Goal: Task Accomplishment & Management: Use online tool/utility

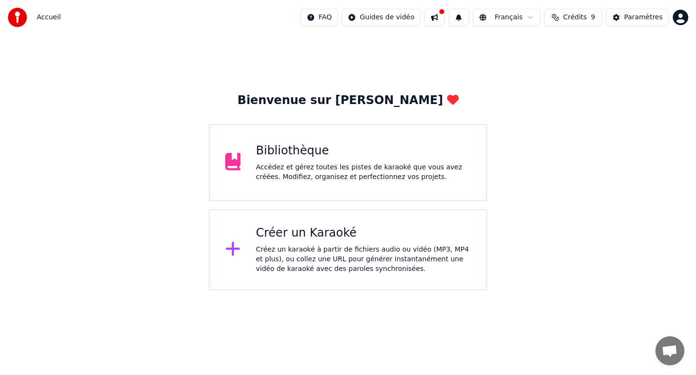
click at [384, 157] on div "Bibliothèque" at bounding box center [363, 150] width 215 height 15
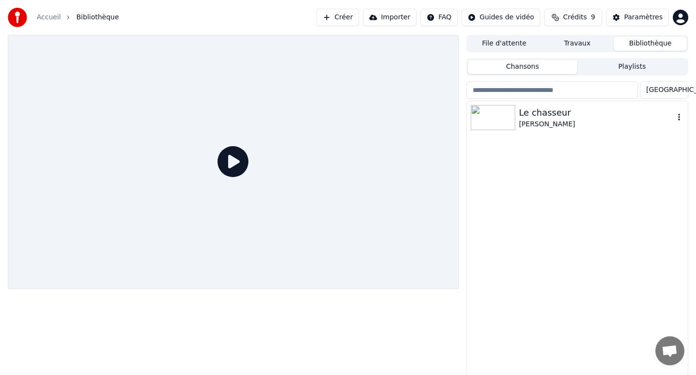
click at [537, 126] on div "[PERSON_NAME]" at bounding box center [596, 124] width 155 height 10
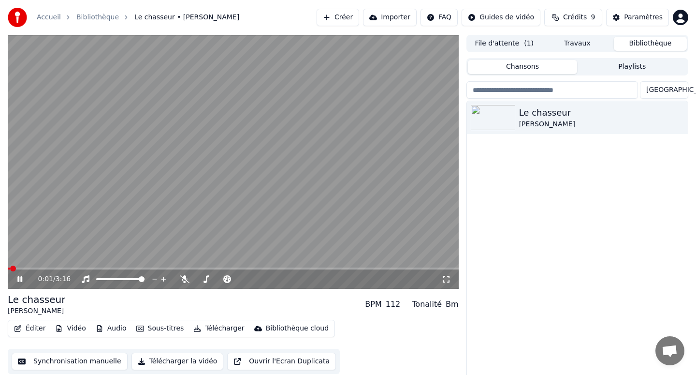
click at [83, 267] on span at bounding box center [233, 268] width 451 height 2
click at [23, 279] on icon at bounding box center [26, 279] width 23 height 8
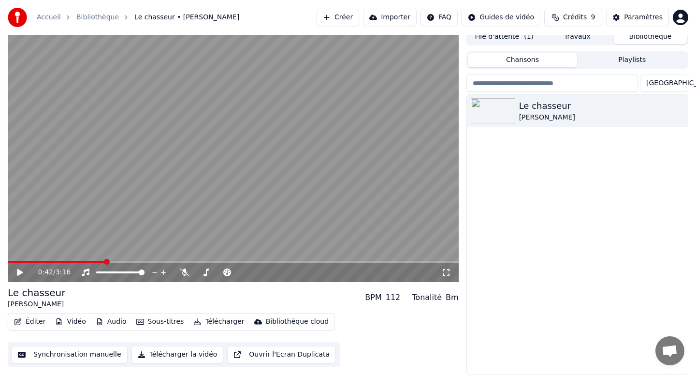
click at [41, 321] on button "Éditer" at bounding box center [29, 322] width 39 height 14
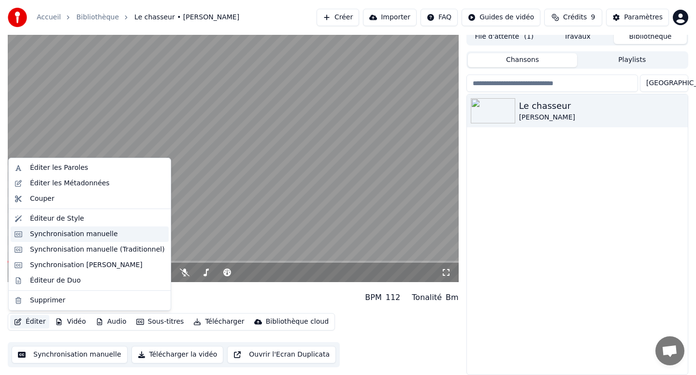
click at [98, 230] on div "Synchronisation manuelle" at bounding box center [74, 234] width 88 height 10
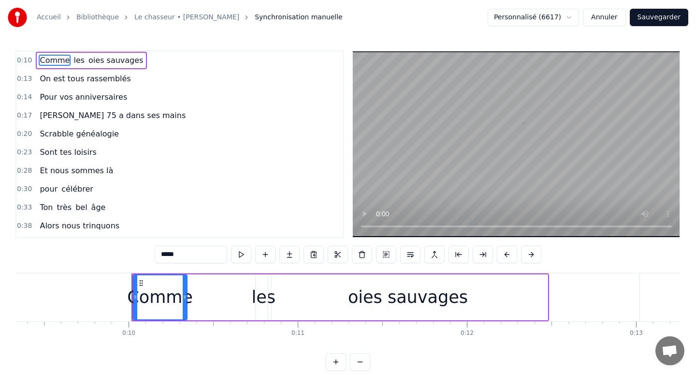
scroll to position [0, 1646]
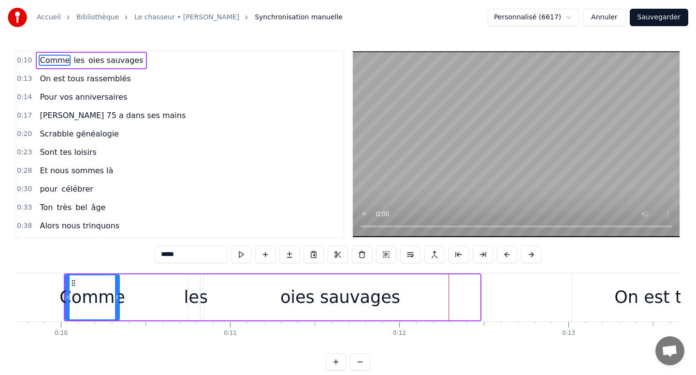
click at [446, 296] on div "oies sauvages" at bounding box center [340, 297] width 279 height 46
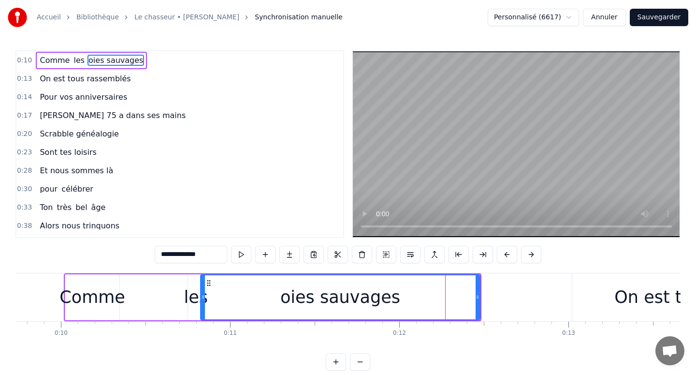
click at [430, 295] on div "oies sauvages" at bounding box center [340, 297] width 278 height 44
click at [412, 296] on div "oies sauvages" at bounding box center [340, 297] width 278 height 44
click at [446, 295] on div "oies sauvages" at bounding box center [340, 297] width 278 height 44
drag, startPoint x: 478, startPoint y: 294, endPoint x: 447, endPoint y: 293, distance: 30.9
click at [447, 293] on icon at bounding box center [447, 297] width 4 height 8
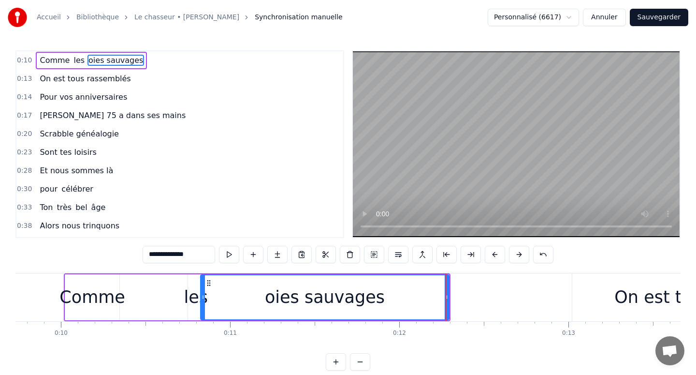
click at [106, 304] on div "Comme" at bounding box center [92, 297] width 66 height 26
type input "*****"
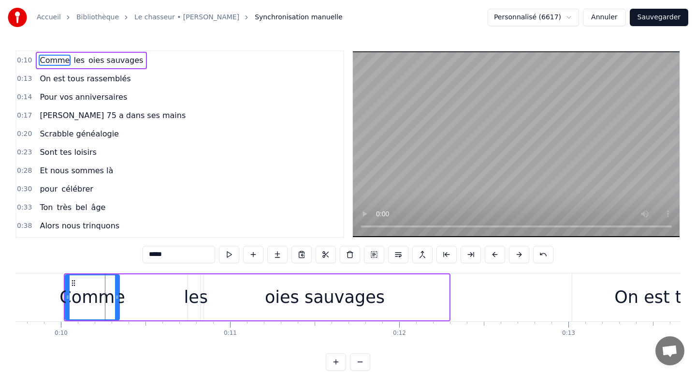
click at [134, 302] on div "Comme les oies sauvages" at bounding box center [257, 297] width 387 height 48
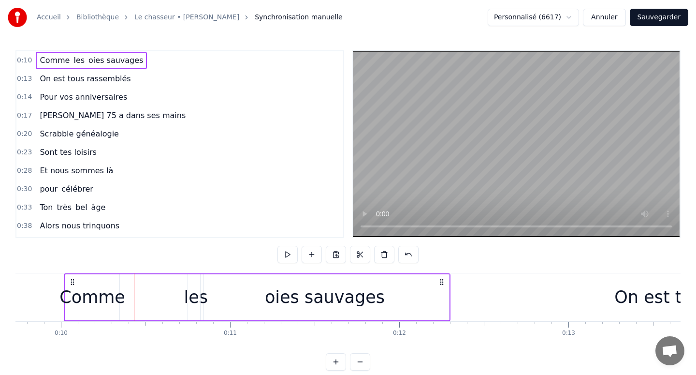
click at [144, 300] on div "Comme les oies sauvages" at bounding box center [257, 297] width 387 height 48
click at [156, 300] on div "Comme les oies sauvages" at bounding box center [257, 297] width 387 height 48
click at [215, 305] on div "oies sauvages" at bounding box center [325, 297] width 248 height 46
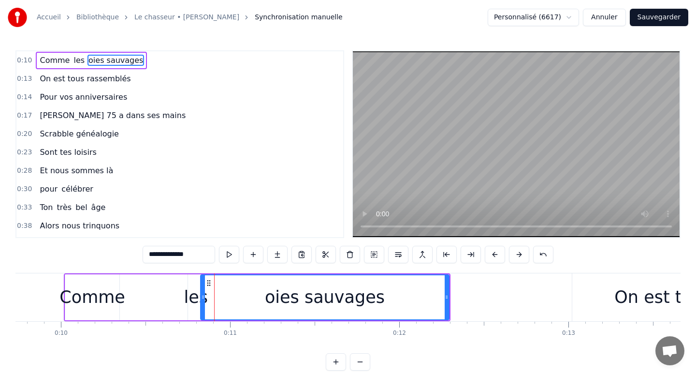
click at [179, 308] on div "Comme les oies sauvages" at bounding box center [257, 297] width 387 height 48
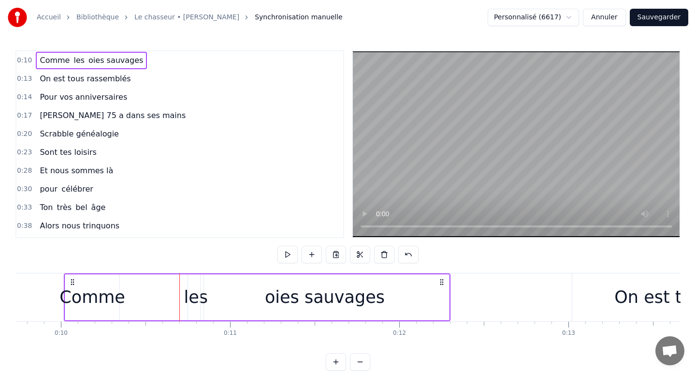
click at [205, 306] on div "oies sauvages" at bounding box center [325, 297] width 248 height 46
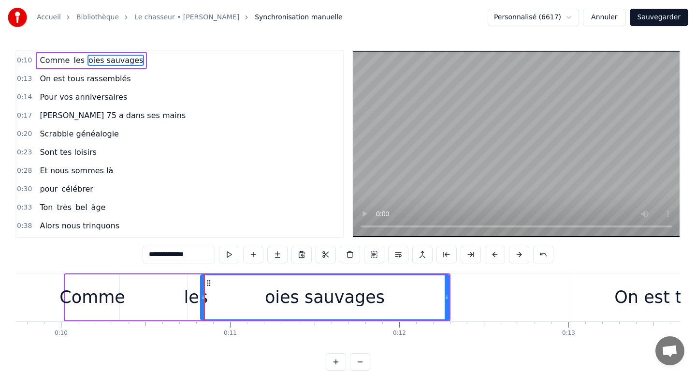
click at [194, 306] on div "les" at bounding box center [196, 297] width 24 height 26
type input "***"
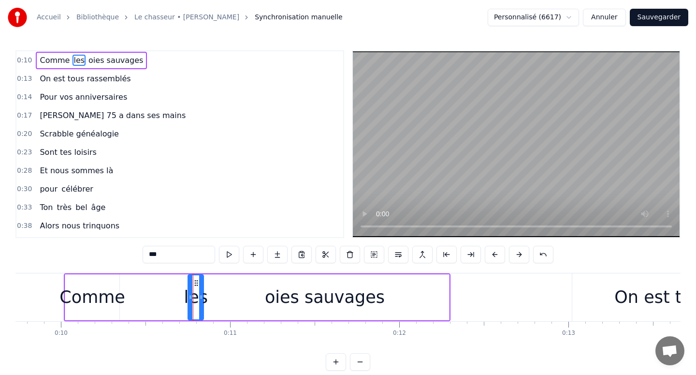
drag, startPoint x: 194, startPoint y: 306, endPoint x: 215, endPoint y: 305, distance: 20.8
click at [215, 305] on div "Comme les oies sauvages" at bounding box center [257, 297] width 387 height 48
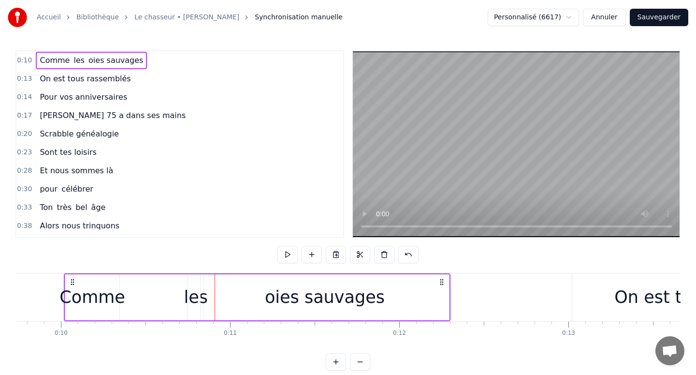
drag, startPoint x: 189, startPoint y: 302, endPoint x: 218, endPoint y: 297, distance: 30.3
click at [218, 297] on div "Comme les oies sauvages" at bounding box center [257, 297] width 387 height 48
click at [191, 298] on div "les" at bounding box center [196, 297] width 24 height 26
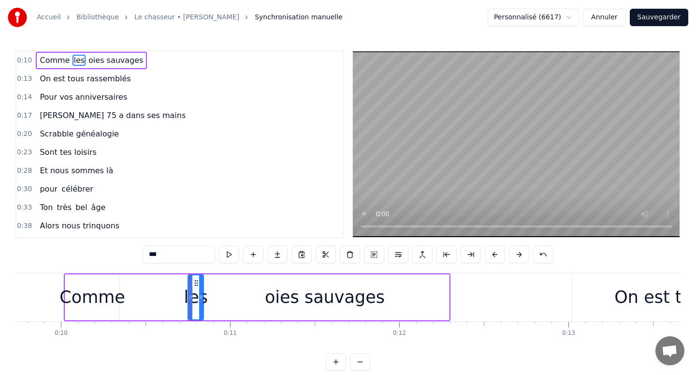
drag, startPoint x: 196, startPoint y: 298, endPoint x: 210, endPoint y: 298, distance: 14.0
click at [210, 298] on div "Comme les oies sauvages" at bounding box center [257, 297] width 387 height 48
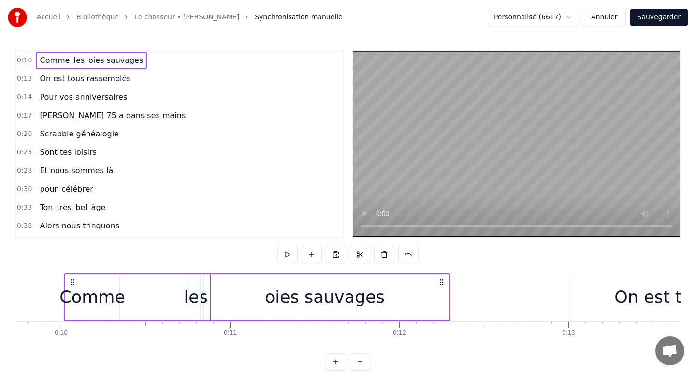
click at [191, 295] on div "les" at bounding box center [196, 297] width 24 height 26
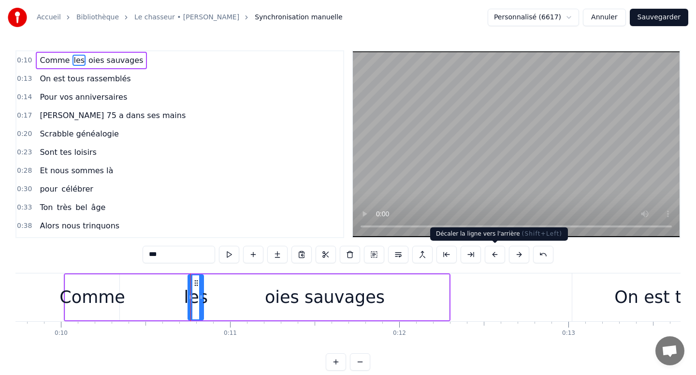
click at [501, 254] on button at bounding box center [495, 254] width 20 height 17
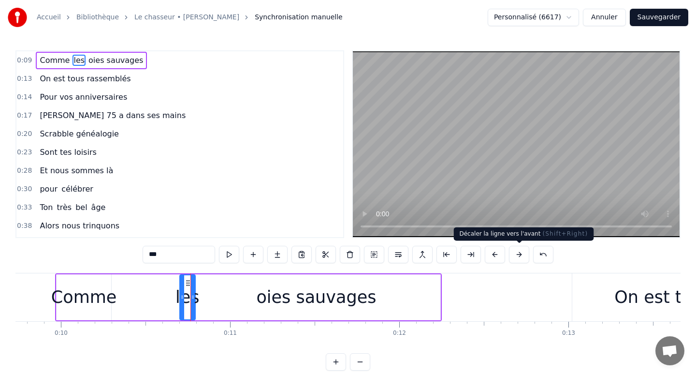
click at [515, 254] on button at bounding box center [519, 254] width 20 height 17
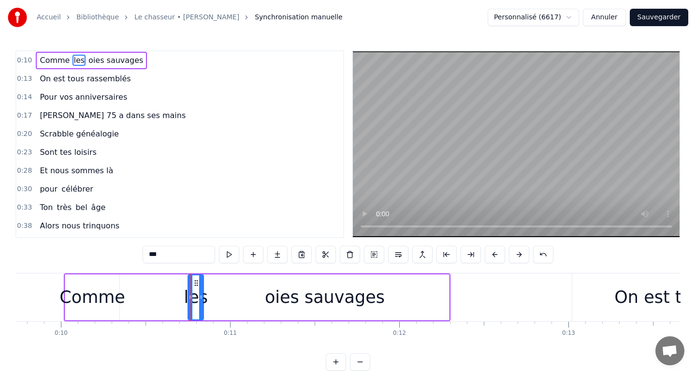
click at [515, 254] on button at bounding box center [519, 254] width 20 height 17
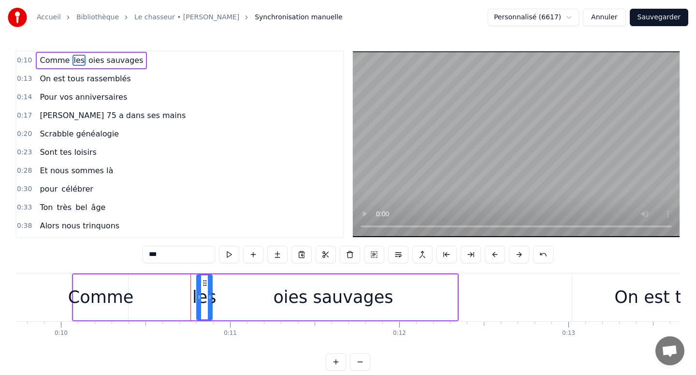
click at [515, 254] on button at bounding box center [519, 254] width 20 height 17
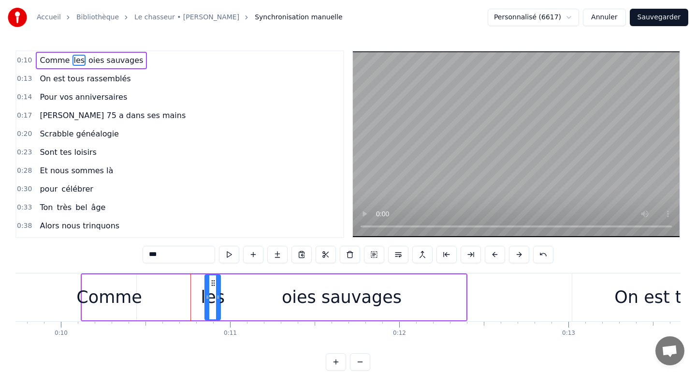
click at [117, 311] on div "Comme" at bounding box center [109, 297] width 54 height 46
type input "*****"
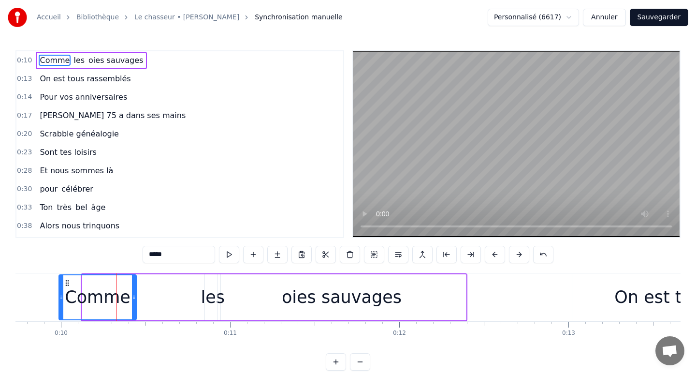
drag, startPoint x: 86, startPoint y: 291, endPoint x: 62, endPoint y: 289, distance: 23.4
click at [62, 289] on div at bounding box center [61, 297] width 4 height 44
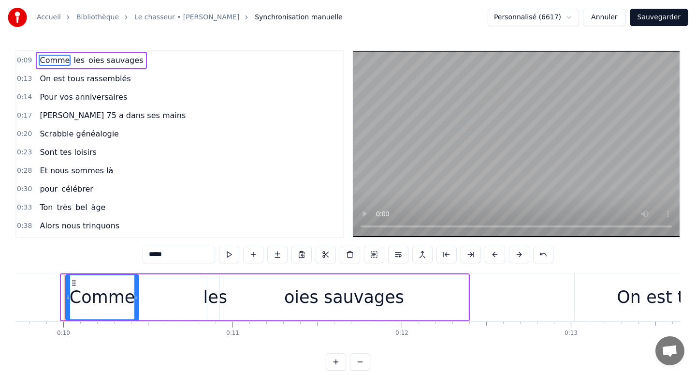
click at [67, 291] on div at bounding box center [68, 297] width 4 height 44
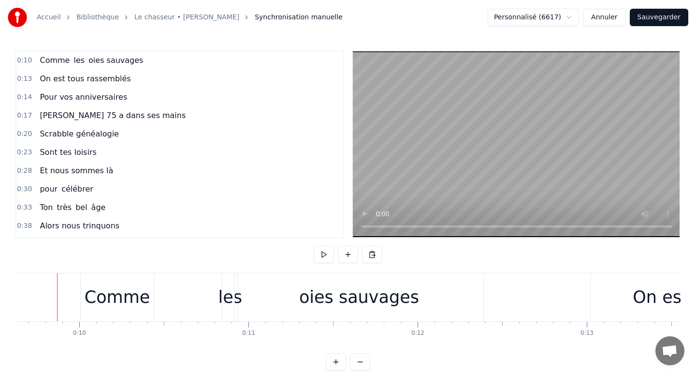
scroll to position [0, 1621]
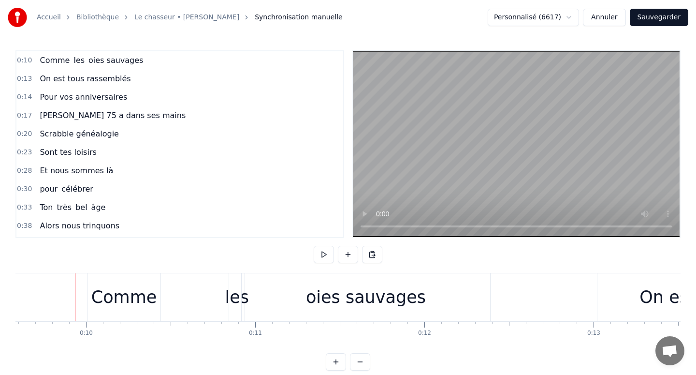
click at [90, 291] on div "Comme" at bounding box center [123, 297] width 73 height 48
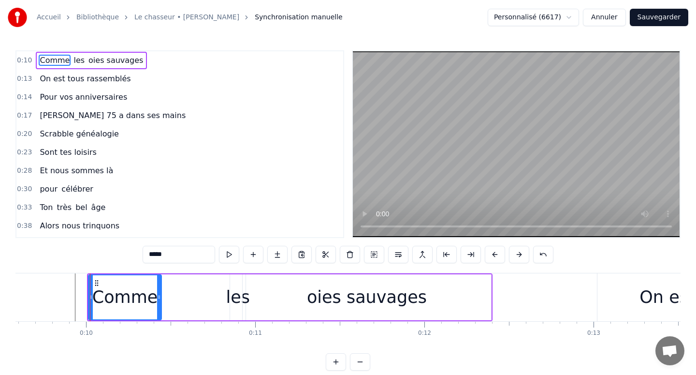
click at [100, 298] on div "Comme" at bounding box center [125, 297] width 66 height 26
drag, startPoint x: 90, startPoint y: 298, endPoint x: 101, endPoint y: 299, distance: 11.1
click at [101, 299] on icon at bounding box center [102, 297] width 4 height 8
click at [116, 299] on div "Comme" at bounding box center [131, 297] width 66 height 26
click at [124, 299] on div "Comme" at bounding box center [131, 297] width 66 height 26
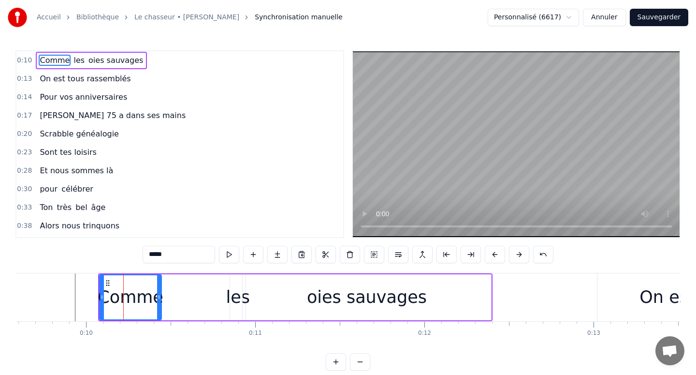
click at [102, 298] on icon at bounding box center [102, 297] width 4 height 8
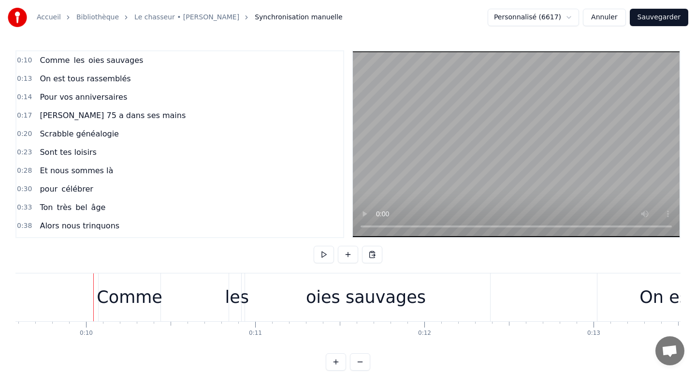
click at [171, 289] on div "Comme les oies sauvages" at bounding box center [295, 297] width 394 height 48
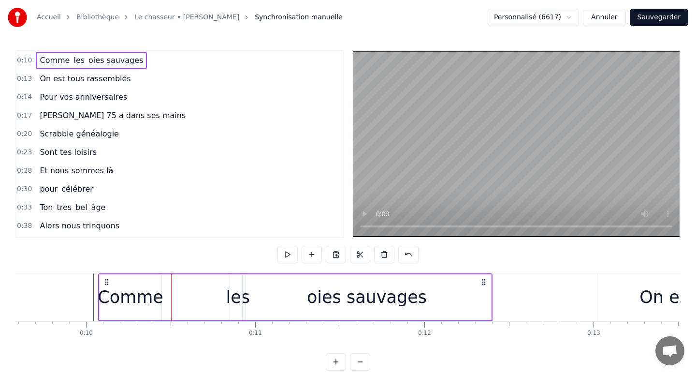
click at [150, 291] on div "Comme" at bounding box center [131, 297] width 66 height 26
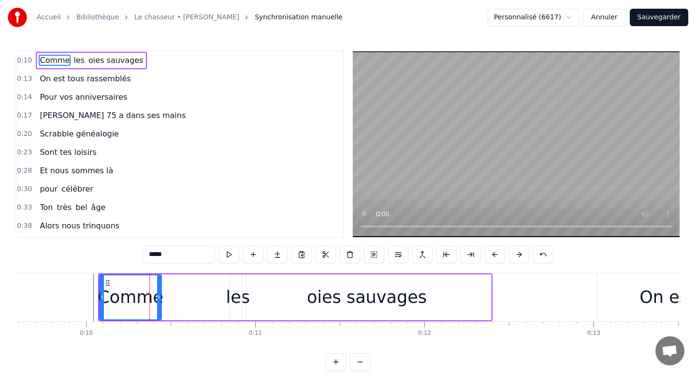
click at [134, 287] on div "Comme" at bounding box center [131, 297] width 66 height 26
click at [164, 288] on div "Comme les oies sauvages" at bounding box center [295, 297] width 394 height 48
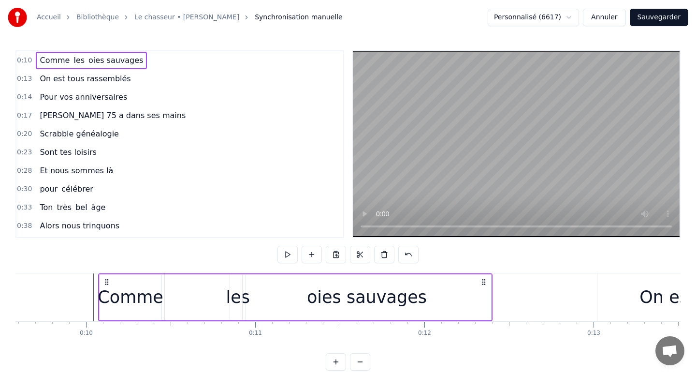
click at [151, 288] on div "Comme" at bounding box center [131, 297] width 66 height 26
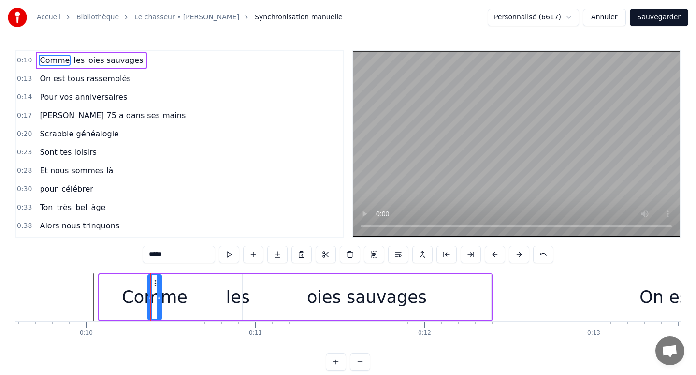
drag, startPoint x: 101, startPoint y: 293, endPoint x: 149, endPoint y: 292, distance: 48.4
click at [149, 292] on div at bounding box center [150, 297] width 4 height 44
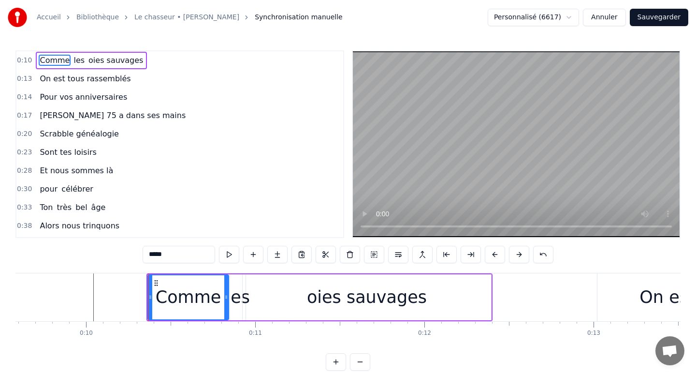
drag, startPoint x: 160, startPoint y: 299, endPoint x: 227, endPoint y: 295, distance: 67.3
click at [227, 295] on icon at bounding box center [226, 297] width 4 height 8
click at [244, 302] on div "oies sauvages" at bounding box center [367, 297] width 248 height 46
type input "**********"
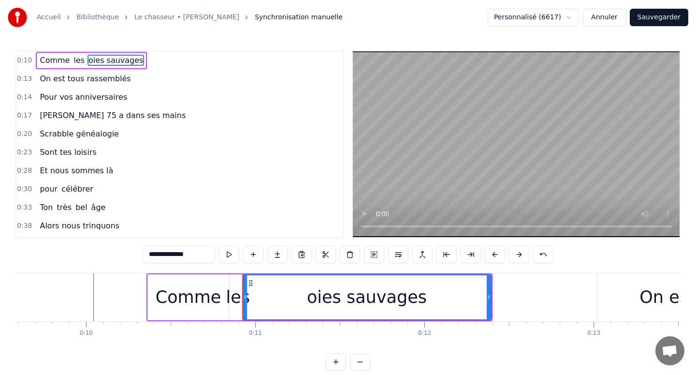
drag, startPoint x: 236, startPoint y: 302, endPoint x: 252, endPoint y: 298, distance: 16.4
click at [252, 298] on div "Comme les oies sauvages" at bounding box center [319, 297] width 346 height 48
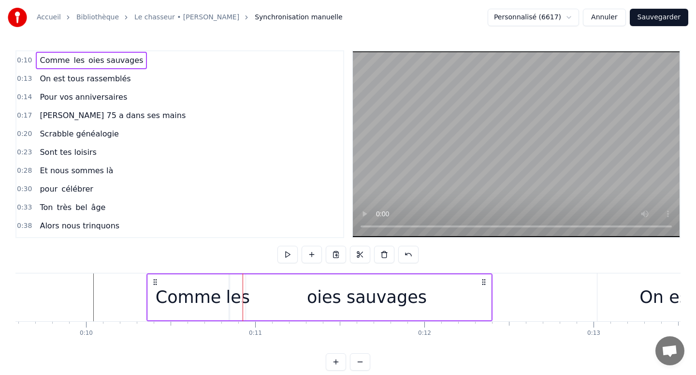
click at [237, 299] on div "les" at bounding box center [238, 297] width 24 height 26
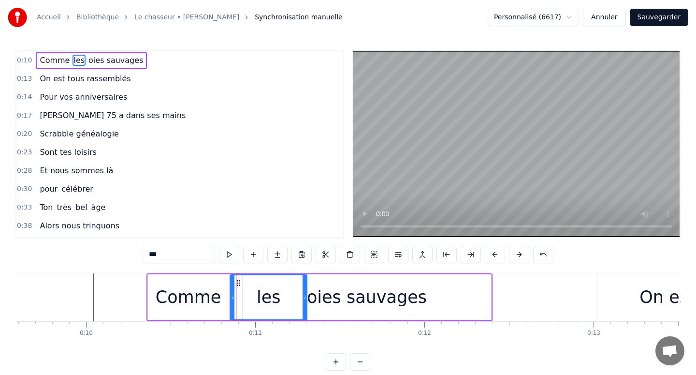
drag, startPoint x: 242, startPoint y: 295, endPoint x: 303, endPoint y: 294, distance: 60.9
click at [303, 294] on icon at bounding box center [305, 297] width 4 height 8
click at [214, 294] on div "Comme" at bounding box center [189, 297] width 66 height 26
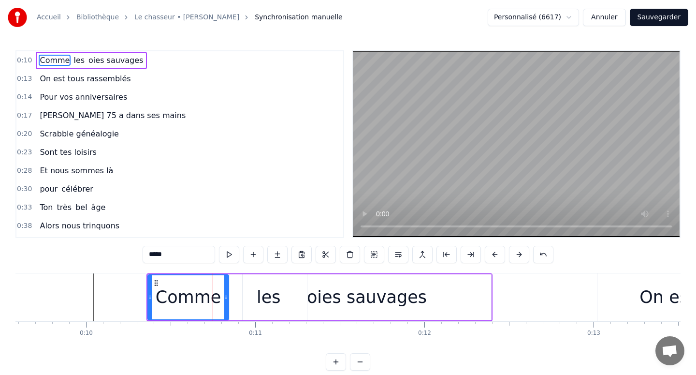
click at [280, 295] on div "oies sauvages" at bounding box center [367, 297] width 248 height 46
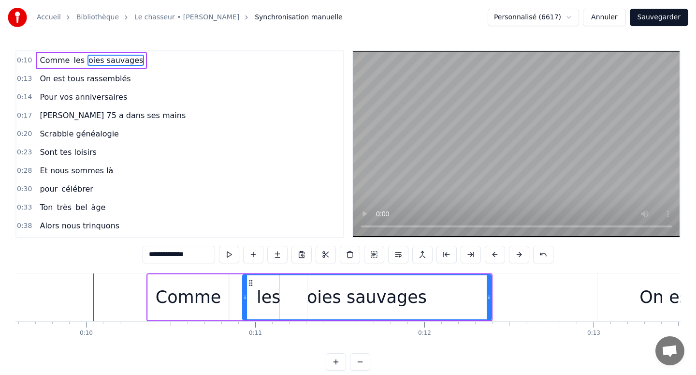
click at [199, 297] on div "Comme" at bounding box center [189, 297] width 66 height 26
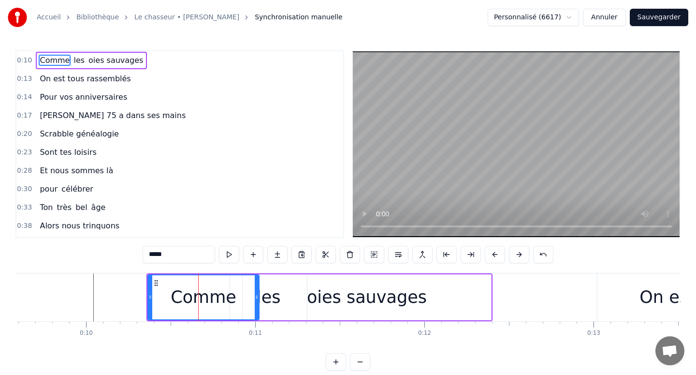
drag, startPoint x: 226, startPoint y: 295, endPoint x: 256, endPoint y: 294, distance: 30.5
click at [256, 294] on icon at bounding box center [257, 297] width 4 height 8
click at [260, 294] on icon at bounding box center [260, 297] width 4 height 8
click at [274, 302] on div "oies sauvages" at bounding box center [367, 297] width 248 height 46
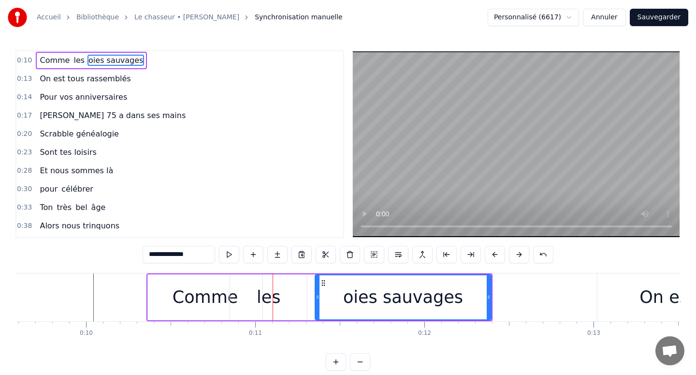
drag, startPoint x: 244, startPoint y: 297, endPoint x: 317, endPoint y: 294, distance: 72.6
click at [317, 294] on icon at bounding box center [318, 297] width 4 height 8
click at [283, 301] on div "les" at bounding box center [268, 297] width 77 height 46
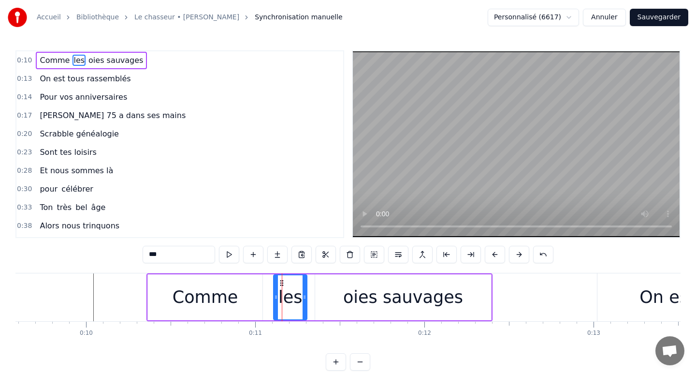
drag, startPoint x: 232, startPoint y: 297, endPoint x: 276, endPoint y: 296, distance: 43.5
click at [276, 296] on icon at bounding box center [276, 297] width 4 height 8
click at [240, 305] on div "Comme" at bounding box center [205, 297] width 115 height 46
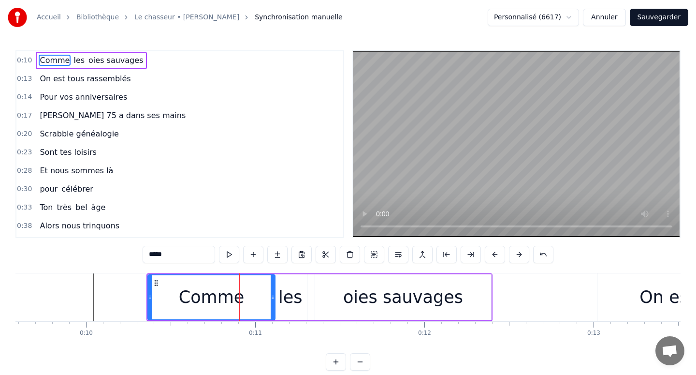
drag, startPoint x: 261, startPoint y: 297, endPoint x: 275, endPoint y: 297, distance: 13.5
click at [275, 297] on icon at bounding box center [273, 297] width 4 height 8
drag, startPoint x: 275, startPoint y: 297, endPoint x: 269, endPoint y: 297, distance: 5.8
click at [269, 297] on icon at bounding box center [268, 297] width 4 height 8
click at [245, 290] on div "Comme" at bounding box center [208, 297] width 121 height 44
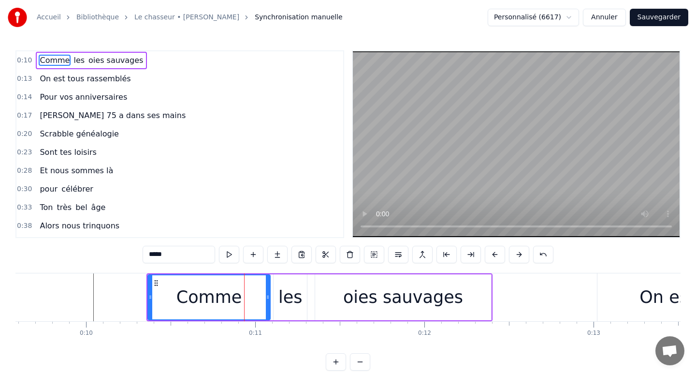
click at [287, 296] on div "les" at bounding box center [290, 297] width 24 height 26
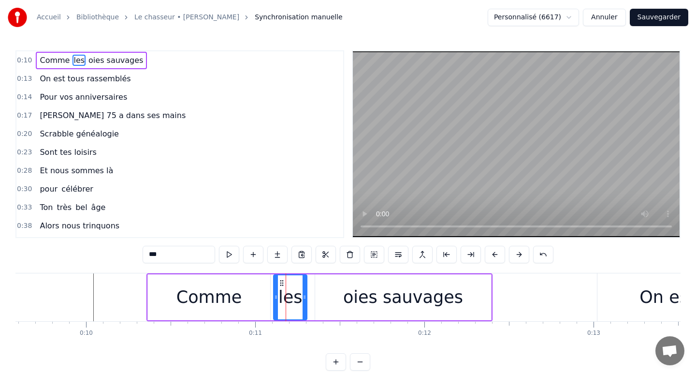
click at [361, 295] on div "oies sauvages" at bounding box center [403, 297] width 120 height 26
type input "**********"
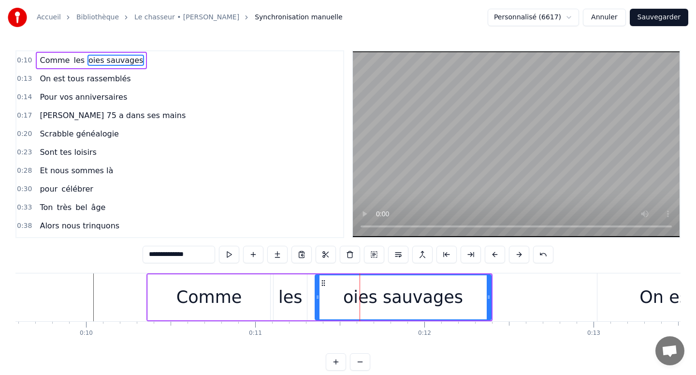
click at [427, 296] on div "oies sauvages" at bounding box center [403, 297] width 120 height 26
click at [473, 288] on div "oies sauvages" at bounding box center [403, 297] width 175 height 44
click at [481, 288] on div "oies sauvages" at bounding box center [403, 297] width 175 height 44
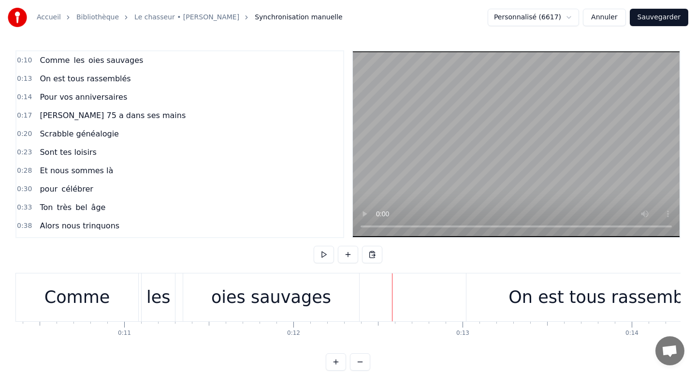
scroll to position [0, 1756]
click at [513, 305] on div "On est tous rassemblés" at bounding box center [604, 297] width 283 height 48
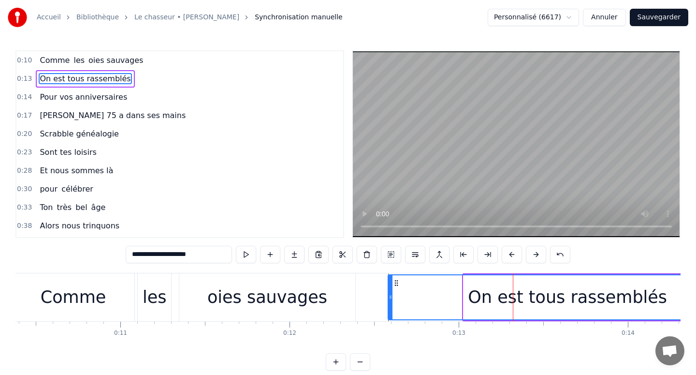
drag, startPoint x: 467, startPoint y: 299, endPoint x: 392, endPoint y: 297, distance: 75.4
click at [392, 297] on icon at bounding box center [391, 297] width 4 height 8
click at [410, 297] on div "On est tous rassemblés" at bounding box center [568, 297] width 358 height 44
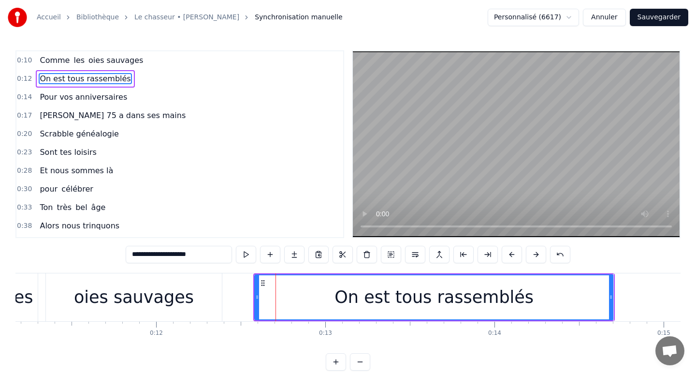
scroll to position [0, 1893]
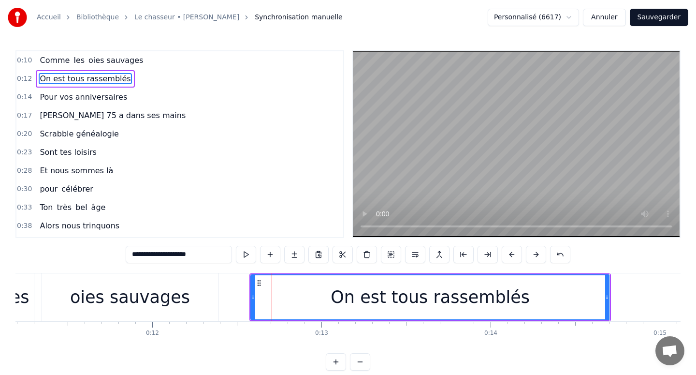
click at [353, 290] on div "On est tous rassemblés" at bounding box center [430, 297] width 199 height 26
click at [370, 289] on div "On est tous rassemblés" at bounding box center [430, 297] width 199 height 26
click at [395, 289] on div "On est tous rassemblés" at bounding box center [430, 297] width 199 height 26
click at [435, 287] on div "On est tous rassemblés" at bounding box center [430, 297] width 199 height 26
click at [507, 286] on div "On est tous rassemblés" at bounding box center [430, 297] width 199 height 26
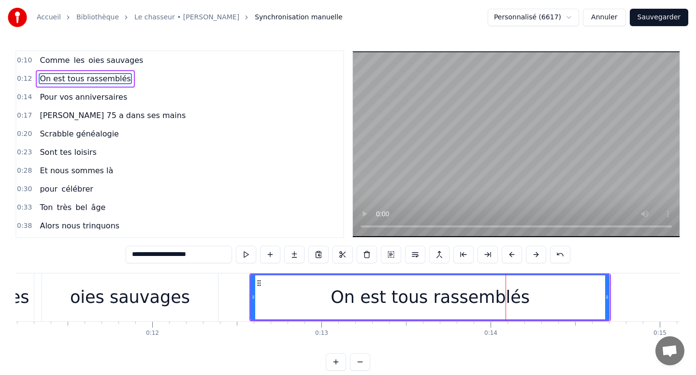
click at [554, 288] on div "On est tous rassemblés" at bounding box center [430, 297] width 358 height 44
click at [590, 290] on div "On est tous rassemblés" at bounding box center [430, 297] width 358 height 44
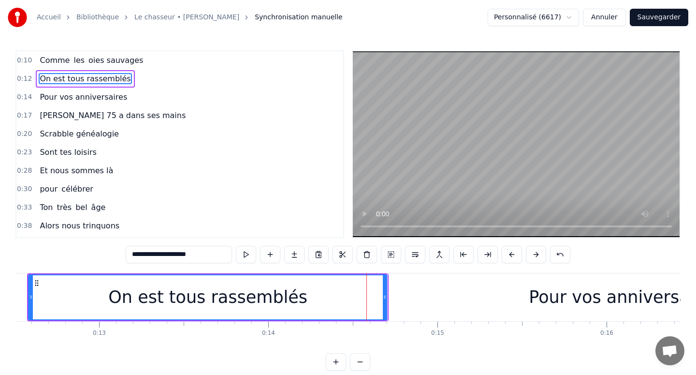
scroll to position [0, 2117]
click at [492, 296] on div "Pour vos anniversaires" at bounding box center [624, 297] width 474 height 48
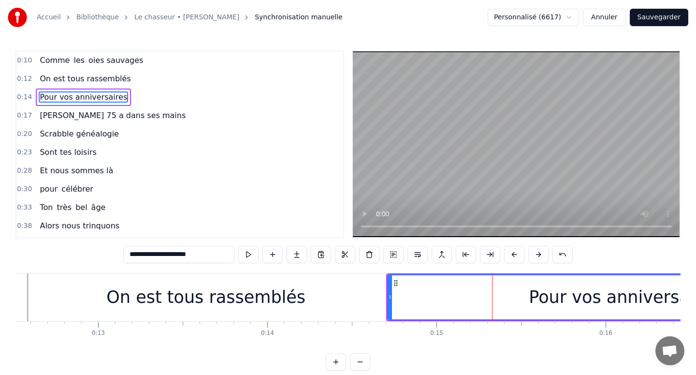
type input "**********"
click at [518, 292] on div "Pour vos anniversaires" at bounding box center [624, 297] width 473 height 44
click at [530, 292] on div "Pour vos anniversaires" at bounding box center [624, 297] width 473 height 44
click at [543, 292] on div "Pour vos anniversaires" at bounding box center [624, 297] width 473 height 44
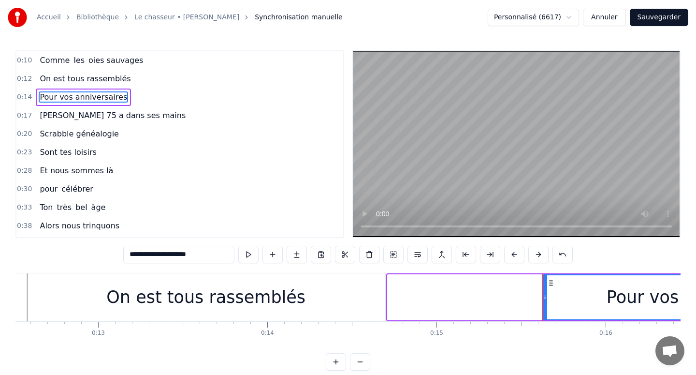
drag, startPoint x: 391, startPoint y: 294, endPoint x: 546, endPoint y: 290, distance: 155.2
click at [546, 290] on div at bounding box center [545, 297] width 4 height 44
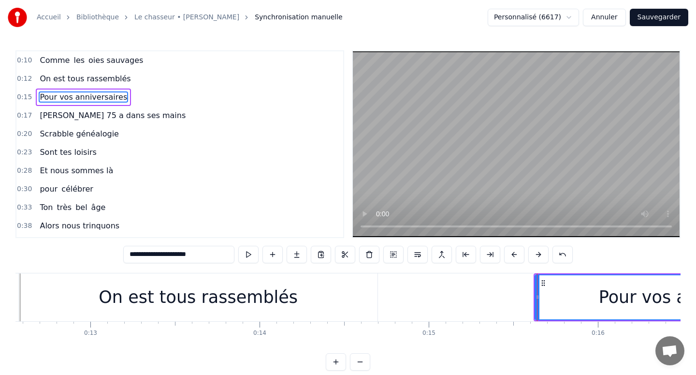
scroll to position [0, 2127]
click at [553, 290] on div "Pour vos anniversaires" at bounding box center [692, 297] width 318 height 44
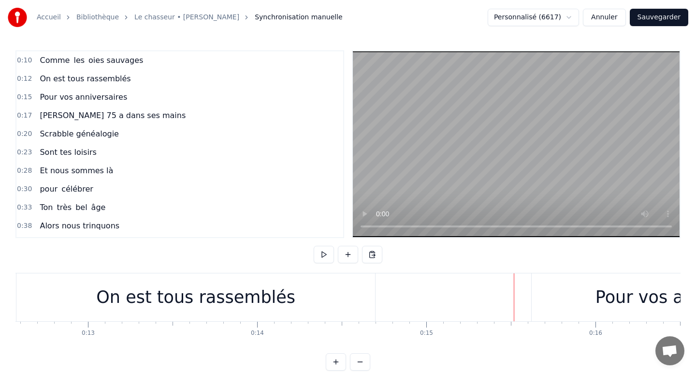
click at [558, 292] on div "Pour vos anniversaires" at bounding box center [691, 297] width 319 height 48
click at [545, 296] on div "Pour vos anniversaires" at bounding box center [691, 297] width 319 height 48
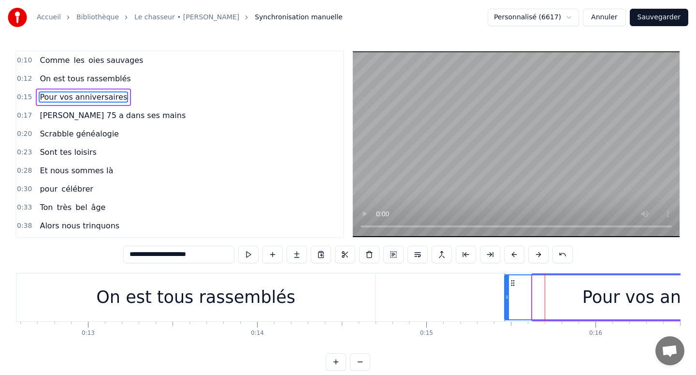
drag, startPoint x: 533, startPoint y: 295, endPoint x: 505, endPoint y: 295, distance: 28.0
click at [505, 295] on icon at bounding box center [507, 297] width 4 height 8
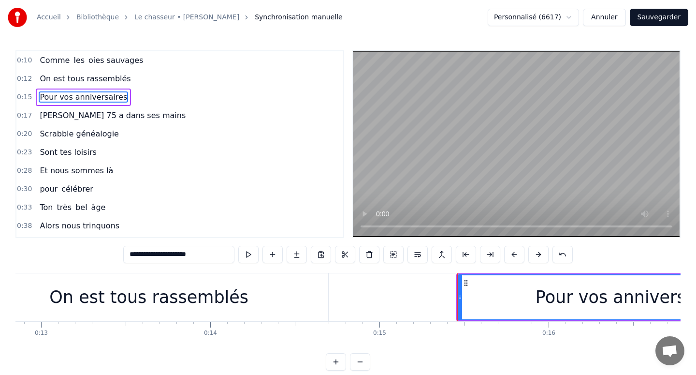
scroll to position [0, 2179]
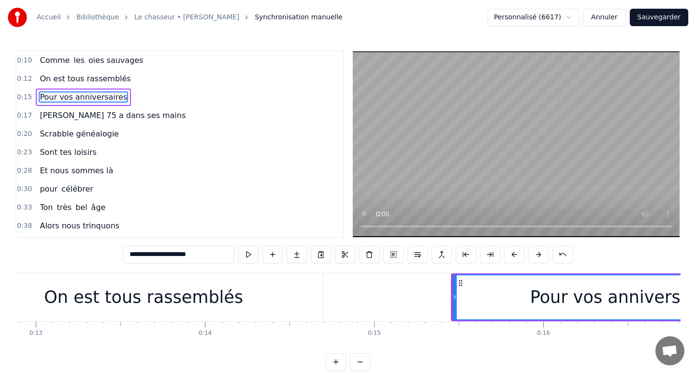
click at [537, 299] on div "Pour vos anniversaires" at bounding box center [626, 297] width 346 height 44
click at [564, 302] on div "Pour vos anniversaires" at bounding box center [625, 297] width 191 height 26
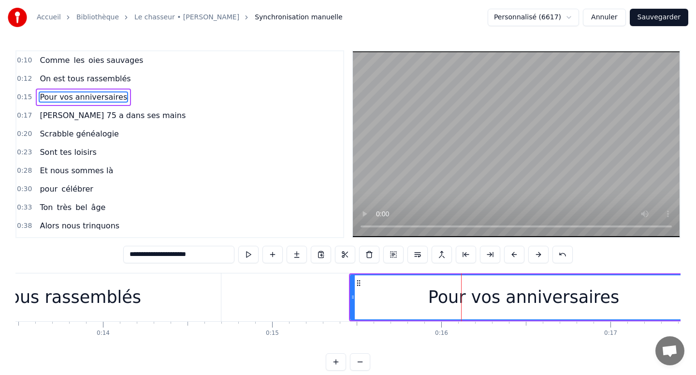
scroll to position [0, 2343]
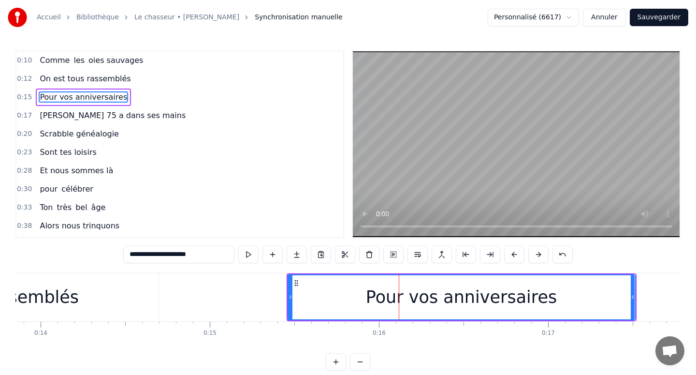
click at [559, 303] on div "Pour vos anniversaires" at bounding box center [462, 297] width 346 height 44
click at [601, 297] on div "Pour vos anniversaires" at bounding box center [462, 297] width 346 height 44
click at [613, 296] on div "Pour vos anniversaires" at bounding box center [462, 297] width 346 height 44
click at [625, 294] on div "Pour vos anniversaires" at bounding box center [462, 297] width 346 height 44
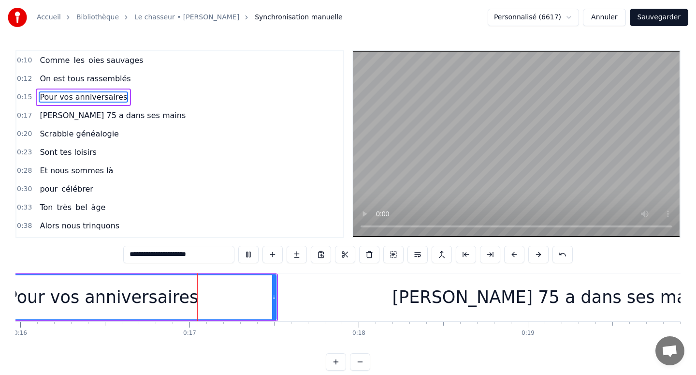
scroll to position [0, 2712]
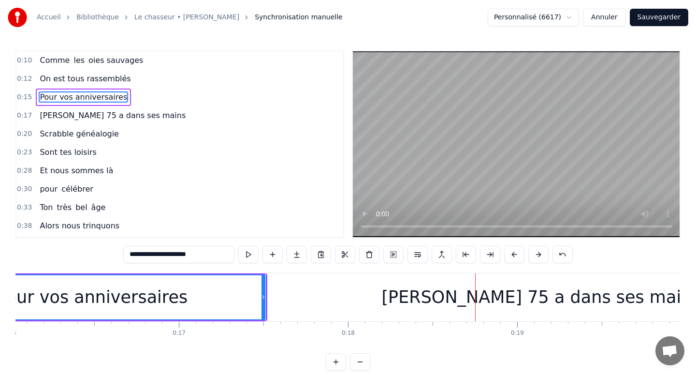
click at [81, 75] on span "On est tous rassemblés" at bounding box center [85, 78] width 93 height 11
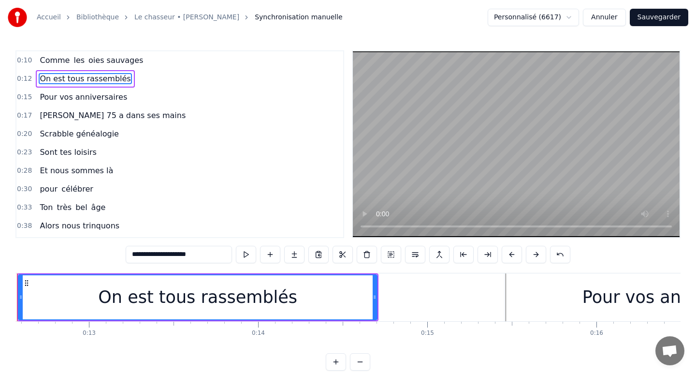
scroll to position [0, 2079]
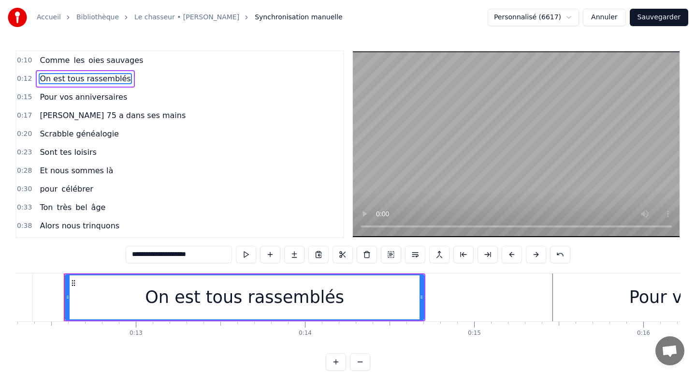
click at [87, 97] on span "Pour vos anniversaires" at bounding box center [83, 96] width 89 height 11
type input "**********"
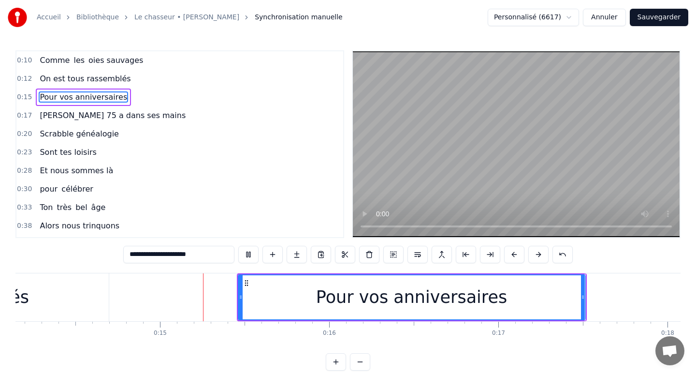
scroll to position [0, 2417]
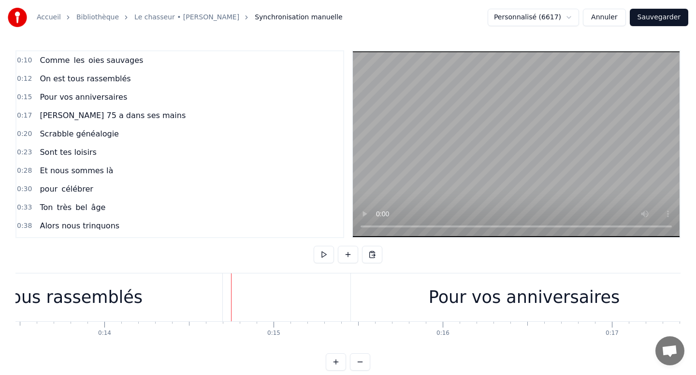
scroll to position [0, 2277]
click at [110, 293] on div "On est tous rassemblés" at bounding box center [45, 297] width 199 height 26
click at [365, 289] on div "Pour vos anniversaires" at bounding box center [527, 297] width 347 height 48
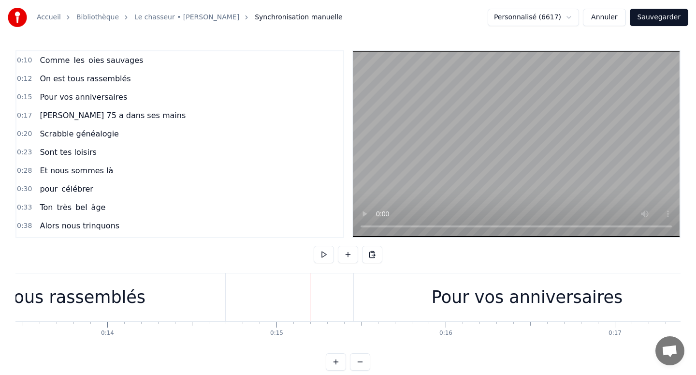
click at [174, 300] on div "On est tous rassemblés" at bounding box center [46, 297] width 359 height 48
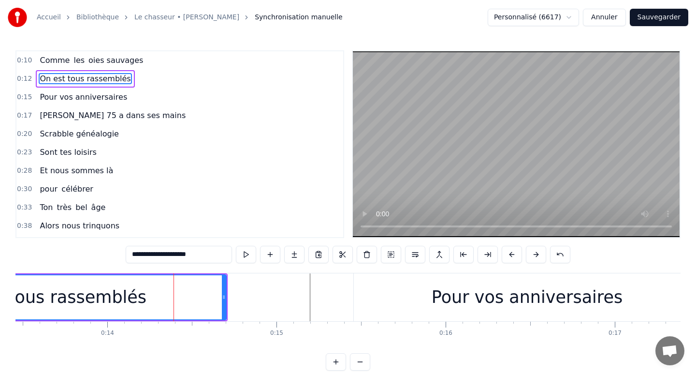
click at [485, 292] on div "Pour vos anniversaires" at bounding box center [527, 297] width 191 height 26
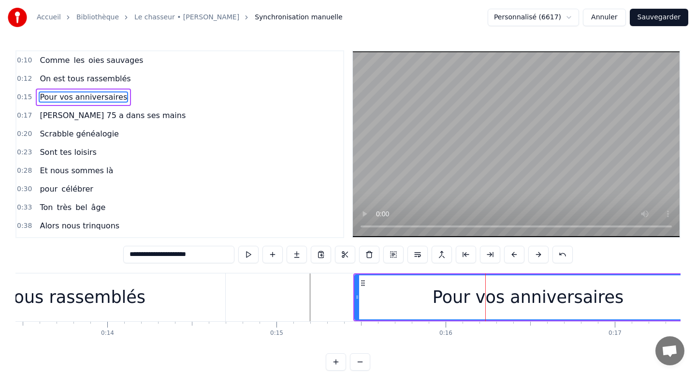
click at [358, 298] on icon at bounding box center [357, 297] width 4 height 8
click at [108, 296] on div "On est tous rassemblés" at bounding box center [45, 297] width 199 height 26
type input "**********"
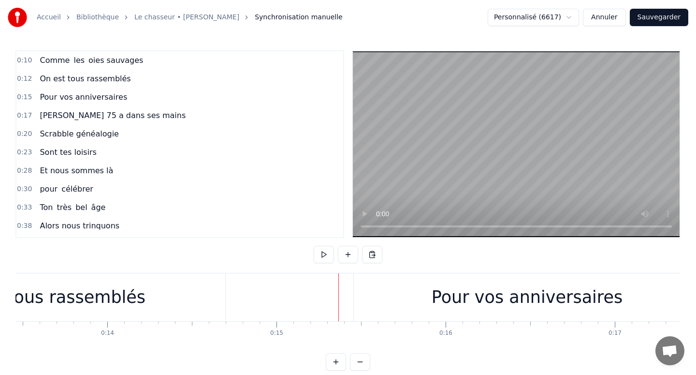
click at [389, 290] on div "Pour vos anniversaires" at bounding box center [527, 297] width 347 height 48
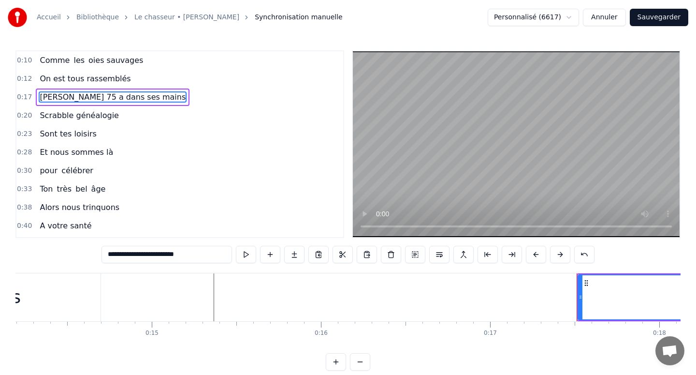
scroll to position [0, 2103]
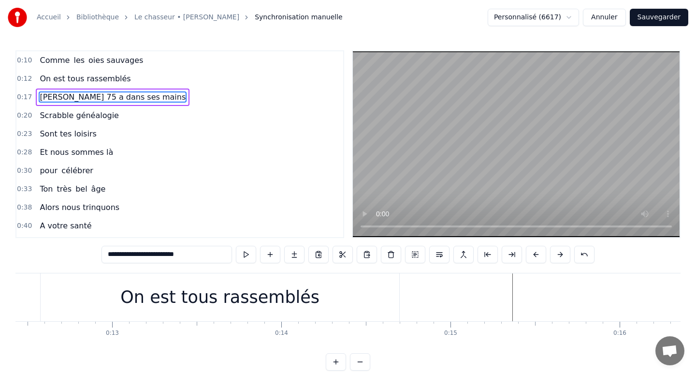
click at [188, 301] on div "On est tous rassemblés" at bounding box center [219, 297] width 199 height 26
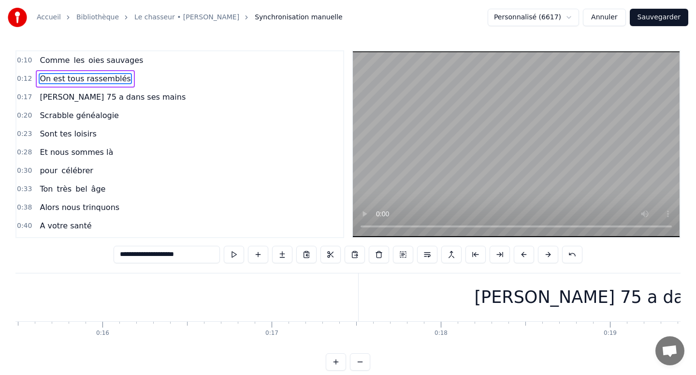
scroll to position [0, 2673]
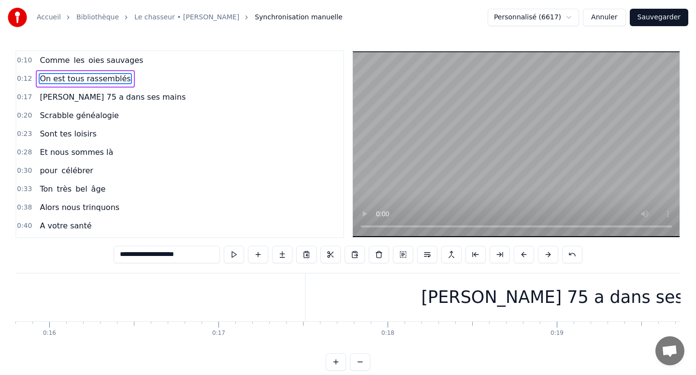
click at [466, 292] on div "[PERSON_NAME] 75 a dans ses mains" at bounding box center [580, 297] width 551 height 48
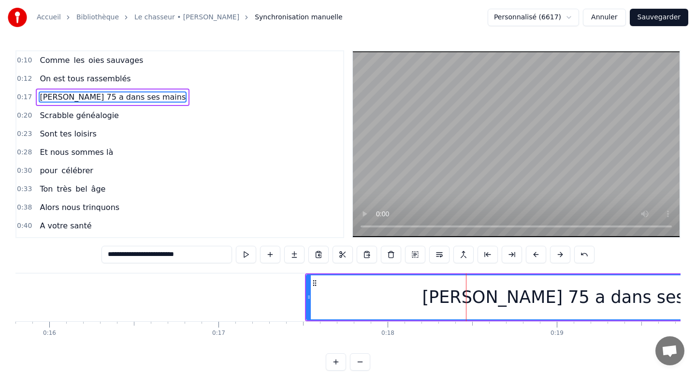
click at [86, 73] on span "On est tous rassemblés" at bounding box center [85, 78] width 93 height 11
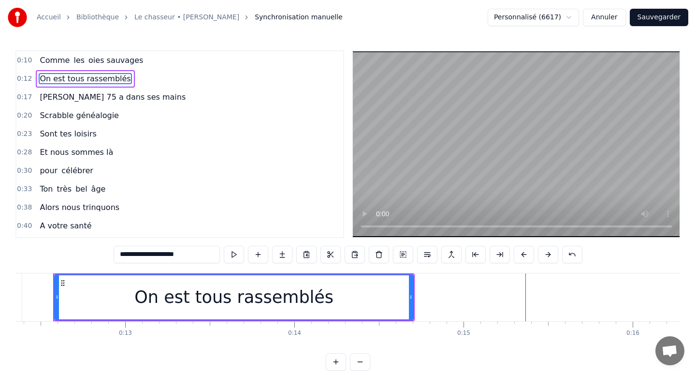
scroll to position [0, 2079]
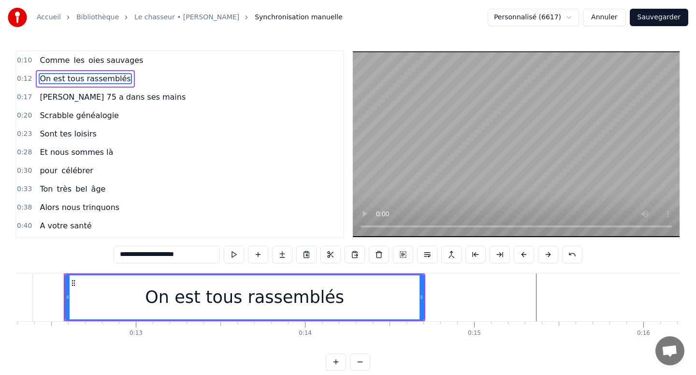
click at [93, 58] on span "oies sauvages" at bounding box center [115, 60] width 57 height 11
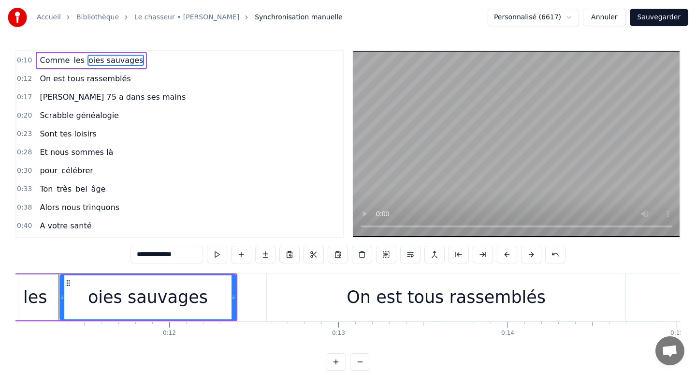
scroll to position [0, 1871]
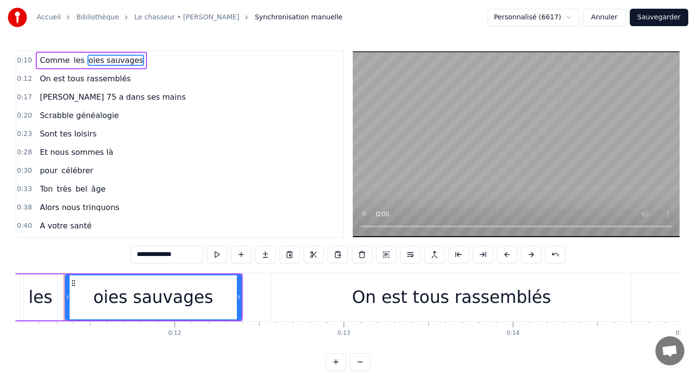
click at [93, 75] on span "On est tous rassemblés" at bounding box center [85, 78] width 93 height 11
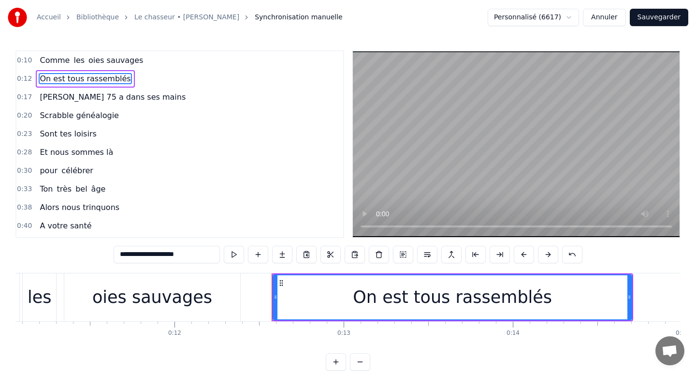
click at [47, 98] on span "[PERSON_NAME] 75 a dans ses mains" at bounding box center [113, 96] width 148 height 11
type input "**********"
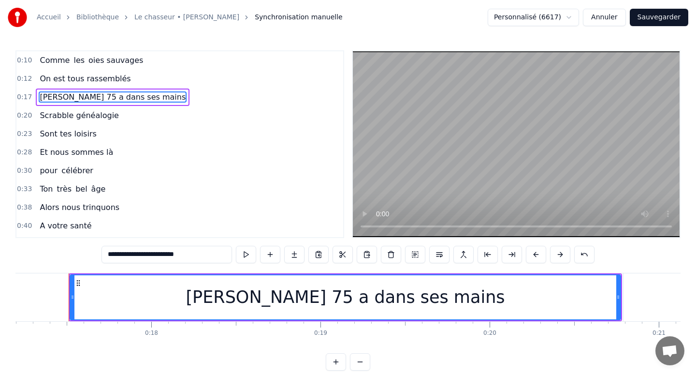
scroll to position [0, 2914]
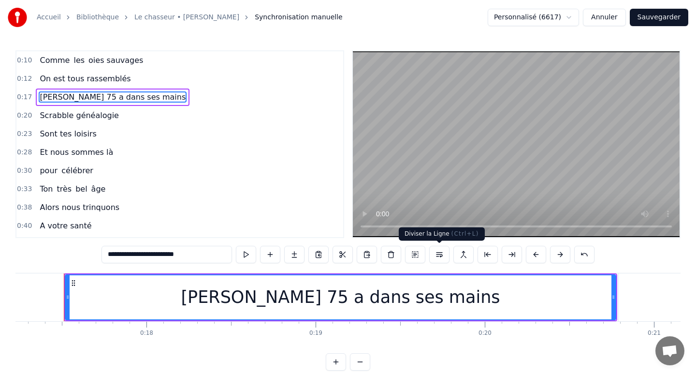
click at [440, 255] on button at bounding box center [439, 254] width 20 height 17
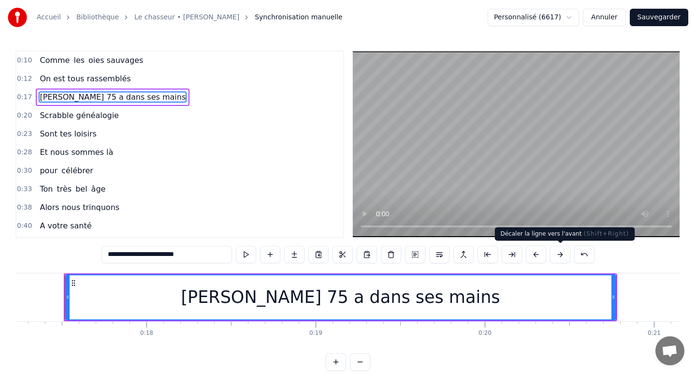
click at [558, 250] on button at bounding box center [560, 254] width 20 height 17
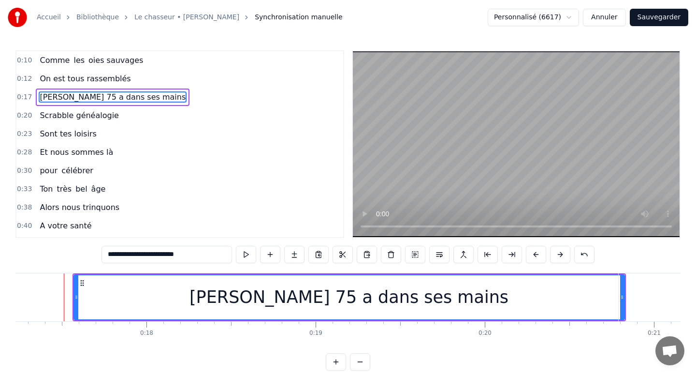
click at [152, 329] on div "0:18" at bounding box center [146, 333] width 13 height 8
click at [202, 305] on div "[PERSON_NAME] 75 a dans ses mains" at bounding box center [349, 297] width 550 height 44
click at [237, 301] on div "[PERSON_NAME] 75 a dans ses mains" at bounding box center [349, 297] width 550 height 44
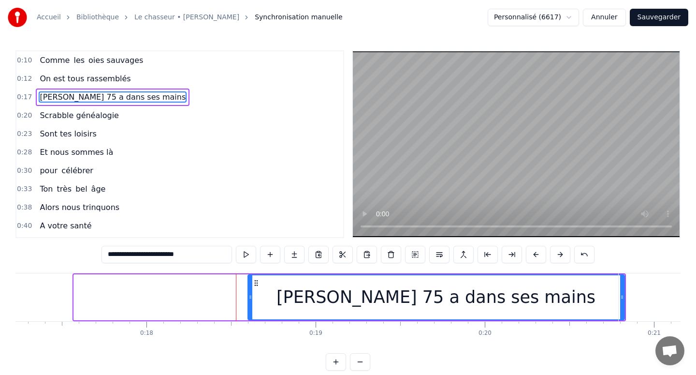
drag, startPoint x: 77, startPoint y: 295, endPoint x: 250, endPoint y: 295, distance: 173.5
click at [250, 295] on icon at bounding box center [250, 297] width 4 height 8
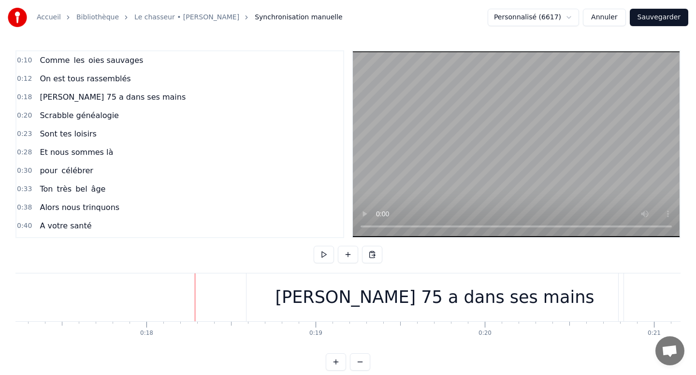
click at [272, 293] on div "[PERSON_NAME] 75 a dans ses mains" at bounding box center [435, 297] width 377 height 48
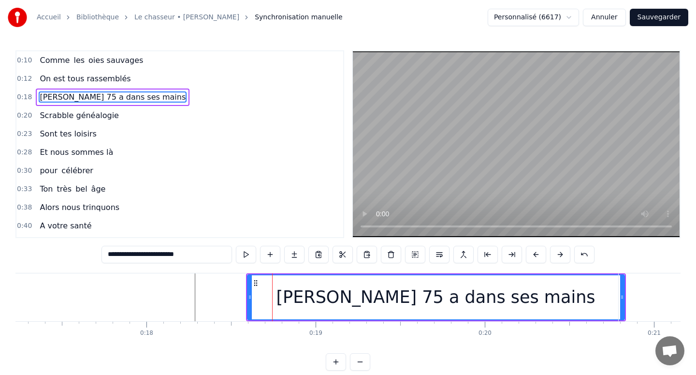
click at [292, 293] on div "[PERSON_NAME] 75 a dans ses mains" at bounding box center [436, 297] width 376 height 44
click at [321, 291] on div "[PERSON_NAME] 75 a dans ses mains" at bounding box center [436, 297] width 376 height 44
click at [338, 291] on div "[PERSON_NAME] 75 a dans ses mains" at bounding box center [435, 297] width 319 height 26
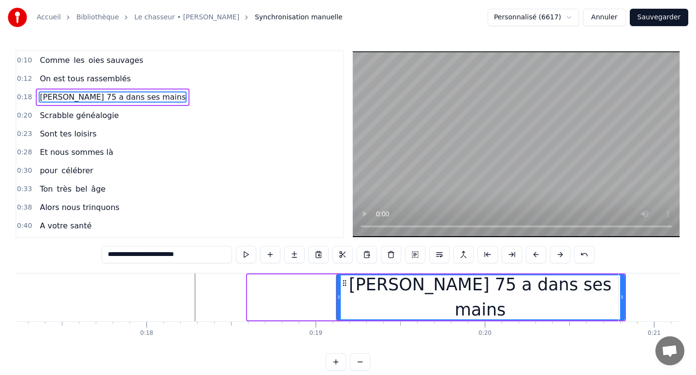
drag, startPoint x: 250, startPoint y: 297, endPoint x: 339, endPoint y: 297, distance: 88.9
click at [339, 297] on icon at bounding box center [339, 297] width 4 height 8
click at [364, 297] on div "[PERSON_NAME] 75 a dans ses mains" at bounding box center [480, 297] width 287 height 44
click at [399, 295] on div "[PERSON_NAME] 75 a dans ses mains" at bounding box center [480, 297] width 287 height 51
click at [437, 295] on div "[PERSON_NAME] 75 a dans ses mains" at bounding box center [480, 297] width 287 height 51
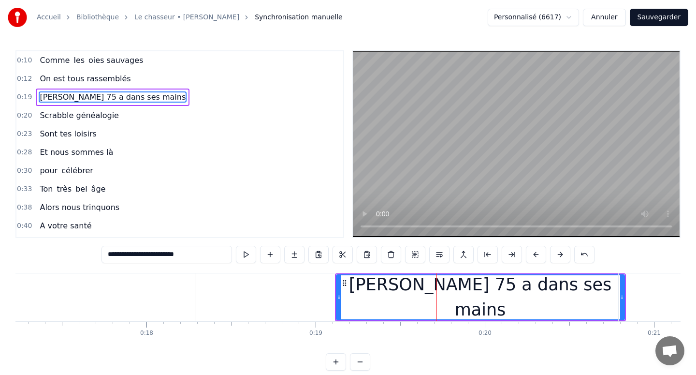
click at [476, 295] on div "[PERSON_NAME] 75 a dans ses mains" at bounding box center [480, 297] width 287 height 51
click at [521, 294] on div "[PERSON_NAME] 75 a dans ses mains" at bounding box center [480, 297] width 287 height 51
click at [566, 291] on div "[PERSON_NAME] 75 a dans ses mains" at bounding box center [480, 297] width 287 height 51
click at [595, 290] on div "[PERSON_NAME] 75 a dans ses mains" at bounding box center [480, 297] width 287 height 44
click at [615, 291] on div "[PERSON_NAME] 75 a dans ses mains" at bounding box center [480, 297] width 287 height 44
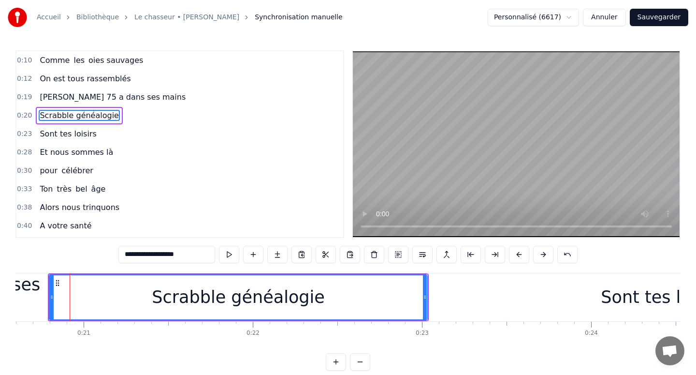
scroll to position [0, 3490]
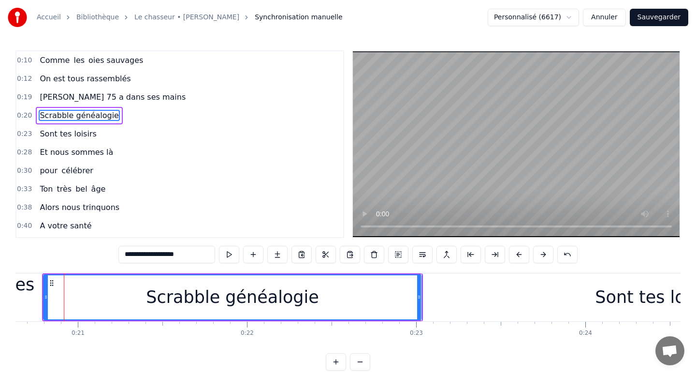
click at [155, 293] on div "Scrabble généalogie" at bounding box center [232, 297] width 377 height 44
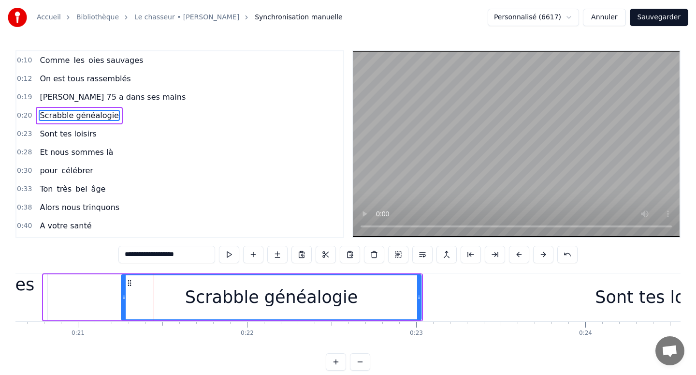
drag, startPoint x: 44, startPoint y: 290, endPoint x: 122, endPoint y: 290, distance: 77.3
click at [122, 290] on div at bounding box center [124, 297] width 4 height 44
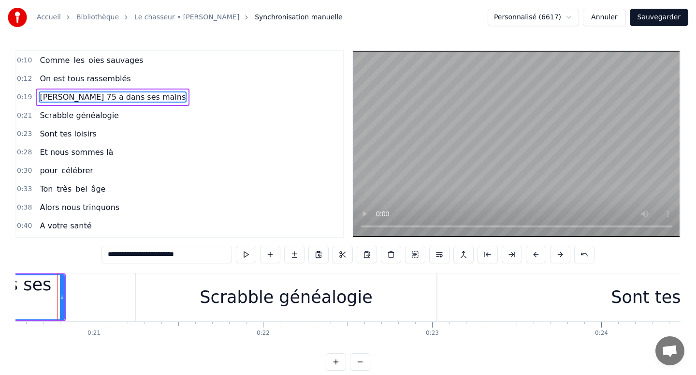
scroll to position [0, 3467]
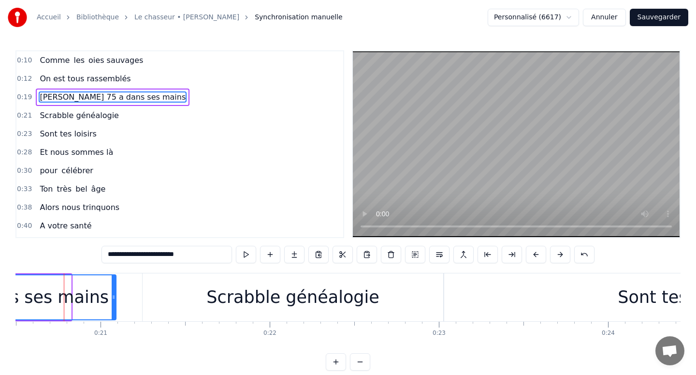
drag, startPoint x: 69, startPoint y: 294, endPoint x: 114, endPoint y: 294, distance: 45.0
click at [114, 294] on icon at bounding box center [114, 297] width 4 height 8
drag, startPoint x: 114, startPoint y: 294, endPoint x: 124, endPoint y: 294, distance: 10.6
click at [124, 294] on icon at bounding box center [124, 297] width 4 height 8
click at [120, 294] on icon at bounding box center [120, 297] width 4 height 8
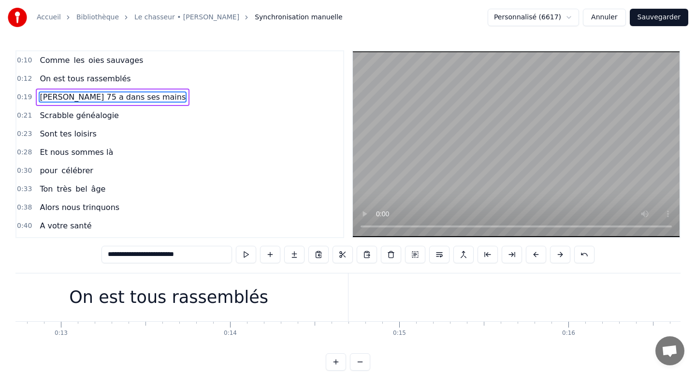
scroll to position [0, 2163]
click at [120, 294] on div "On est tous rassemblés" at bounding box center [159, 297] width 199 height 26
type input "**********"
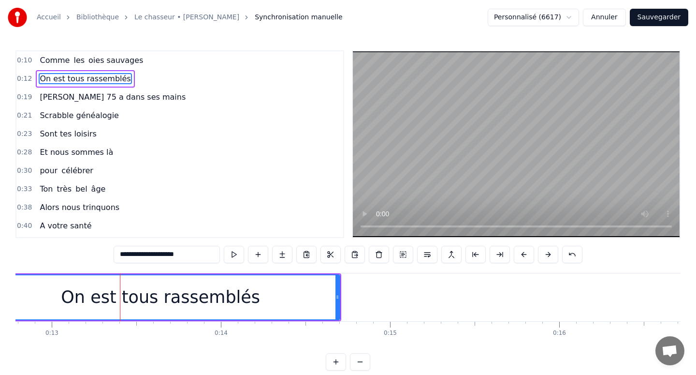
click at [576, 16] on html "Accueil Bibliothèque Le chasseur • [PERSON_NAME] Synchronisation manuelle Perso…" at bounding box center [348, 193] width 696 height 386
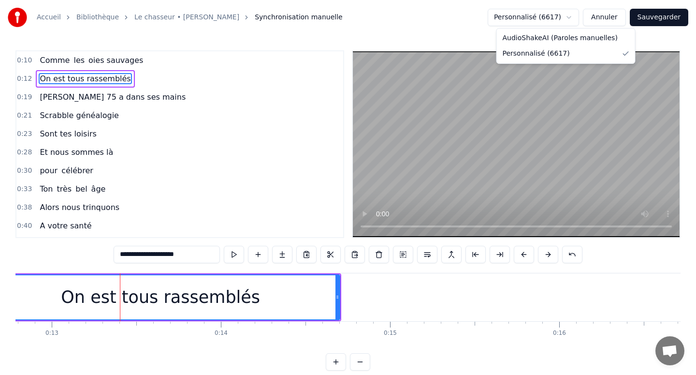
click at [576, 16] on html "Accueil Bibliothèque Le chasseur • [PERSON_NAME] Synchronisation manuelle Perso…" at bounding box center [348, 193] width 696 height 386
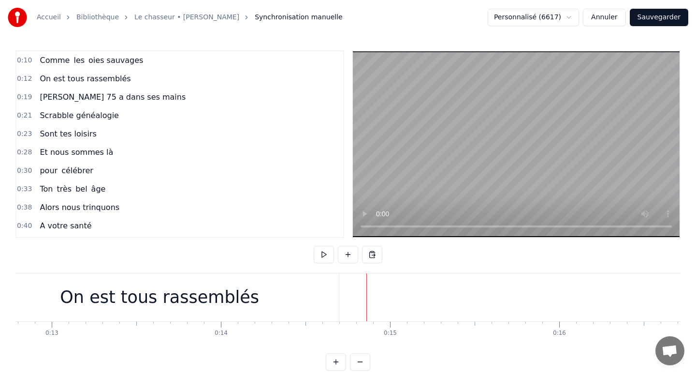
click at [90, 87] on div "On est tous rassemblés" at bounding box center [85, 78] width 99 height 17
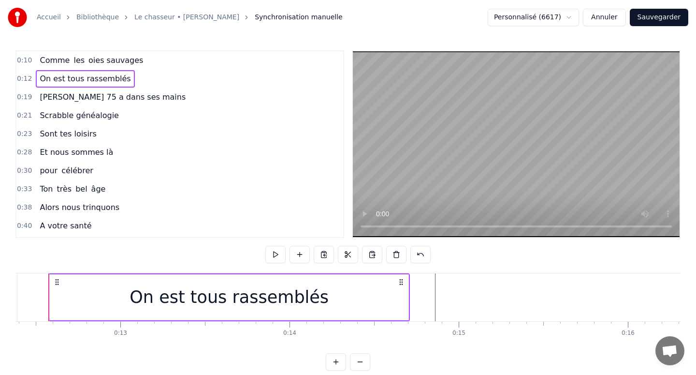
scroll to position [0, 2079]
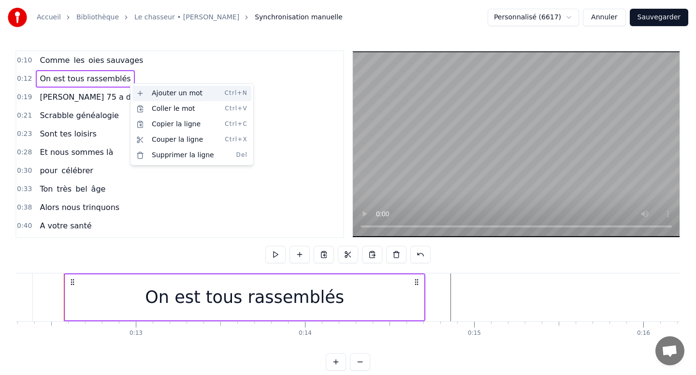
click at [145, 92] on div "Ajouter un mot Ctrl+N" at bounding box center [191, 93] width 119 height 15
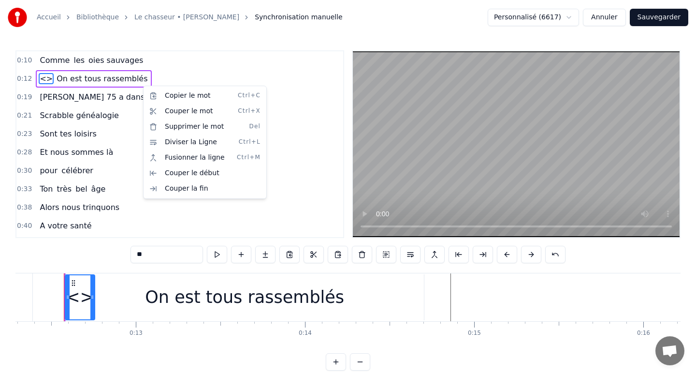
click at [42, 77] on html "Accueil Bibliothèque Le chasseur • [PERSON_NAME] Synchronisation manuelle Perso…" at bounding box center [348, 193] width 696 height 386
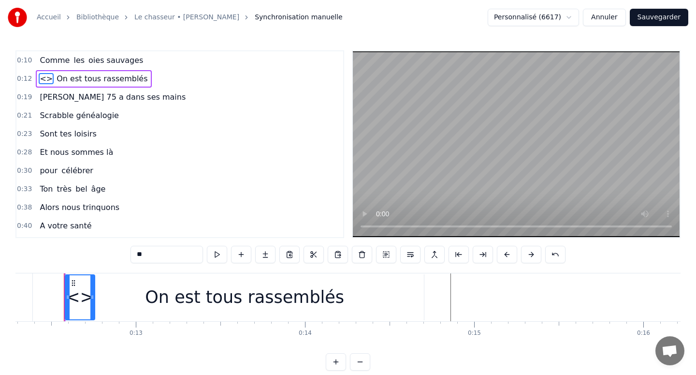
drag, startPoint x: 42, startPoint y: 77, endPoint x: 107, endPoint y: 76, distance: 64.8
click at [107, 76] on div "<> On est tous rassemblés" at bounding box center [94, 78] width 116 height 17
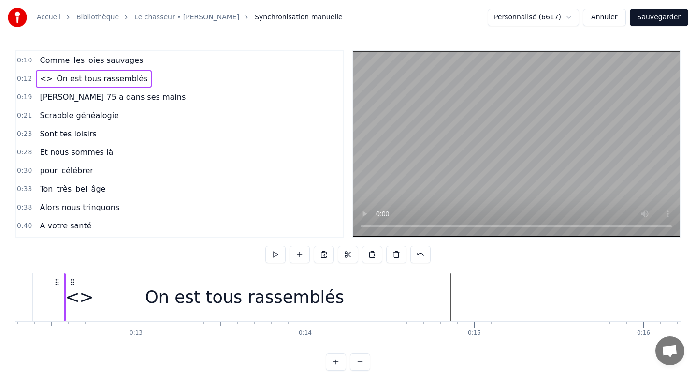
click at [39, 77] on span "<>" at bounding box center [46, 78] width 15 height 11
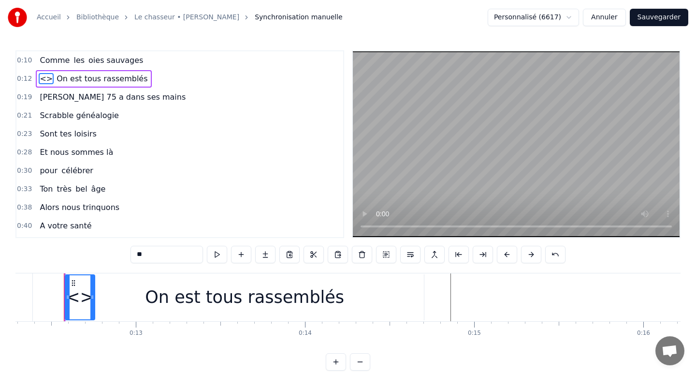
type input "**********"
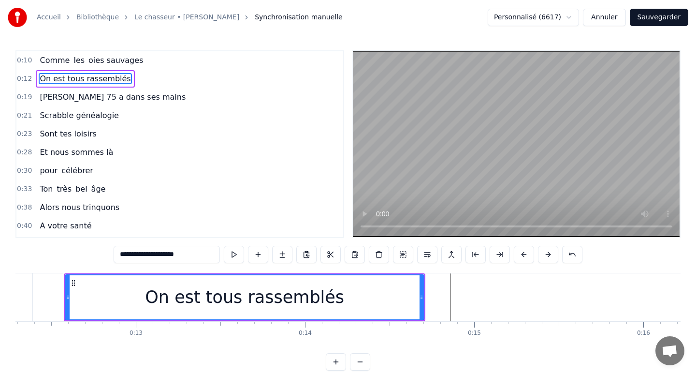
click at [170, 77] on div "0:12 On est tous rassemblés" at bounding box center [179, 79] width 327 height 18
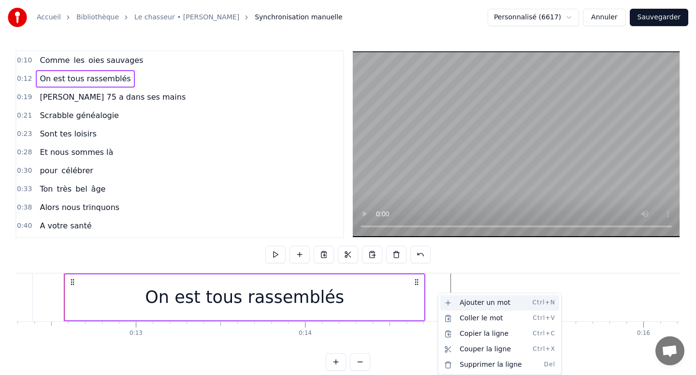
click at [450, 299] on div "Ajouter un mot Ctrl+N" at bounding box center [499, 302] width 119 height 15
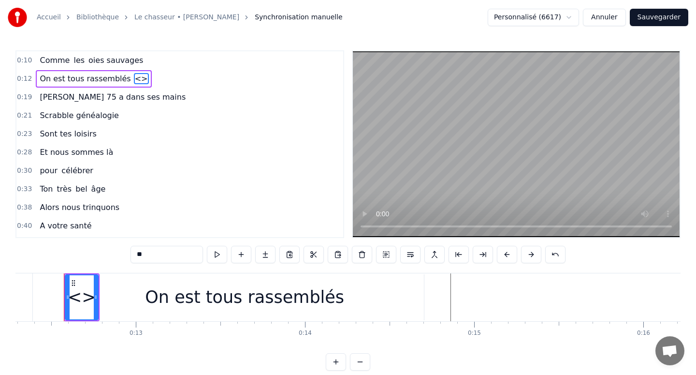
drag, startPoint x: 81, startPoint y: 298, endPoint x: 399, endPoint y: 309, distance: 318.7
click at [100, 309] on div "On est tous rassemblés <>" at bounding box center [82, 297] width 36 height 48
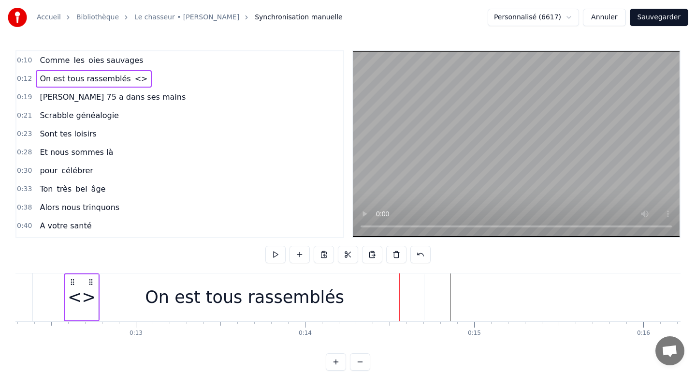
click at [84, 295] on div "<>" at bounding box center [82, 297] width 29 height 26
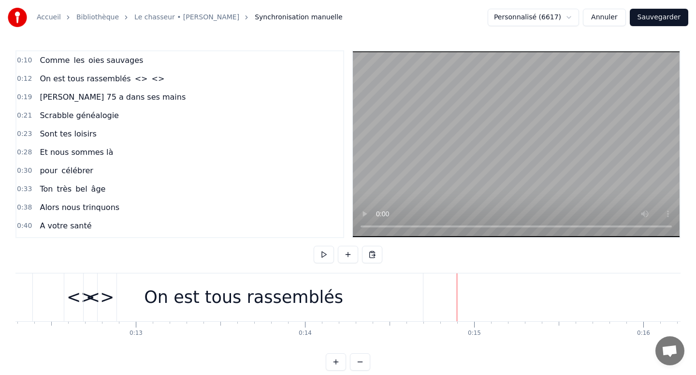
click at [105, 305] on div "<>" at bounding box center [100, 297] width 29 height 26
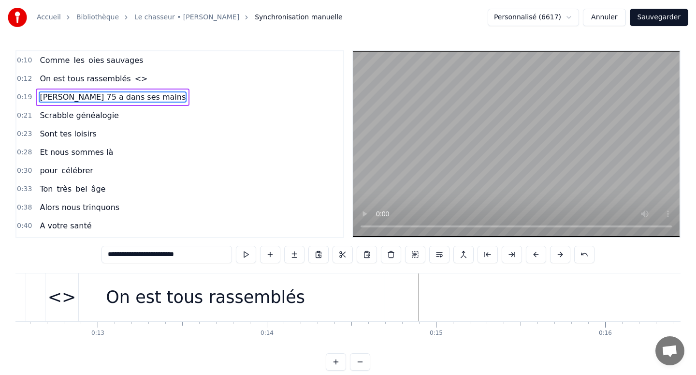
scroll to position [0, 2096]
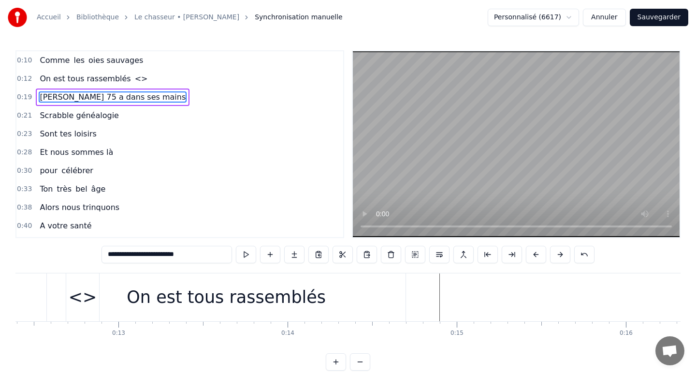
click at [76, 298] on div "<>" at bounding box center [83, 297] width 29 height 26
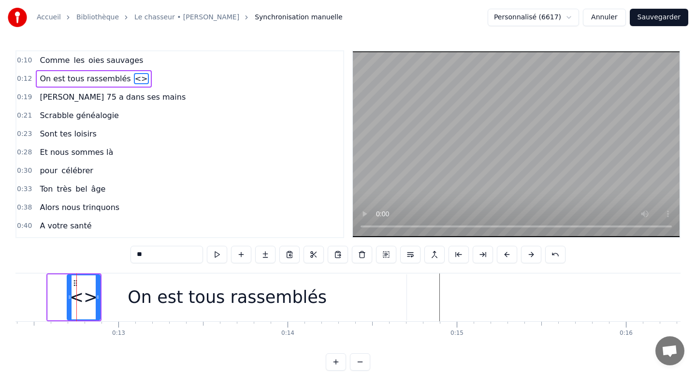
click at [134, 76] on span "<>" at bounding box center [141, 78] width 15 height 11
click at [134, 77] on span "<>" at bounding box center [141, 78] width 15 height 11
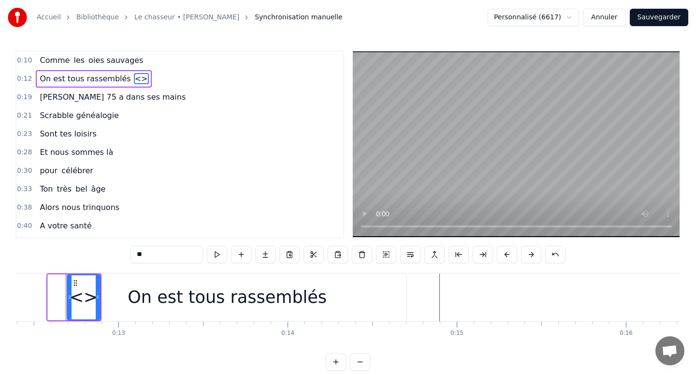
click at [148, 248] on input "**" at bounding box center [167, 254] width 73 height 17
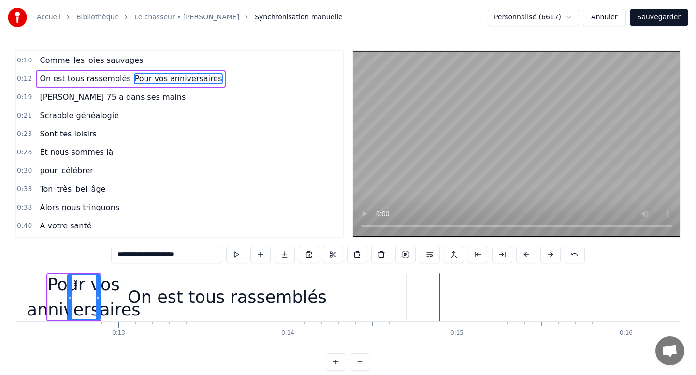
type input "**********"
drag, startPoint x: 77, startPoint y: 295, endPoint x: 193, endPoint y: 255, distance: 123.0
click at [193, 255] on div "0:10 Comme les oies sauvages 0:12 On est tous rassemblés Pour vos anniversaires…" at bounding box center [347, 210] width 665 height 320
click at [432, 253] on button at bounding box center [430, 254] width 20 height 17
click at [428, 255] on button at bounding box center [430, 254] width 20 height 17
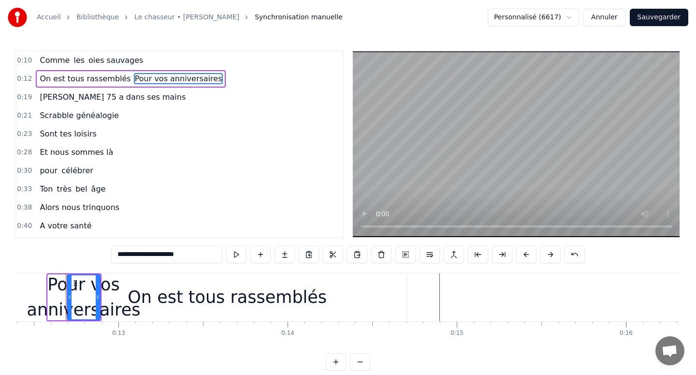
click at [108, 85] on div "On est tous rassemblés Pour vos anniversaires" at bounding box center [131, 78] width 190 height 17
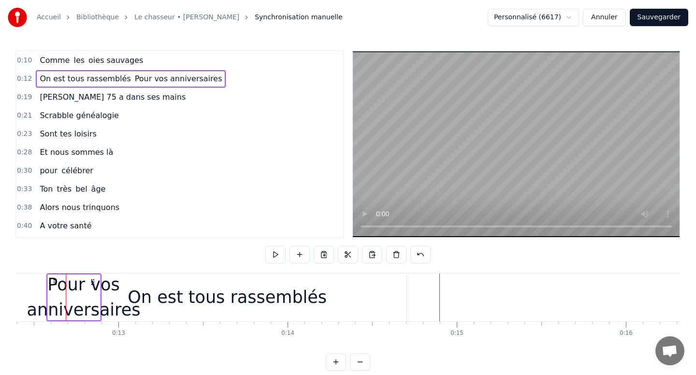
scroll to position [0, 2079]
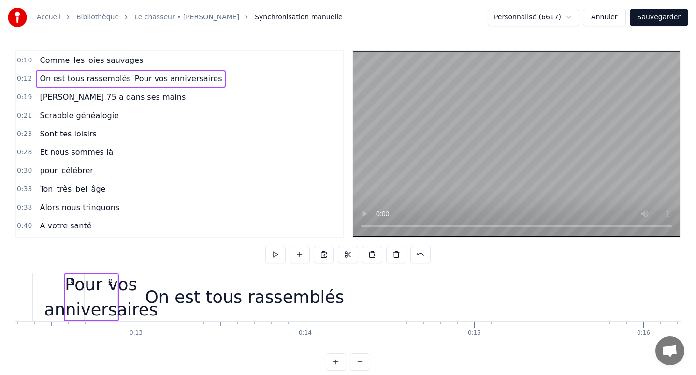
click at [96, 286] on div "Pour vos anniversaires" at bounding box center [101, 297] width 114 height 51
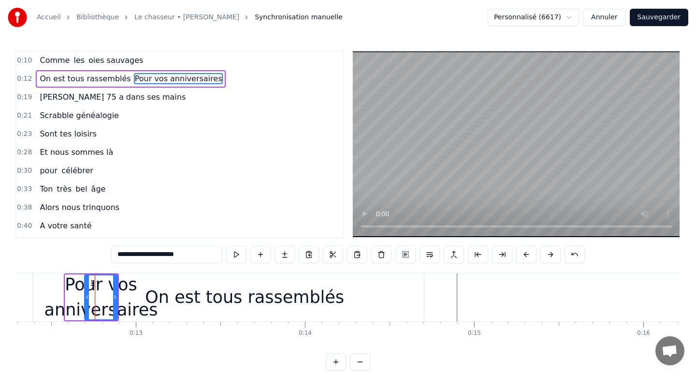
drag, startPoint x: 75, startPoint y: 297, endPoint x: 260, endPoint y: 301, distance: 184.7
click at [119, 301] on div "On est tous rassemblés Pour vos anniversaires" at bounding box center [91, 297] width 55 height 48
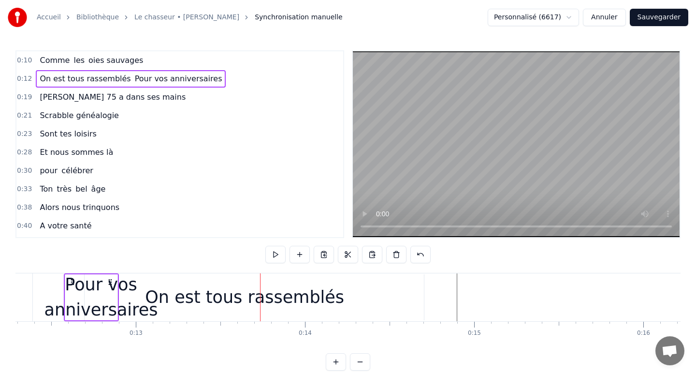
click at [67, 304] on div "Pour vos anniversaires" at bounding box center [101, 297] width 114 height 51
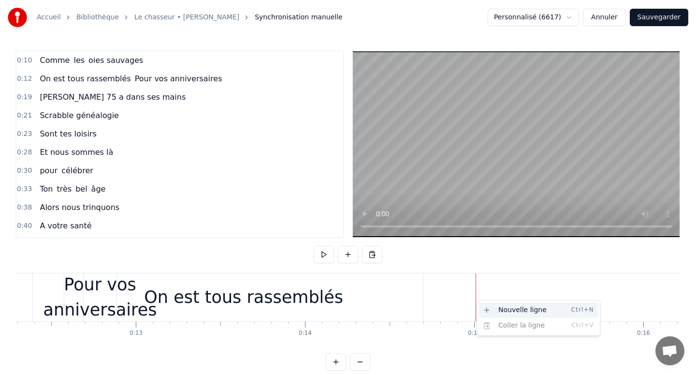
click at [489, 311] on div "Nouvelle ligne Ctrl+N" at bounding box center [538, 309] width 119 height 15
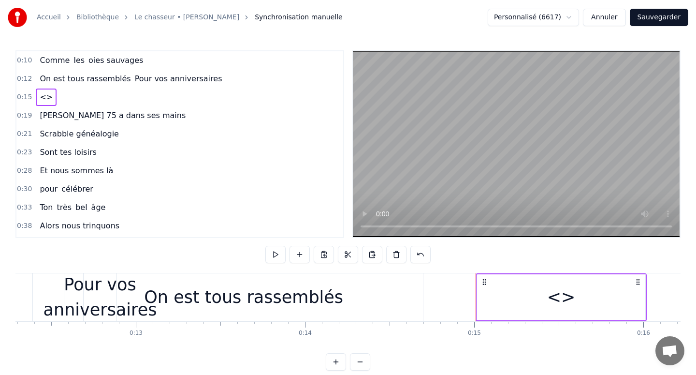
click at [43, 102] on span "<>" at bounding box center [46, 96] width 15 height 11
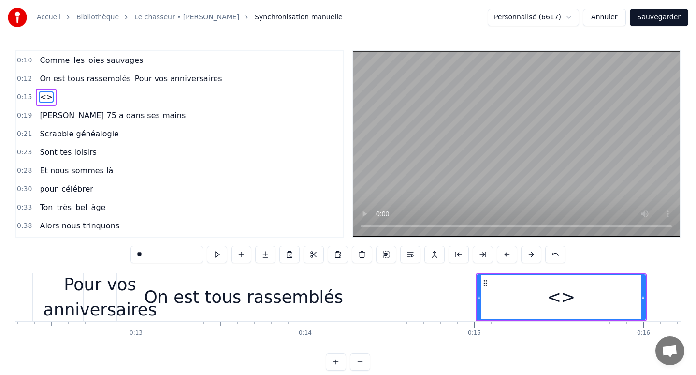
click at [43, 97] on span "<>" at bounding box center [46, 96] width 15 height 11
click at [151, 247] on input "**" at bounding box center [167, 254] width 73 height 17
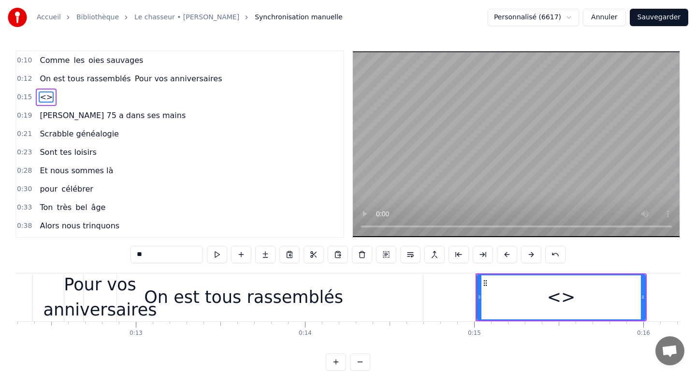
click at [151, 247] on input "**" at bounding box center [167, 254] width 73 height 17
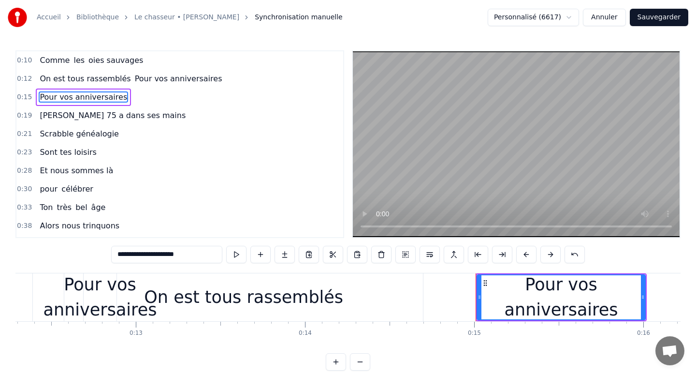
type input "**********"
click at [97, 301] on div "Pour vos anniversaires" at bounding box center [101, 297] width 114 height 51
click at [83, 300] on div "Pour vos anniversaires" at bounding box center [101, 297] width 114 height 51
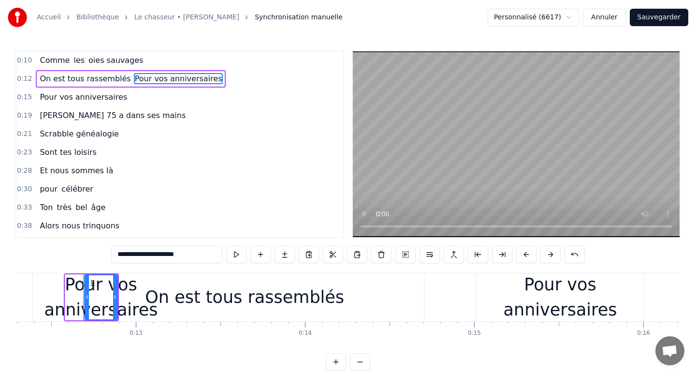
click at [137, 77] on span "Pour vos anniversaires" at bounding box center [178, 78] width 89 height 11
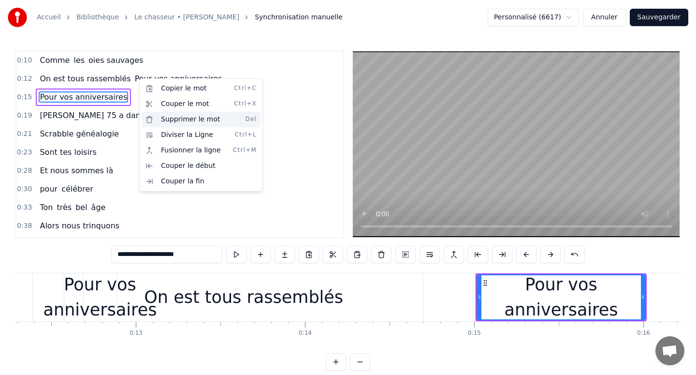
click at [160, 118] on div "Supprimer le mot Del" at bounding box center [201, 119] width 119 height 15
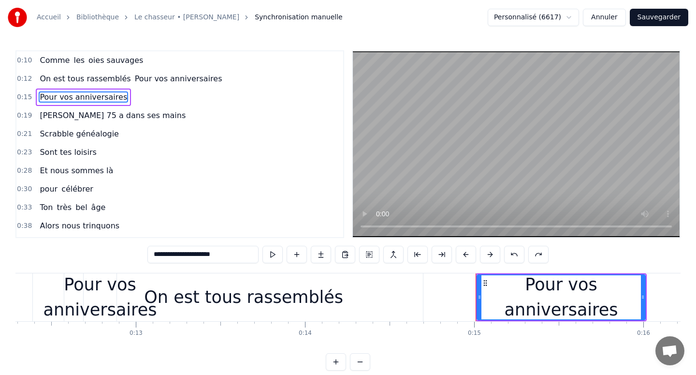
click at [150, 70] on div "0:12 On est tous rassemblés Pour vos anniversaires" at bounding box center [179, 79] width 327 height 18
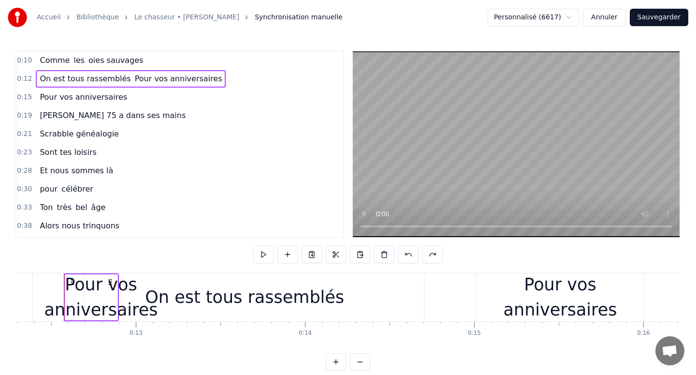
click at [150, 75] on span "Pour vos anniversaires" at bounding box center [178, 78] width 89 height 11
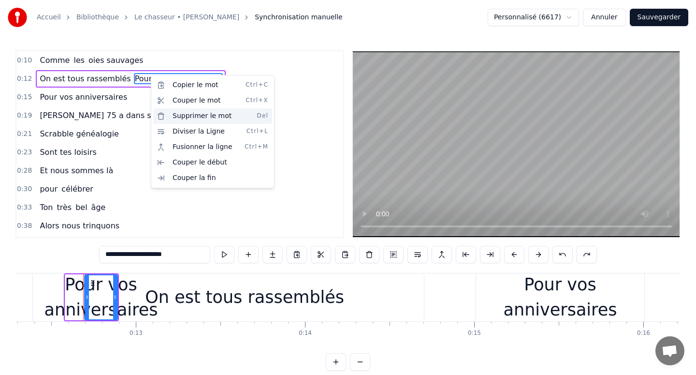
click at [171, 116] on div "Supprimer le mot Del" at bounding box center [212, 115] width 119 height 15
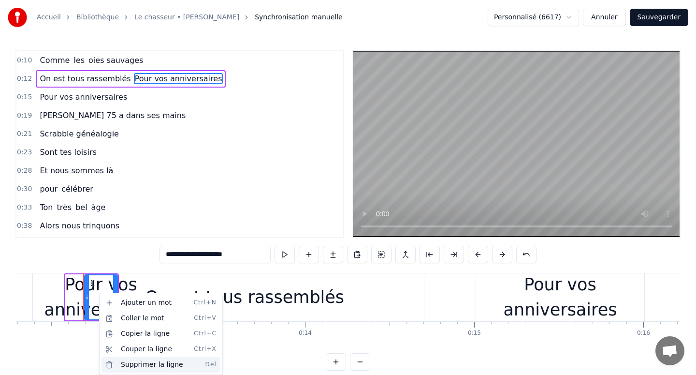
click at [125, 361] on div "Supprimer la ligne Del" at bounding box center [161, 364] width 119 height 15
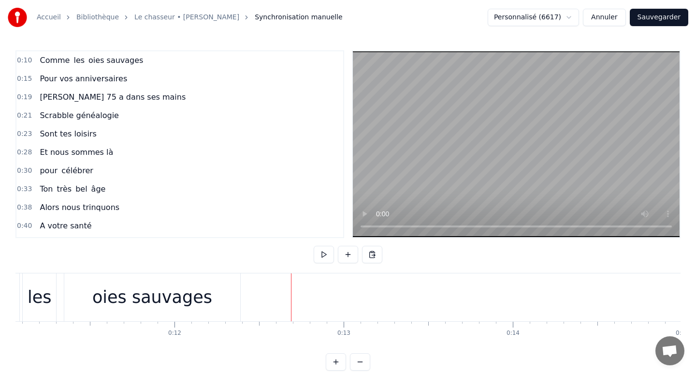
scroll to position [0, 1841]
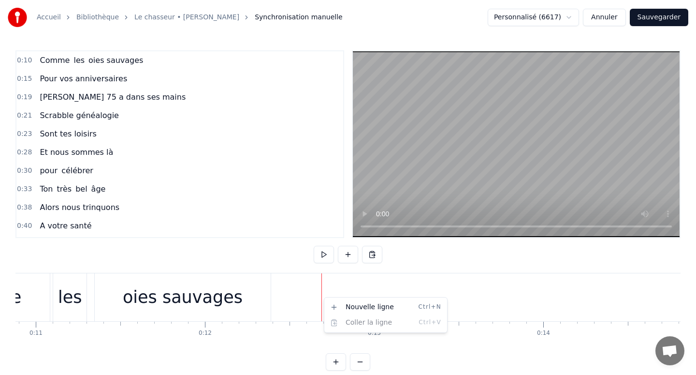
click at [323, 297] on html "Accueil Bibliothèque Le chasseur • [PERSON_NAME] Synchronisation manuelle Perso…" at bounding box center [348, 193] width 696 height 386
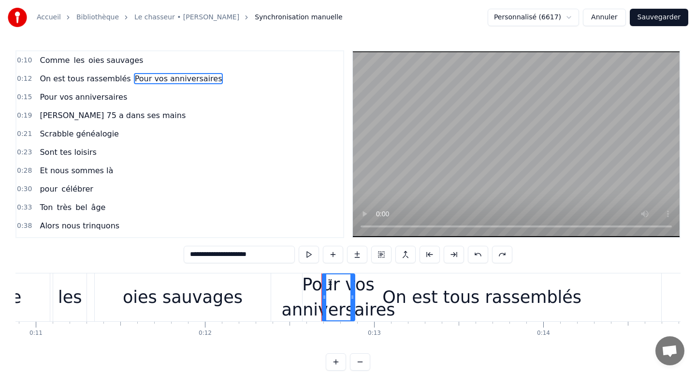
click at [156, 82] on span "Pour vos anniversaires" at bounding box center [178, 78] width 89 height 11
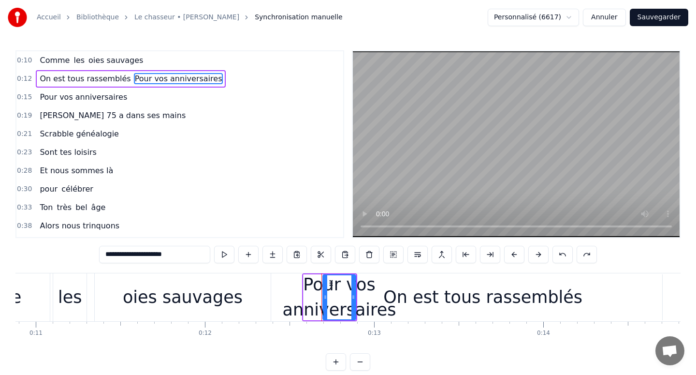
click at [176, 256] on input "**********" at bounding box center [154, 254] width 111 height 17
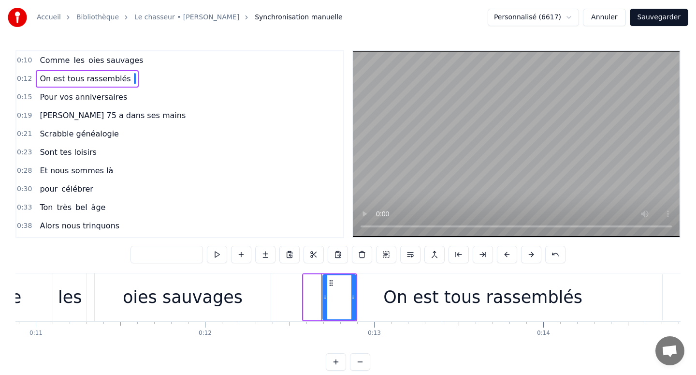
click at [271, 183] on div "0:30 pour célébrer" at bounding box center [179, 189] width 327 height 18
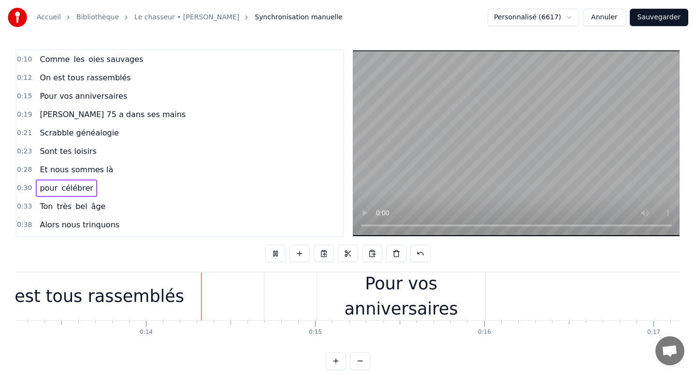
scroll to position [0, 2240]
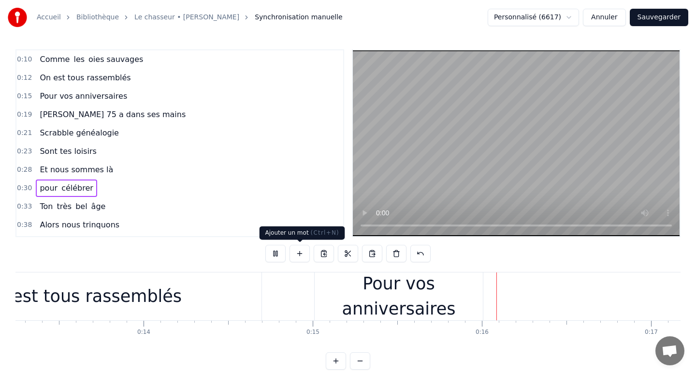
click at [282, 255] on button at bounding box center [275, 253] width 20 height 17
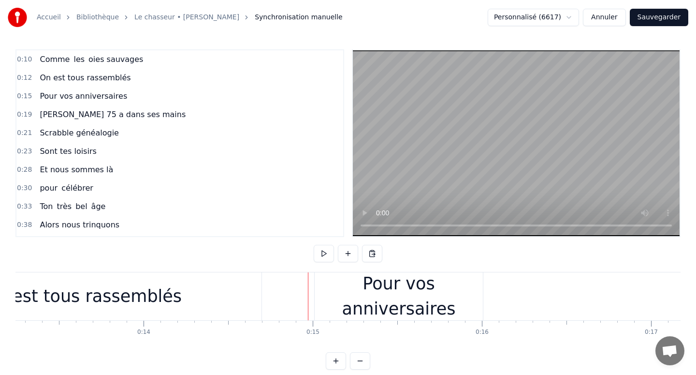
click at [318, 298] on div "Pour vos anniversaires" at bounding box center [399, 296] width 168 height 51
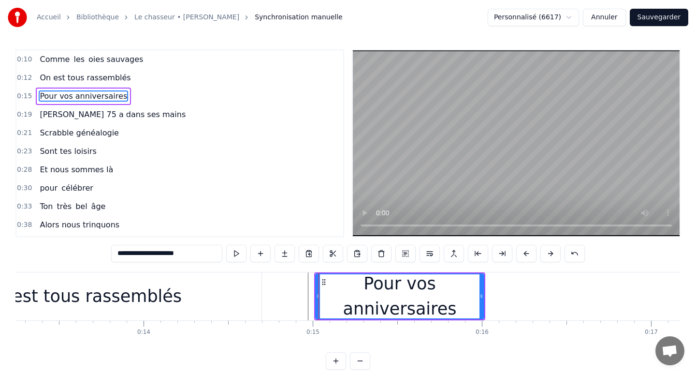
scroll to position [0, 0]
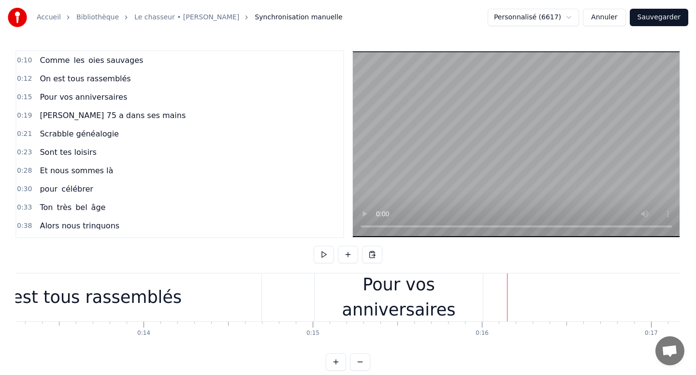
click at [460, 302] on div "Pour vos anniversaires" at bounding box center [399, 297] width 168 height 51
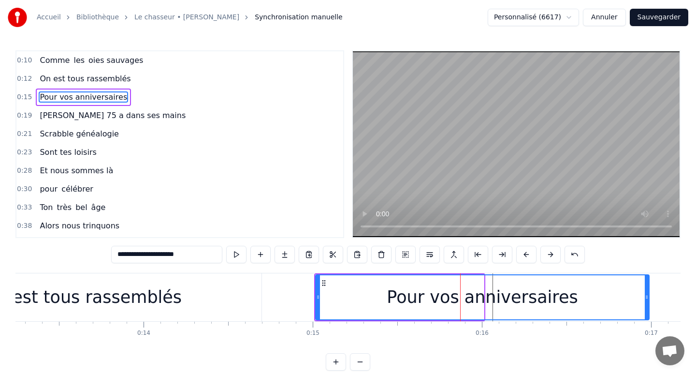
drag, startPoint x: 480, startPoint y: 299, endPoint x: 674, endPoint y: 297, distance: 193.3
click at [649, 297] on icon at bounding box center [647, 297] width 4 height 8
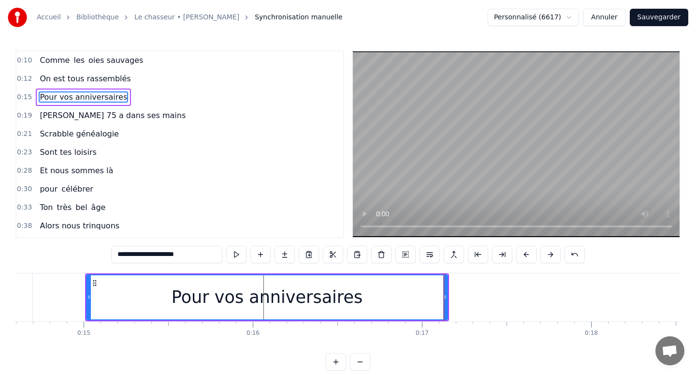
scroll to position [0, 2453]
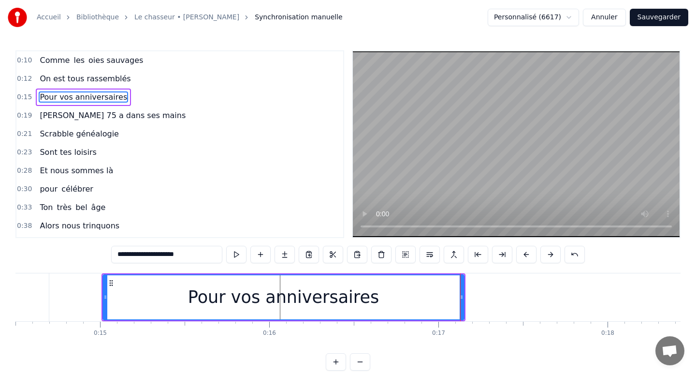
click at [144, 299] on div "Pour vos anniversaires" at bounding box center [283, 297] width 360 height 44
click at [182, 297] on div "Pour vos anniversaires" at bounding box center [283, 297] width 360 height 44
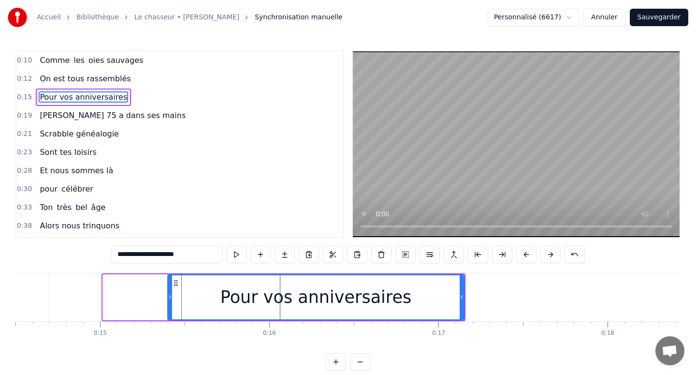
drag, startPoint x: 105, startPoint y: 294, endPoint x: 170, endPoint y: 303, distance: 64.8
click at [170, 303] on div at bounding box center [170, 297] width 4 height 44
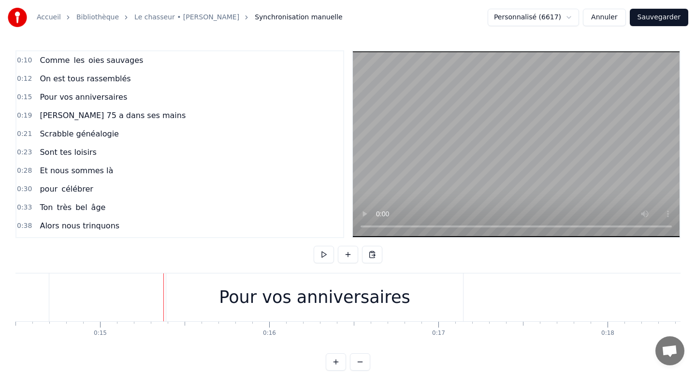
click at [170, 304] on div "Pour vos anniversaires" at bounding box center [314, 297] width 297 height 48
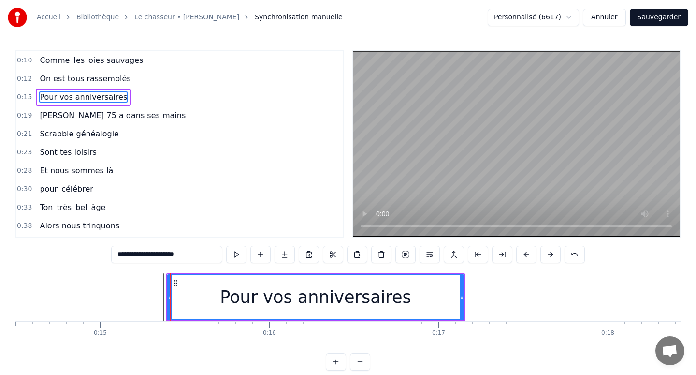
click at [184, 304] on div "Pour vos anniversaires" at bounding box center [316, 297] width 296 height 44
click at [179, 304] on div "Pour vos anniversaires" at bounding box center [316, 297] width 296 height 44
click at [175, 303] on div "Pour vos anniversaires" at bounding box center [316, 297] width 296 height 44
drag, startPoint x: 167, startPoint y: 298, endPoint x: 173, endPoint y: 298, distance: 5.3
click at [173, 298] on icon at bounding box center [175, 297] width 4 height 8
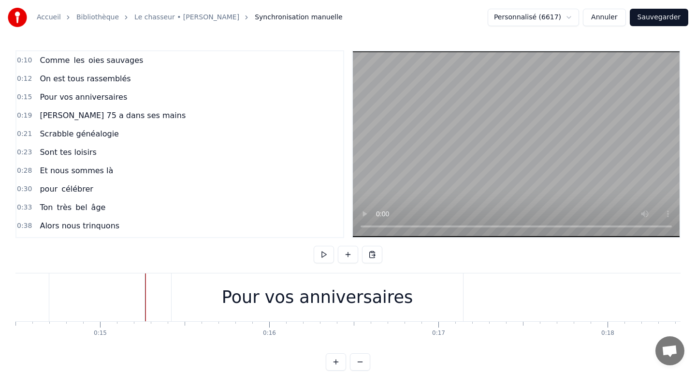
click at [185, 301] on div "Pour vos anniversaires" at bounding box center [317, 297] width 291 height 48
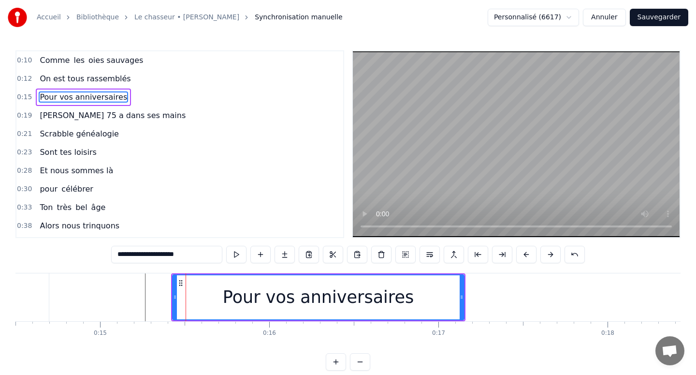
click at [204, 303] on div "Pour vos anniversaires" at bounding box center [318, 297] width 290 height 44
click at [275, 307] on div "Pour vos anniversaires" at bounding box center [318, 297] width 191 height 26
click at [332, 301] on div "Pour vos anniversaires" at bounding box center [318, 297] width 191 height 26
click at [406, 311] on div "Pour vos anniversaires" at bounding box center [318, 297] width 290 height 44
click at [439, 310] on div "Pour vos anniversaires" at bounding box center [318, 297] width 290 height 44
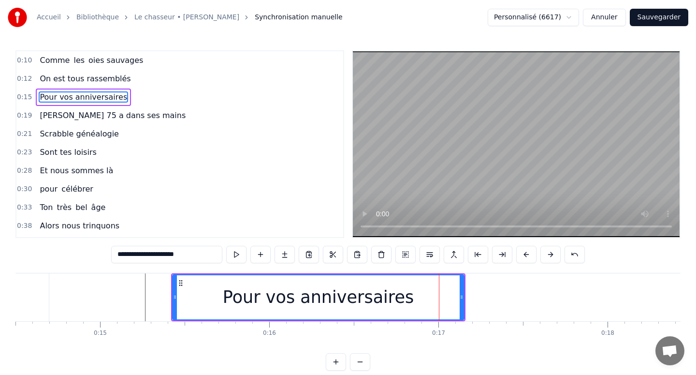
click at [456, 309] on div "Pour vos anniversaires" at bounding box center [318, 297] width 290 height 44
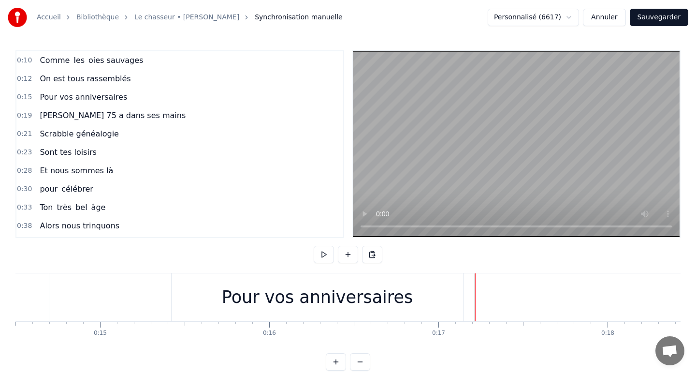
click at [459, 296] on div "Pour vos anniversaires" at bounding box center [317, 297] width 291 height 48
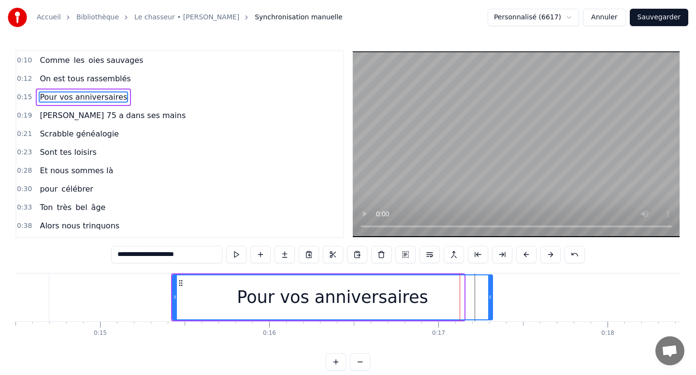
drag, startPoint x: 461, startPoint y: 296, endPoint x: 487, endPoint y: 296, distance: 25.6
click at [488, 296] on icon at bounding box center [490, 297] width 4 height 8
click at [478, 296] on div "Pour vos anniversaires" at bounding box center [331, 297] width 316 height 44
click at [488, 296] on icon at bounding box center [487, 297] width 4 height 8
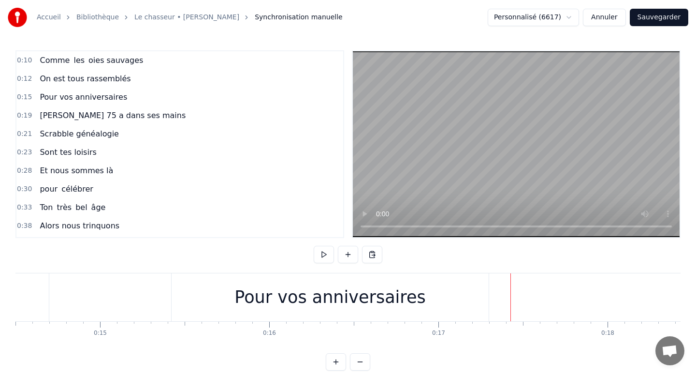
click at [484, 294] on div "Pour vos anniversaires" at bounding box center [330, 297] width 317 height 48
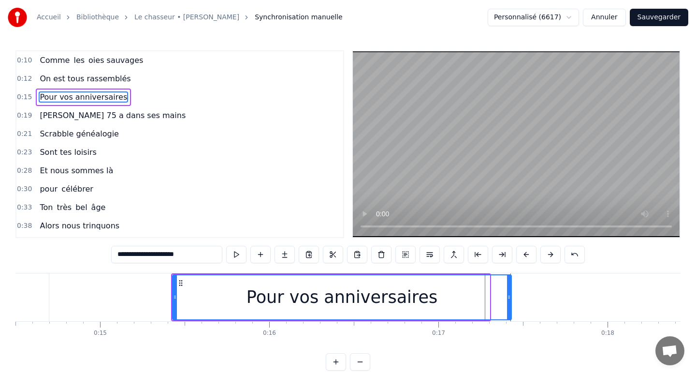
drag, startPoint x: 488, startPoint y: 294, endPoint x: 509, endPoint y: 295, distance: 21.3
click at [510, 294] on icon at bounding box center [509, 297] width 4 height 8
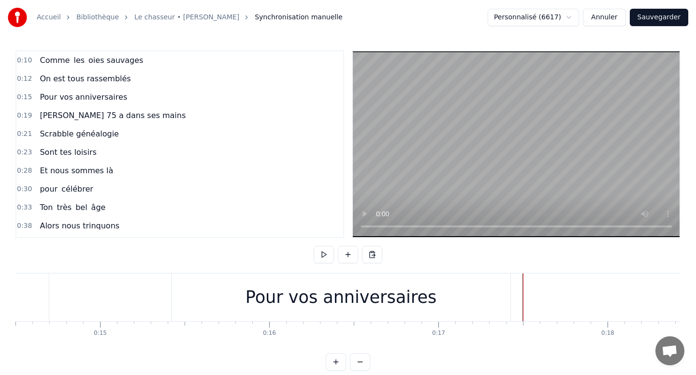
click at [497, 297] on div "Pour vos anniversaires" at bounding box center [341, 297] width 339 height 48
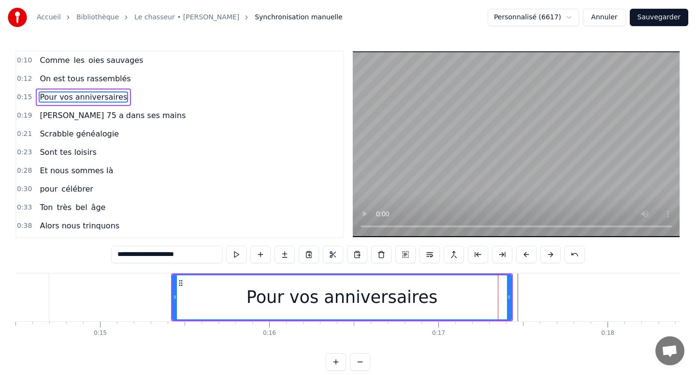
click at [506, 297] on div "Pour vos anniversaires" at bounding box center [342, 297] width 338 height 44
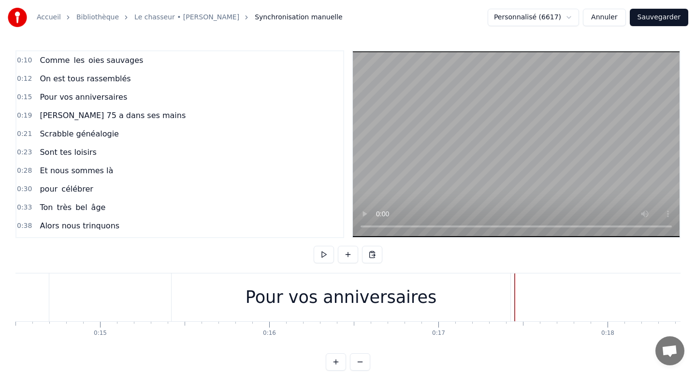
click at [473, 304] on div "Pour vos anniversaires" at bounding box center [341, 297] width 339 height 48
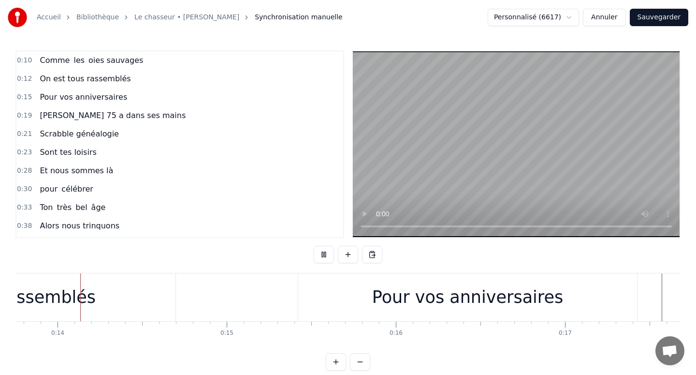
scroll to position [0, 2307]
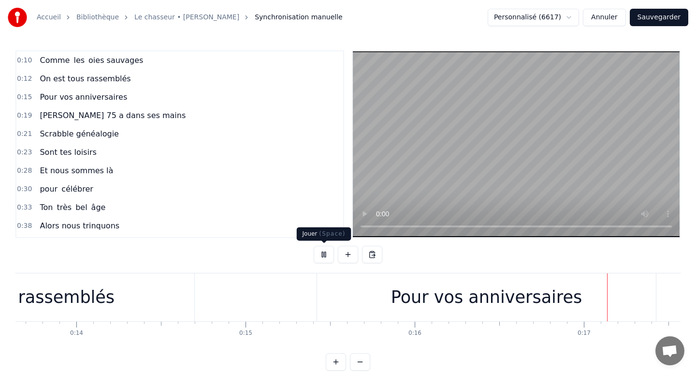
click at [324, 257] on button at bounding box center [324, 254] width 20 height 17
click at [333, 302] on div "Pour vos anniversaires" at bounding box center [486, 297] width 339 height 48
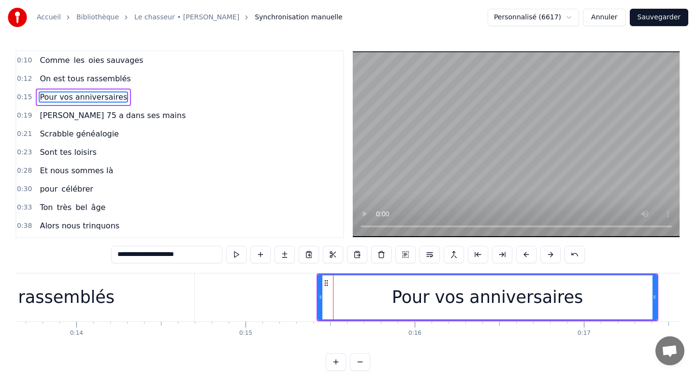
click at [321, 297] on div "Pour vos anniversaires" at bounding box center [488, 297] width 340 height 46
drag, startPoint x: 321, startPoint y: 297, endPoint x: 334, endPoint y: 297, distance: 13.5
click at [334, 297] on icon at bounding box center [334, 297] width 4 height 8
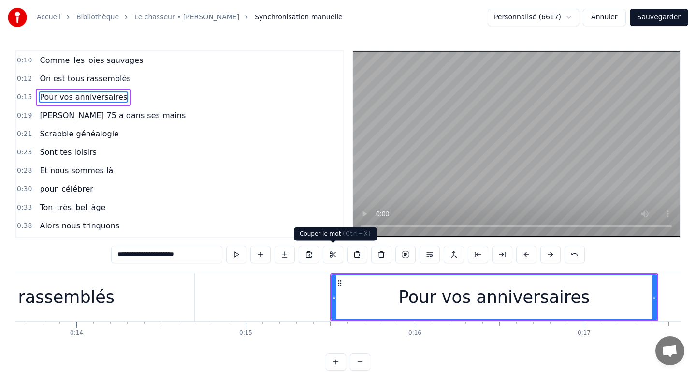
click at [310, 197] on div "0:30 pour célébrer" at bounding box center [179, 189] width 327 height 18
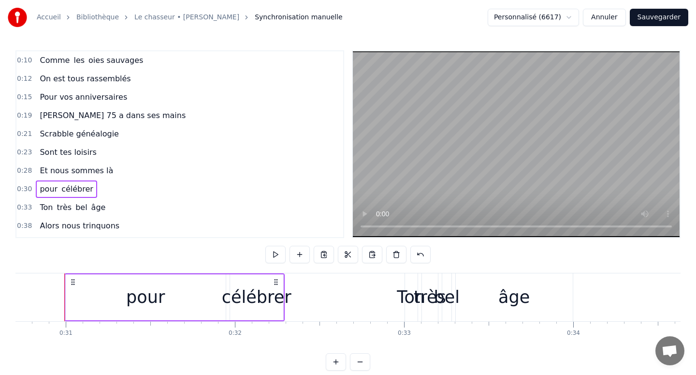
click at [314, 229] on div "0:38 Alors nous trinquons" at bounding box center [179, 226] width 327 height 18
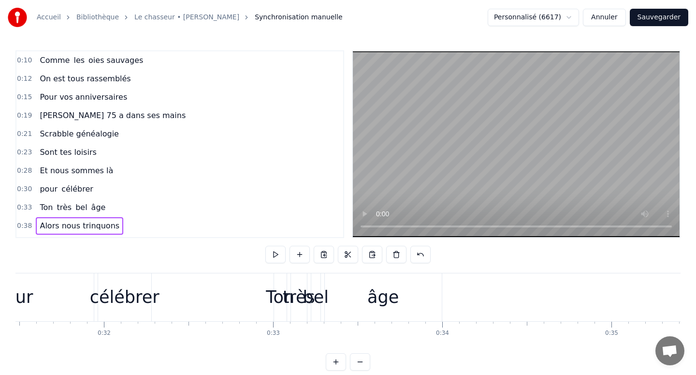
click at [314, 229] on div "0:38 Alors nous trinquons" at bounding box center [179, 226] width 327 height 18
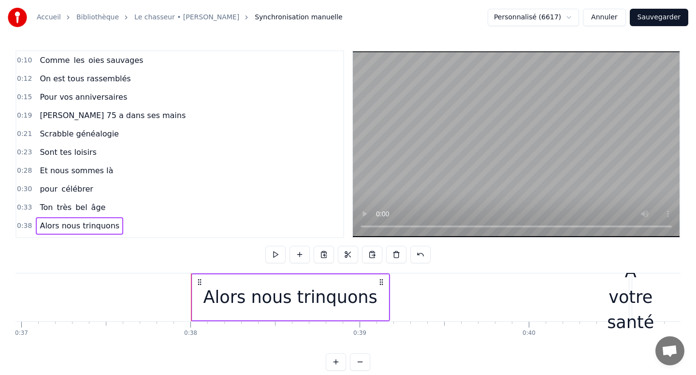
scroll to position [0, 6380]
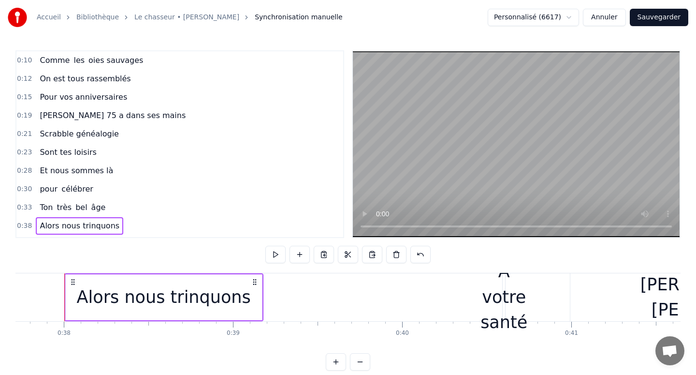
click at [97, 94] on span "Pour vos anniversaires" at bounding box center [83, 96] width 89 height 11
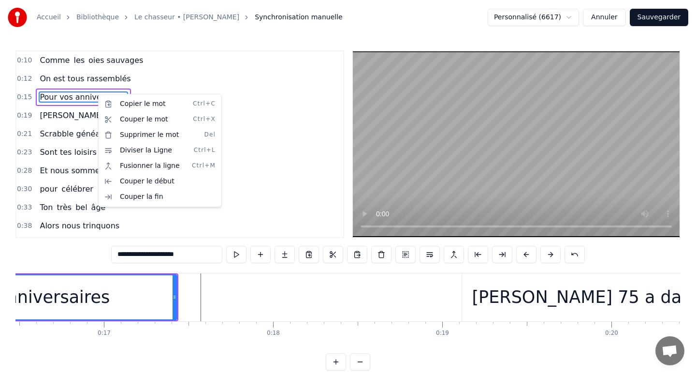
scroll to position [0, 2574]
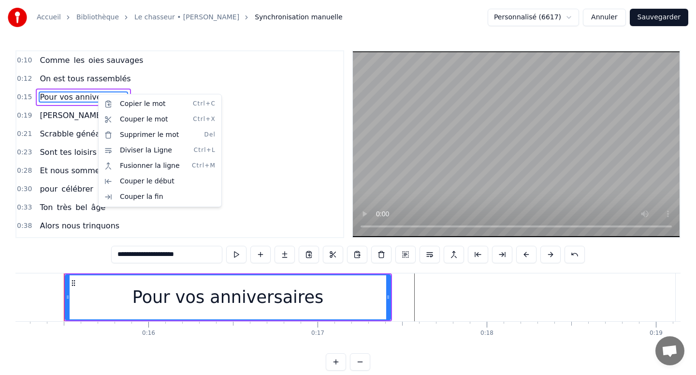
click at [134, 75] on html "Accueil Bibliothèque Le chasseur • [PERSON_NAME] Synchronisation manuelle Perso…" at bounding box center [348, 193] width 696 height 386
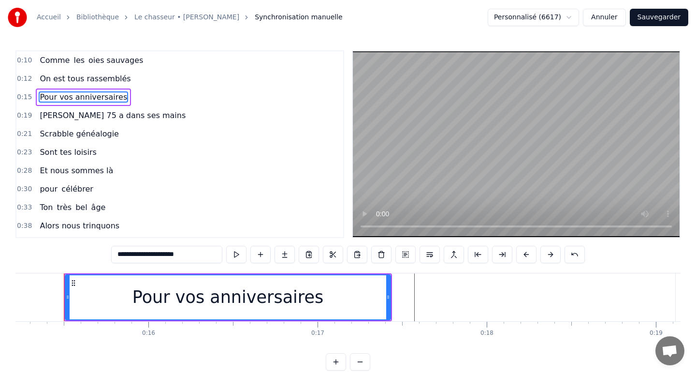
click at [280, 171] on div "0:28 Et nous sommes là" at bounding box center [179, 170] width 327 height 18
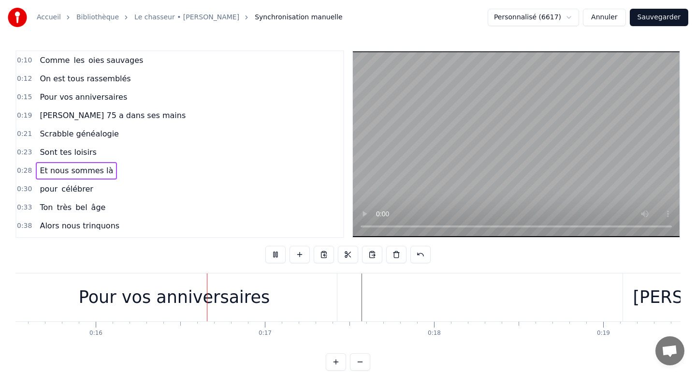
scroll to position [0, 2643]
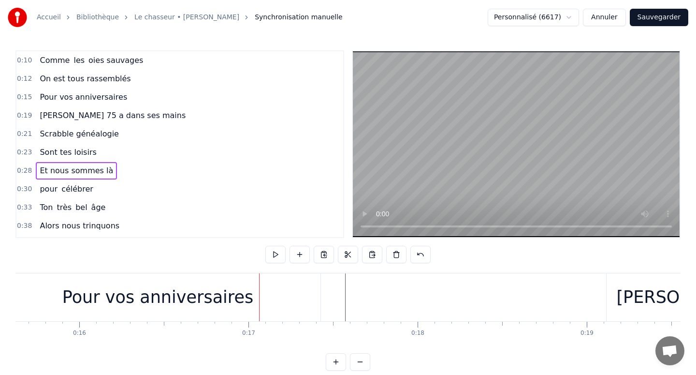
click at [168, 281] on div "Pour vos anniversaires" at bounding box center [157, 297] width 325 height 48
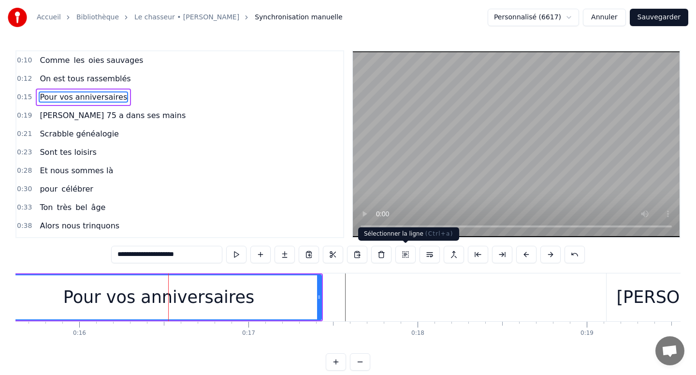
click at [406, 255] on button at bounding box center [405, 254] width 20 height 17
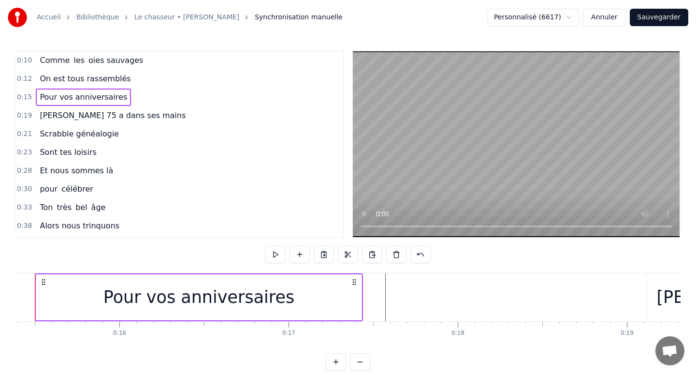
scroll to position [0, 2574]
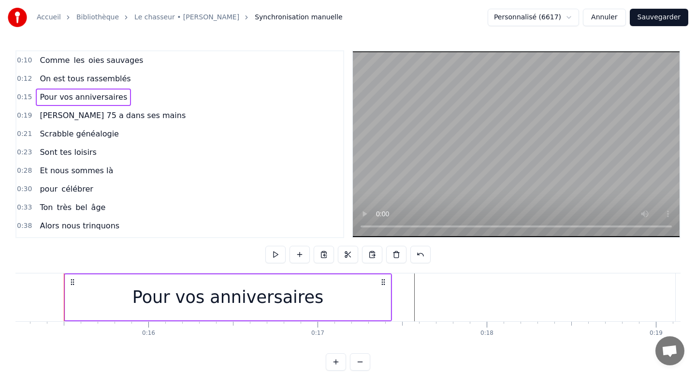
click at [226, 127] on div "0:21 Scrabble généalogie" at bounding box center [179, 134] width 327 height 18
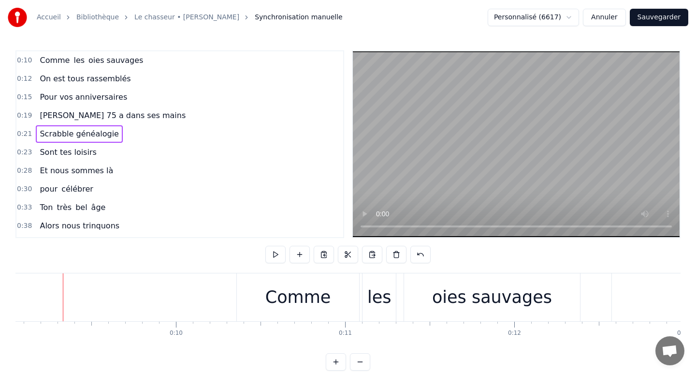
scroll to position [0, 1530]
click at [461, 311] on div "oies sauvages" at bounding box center [493, 297] width 176 height 48
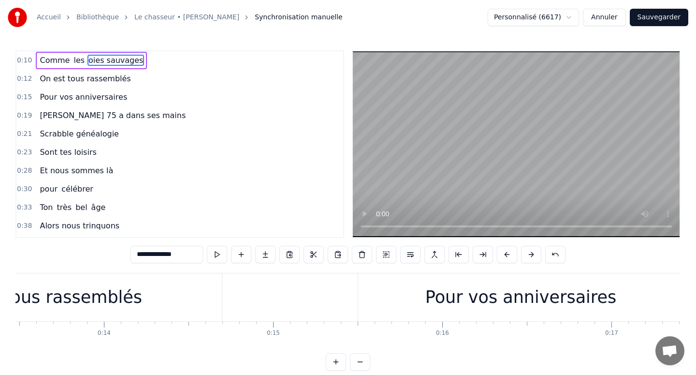
scroll to position [0, 2282]
click at [461, 311] on div "Pour vos anniversaires" at bounding box center [518, 297] width 325 height 48
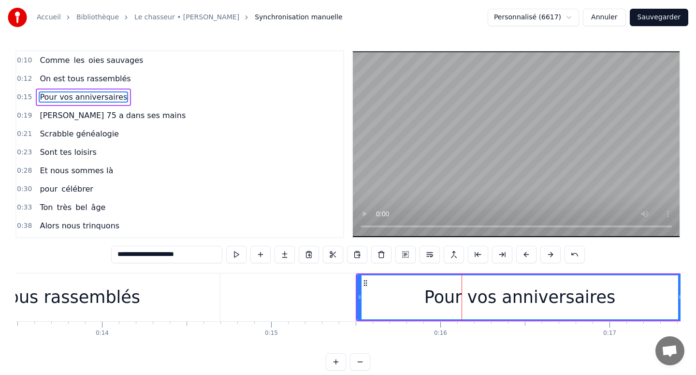
click at [176, 274] on div "On est tous rassemblés" at bounding box center [40, 297] width 359 height 48
type input "**********"
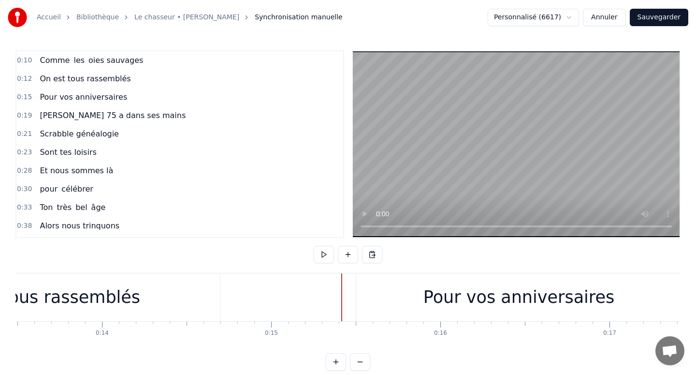
click at [221, 299] on div "On est tous rassemblés" at bounding box center [42, 297] width 362 height 48
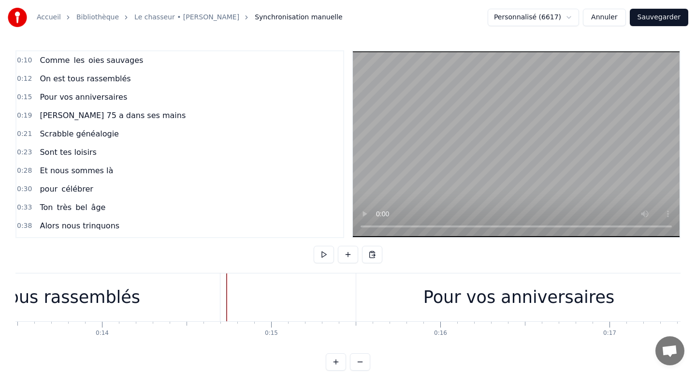
click at [369, 296] on div "Pour vos anniversaires" at bounding box center [518, 297] width 325 height 48
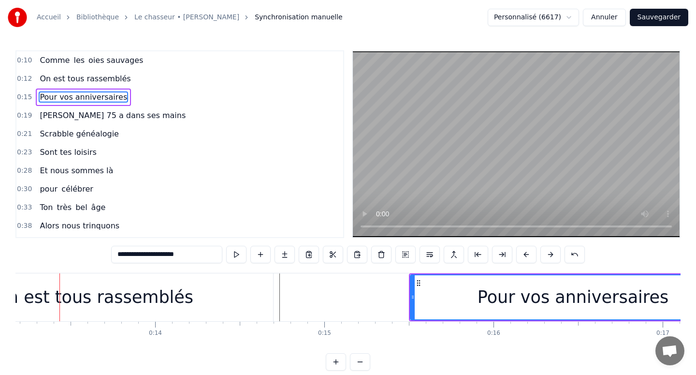
scroll to position [0, 2224]
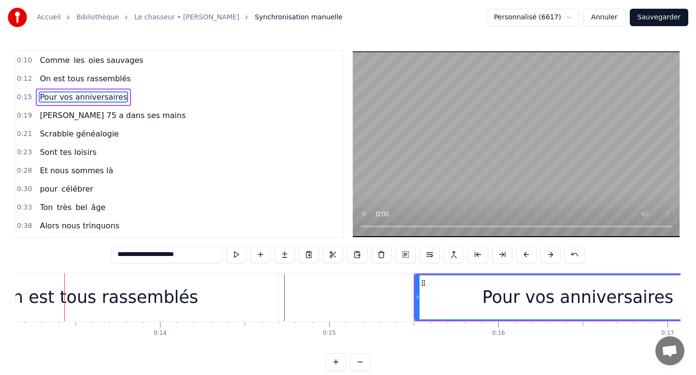
click at [101, 112] on span "[PERSON_NAME] 75 a dans ses mains" at bounding box center [113, 115] width 148 height 11
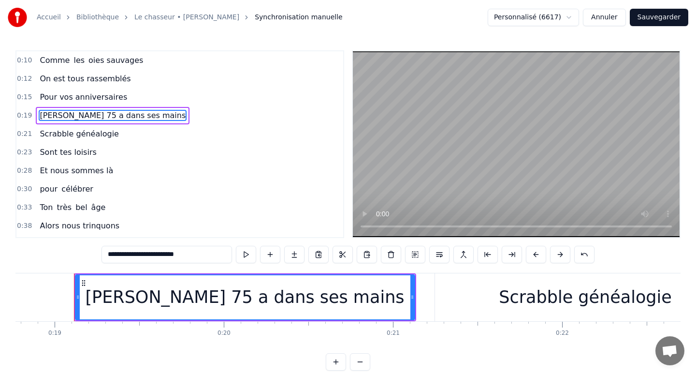
scroll to position [0, 3185]
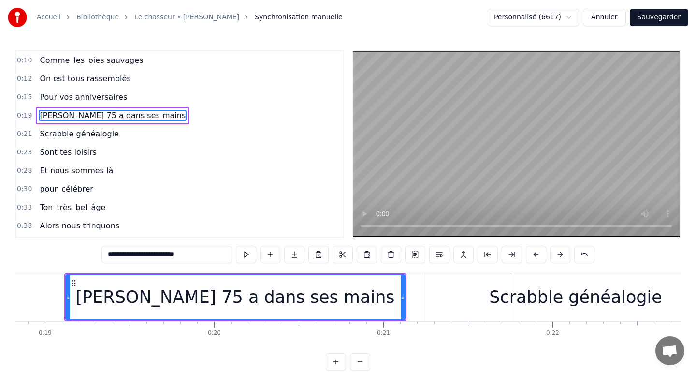
click at [494, 313] on div "Scrabble généalogie" at bounding box center [575, 297] width 301 height 48
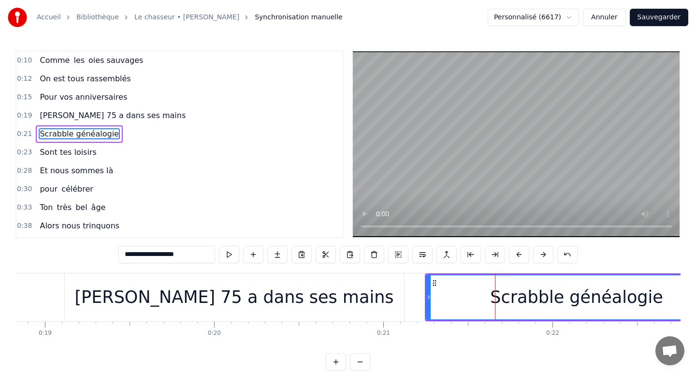
click at [447, 294] on div "Scrabble généalogie" at bounding box center [577, 297] width 300 height 44
click at [461, 294] on div "Scrabble généalogie" at bounding box center [577, 297] width 300 height 44
click at [485, 294] on div "Scrabble généalogie" at bounding box center [577, 297] width 300 height 44
click at [481, 294] on div "Scrabble généalogie" at bounding box center [577, 297] width 300 height 44
click at [471, 294] on div "Scrabble généalogie" at bounding box center [577, 297] width 300 height 44
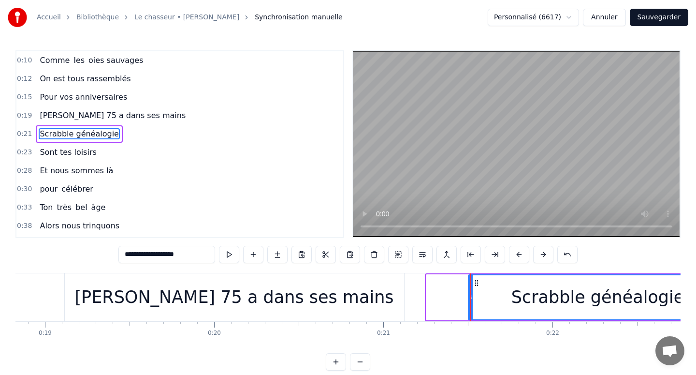
drag, startPoint x: 427, startPoint y: 296, endPoint x: 468, endPoint y: 297, distance: 41.1
click at [469, 297] on icon at bounding box center [471, 297] width 4 height 8
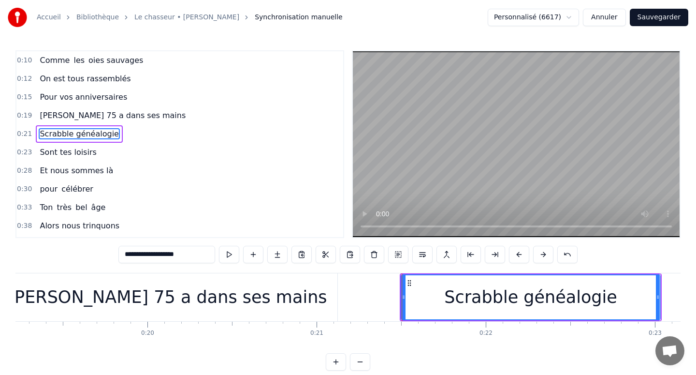
scroll to position [0, 3288]
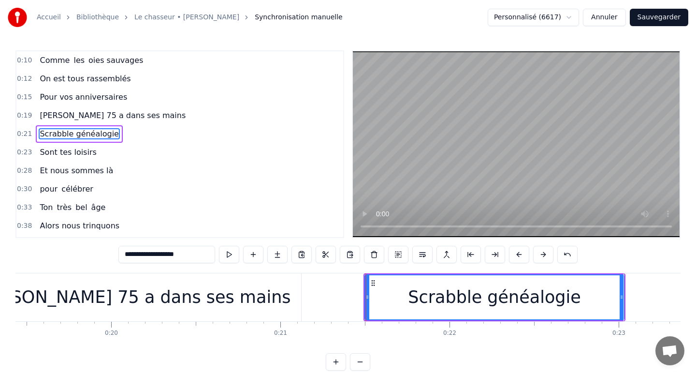
click at [528, 301] on div "Scrabble généalogie" at bounding box center [494, 297] width 173 height 26
click at [580, 298] on div "Scrabble généalogie" at bounding box center [494, 297] width 258 height 44
click at [616, 296] on div "Scrabble généalogie" at bounding box center [494, 297] width 258 height 44
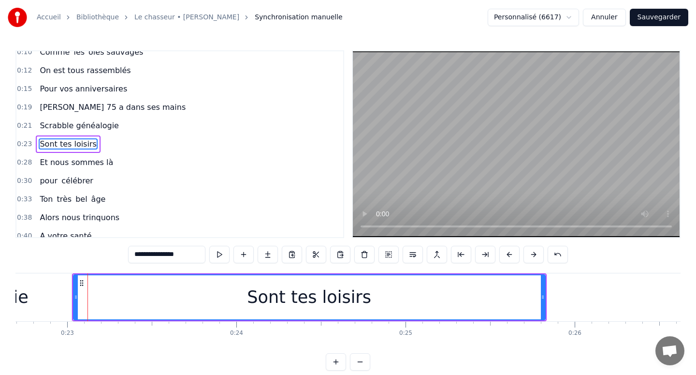
scroll to position [0, 3862]
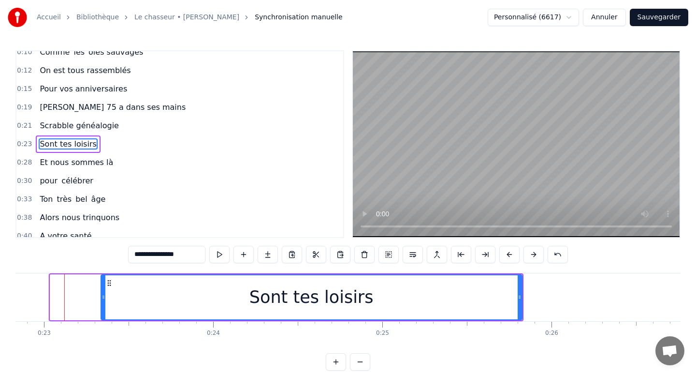
drag, startPoint x: 51, startPoint y: 290, endPoint x: 105, endPoint y: 290, distance: 53.7
click at [104, 290] on div at bounding box center [104, 297] width 4 height 44
type input "**********"
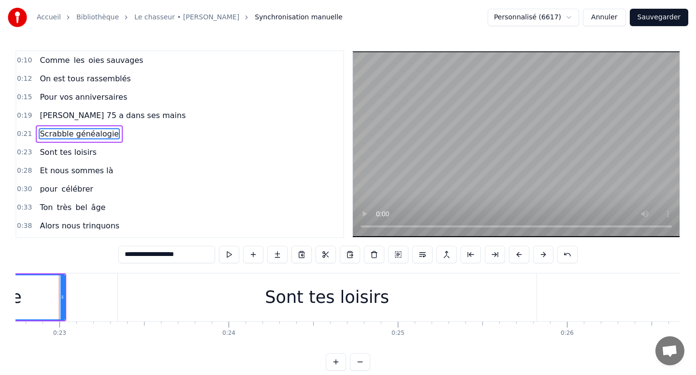
scroll to position [0, 3842]
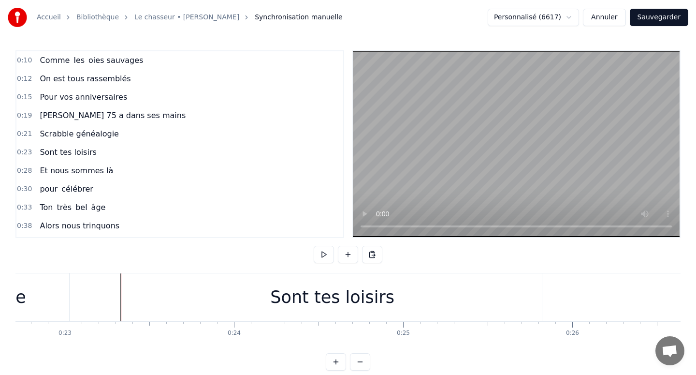
click at [126, 295] on div "Sont tes loisirs" at bounding box center [332, 297] width 419 height 48
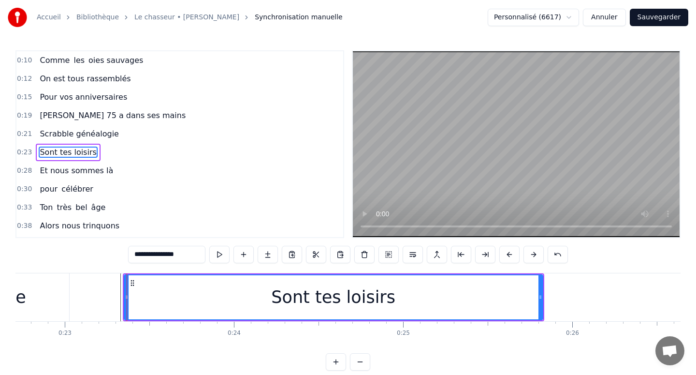
scroll to position [8, 0]
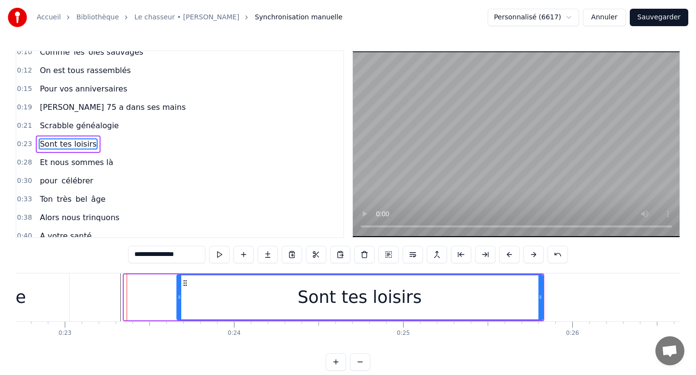
drag, startPoint x: 125, startPoint y: 295, endPoint x: 178, endPoint y: 296, distance: 53.2
click at [178, 296] on icon at bounding box center [179, 297] width 4 height 8
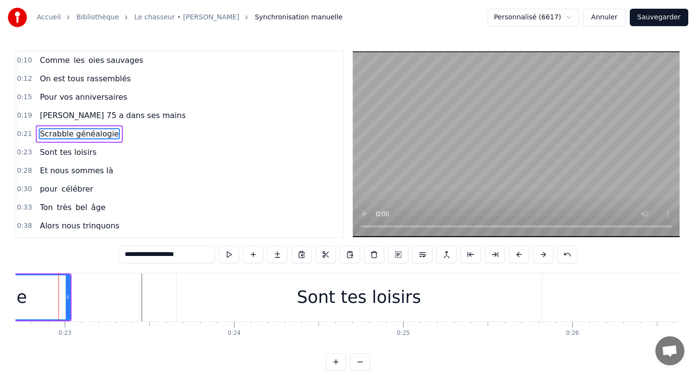
scroll to position [0, 3836]
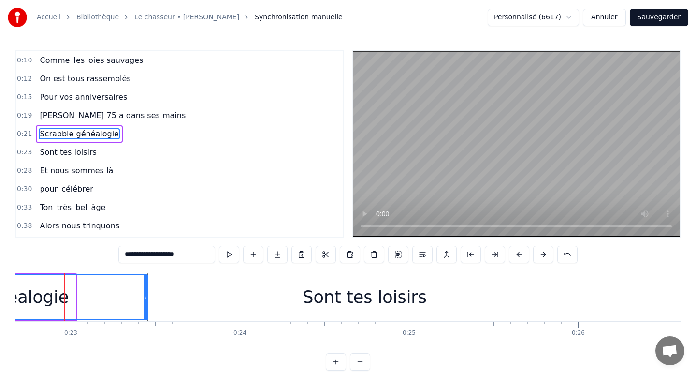
drag, startPoint x: 73, startPoint y: 294, endPoint x: 145, endPoint y: 292, distance: 72.0
click at [145, 293] on icon at bounding box center [146, 297] width 4 height 8
click at [208, 294] on div "Sont tes loisirs" at bounding box center [364, 297] width 365 height 48
type input "**********"
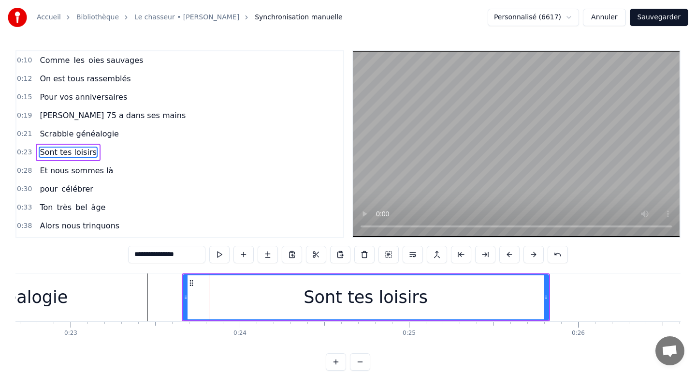
scroll to position [8, 0]
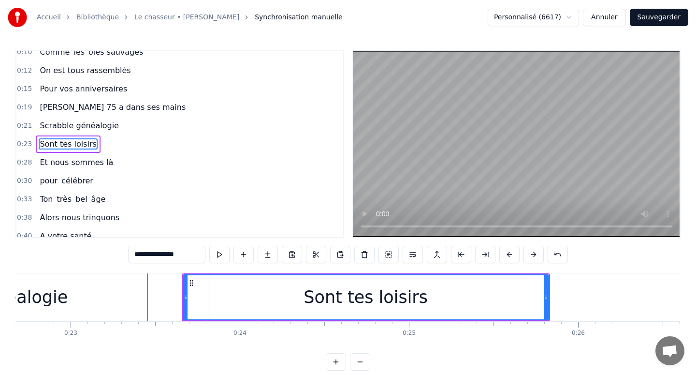
click at [234, 294] on div "Sont tes loisirs" at bounding box center [366, 297] width 364 height 44
click at [281, 296] on div "Sont tes loisirs" at bounding box center [366, 297] width 364 height 44
click at [309, 296] on div "Sont tes loisirs" at bounding box center [366, 297] width 364 height 44
click at [328, 298] on div "Sont tes loisirs" at bounding box center [366, 297] width 124 height 26
click at [384, 295] on div "Sont tes loisirs" at bounding box center [366, 297] width 124 height 26
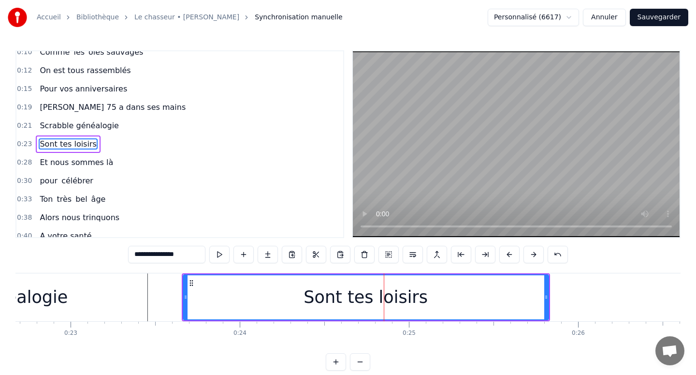
click at [329, 299] on div "Sont tes loisirs" at bounding box center [366, 297] width 124 height 26
click at [319, 298] on div "Sont tes loisirs" at bounding box center [366, 297] width 124 height 26
click at [313, 298] on div "Sont tes loisirs" at bounding box center [366, 297] width 124 height 26
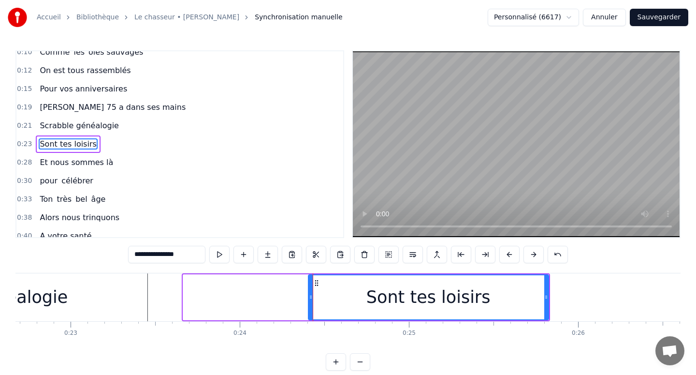
drag, startPoint x: 184, startPoint y: 294, endPoint x: 308, endPoint y: 295, distance: 124.7
click at [309, 295] on icon at bounding box center [311, 297] width 4 height 8
click at [496, 301] on div "Sont tes loisirs" at bounding box center [428, 297] width 240 height 44
click at [326, 306] on div "Sont tes loisirs" at bounding box center [428, 297] width 240 height 44
click at [318, 305] on div "Sont tes loisirs" at bounding box center [428, 297] width 240 height 44
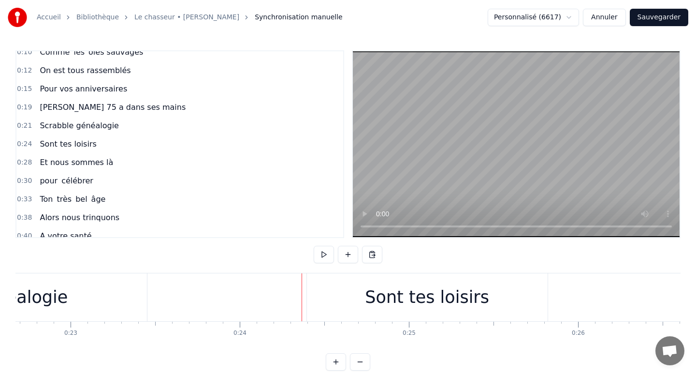
click at [308, 304] on div "Sont tes loisirs" at bounding box center [427, 297] width 241 height 48
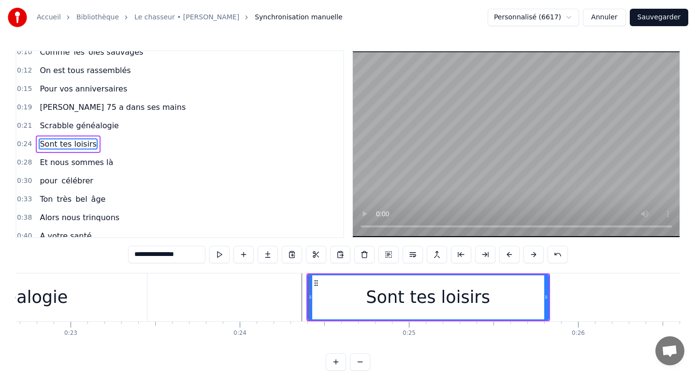
click at [353, 305] on div "Sont tes loisirs" at bounding box center [428, 297] width 240 height 44
click at [342, 305] on div "Sont tes loisirs" at bounding box center [428, 297] width 240 height 44
click at [323, 303] on div "Sont tes loisirs" at bounding box center [428, 297] width 240 height 44
click at [313, 300] on div "Sont tes loisirs" at bounding box center [428, 297] width 240 height 44
drag, startPoint x: 310, startPoint y: 299, endPoint x: 316, endPoint y: 299, distance: 5.8
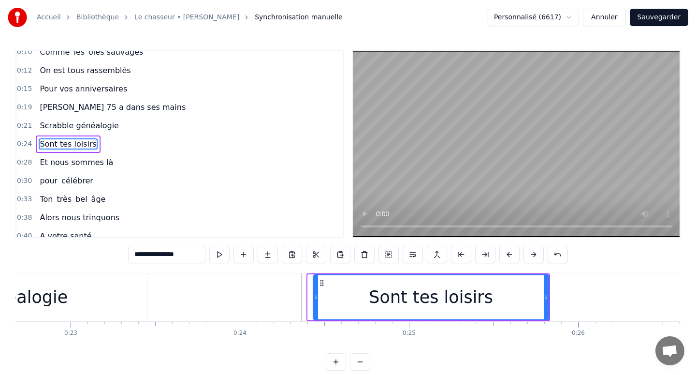
click at [316, 299] on icon at bounding box center [316, 297] width 4 height 8
click at [333, 301] on div "Sont tes loisirs" at bounding box center [431, 297] width 234 height 44
click at [370, 301] on div "Sont tes loisirs" at bounding box center [431, 297] width 234 height 44
click at [440, 299] on div "Sont tes loisirs" at bounding box center [431, 297] width 124 height 26
click at [495, 296] on div "Sont tes loisirs" at bounding box center [431, 297] width 234 height 44
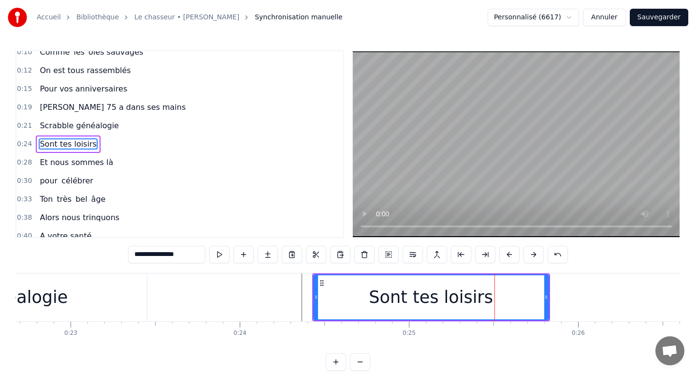
click at [513, 295] on div "Sont tes loisirs" at bounding box center [431, 297] width 234 height 44
click at [533, 293] on div "Sont tes loisirs" at bounding box center [431, 297] width 234 height 44
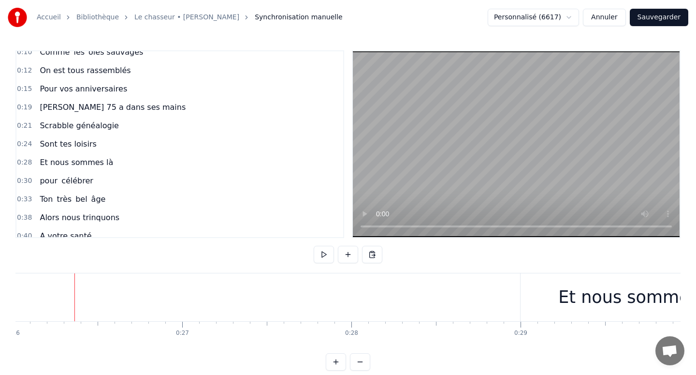
scroll to position [0, 4411]
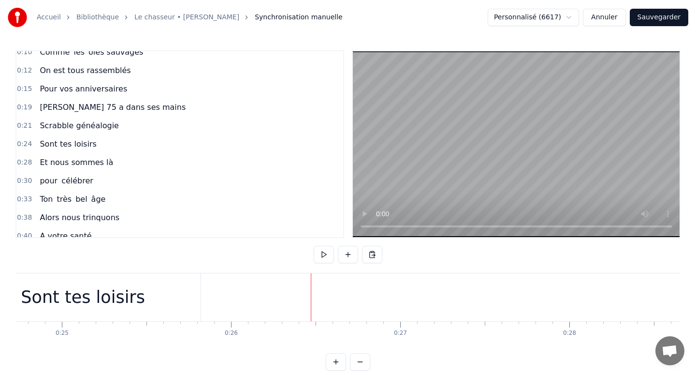
scroll to position [0, 4176]
click at [139, 305] on div "Sont tes loisirs" at bounding box center [90, 297] width 124 height 26
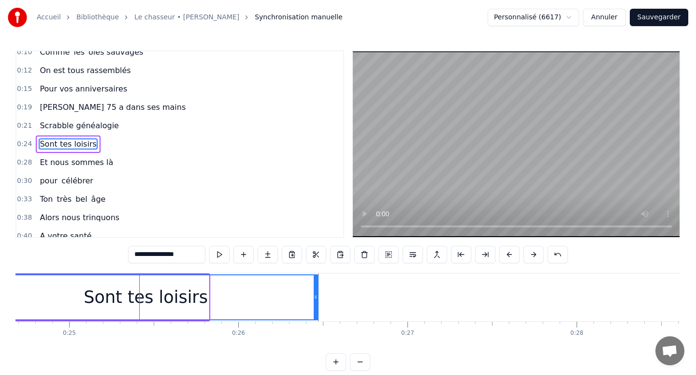
drag, startPoint x: 206, startPoint y: 296, endPoint x: 316, endPoint y: 295, distance: 109.2
click at [316, 295] on circle at bounding box center [316, 295] width 0 height 0
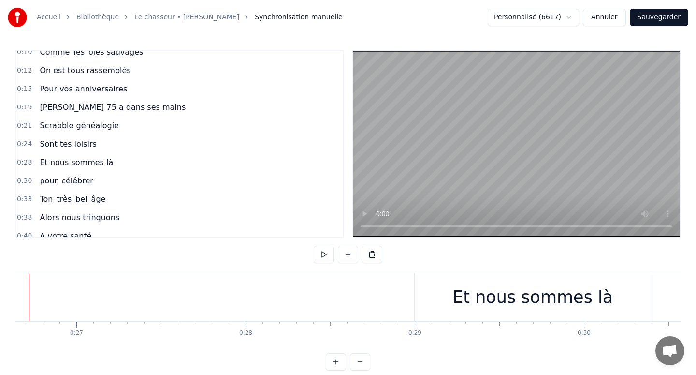
scroll to position [0, 4532]
click at [422, 304] on div "Et nous sommes là" at bounding box center [508, 297] width 236 height 48
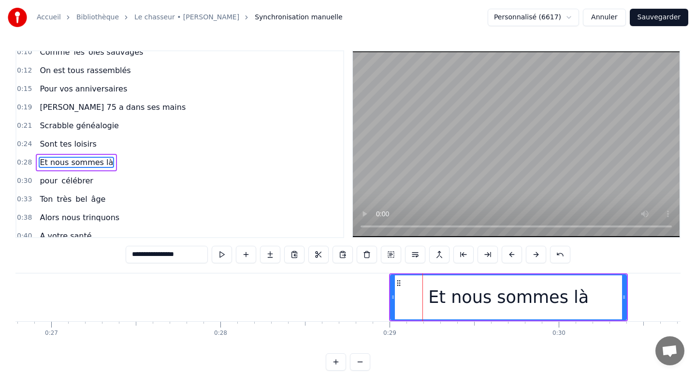
scroll to position [27, 0]
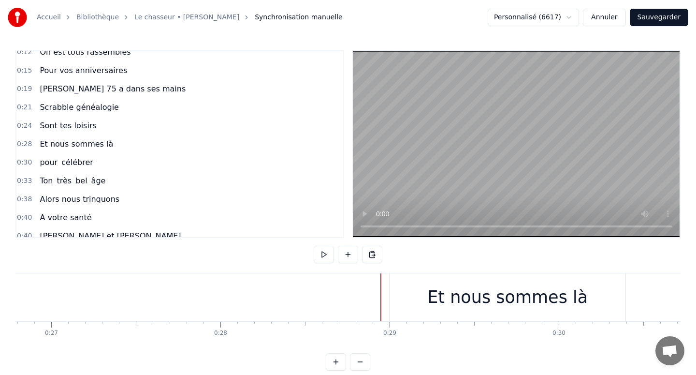
click at [392, 300] on div "Et nous sommes là" at bounding box center [508, 297] width 236 height 48
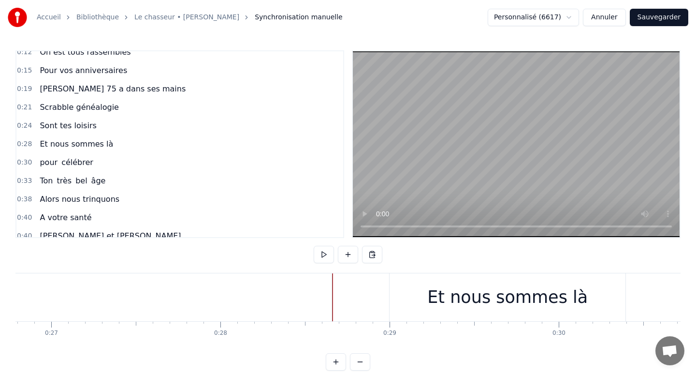
click at [451, 294] on div "Et nous sommes là" at bounding box center [507, 297] width 160 height 26
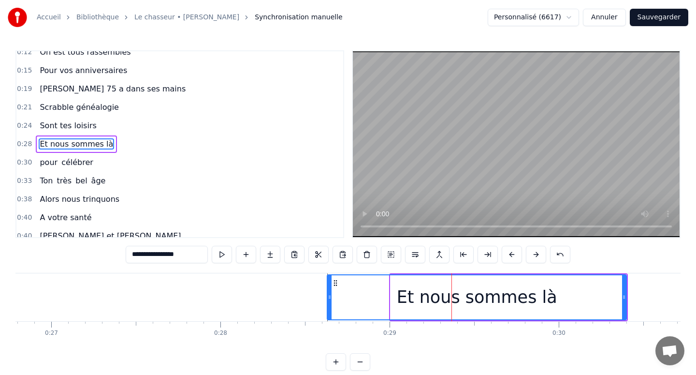
drag, startPoint x: 392, startPoint y: 297, endPoint x: 328, endPoint y: 296, distance: 63.3
click at [328, 296] on icon at bounding box center [330, 297] width 4 height 8
click at [467, 290] on div "Et nous sommes là" at bounding box center [477, 297] width 160 height 26
click at [553, 289] on div "Et nous sommes là" at bounding box center [477, 297] width 298 height 44
click at [582, 295] on div "Et nous sommes là" at bounding box center [477, 297] width 298 height 44
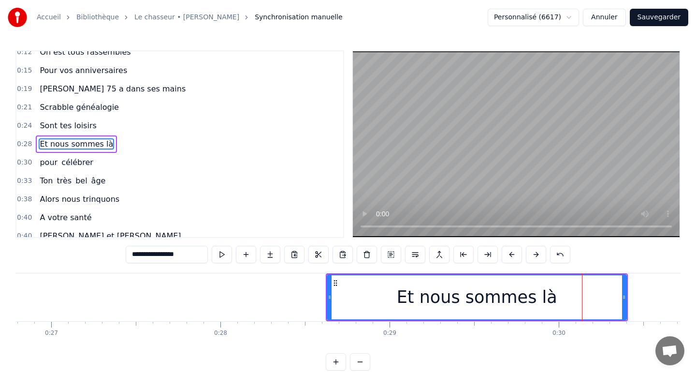
click at [606, 297] on div "Et nous sommes là" at bounding box center [477, 297] width 298 height 44
click at [615, 295] on div "Et nous sommes là" at bounding box center [477, 297] width 298 height 44
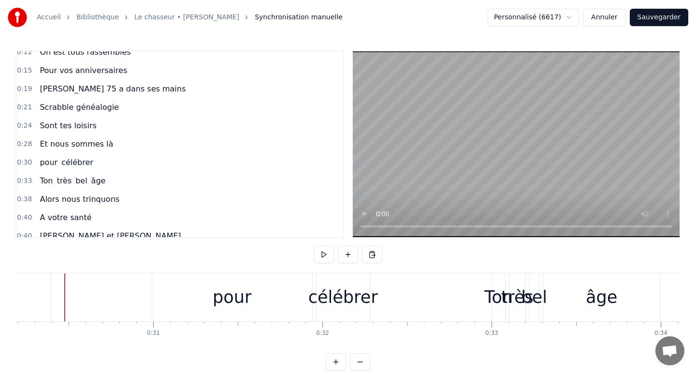
scroll to position [0, 5107]
click at [211, 302] on div "pour" at bounding box center [232, 297] width 160 height 48
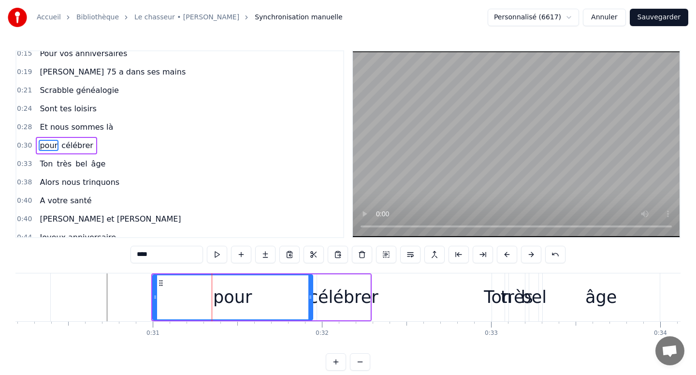
scroll to position [45, 0]
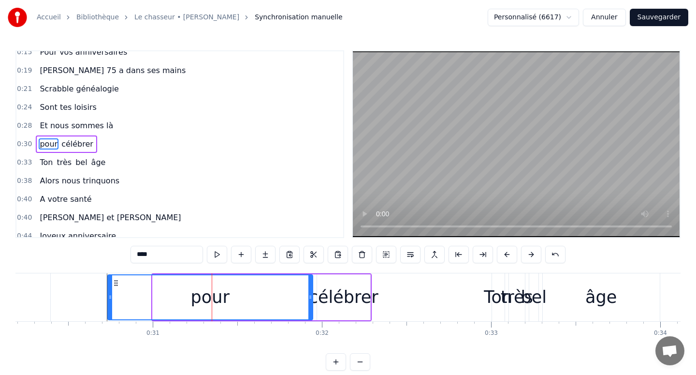
drag, startPoint x: 154, startPoint y: 288, endPoint x: 109, endPoint y: 285, distance: 45.6
click at [109, 285] on div at bounding box center [110, 297] width 4 height 44
click at [115, 286] on icon at bounding box center [116, 283] width 8 height 8
click at [123, 286] on div "pour" at bounding box center [210, 297] width 204 height 44
click at [133, 286] on div "pour" at bounding box center [210, 297] width 204 height 44
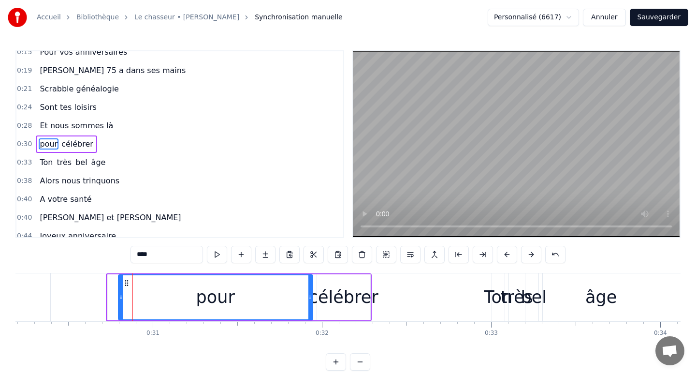
drag, startPoint x: 109, startPoint y: 292, endPoint x: 119, endPoint y: 292, distance: 10.6
click at [119, 292] on div at bounding box center [121, 297] width 4 height 44
click at [142, 292] on div "pour" at bounding box center [215, 297] width 194 height 44
click at [200, 292] on div "pour" at bounding box center [215, 297] width 39 height 26
click at [294, 290] on div "pour" at bounding box center [215, 297] width 194 height 44
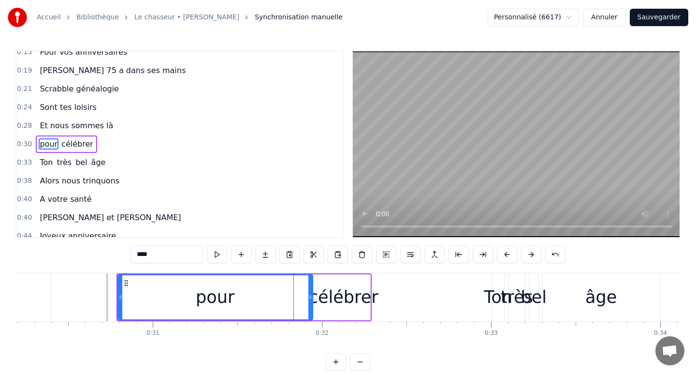
click at [338, 291] on div "célébrer" at bounding box center [344, 297] width 70 height 26
type input "********"
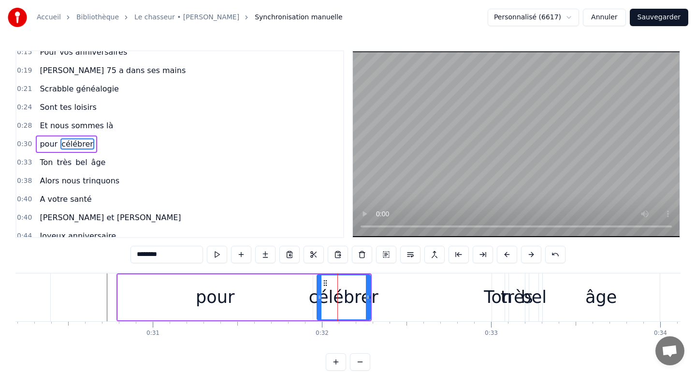
click at [366, 291] on div at bounding box center [368, 297] width 4 height 44
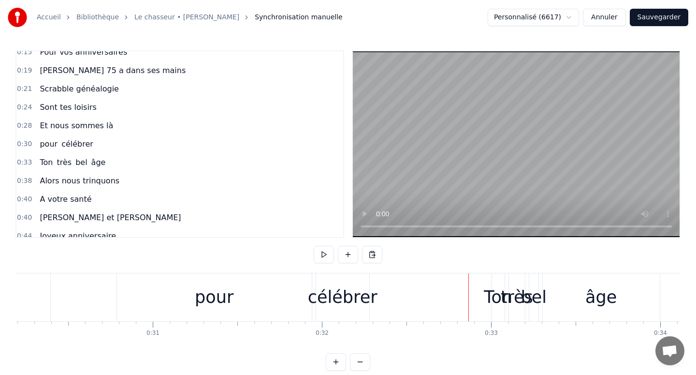
click at [485, 295] on div "Ton" at bounding box center [498, 297] width 29 height 26
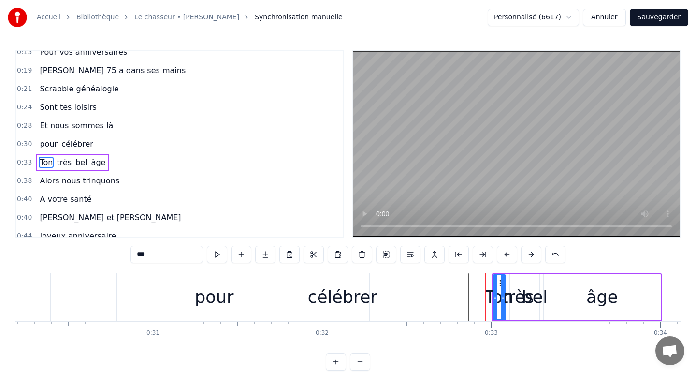
scroll to position [63, 0]
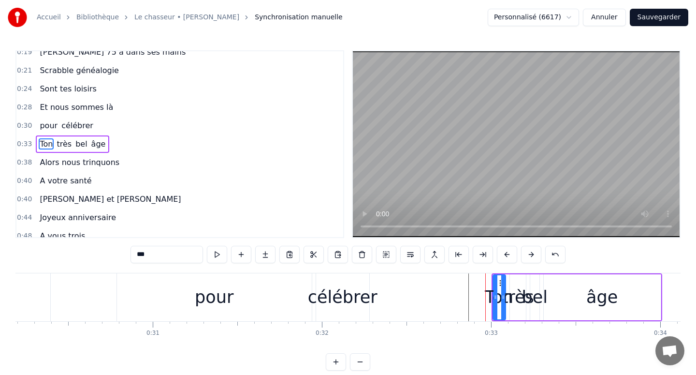
click at [316, 302] on div "célébrer" at bounding box center [343, 297] width 70 height 26
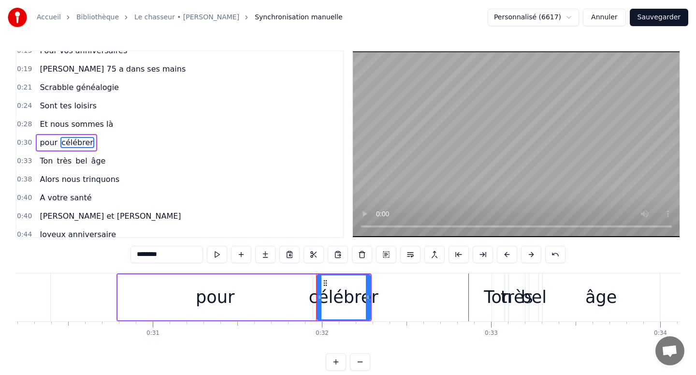
scroll to position [45, 0]
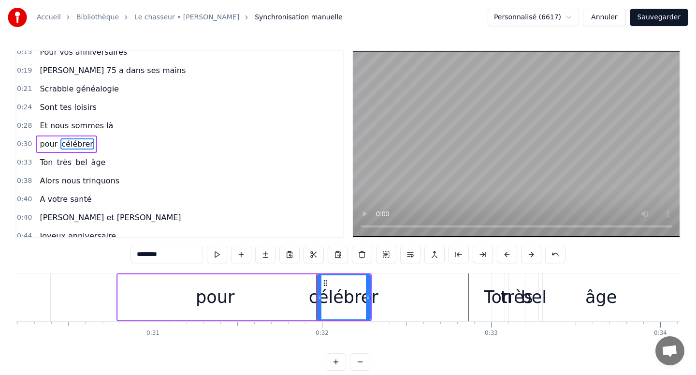
click at [267, 297] on div "pour" at bounding box center [215, 297] width 195 height 46
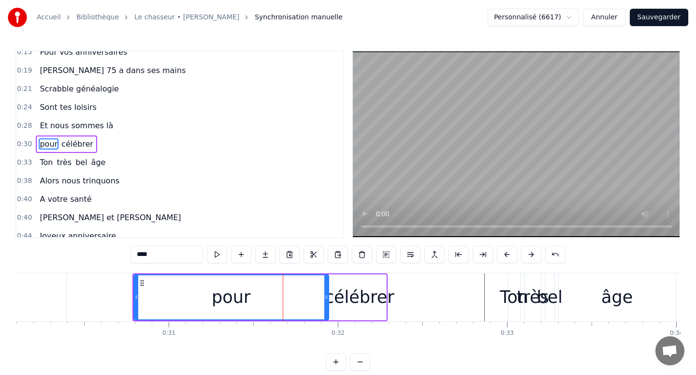
scroll to position [0, 5090]
click at [253, 296] on div "pour" at bounding box center [232, 297] width 194 height 44
click at [239, 296] on div "pour" at bounding box center [231, 297] width 39 height 26
click at [272, 297] on div "pour" at bounding box center [232, 297] width 194 height 44
click at [355, 298] on div "célébrer" at bounding box center [360, 297] width 70 height 26
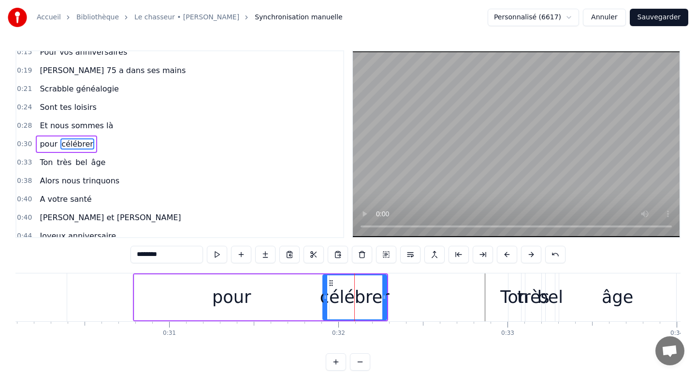
drag, startPoint x: 334, startPoint y: 298, endPoint x: 316, endPoint y: 298, distance: 17.9
click at [323, 298] on icon at bounding box center [325, 297] width 4 height 8
click at [290, 298] on div "pour" at bounding box center [231, 297] width 195 height 46
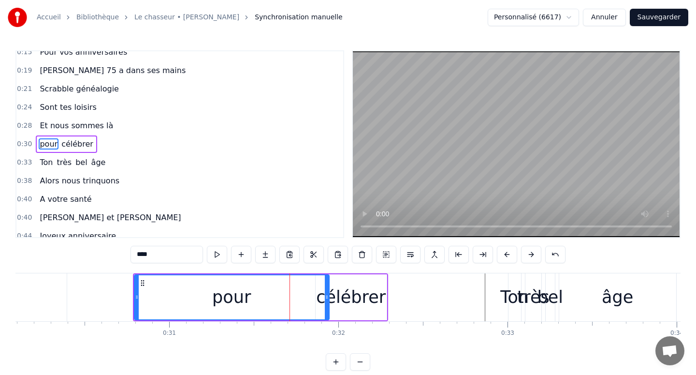
click at [344, 298] on div "célébrer" at bounding box center [351, 297] width 70 height 26
type input "********"
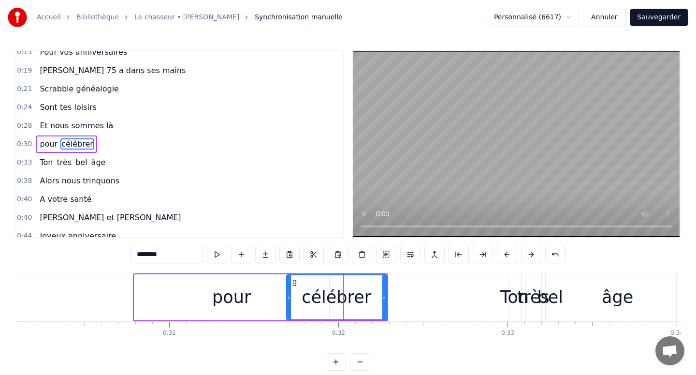
drag, startPoint x: 316, startPoint y: 296, endPoint x: 288, endPoint y: 296, distance: 28.5
click at [287, 296] on icon at bounding box center [289, 297] width 4 height 8
click at [329, 297] on div "célébrer" at bounding box center [337, 297] width 70 height 26
click at [357, 296] on div "célébrer" at bounding box center [337, 297] width 70 height 26
click at [374, 296] on div "célébrer" at bounding box center [336, 297] width 99 height 44
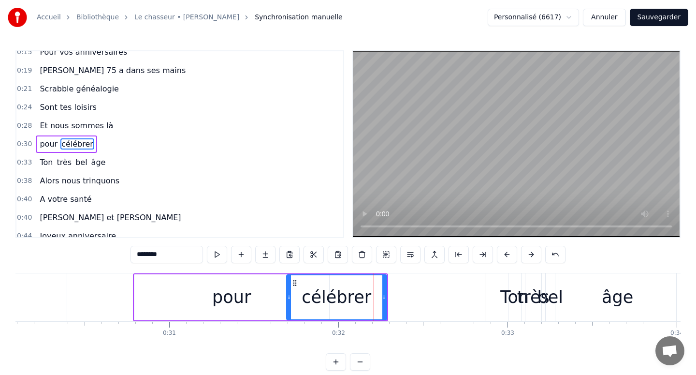
click at [386, 296] on icon at bounding box center [384, 297] width 4 height 8
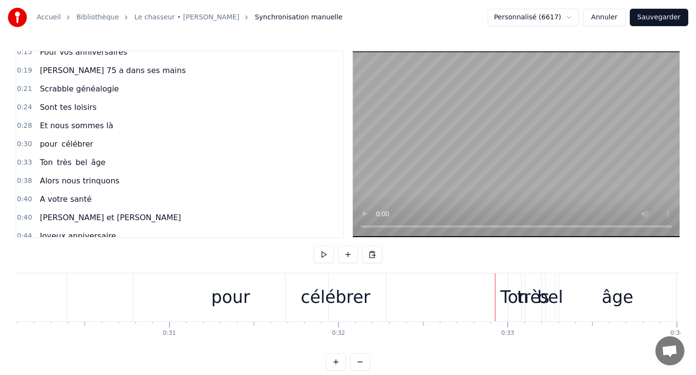
click at [505, 301] on div "Ton" at bounding box center [514, 297] width 29 height 26
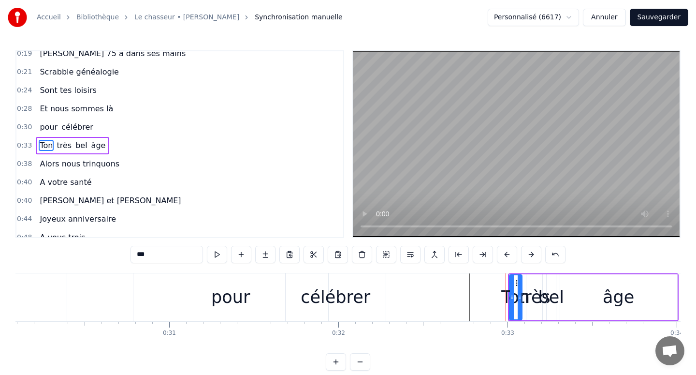
scroll to position [63, 0]
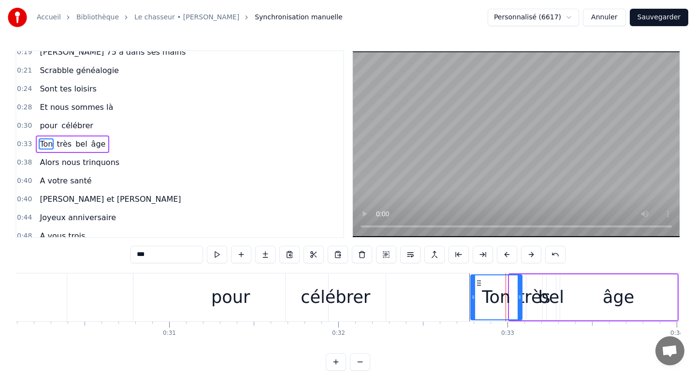
drag, startPoint x: 510, startPoint y: 297, endPoint x: 472, endPoint y: 296, distance: 38.2
click at [471, 295] on icon at bounding box center [473, 297] width 4 height 8
click at [486, 296] on div "Ton" at bounding box center [496, 297] width 29 height 26
click at [499, 296] on div "Ton" at bounding box center [496, 297] width 29 height 26
click at [516, 297] on div "Ton" at bounding box center [496, 297] width 50 height 44
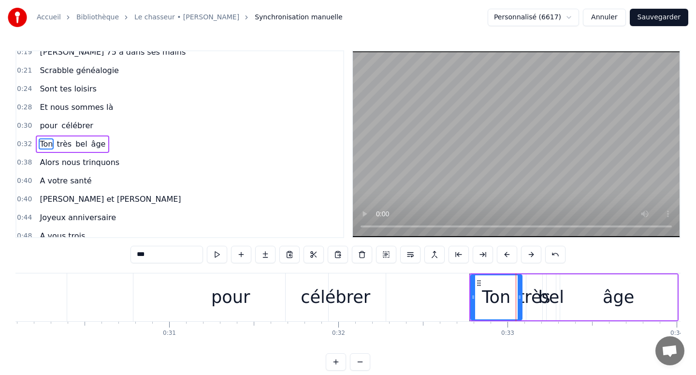
click at [528, 298] on div "très" at bounding box center [534, 297] width 32 height 26
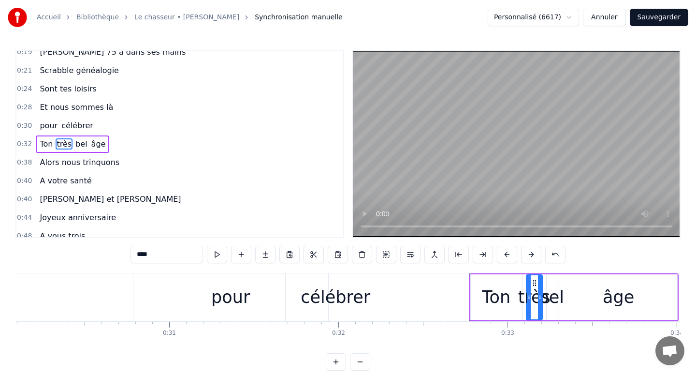
click at [554, 298] on div "bel" at bounding box center [551, 297] width 26 height 26
click at [571, 300] on div "âge" at bounding box center [618, 297] width 117 height 46
type input "***"
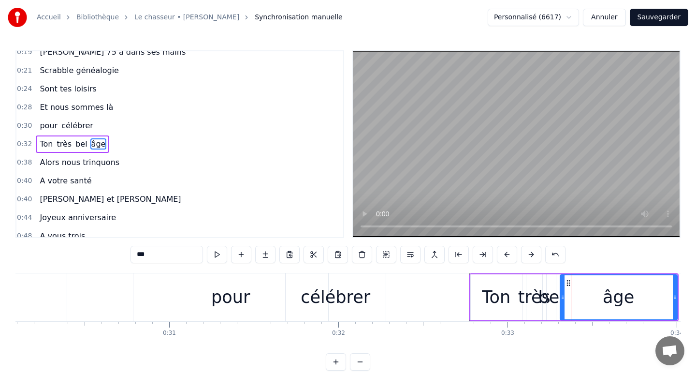
click at [601, 300] on div "âge" at bounding box center [619, 297] width 116 height 44
click at [630, 300] on div "âge" at bounding box center [618, 297] width 31 height 26
click at [651, 298] on div "âge" at bounding box center [619, 297] width 116 height 44
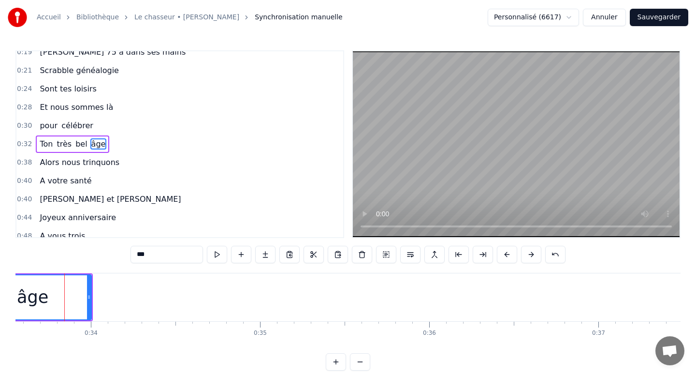
scroll to position [0, 5651]
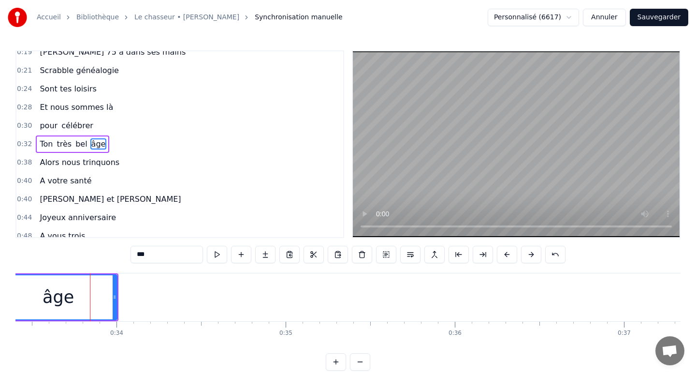
click at [103, 291] on div "âge" at bounding box center [58, 297] width 116 height 44
click at [114, 292] on div at bounding box center [115, 297] width 4 height 44
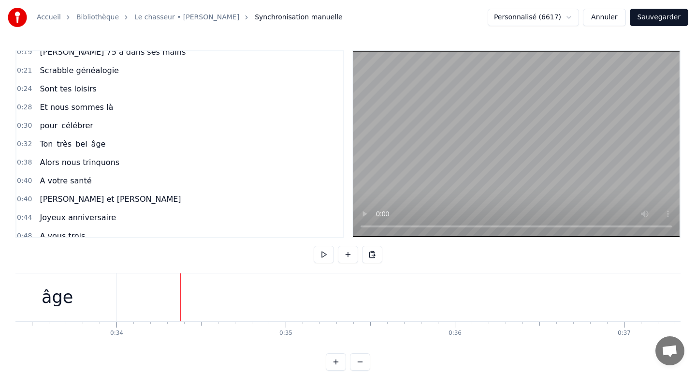
click at [180, 293] on div at bounding box center [180, 297] width 0 height 48
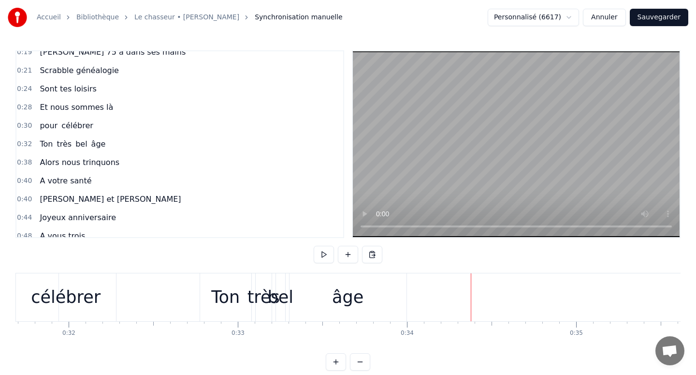
scroll to position [0, 5354]
click at [223, 296] on div "Ton" at bounding box center [232, 297] width 29 height 26
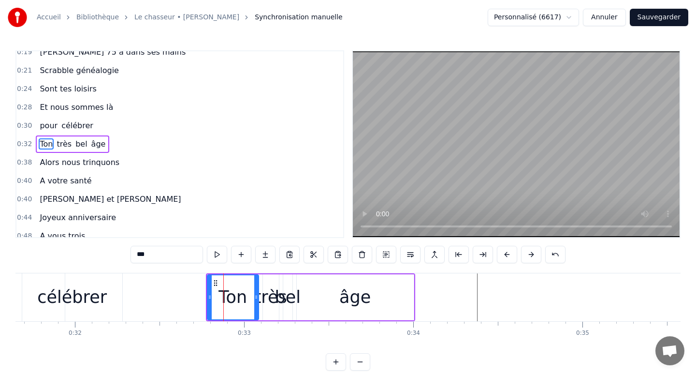
click at [156, 256] on input "***" at bounding box center [167, 254] width 73 height 17
click at [359, 295] on div "âge" at bounding box center [354, 297] width 31 height 26
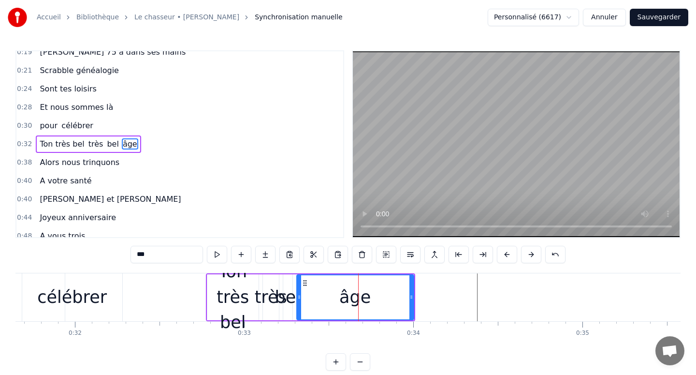
click at [359, 298] on div "âge" at bounding box center [354, 297] width 31 height 26
click at [188, 259] on input "***" at bounding box center [167, 254] width 73 height 17
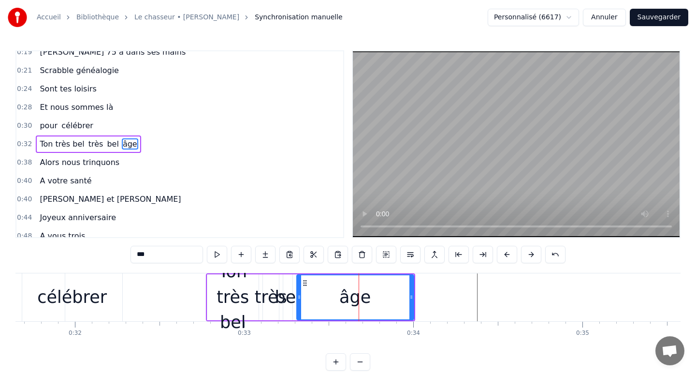
click at [223, 300] on div "Ton très bel" at bounding box center [232, 297] width 51 height 76
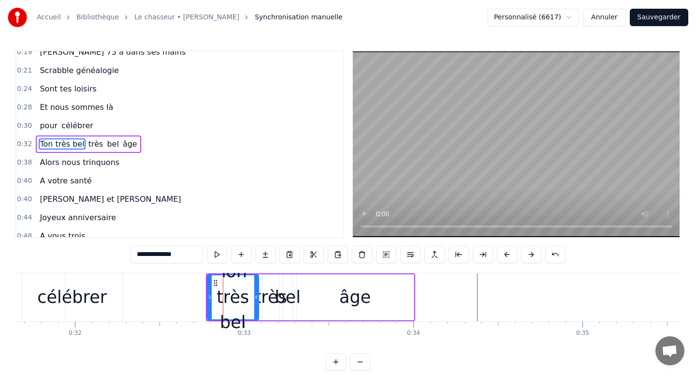
click at [184, 257] on input "**********" at bounding box center [167, 254] width 73 height 17
paste input "*****"
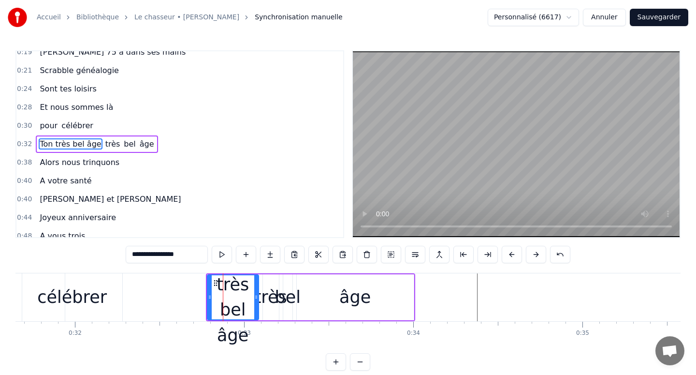
click at [172, 254] on input "**********" at bounding box center [167, 254] width 82 height 17
click at [265, 303] on div "très" at bounding box center [271, 297] width 32 height 26
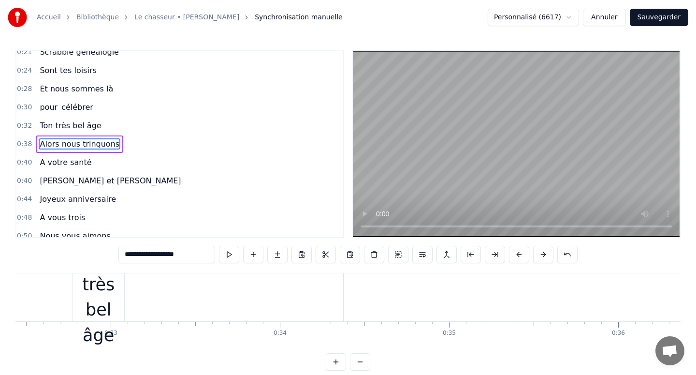
scroll to position [0, 5447]
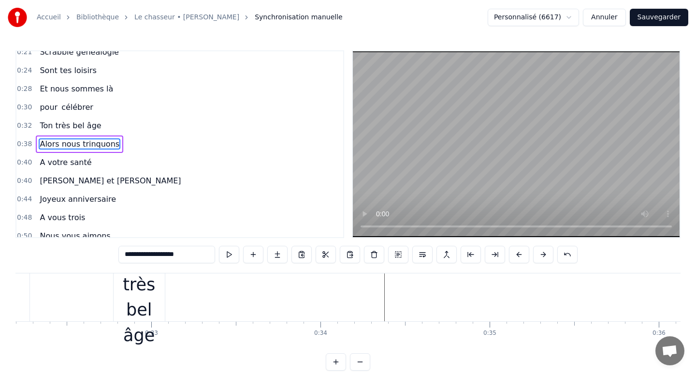
click at [163, 292] on div "Ton très bel âge" at bounding box center [139, 297] width 51 height 102
type input "**********"
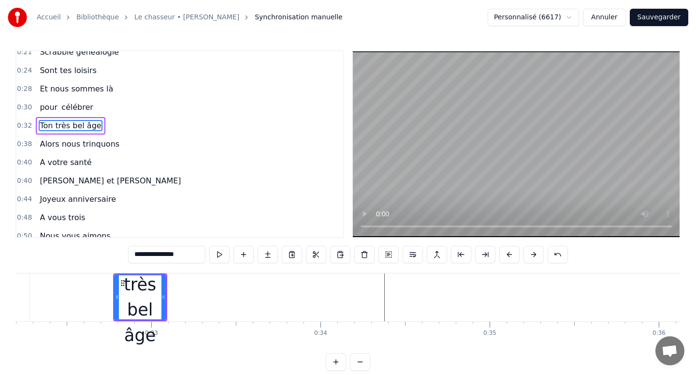
scroll to position [63, 0]
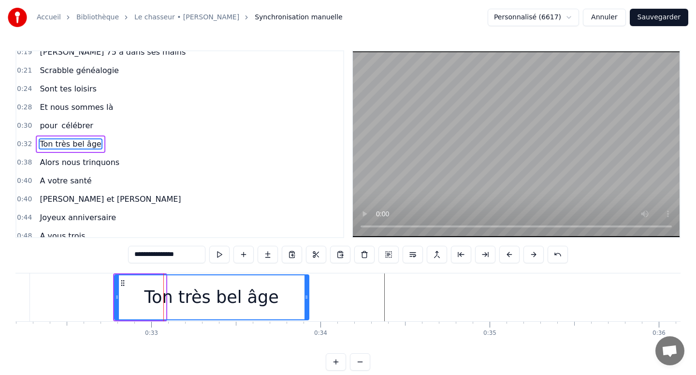
drag, startPoint x: 162, startPoint y: 295, endPoint x: 323, endPoint y: 295, distance: 161.0
click at [308, 295] on icon at bounding box center [307, 297] width 4 height 8
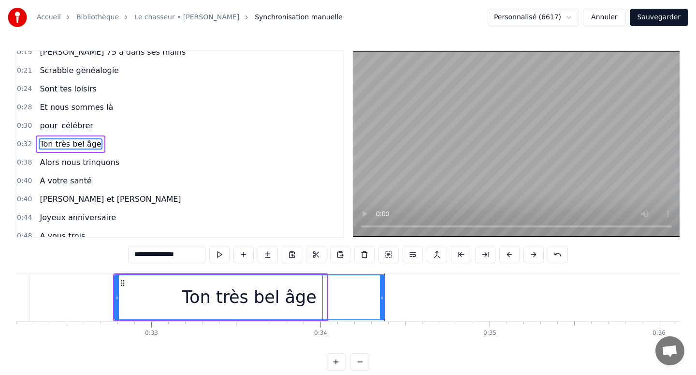
drag, startPoint x: 322, startPoint y: 295, endPoint x: 380, endPoint y: 295, distance: 57.5
click at [380, 295] on icon at bounding box center [382, 297] width 4 height 8
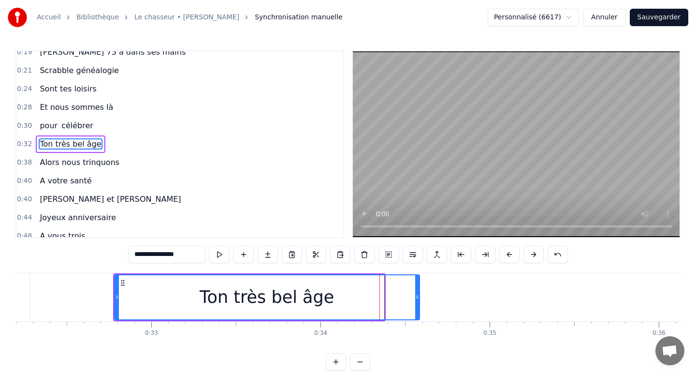
drag, startPoint x: 380, startPoint y: 296, endPoint x: 415, endPoint y: 296, distance: 35.3
click at [415, 296] on icon at bounding box center [417, 297] width 4 height 8
drag, startPoint x: 415, startPoint y: 296, endPoint x: 428, endPoint y: 296, distance: 13.1
click at [419, 296] on icon at bounding box center [417, 297] width 4 height 8
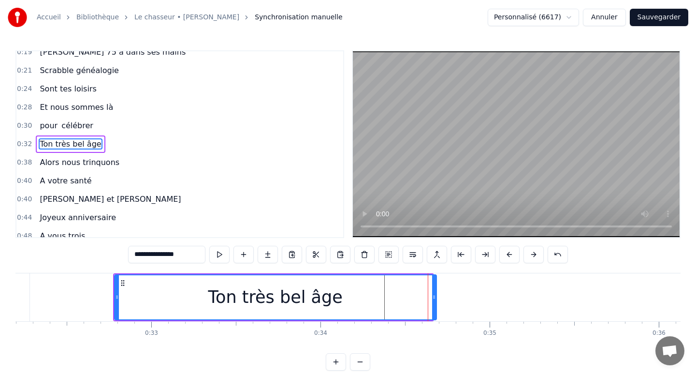
drag, startPoint x: 428, startPoint y: 296, endPoint x: 439, endPoint y: 295, distance: 10.7
click at [436, 295] on icon at bounding box center [434, 297] width 4 height 8
click at [439, 295] on icon at bounding box center [441, 297] width 4 height 8
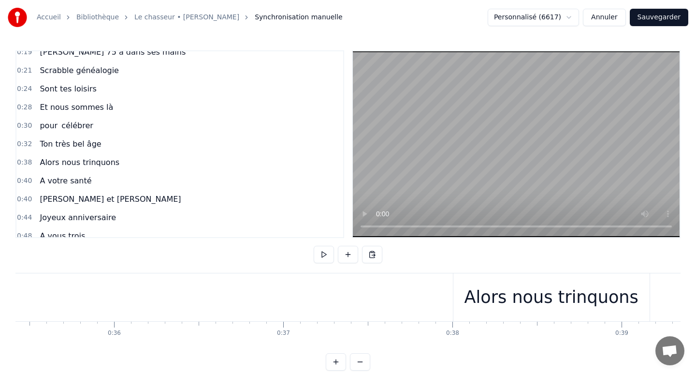
scroll to position [0, 5998]
click at [447, 297] on div "Alors nous trinquons" at bounding box center [545, 297] width 196 height 48
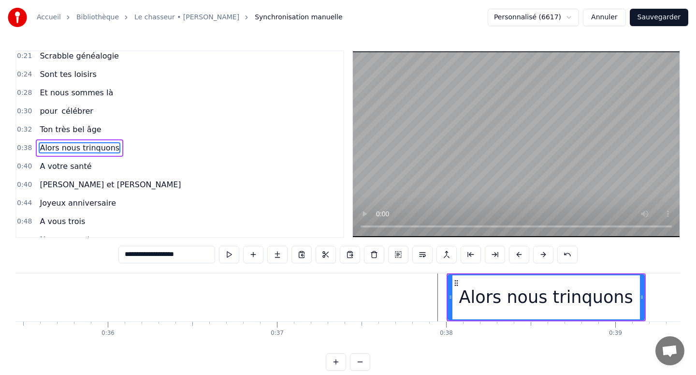
scroll to position [82, 0]
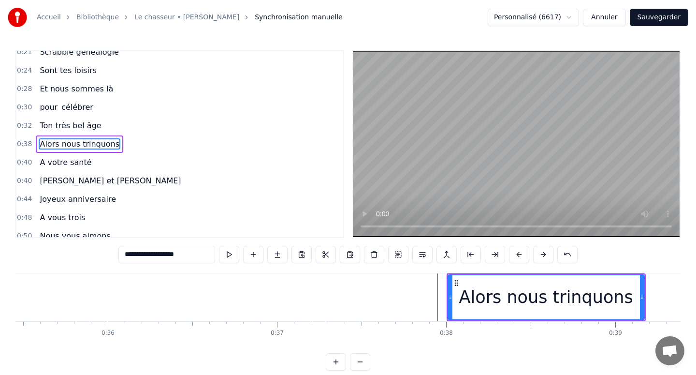
click at [462, 297] on div "Alors nous trinquons" at bounding box center [546, 297] width 195 height 44
click at [474, 297] on div "Alors nous trinquons" at bounding box center [546, 297] width 174 height 26
click at [463, 300] on div "Alors nous trinquons" at bounding box center [546, 297] width 195 height 44
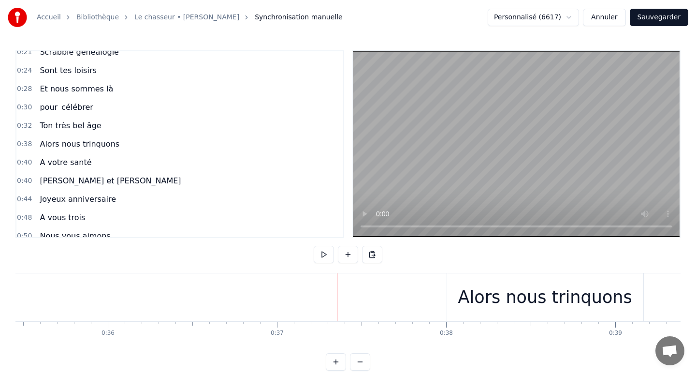
click at [459, 290] on div "Alors nous trinquons" at bounding box center [545, 297] width 196 height 48
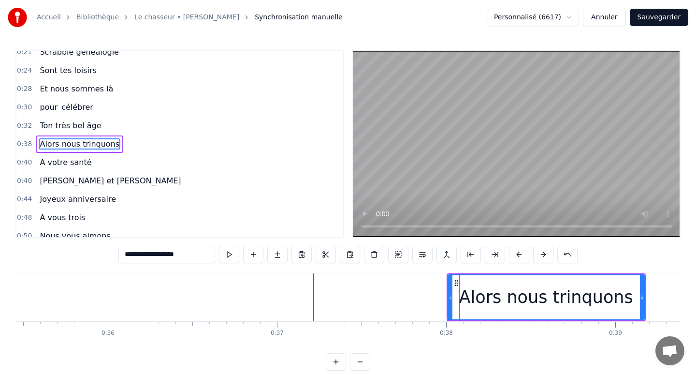
click at [447, 294] on div "Alors nous trinquons" at bounding box center [546, 297] width 199 height 48
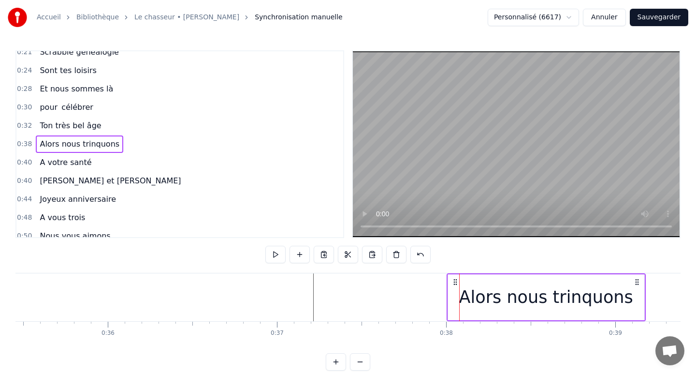
click at [452, 294] on div "Alors nous trinquons" at bounding box center [546, 297] width 196 height 46
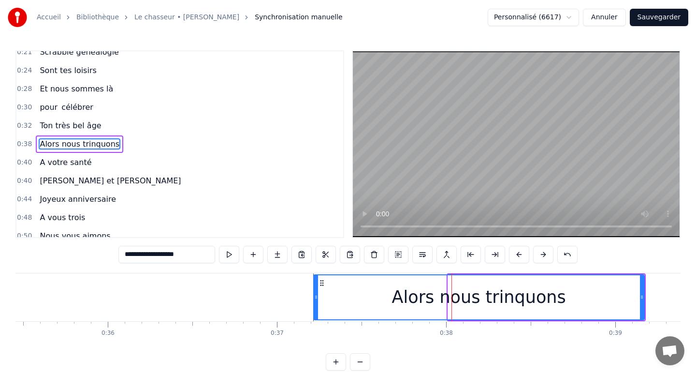
drag, startPoint x: 449, startPoint y: 295, endPoint x: 316, endPoint y: 288, distance: 133.6
click at [315, 288] on div at bounding box center [316, 297] width 4 height 44
click at [449, 290] on div "Alors nous trinquons" at bounding box center [479, 297] width 174 height 26
click at [536, 294] on div "Alors nous trinquons" at bounding box center [479, 297] width 174 height 26
click at [571, 295] on div "Alors nous trinquons" at bounding box center [479, 297] width 329 height 44
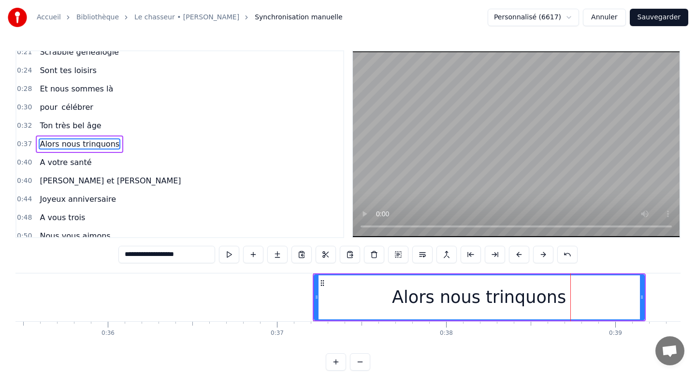
click at [606, 295] on div "Alors nous trinquons" at bounding box center [479, 297] width 329 height 44
click at [634, 295] on div "Alors nous trinquons" at bounding box center [479, 297] width 329 height 44
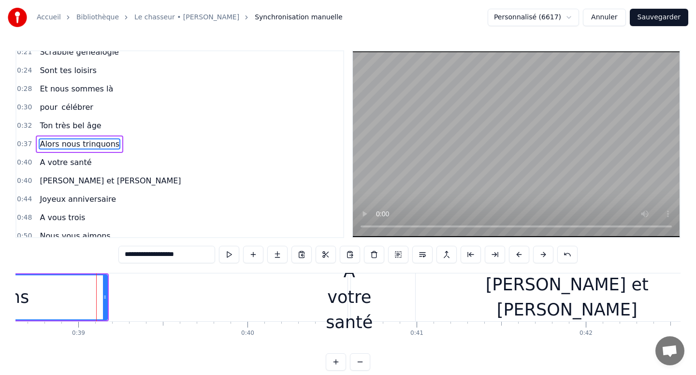
scroll to position [0, 6567]
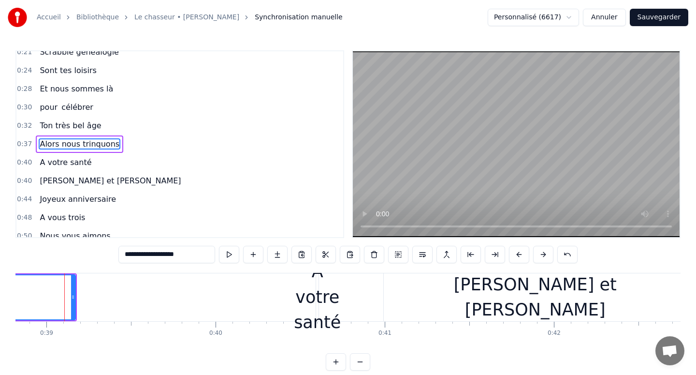
click at [309, 305] on div "A votre santé" at bounding box center [317, 297] width 47 height 76
type input "**********"
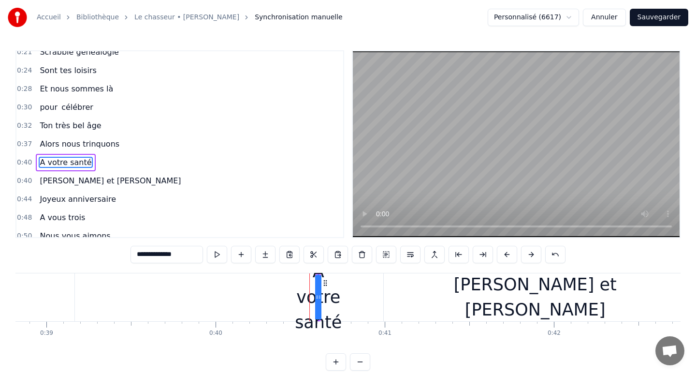
scroll to position [100, 0]
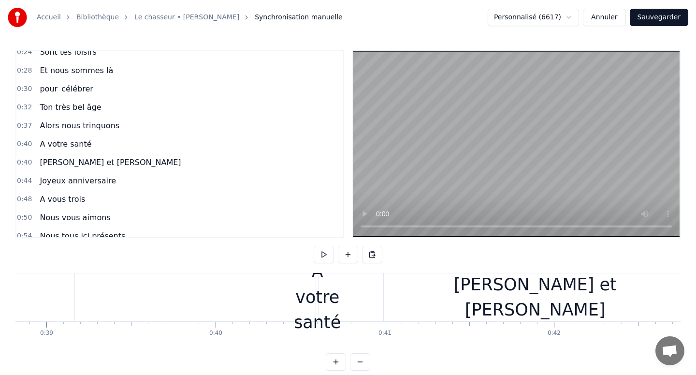
click at [303, 294] on div "A votre santé" at bounding box center [317, 297] width 47 height 76
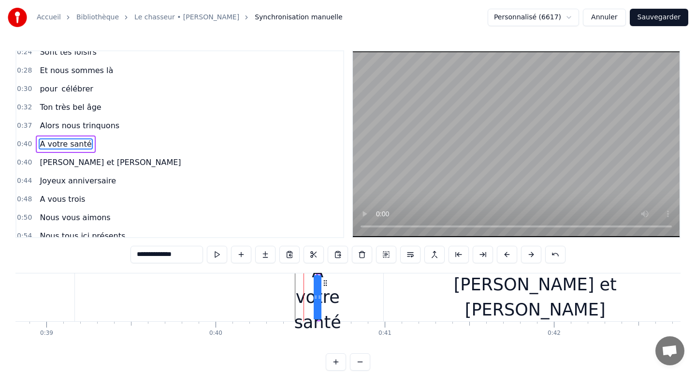
drag, startPoint x: 317, startPoint y: 295, endPoint x: 146, endPoint y: 293, distance: 170.6
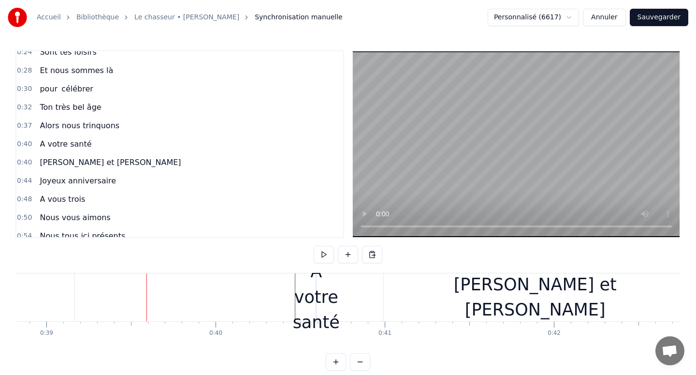
click at [311, 296] on div "A votre santé" at bounding box center [316, 297] width 47 height 76
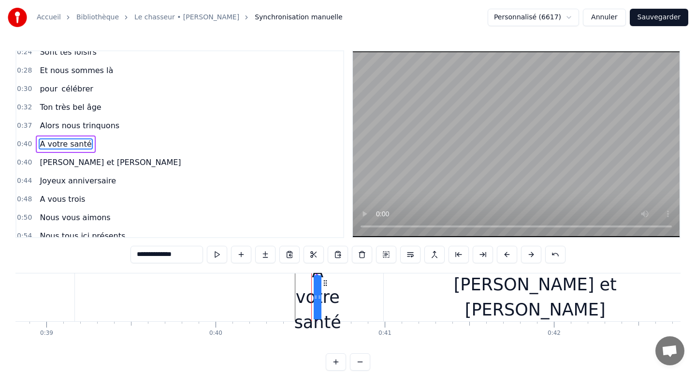
drag, startPoint x: 316, startPoint y: 295, endPoint x: 159, endPoint y: 295, distance: 157.1
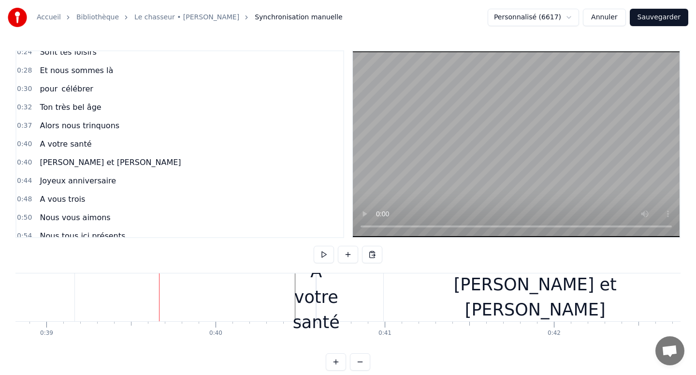
click at [319, 300] on div "A votre santé" at bounding box center [316, 297] width 47 height 76
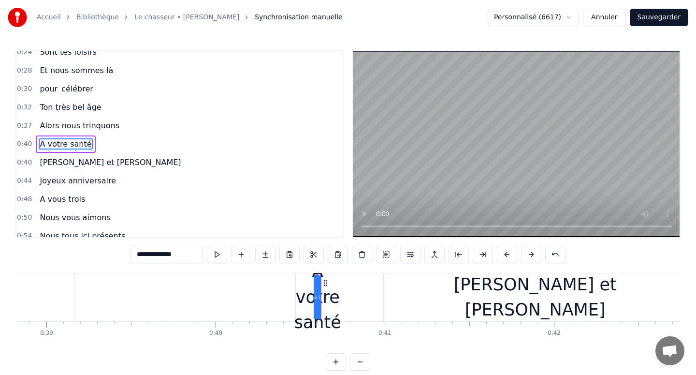
drag, startPoint x: 319, startPoint y: 297, endPoint x: 334, endPoint y: 297, distance: 14.0
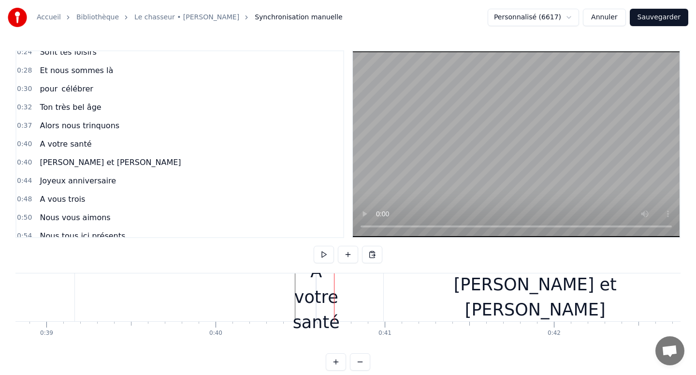
click at [319, 297] on div "A votre santé" at bounding box center [316, 297] width 47 height 76
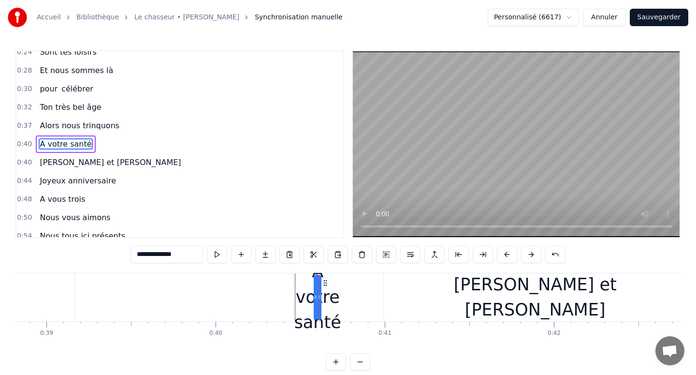
drag, startPoint x: 315, startPoint y: 297, endPoint x: 219, endPoint y: 296, distance: 95.2
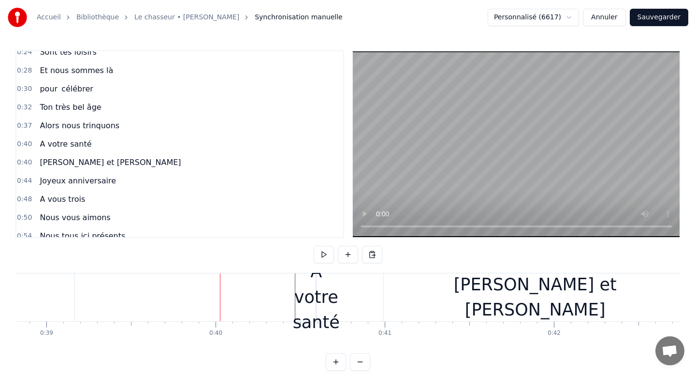
click at [314, 294] on div "A votre santé" at bounding box center [316, 297] width 47 height 76
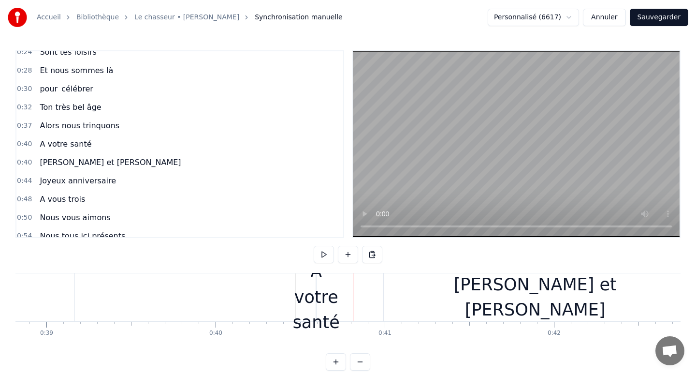
click at [331, 318] on div "A votre santé" at bounding box center [316, 297] width 47 height 76
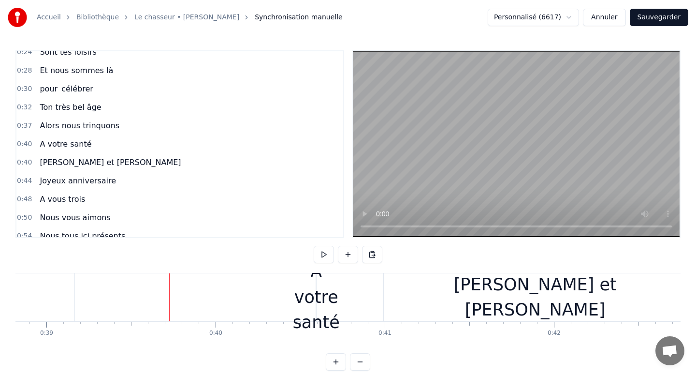
click at [147, 303] on div "Nouvelle ligne Ctrl+N" at bounding box center [186, 306] width 119 height 15
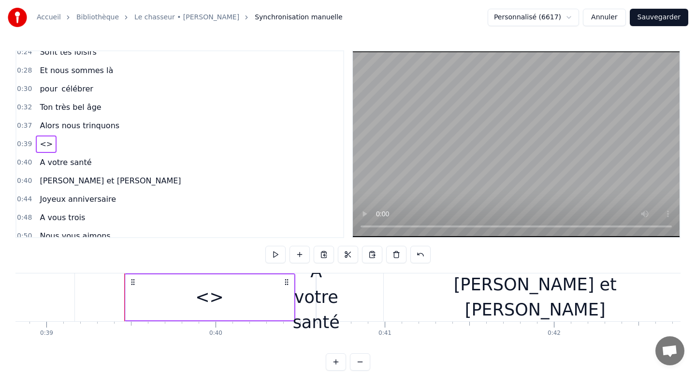
click at [173, 292] on div "<>" at bounding box center [210, 297] width 168 height 46
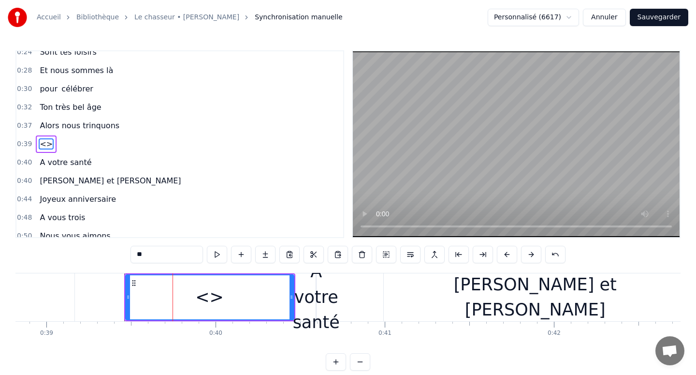
click at [167, 258] on input "**" at bounding box center [167, 254] width 73 height 17
type input "*"
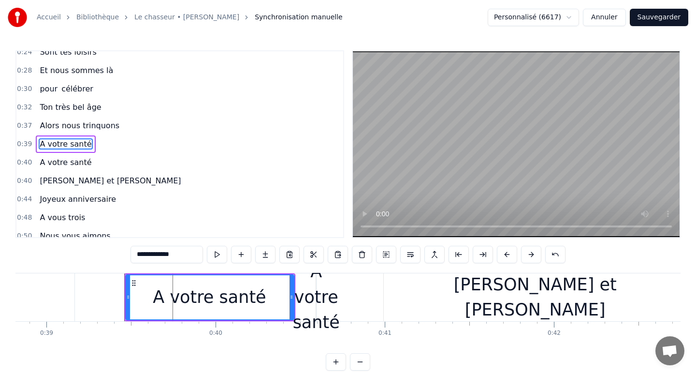
click at [319, 304] on div "A votre santé" at bounding box center [316, 297] width 47 height 76
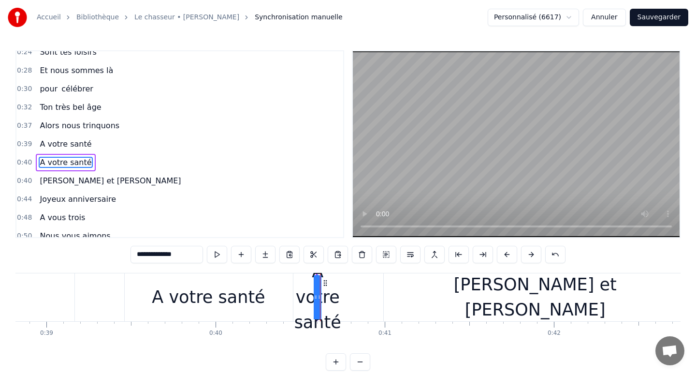
scroll to position [118, 0]
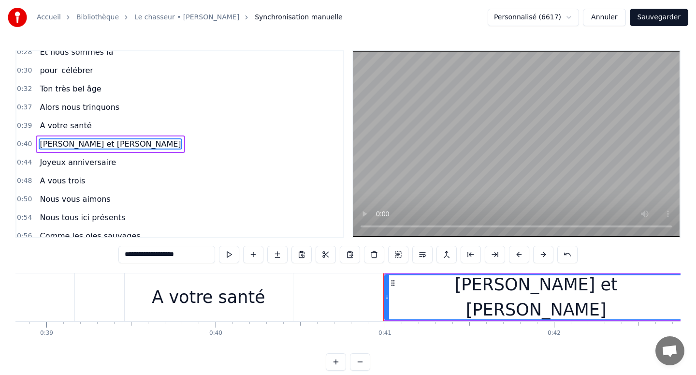
click at [250, 292] on div "A votre santé" at bounding box center [208, 297] width 113 height 26
type input "**********"
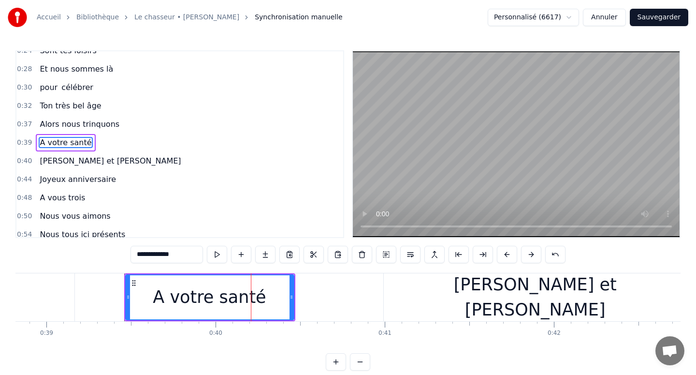
scroll to position [100, 0]
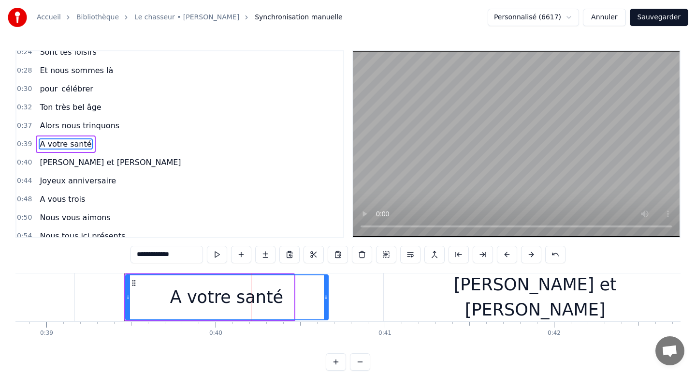
drag, startPoint x: 291, startPoint y: 294, endPoint x: 335, endPoint y: 297, distance: 43.6
click at [328, 295] on icon at bounding box center [326, 297] width 4 height 8
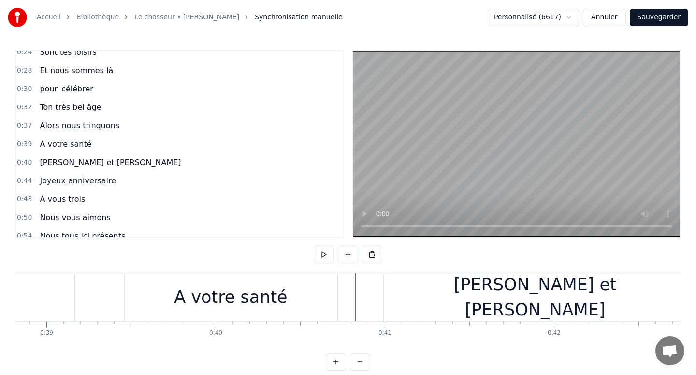
click at [316, 300] on div "A votre santé" at bounding box center [231, 297] width 213 height 48
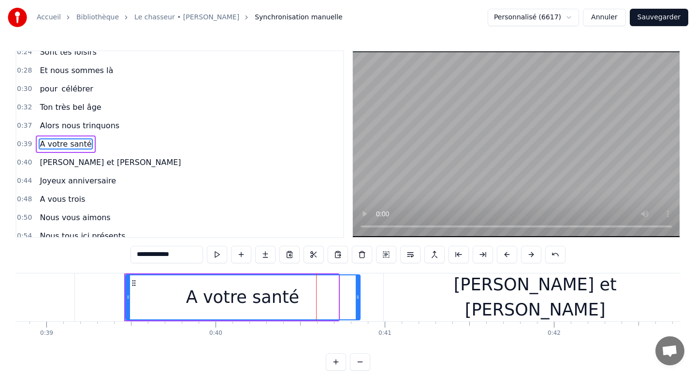
drag, startPoint x: 335, startPoint y: 298, endPoint x: 364, endPoint y: 298, distance: 29.0
click at [360, 298] on icon at bounding box center [358, 297] width 4 height 8
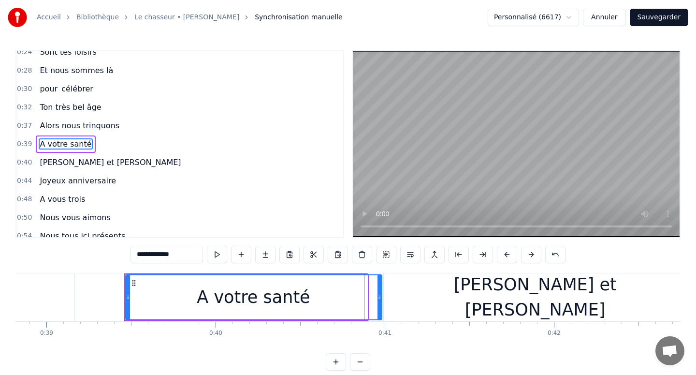
drag, startPoint x: 364, startPoint y: 298, endPoint x: 378, endPoint y: 298, distance: 14.0
click at [379, 298] on circle at bounding box center [379, 298] width 0 height 0
drag, startPoint x: 378, startPoint y: 298, endPoint x: 395, endPoint y: 298, distance: 16.9
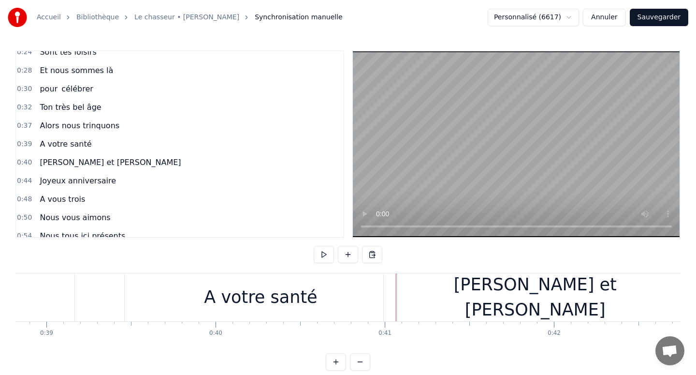
click at [370, 300] on div "A votre santé" at bounding box center [261, 297] width 273 height 48
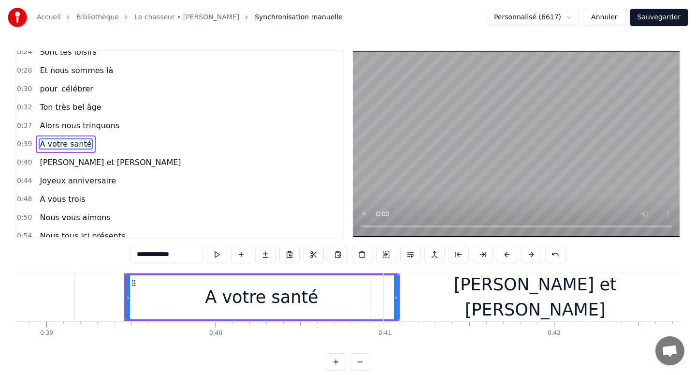
click at [419, 297] on div "[PERSON_NAME] et [PERSON_NAME]" at bounding box center [535, 297] width 303 height 48
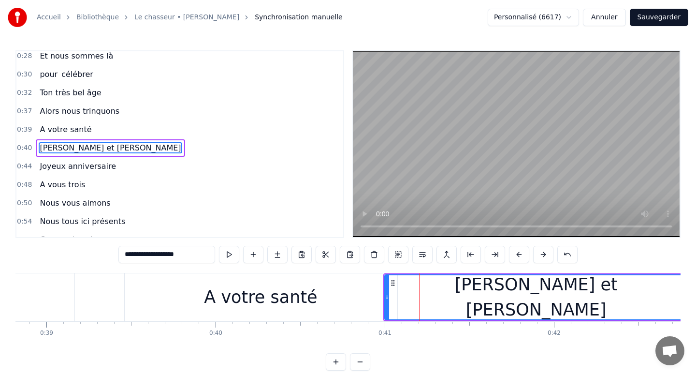
scroll to position [118, 0]
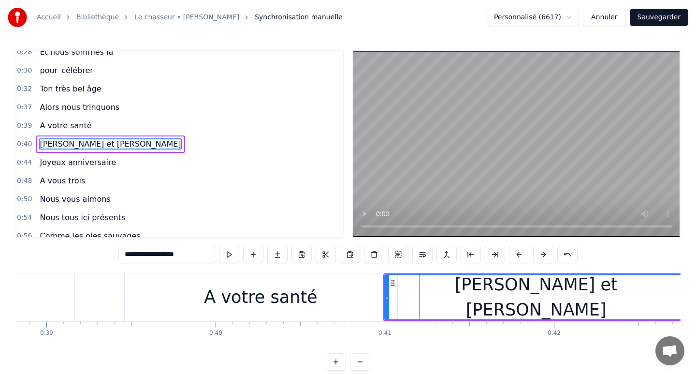
click at [443, 297] on div "[PERSON_NAME] et [PERSON_NAME]" at bounding box center [536, 297] width 302 height 44
click at [469, 300] on div "[PERSON_NAME] et [PERSON_NAME]" at bounding box center [536, 297] width 302 height 51
click at [502, 305] on div "[PERSON_NAME] et [PERSON_NAME]" at bounding box center [536, 297] width 302 height 51
click at [412, 304] on div "[PERSON_NAME] et [PERSON_NAME]" at bounding box center [536, 297] width 302 height 44
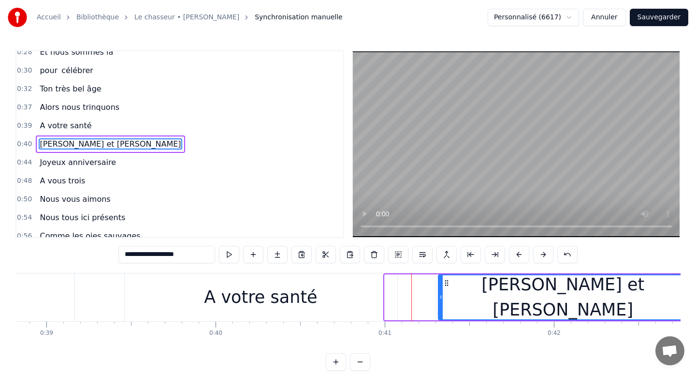
drag, startPoint x: 387, startPoint y: 300, endPoint x: 441, endPoint y: 300, distance: 53.7
click at [441, 300] on icon at bounding box center [441, 297] width 4 height 8
click at [377, 302] on div "A votre santé" at bounding box center [261, 297] width 273 height 48
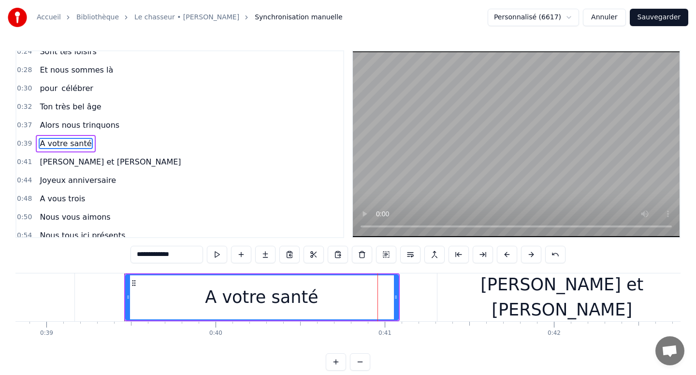
scroll to position [100, 0]
drag, startPoint x: 397, startPoint y: 295, endPoint x: 429, endPoint y: 295, distance: 32.4
click at [425, 295] on icon at bounding box center [423, 297] width 4 height 8
click at [463, 289] on div "[PERSON_NAME] et [PERSON_NAME]" at bounding box center [561, 297] width 249 height 48
type input "**********"
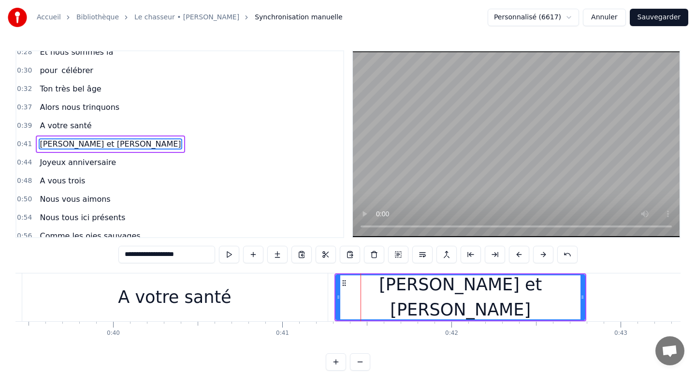
scroll to position [0, 6694]
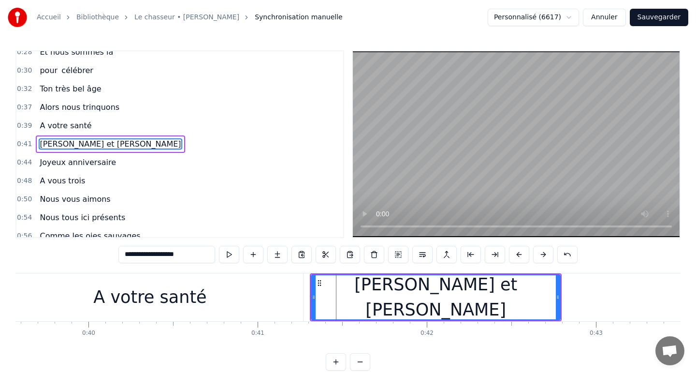
click at [521, 297] on div "[PERSON_NAME] et [PERSON_NAME]" at bounding box center [436, 297] width 248 height 44
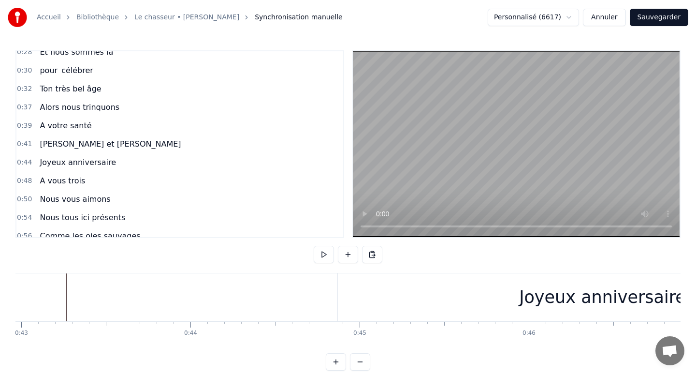
scroll to position [0, 7271]
click at [338, 297] on div "Joyeux anniversaire" at bounding box center [600, 297] width 530 height 48
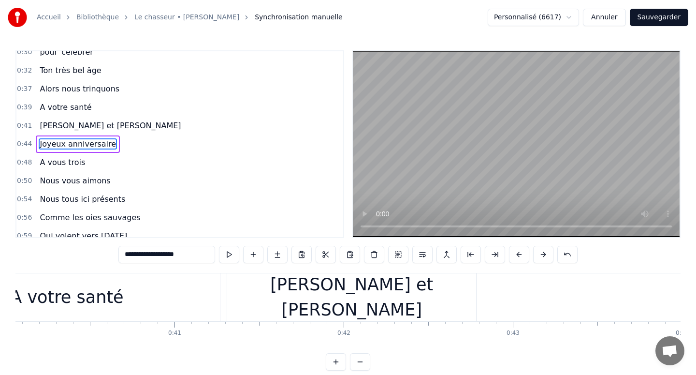
scroll to position [0, 6774]
click at [272, 299] on div "[PERSON_NAME] et [PERSON_NAME]" at bounding box center [354, 297] width 249 height 48
type input "**********"
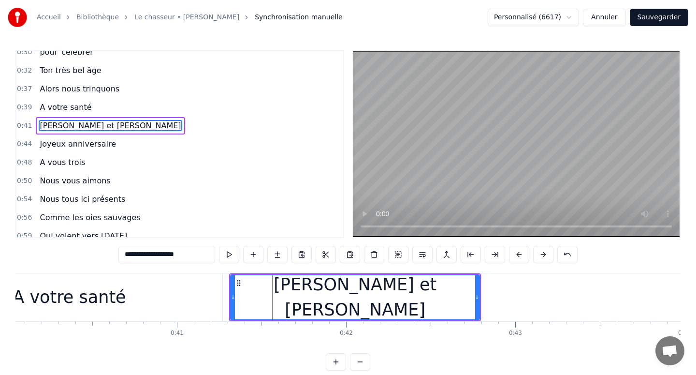
scroll to position [118, 0]
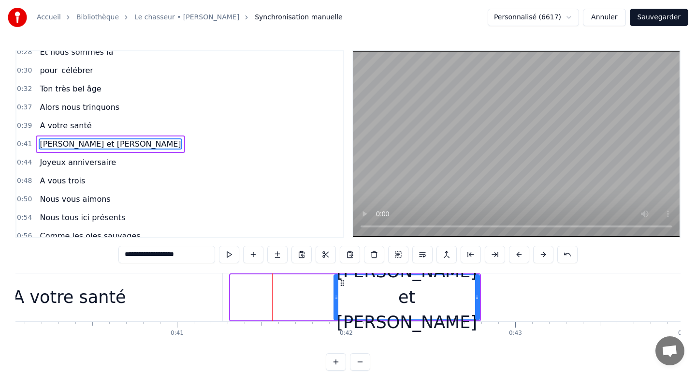
drag, startPoint x: 233, startPoint y: 292, endPoint x: 337, endPoint y: 287, distance: 103.5
click at [337, 287] on div at bounding box center [336, 297] width 4 height 44
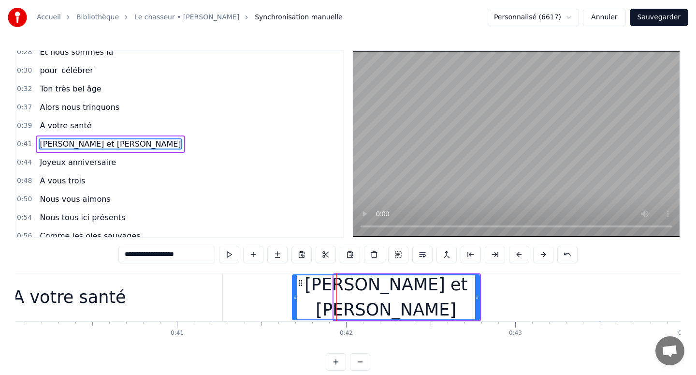
drag, startPoint x: 337, startPoint y: 287, endPoint x: 295, endPoint y: 288, distance: 41.6
click at [295, 288] on div at bounding box center [295, 297] width 4 height 44
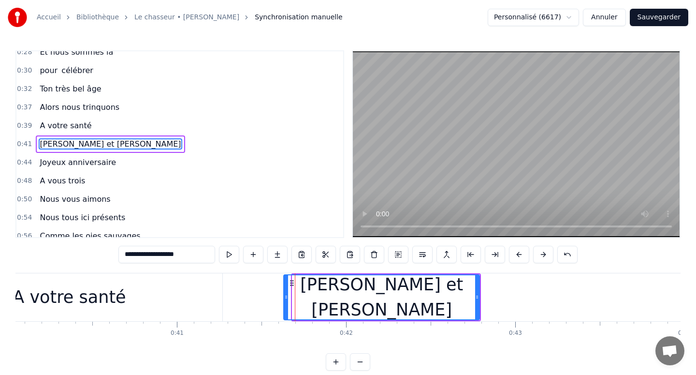
drag, startPoint x: 295, startPoint y: 288, endPoint x: 281, endPoint y: 288, distance: 14.5
click at [284, 288] on div at bounding box center [286, 297] width 4 height 44
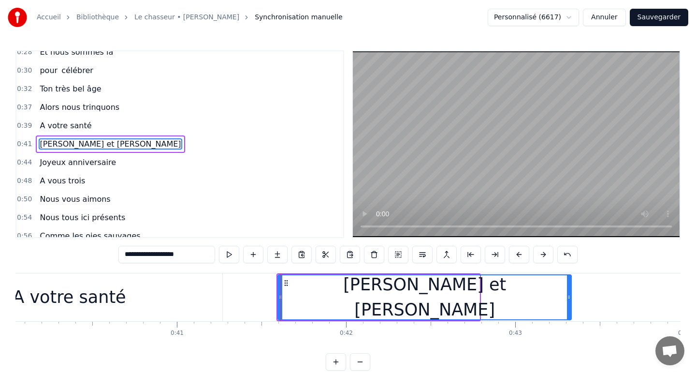
drag, startPoint x: 476, startPoint y: 296, endPoint x: 578, endPoint y: 296, distance: 102.0
click at [571, 296] on icon at bounding box center [569, 297] width 4 height 8
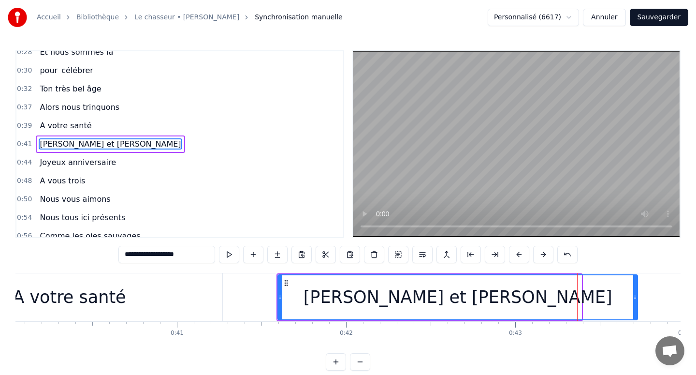
drag, startPoint x: 578, startPoint y: 296, endPoint x: 634, endPoint y: 296, distance: 56.1
click at [634, 296] on icon at bounding box center [635, 297] width 4 height 8
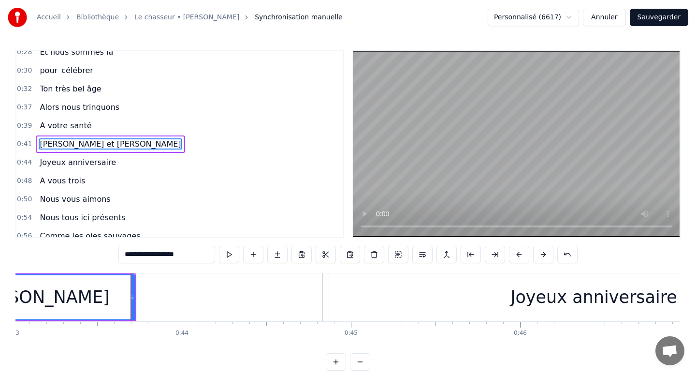
scroll to position [0, 7343]
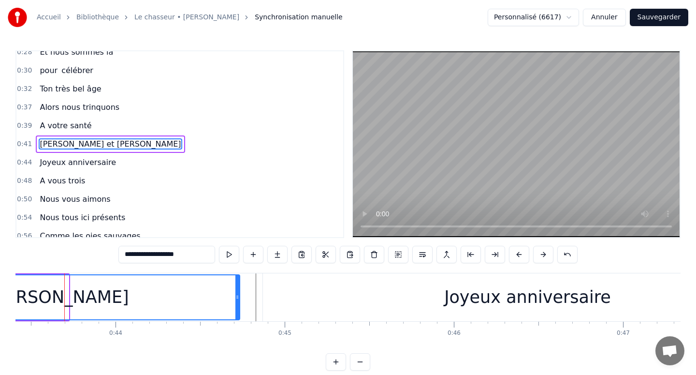
drag, startPoint x: 66, startPoint y: 291, endPoint x: 237, endPoint y: 286, distance: 171.2
click at [237, 286] on div at bounding box center [237, 297] width 4 height 44
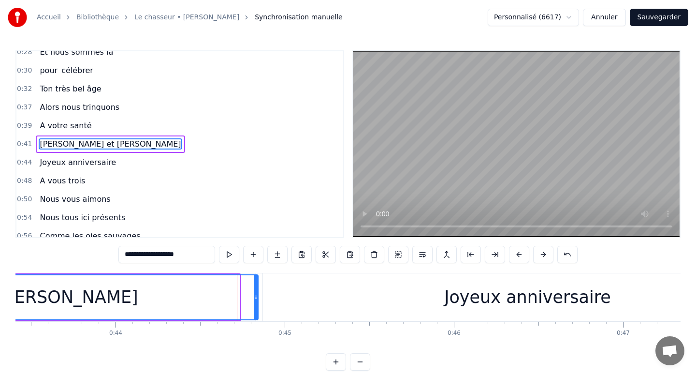
drag, startPoint x: 238, startPoint y: 286, endPoint x: 256, endPoint y: 286, distance: 18.4
click at [256, 286] on div at bounding box center [256, 297] width 4 height 44
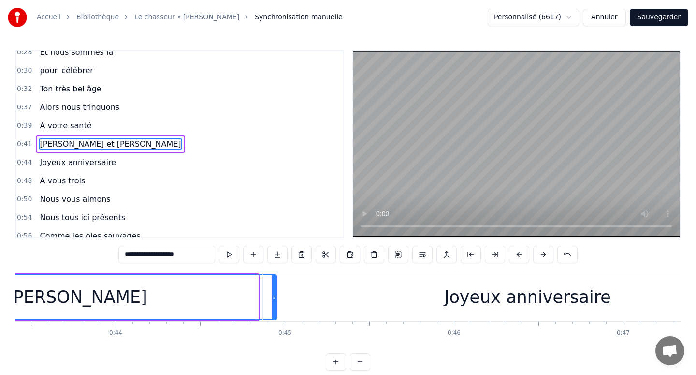
drag, startPoint x: 256, startPoint y: 286, endPoint x: 275, endPoint y: 286, distance: 18.4
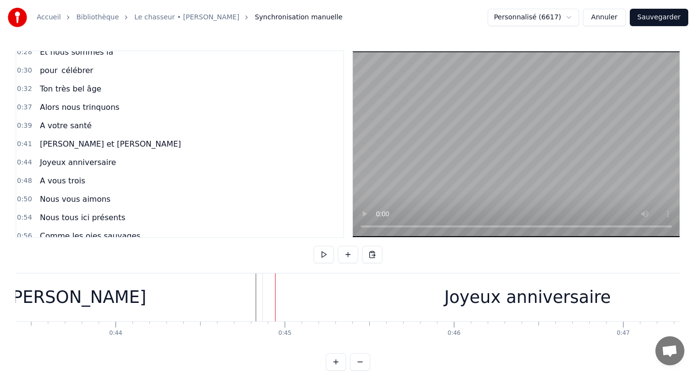
click at [308, 286] on div "Joyeux anniversaire" at bounding box center [528, 297] width 530 height 48
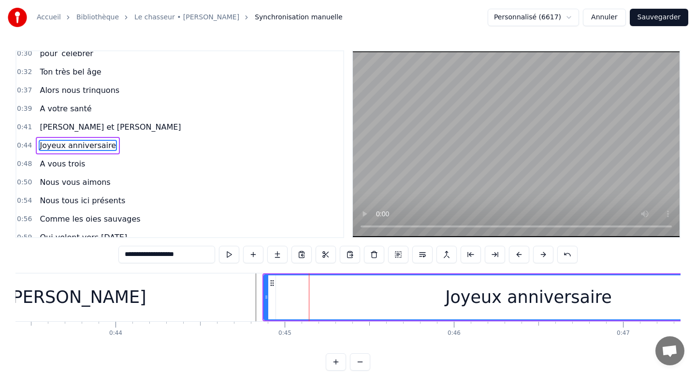
scroll to position [137, 0]
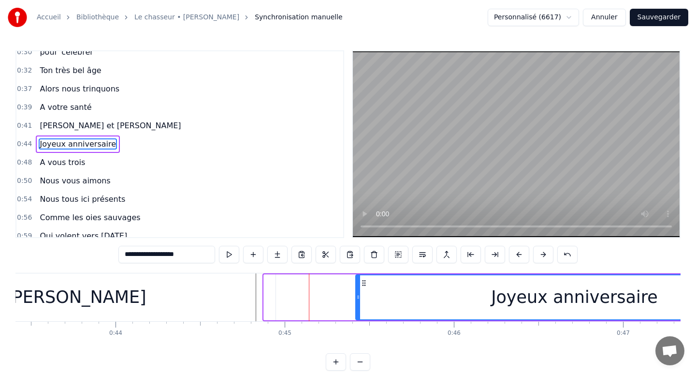
drag, startPoint x: 265, startPoint y: 294, endPoint x: 361, endPoint y: 291, distance: 95.7
click at [360, 291] on div at bounding box center [358, 297] width 4 height 44
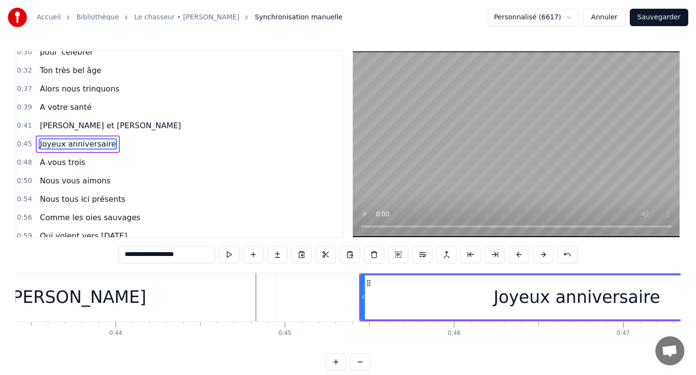
click at [361, 291] on div at bounding box center [361, 297] width 0 height 48
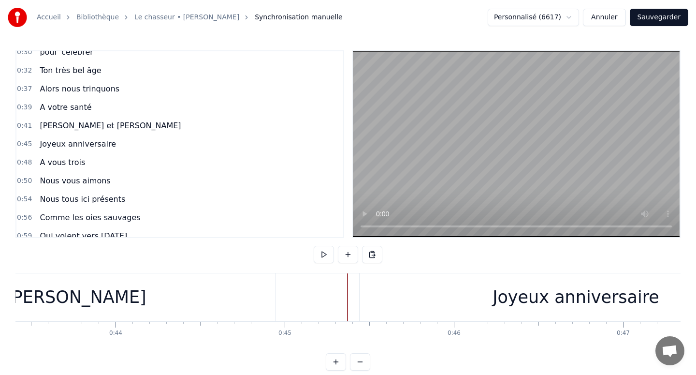
click at [374, 297] on div "Joyeux anniversaire" at bounding box center [576, 297] width 433 height 48
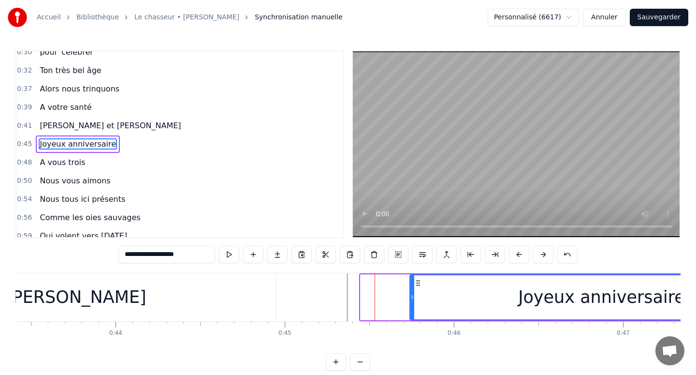
drag, startPoint x: 363, startPoint y: 297, endPoint x: 424, endPoint y: 297, distance: 61.4
click at [414, 297] on icon at bounding box center [412, 297] width 4 height 8
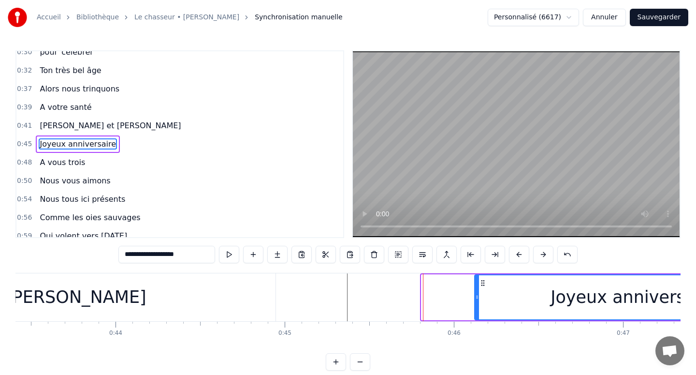
drag, startPoint x: 424, startPoint y: 297, endPoint x: 487, endPoint y: 295, distance: 62.9
click at [479, 296] on icon at bounding box center [477, 297] width 4 height 8
drag, startPoint x: 487, startPoint y: 295, endPoint x: 474, endPoint y: 295, distance: 13.1
click at [474, 295] on icon at bounding box center [476, 297] width 4 height 8
click at [499, 296] on div "Joyeux anniversaire" at bounding box center [633, 297] width 319 height 44
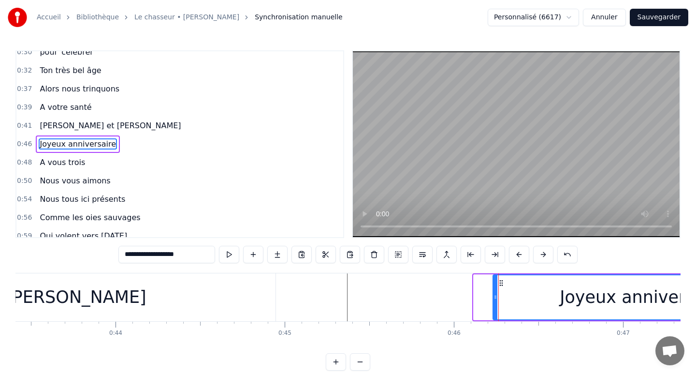
drag, startPoint x: 476, startPoint y: 297, endPoint x: 494, endPoint y: 298, distance: 18.9
click at [495, 298] on icon at bounding box center [495, 297] width 4 height 8
drag, startPoint x: 496, startPoint y: 296, endPoint x: 491, endPoint y: 296, distance: 5.8
click at [491, 296] on icon at bounding box center [490, 297] width 4 height 8
drag, startPoint x: 491, startPoint y: 296, endPoint x: 482, endPoint y: 296, distance: 8.2
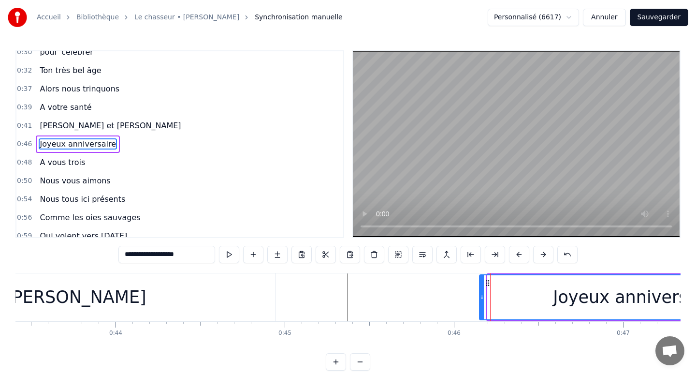
click at [482, 296] on icon at bounding box center [482, 297] width 4 height 8
drag, startPoint x: 482, startPoint y: 296, endPoint x: 477, endPoint y: 296, distance: 5.3
click at [477, 296] on icon at bounding box center [477, 297] width 4 height 8
click at [532, 296] on div "Joyeux anniversaire" at bounding box center [634, 297] width 319 height 44
click at [597, 290] on div "Joyeux anniversaire" at bounding box center [634, 297] width 167 height 26
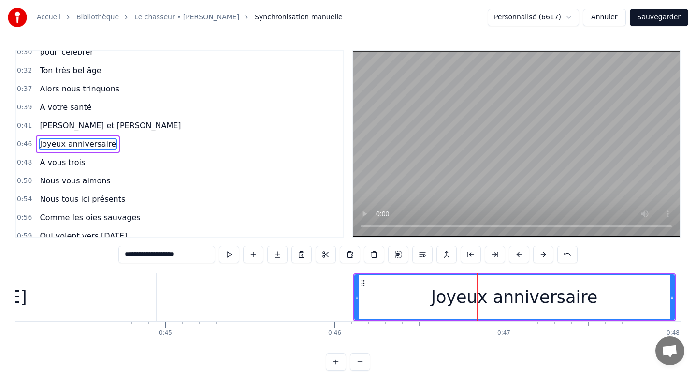
scroll to position [0, 7504]
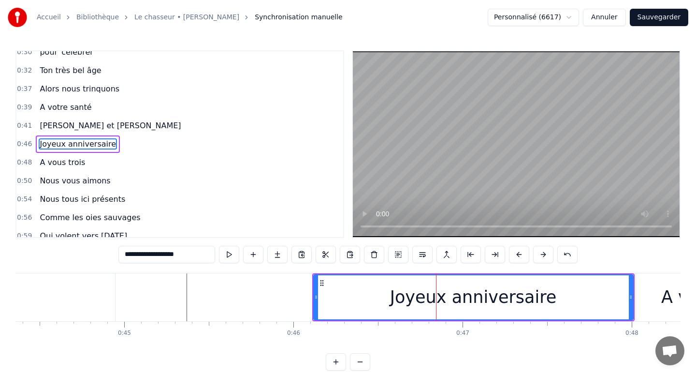
click at [596, 290] on div "Joyeux anniversaire" at bounding box center [473, 297] width 319 height 44
click at [630, 290] on div at bounding box center [631, 297] width 4 height 44
click at [596, 291] on div "Joyeux anniversaire" at bounding box center [473, 297] width 319 height 44
click at [616, 289] on div "Joyeux anniversaire" at bounding box center [473, 297] width 319 height 44
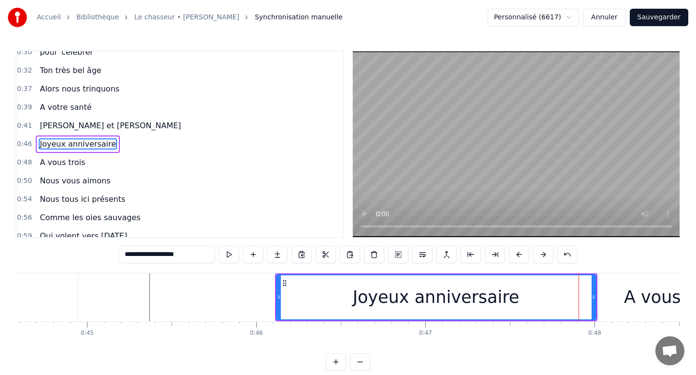
scroll to position [0, 7546]
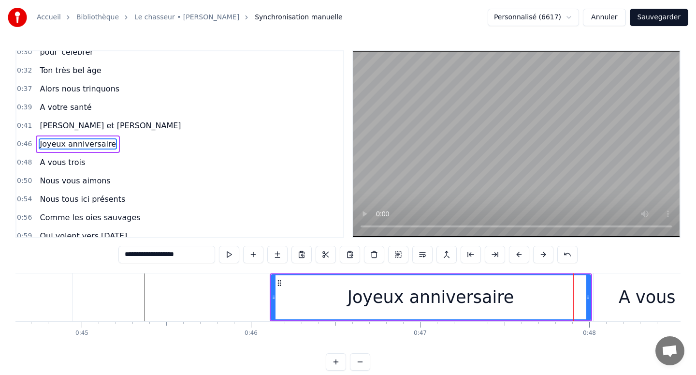
click at [622, 294] on div "A vous trois" at bounding box center [669, 297] width 150 height 48
type input "**********"
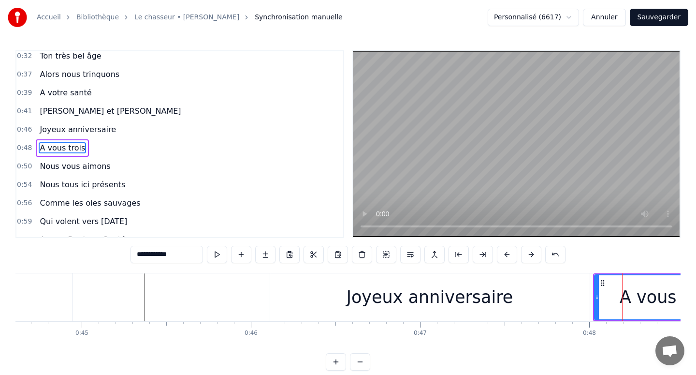
scroll to position [155, 0]
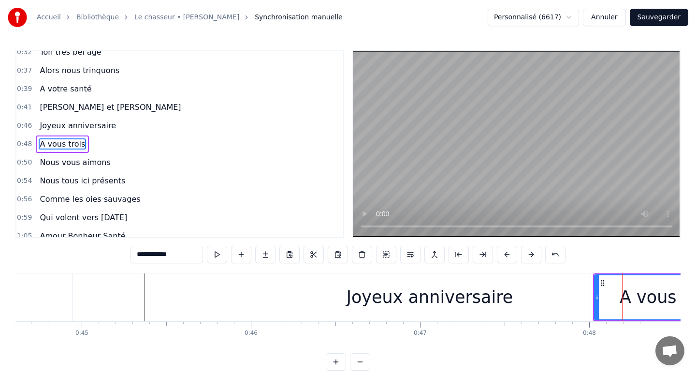
click at [606, 291] on div "A vous trois" at bounding box center [669, 297] width 149 height 44
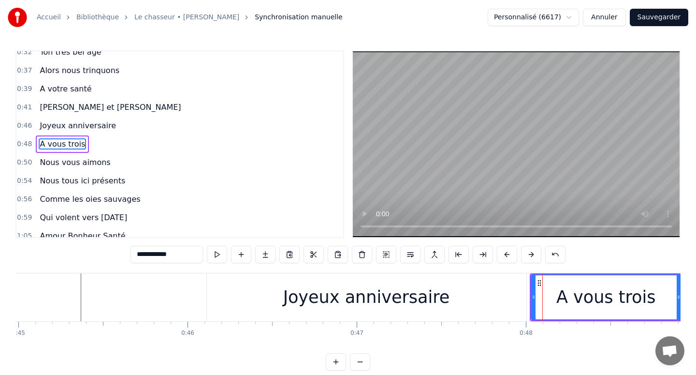
scroll to position [0, 7615]
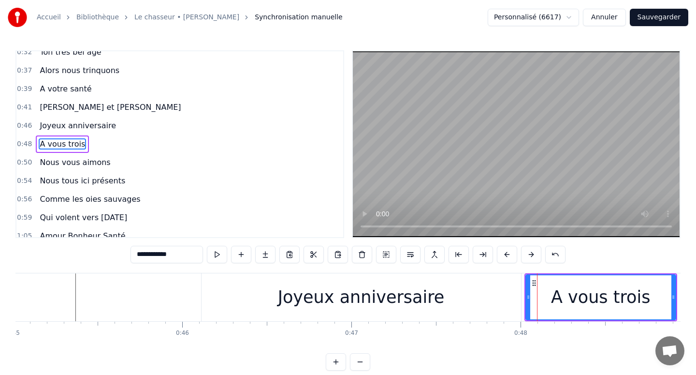
click at [572, 294] on div "A vous trois" at bounding box center [600, 297] width 99 height 26
click at [605, 292] on div "A vous trois" at bounding box center [600, 297] width 99 height 26
click at [627, 292] on div "A vous trois" at bounding box center [600, 297] width 99 height 26
click at [642, 292] on div "A vous trois" at bounding box center [600, 297] width 99 height 26
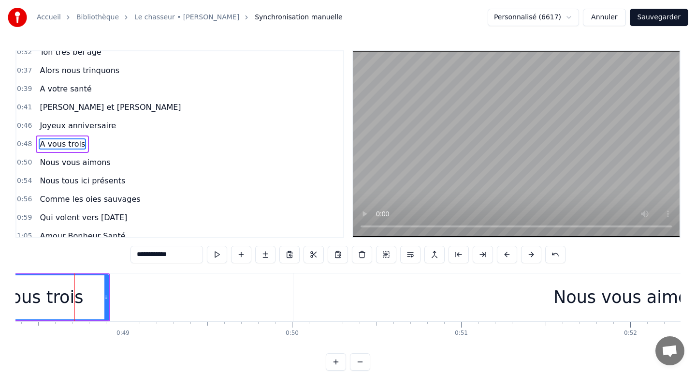
scroll to position [0, 8192]
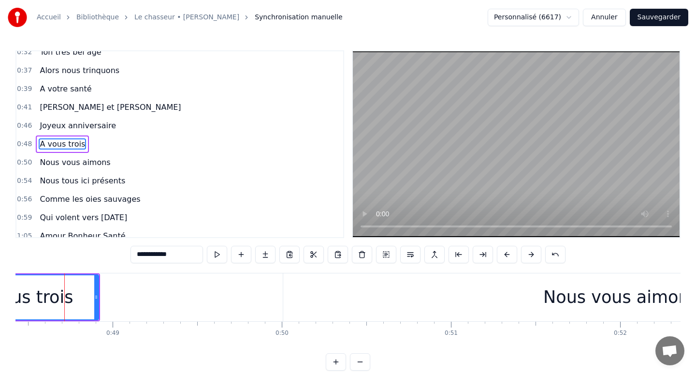
click at [89, 286] on div "A vous trois" at bounding box center [23, 297] width 149 height 44
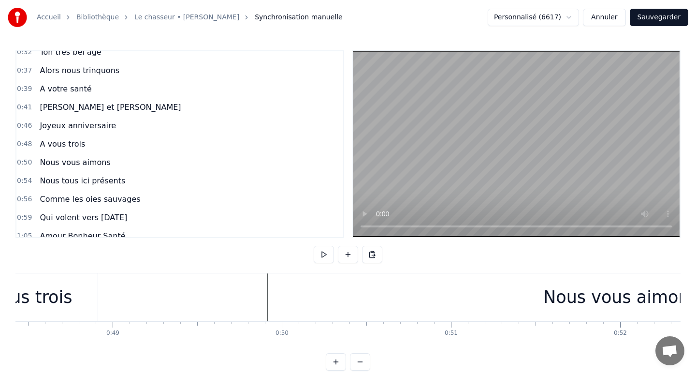
click at [89, 296] on div "A vous trois" at bounding box center [23, 297] width 150 height 48
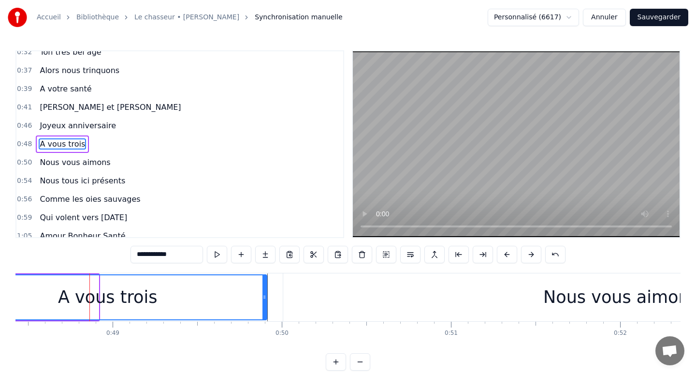
drag, startPoint x: 96, startPoint y: 293, endPoint x: 264, endPoint y: 289, distance: 168.3
click at [264, 289] on div at bounding box center [264, 297] width 4 height 44
click at [512, 292] on div "Nous vous aimons" at bounding box center [620, 297] width 675 height 48
type input "**********"
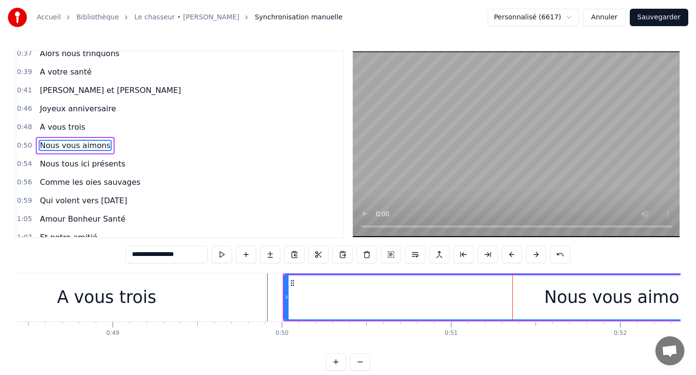
scroll to position [174, 0]
click at [540, 299] on div "Nous vous aimons" at bounding box center [622, 297] width 674 height 44
click at [400, 299] on div "Nous vous aimons" at bounding box center [622, 297] width 674 height 44
click at [350, 293] on div "Nous vous aimons" at bounding box center [622, 297] width 674 height 44
click at [305, 291] on div "Nous vous aimons" at bounding box center [622, 297] width 674 height 44
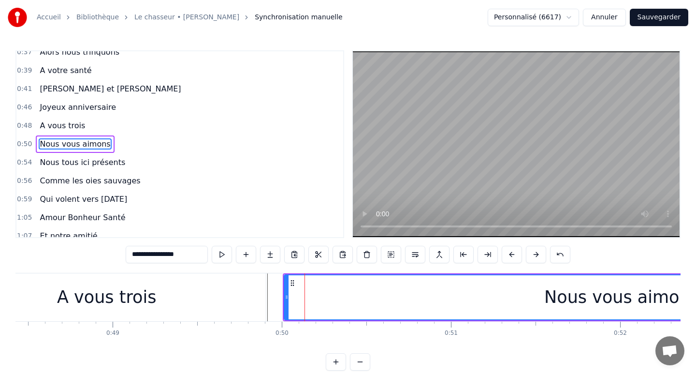
click at [292, 291] on div "Nous vous aimons" at bounding box center [622, 297] width 674 height 44
click at [341, 291] on div "Nous vous aimons" at bounding box center [622, 297] width 674 height 44
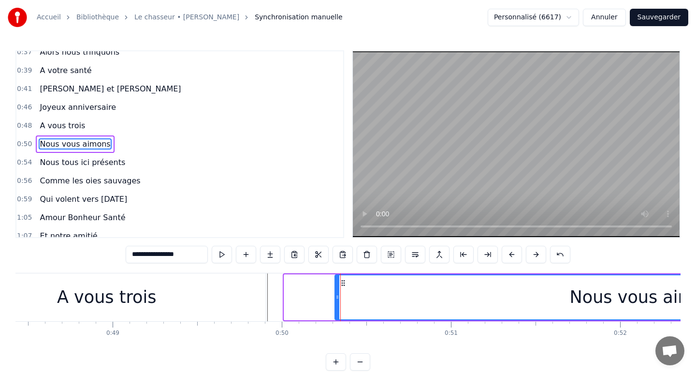
drag, startPoint x: 287, startPoint y: 296, endPoint x: 337, endPoint y: 296, distance: 50.8
click at [337, 296] on icon at bounding box center [337, 297] width 4 height 8
click at [459, 293] on div "Nous vous aimons" at bounding box center [647, 297] width 624 height 44
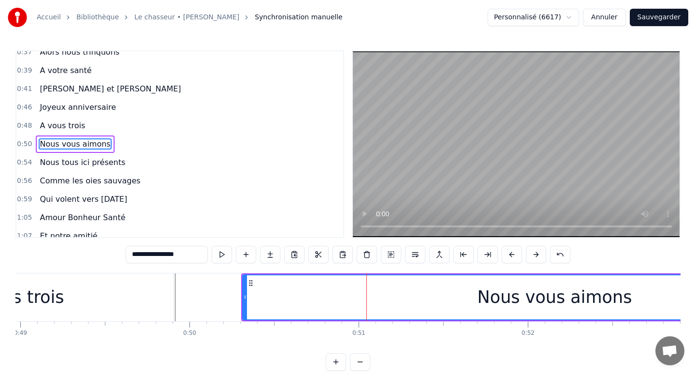
scroll to position [0, 8326]
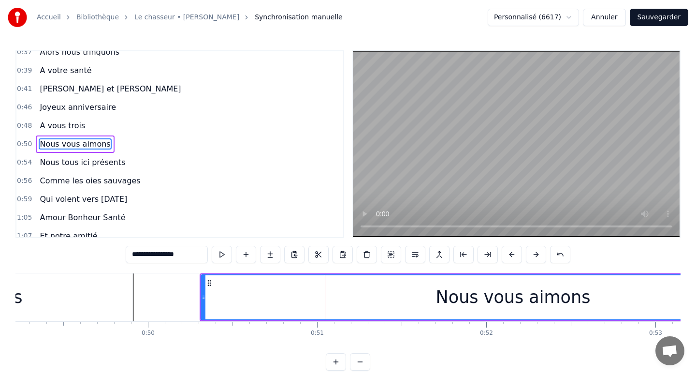
click at [481, 309] on div "Nous vous aimons" at bounding box center [513, 297] width 155 height 26
click at [550, 307] on div "Nous vous aimons" at bounding box center [513, 297] width 155 height 26
click at [599, 306] on div "Nous vous aimons" at bounding box center [514, 297] width 624 height 44
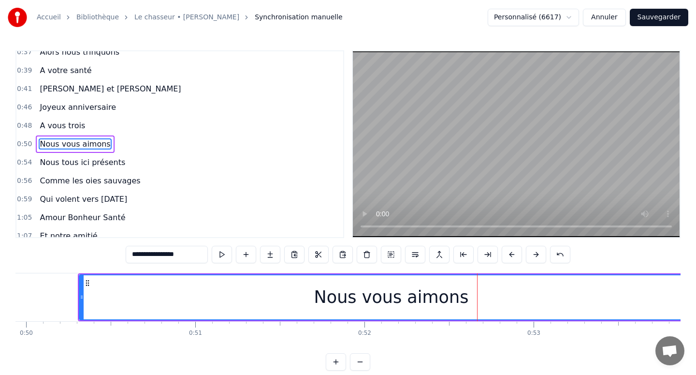
scroll to position [0, 8531]
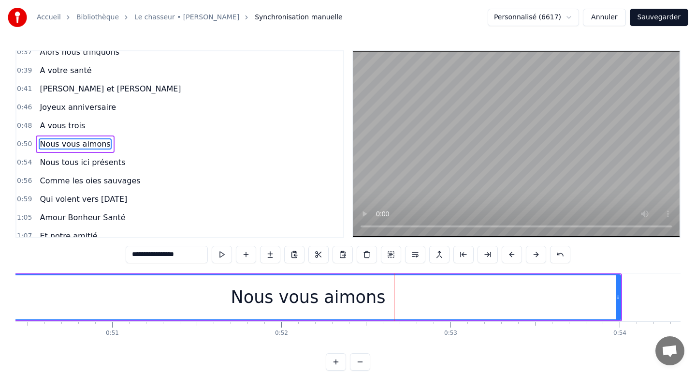
click at [569, 283] on div "Nous vous aimons" at bounding box center [309, 297] width 624 height 44
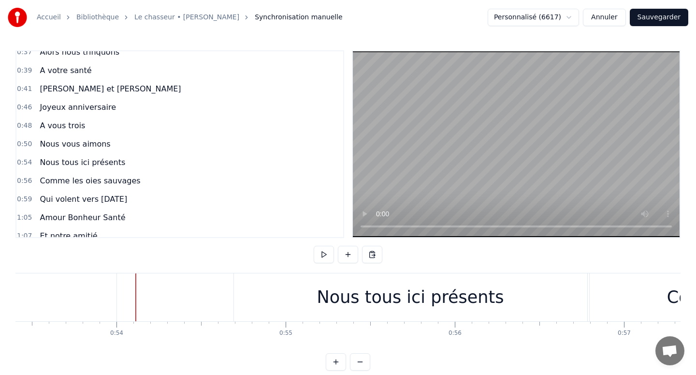
scroll to position [0, 9026]
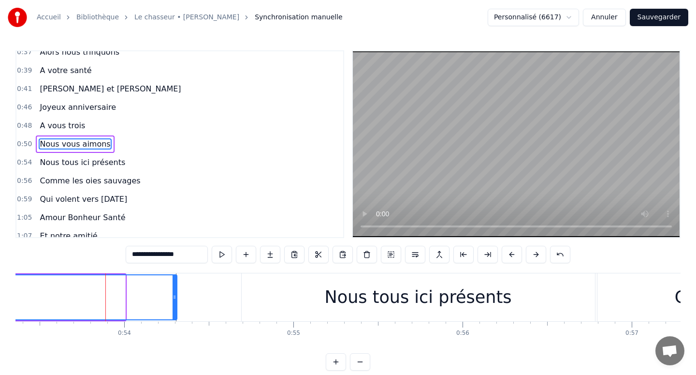
drag, startPoint x: 123, startPoint y: 296, endPoint x: 174, endPoint y: 296, distance: 51.7
click at [174, 296] on icon at bounding box center [175, 297] width 4 height 8
click at [301, 295] on div "Nous tous ici présents" at bounding box center [418, 297] width 353 height 48
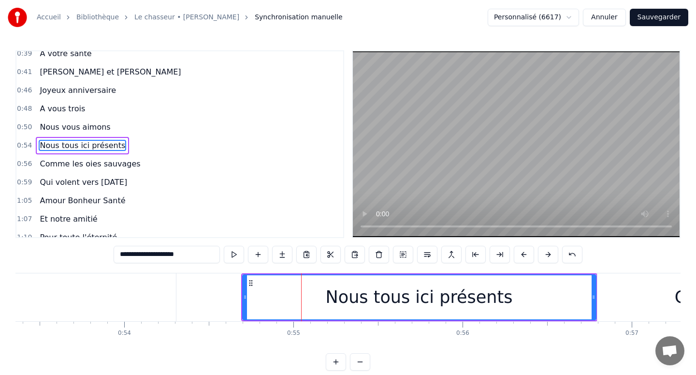
scroll to position [192, 0]
click at [281, 295] on div "Nous tous ici présents" at bounding box center [419, 297] width 352 height 44
click at [261, 297] on div "Nous tous ici présents" at bounding box center [419, 297] width 352 height 44
click at [254, 299] on div "Nous tous ici présents" at bounding box center [419, 297] width 352 height 44
click at [252, 299] on div "Nous tous ici présents" at bounding box center [419, 297] width 352 height 44
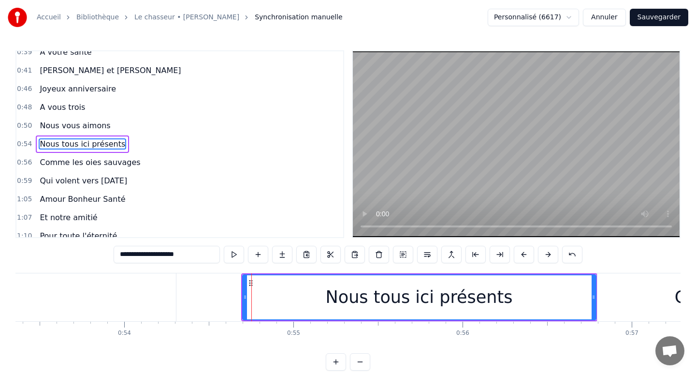
click at [538, 310] on div "Nous tous ici présents" at bounding box center [419, 297] width 352 height 44
click at [566, 307] on div "Nous tous ici présents" at bounding box center [419, 297] width 352 height 44
click at [573, 306] on div "Nous tous ici présents" at bounding box center [419, 297] width 352 height 44
click at [583, 306] on div "Nous tous ici présents" at bounding box center [419, 297] width 352 height 44
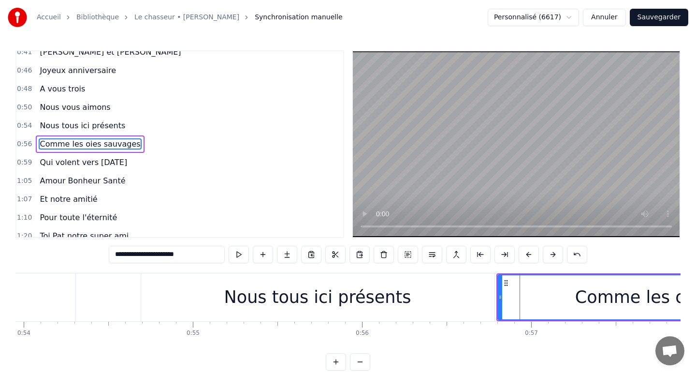
scroll to position [0, 9130]
click at [564, 301] on div "Comme les oies sauvages" at bounding box center [682, 297] width 374 height 44
click at [580, 300] on div "Comme les oies sauvages" at bounding box center [682, 297] width 374 height 44
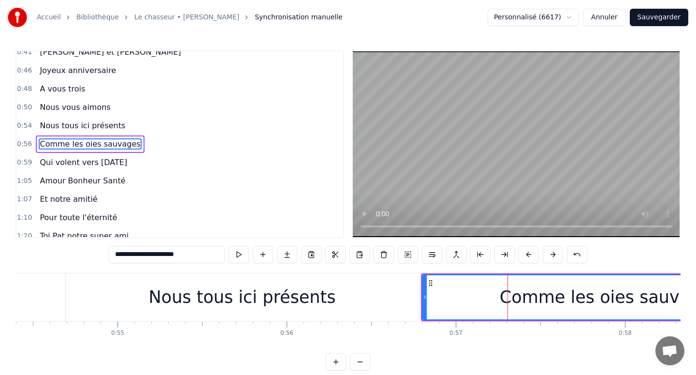
scroll to position [0, 9227]
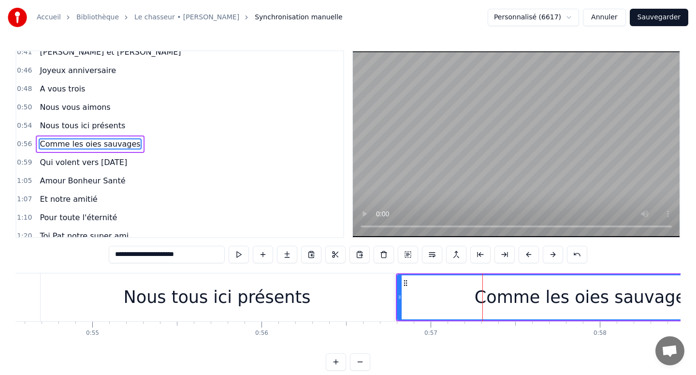
click at [569, 301] on div "Comme les oies sauvages" at bounding box center [585, 297] width 220 height 26
click at [624, 307] on div "Comme les oies sauvages" at bounding box center [585, 297] width 220 height 26
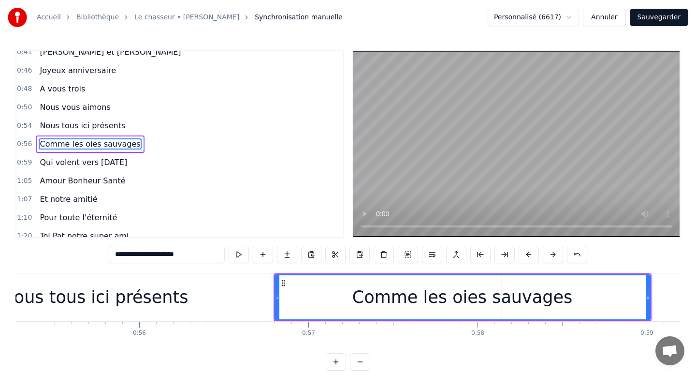
click at [623, 307] on div "Comme les oies sauvages" at bounding box center [463, 297] width 374 height 44
click at [641, 307] on div "Comme les oies sauvages" at bounding box center [463, 297] width 374 height 44
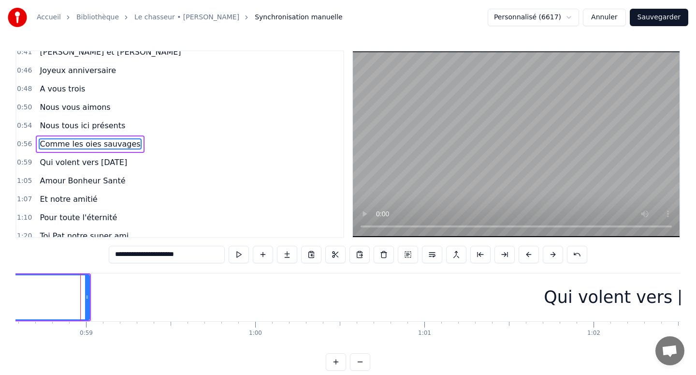
scroll to position [0, 9926]
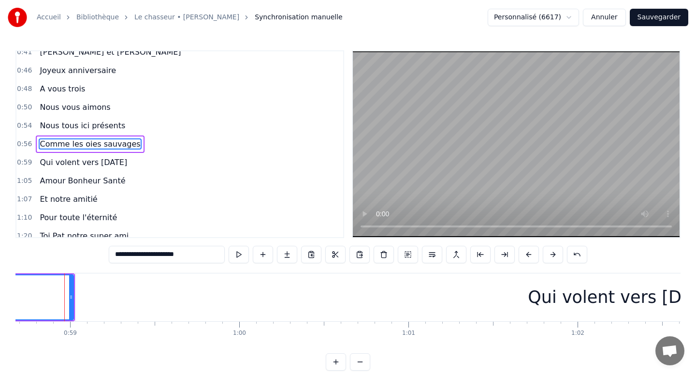
click at [391, 295] on div "Qui volent vers [DATE]" at bounding box center [624, 297] width 1096 height 48
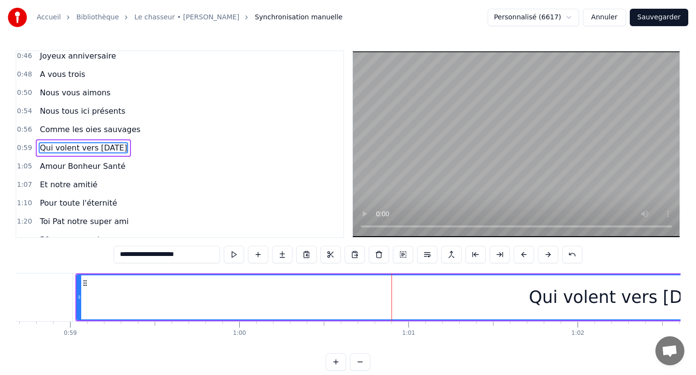
scroll to position [229, 0]
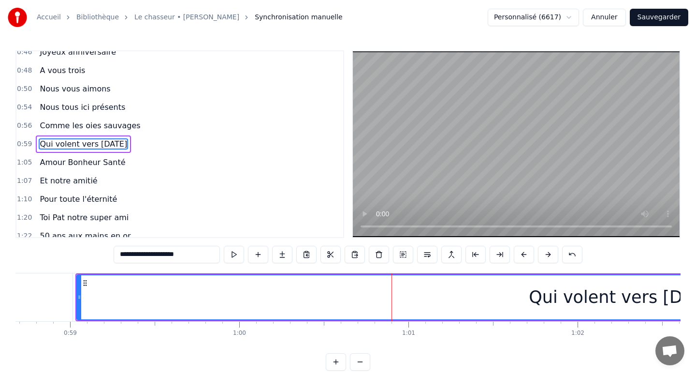
click at [91, 289] on div "Qui volent vers [DATE]" at bounding box center [624, 297] width 1095 height 44
click at [121, 294] on div "Qui volent vers [DATE]" at bounding box center [624, 297] width 1095 height 44
click at [145, 293] on div "Qui volent vers [DATE]" at bounding box center [624, 297] width 1095 height 44
click at [174, 293] on div "Qui volent vers [DATE]" at bounding box center [624, 297] width 1095 height 44
click at [211, 293] on div "Qui volent vers [DATE]" at bounding box center [624, 297] width 1095 height 44
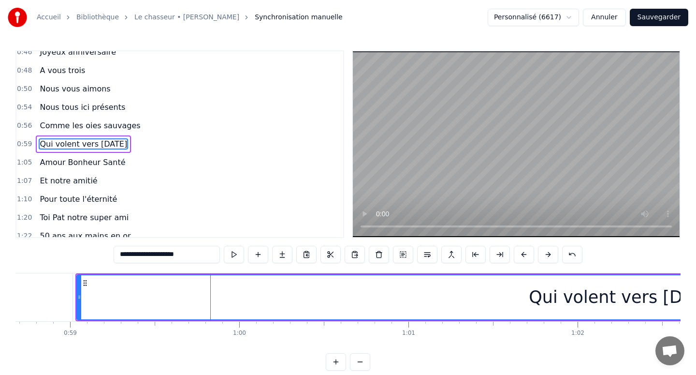
click at [242, 292] on div "Qui volent vers [DATE]" at bounding box center [624, 297] width 1095 height 44
click at [216, 291] on div "Qui volent vers [DATE]" at bounding box center [624, 297] width 1095 height 44
click at [201, 291] on div "Qui volent vers [DATE]" at bounding box center [624, 297] width 1095 height 44
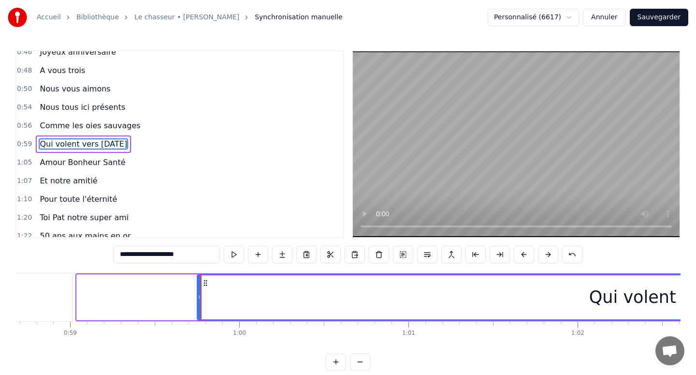
drag, startPoint x: 78, startPoint y: 295, endPoint x: 198, endPoint y: 291, distance: 120.4
click at [198, 291] on div at bounding box center [200, 297] width 4 height 44
click at [313, 303] on div "Qui volent vers [DATE]" at bounding box center [685, 297] width 974 height 44
click at [381, 300] on div "Qui volent vers [DATE]" at bounding box center [685, 297] width 974 height 44
click at [242, 305] on div "Qui volent vers [DATE]" at bounding box center [685, 297] width 974 height 44
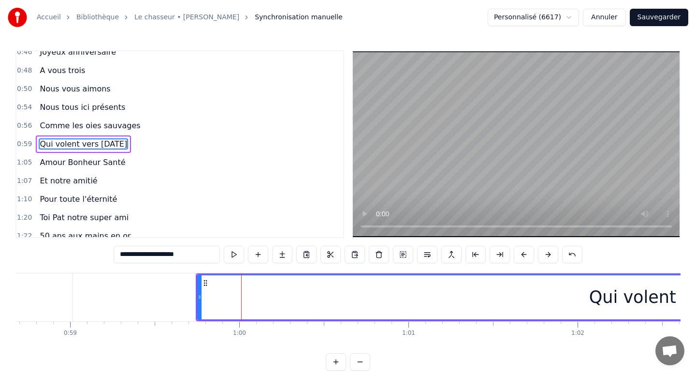
click at [212, 303] on div "Qui volent vers [DATE]" at bounding box center [685, 297] width 974 height 44
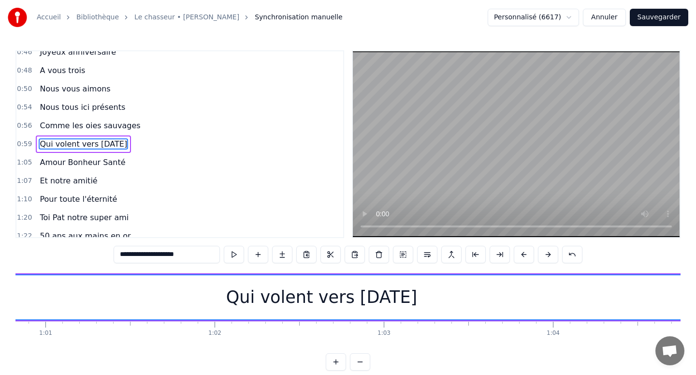
scroll to position [0, 10327]
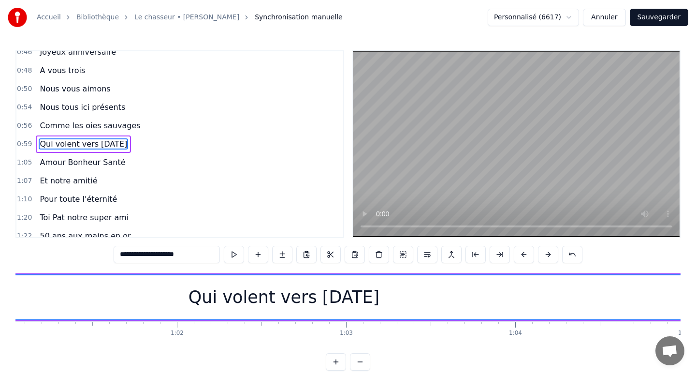
click at [385, 305] on div "Qui volent vers [DATE]" at bounding box center [284, 297] width 974 height 44
click at [480, 303] on div "Qui volent vers [DATE]" at bounding box center [284, 297] width 974 height 44
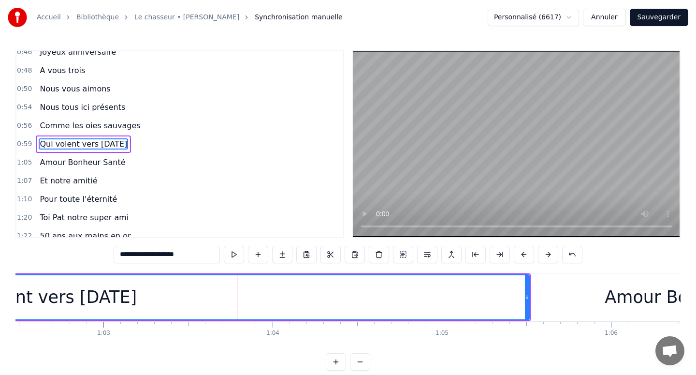
scroll to position [0, 10601]
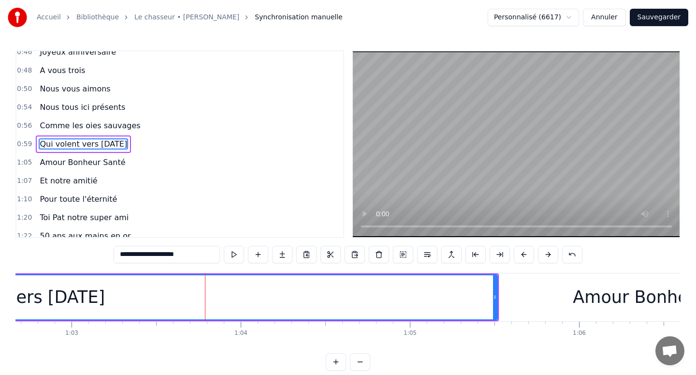
click at [54, 292] on div "Qui volent vers [DATE]" at bounding box center [9, 297] width 191 height 26
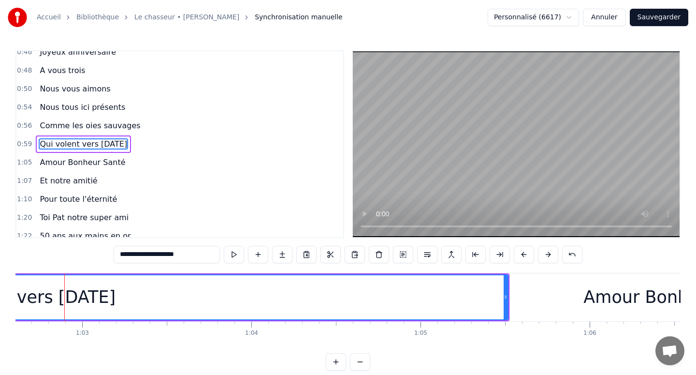
click at [62, 293] on div "Qui volent vers [DATE]" at bounding box center [20, 297] width 191 height 26
click at [254, 303] on div "Qui volent vers [DATE]" at bounding box center [26, 297] width 974 height 44
click at [489, 288] on div "Qui volent vers [DATE]" at bounding box center [26, 297] width 974 height 44
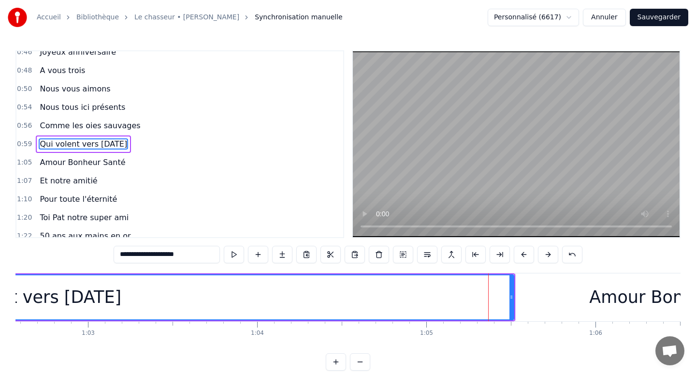
click at [495, 290] on div "Qui volent vers [DATE]" at bounding box center [26, 297] width 974 height 44
click at [562, 300] on div "Amour Bonheur Santé" at bounding box center [683, 297] width 335 height 48
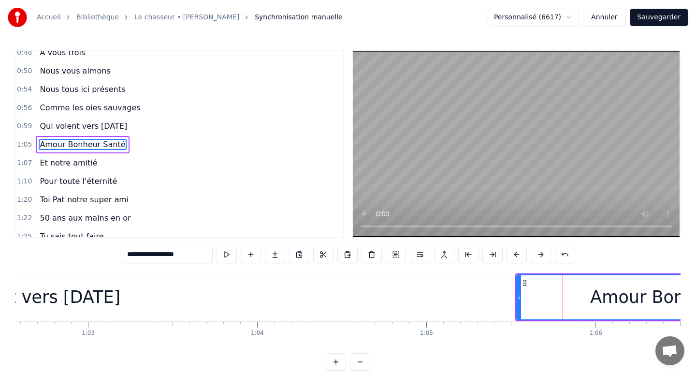
scroll to position [247, 0]
click at [538, 302] on div "Amour Bonheur Santé" at bounding box center [684, 297] width 334 height 44
click at [527, 302] on div "Amour Bonheur Santé" at bounding box center [684, 297] width 334 height 44
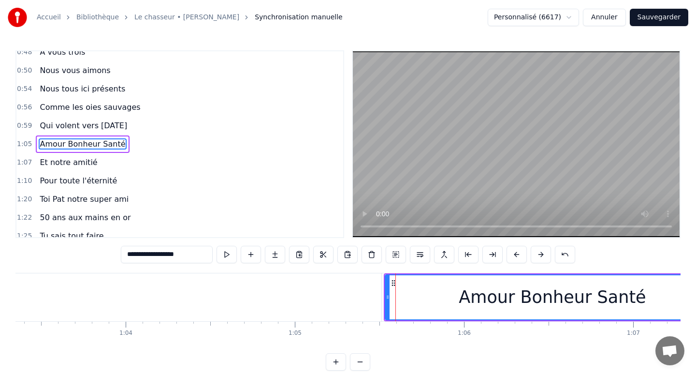
click at [633, 301] on div "Amour Bonheur Santé" at bounding box center [553, 297] width 334 height 44
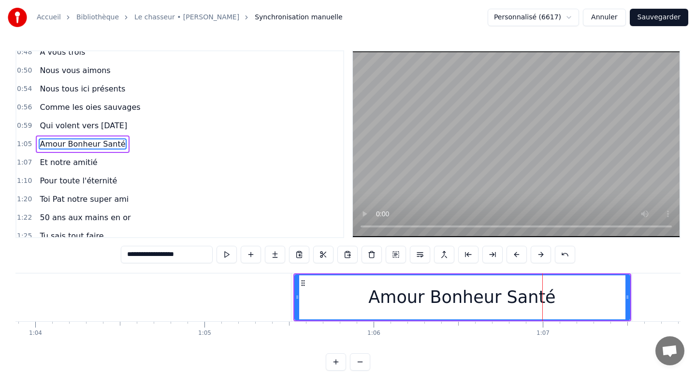
scroll to position [0, 10868]
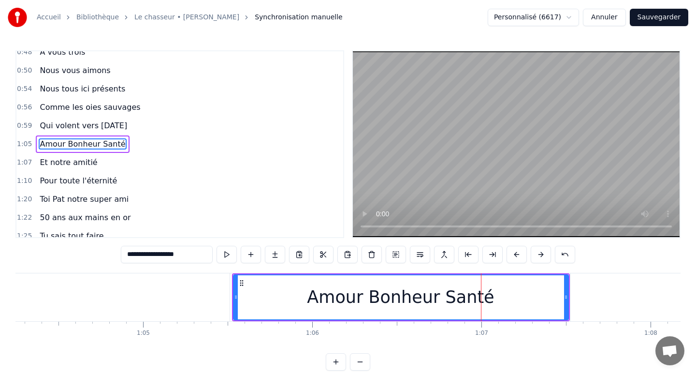
click at [557, 295] on div "Amour Bonheur Santé" at bounding box center [401, 297] width 334 height 44
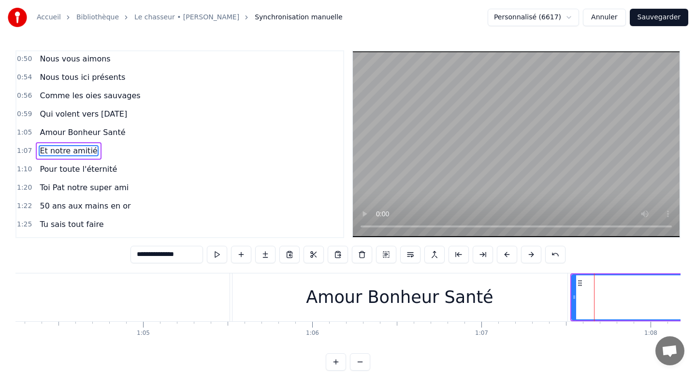
scroll to position [265, 0]
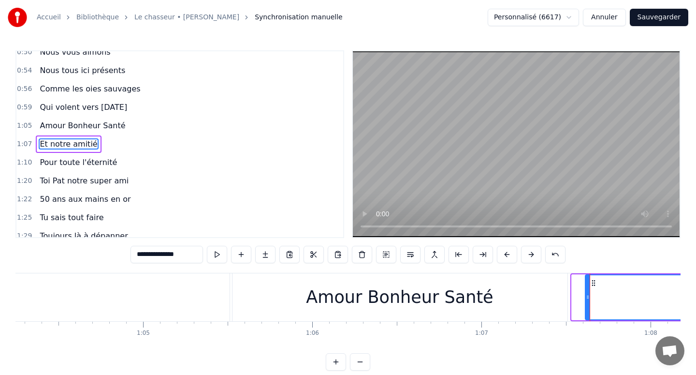
drag, startPoint x: 572, startPoint y: 298, endPoint x: 586, endPoint y: 298, distance: 13.5
click at [586, 298] on icon at bounding box center [588, 297] width 4 height 8
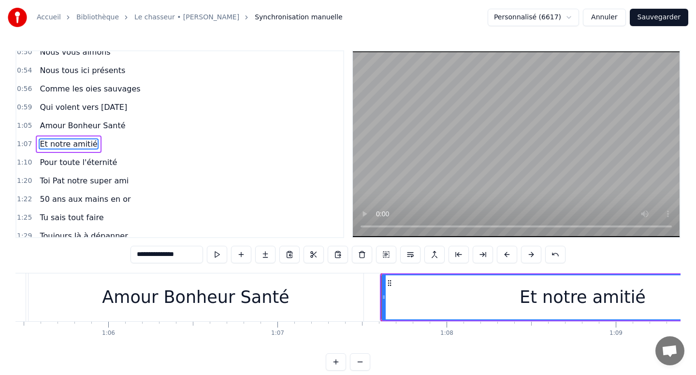
click at [630, 301] on div "Et notre amitié" at bounding box center [583, 297] width 126 height 26
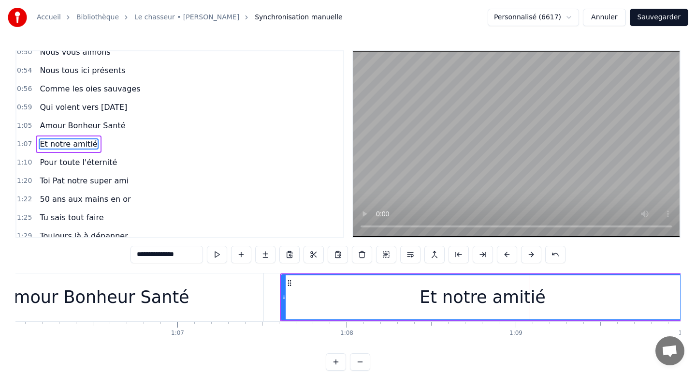
scroll to position [0, 11213]
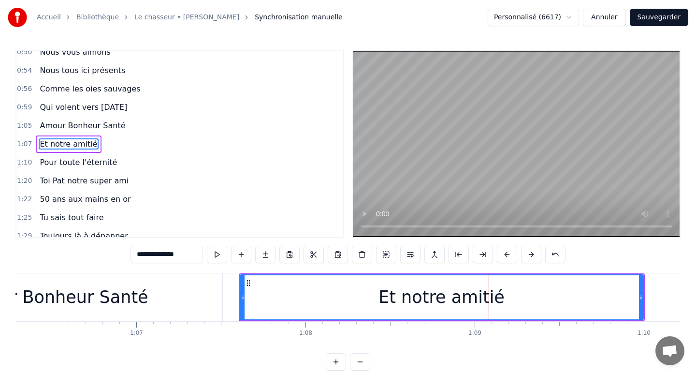
click at [624, 297] on div "Et notre amitié" at bounding box center [442, 297] width 402 height 44
click at [632, 297] on div "Et notre amitié" at bounding box center [442, 297] width 402 height 44
click at [637, 297] on div "Et notre amitié" at bounding box center [442, 297] width 402 height 44
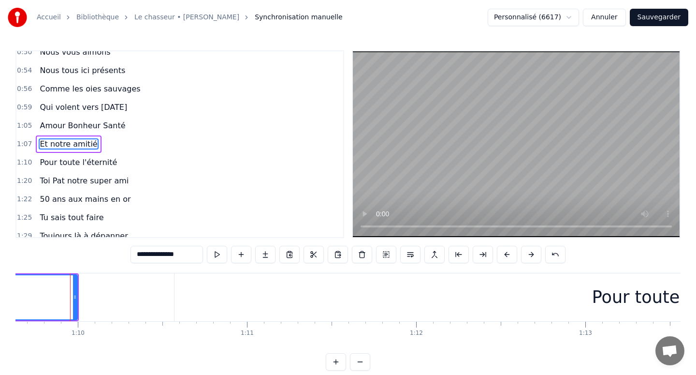
scroll to position [0, 11785]
click at [276, 289] on div "Pour toute l'éternité" at bounding box center [671, 297] width 1004 height 48
type input "**********"
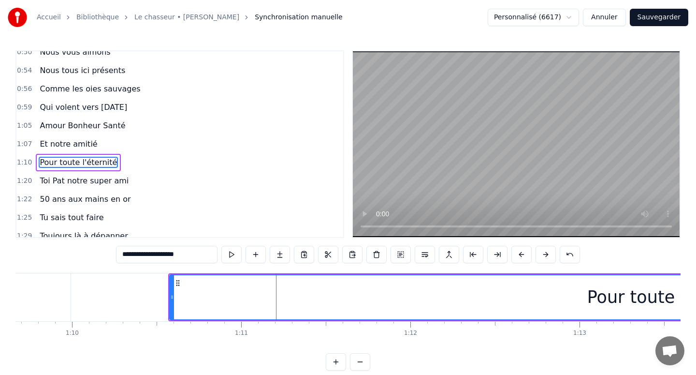
scroll to position [284, 0]
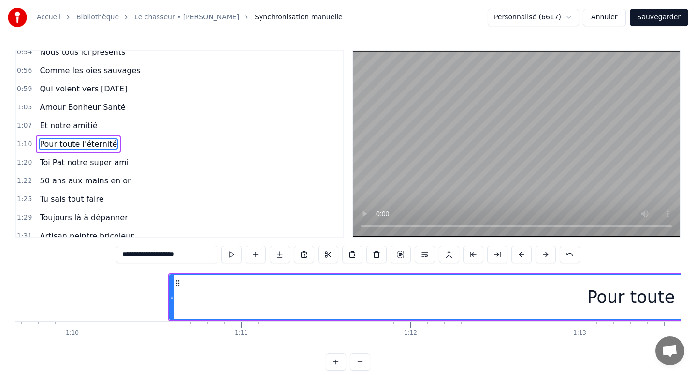
click at [248, 294] on div "Pour toute l'éternité" at bounding box center [671, 297] width 1003 height 44
click at [222, 294] on div "Pour toute l'éternité" at bounding box center [671, 297] width 1003 height 44
click at [215, 293] on div "Pour toute l'éternité" at bounding box center [671, 297] width 1003 height 44
click at [205, 293] on div "Pour toute l'éternité" at bounding box center [671, 297] width 1003 height 44
click at [191, 292] on div "Pour toute l'éternité" at bounding box center [671, 297] width 1003 height 44
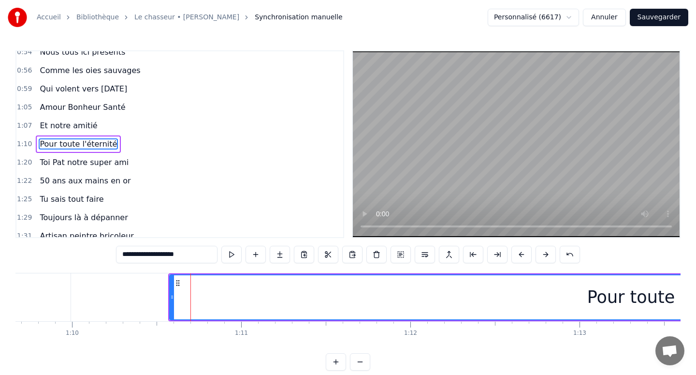
click at [184, 292] on div "Pour toute l'éternité" at bounding box center [671, 297] width 1003 height 44
click at [176, 292] on div "Pour toute l'éternité" at bounding box center [671, 297] width 1003 height 44
click at [174, 294] on icon at bounding box center [176, 297] width 4 height 8
click at [318, 300] on div "Pour toute l'éternité" at bounding box center [674, 297] width 1000 height 44
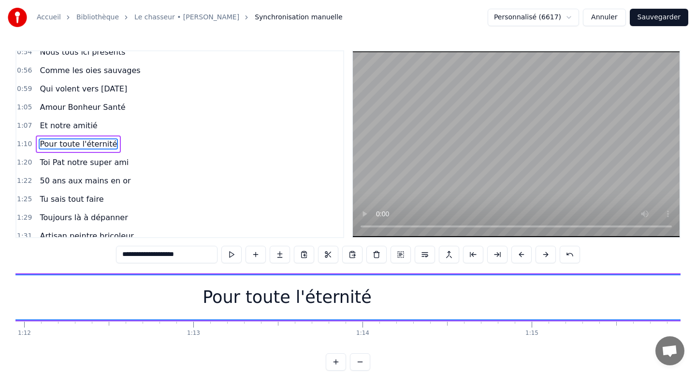
scroll to position [0, 12182]
click at [392, 301] on div "Pour toute l'éternité" at bounding box center [277, 297] width 1000 height 44
click at [474, 302] on div "Pour toute l'éternité" at bounding box center [277, 297] width 1000 height 44
click at [530, 303] on div "Pour toute l'éternité" at bounding box center [277, 297] width 1000 height 44
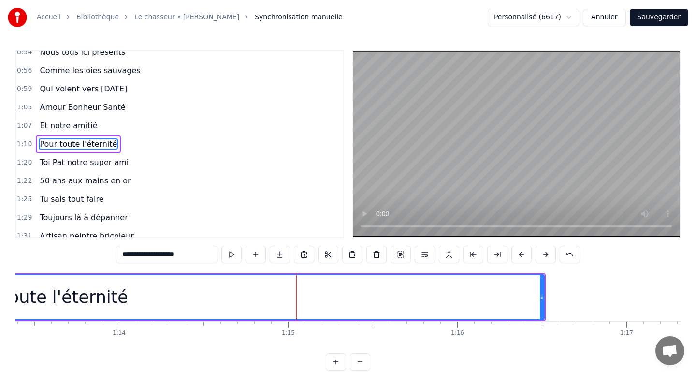
scroll to position [0, 12424]
click at [518, 301] on div "Pour toute l'éternité" at bounding box center [35, 297] width 1000 height 44
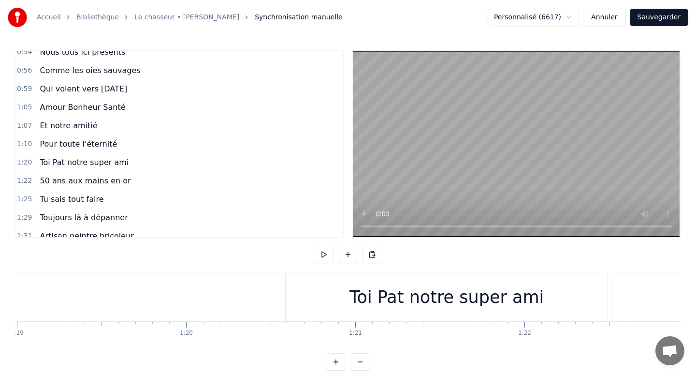
scroll to position [0, 13380]
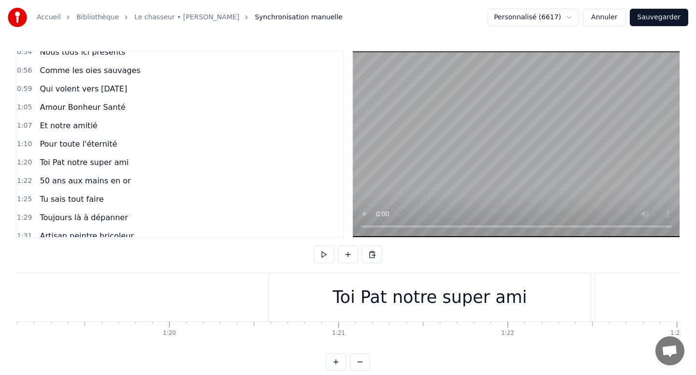
click at [296, 288] on div "Toi Pat notre super ami" at bounding box center [430, 297] width 322 height 48
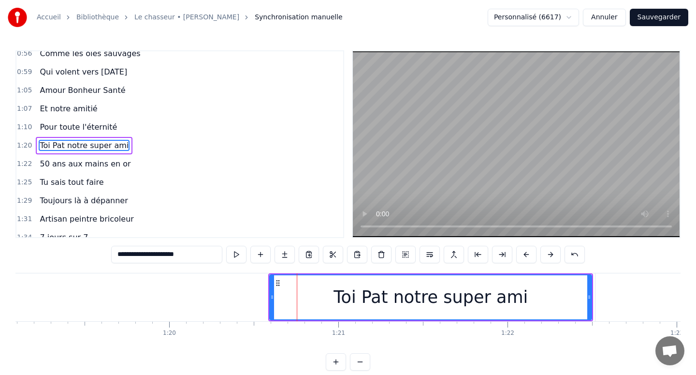
scroll to position [302, 0]
click at [283, 289] on div "Toi Pat notre super ami" at bounding box center [430, 297] width 321 height 44
click at [276, 292] on div "Toi Pat notre super ami" at bounding box center [430, 297] width 321 height 44
click at [322, 292] on div "Toi Pat notre super ami" at bounding box center [430, 297] width 321 height 44
click at [380, 297] on div "Toi Pat notre super ami" at bounding box center [431, 297] width 194 height 26
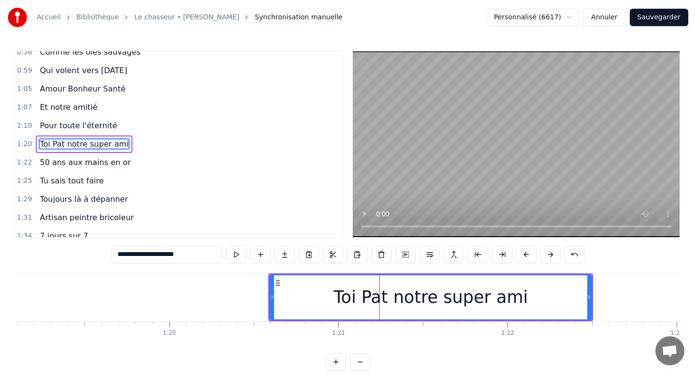
click at [448, 299] on div "Toi Pat notre super ami" at bounding box center [431, 297] width 194 height 26
click at [516, 299] on div "Toi Pat notre super ami" at bounding box center [430, 297] width 321 height 44
click at [552, 302] on div "Toi Pat notre super ami" at bounding box center [430, 297] width 321 height 44
click at [580, 301] on div "Toi Pat notre super ami" at bounding box center [430, 297] width 321 height 44
click at [582, 301] on div "Toi Pat notre super ami" at bounding box center [430, 297] width 321 height 44
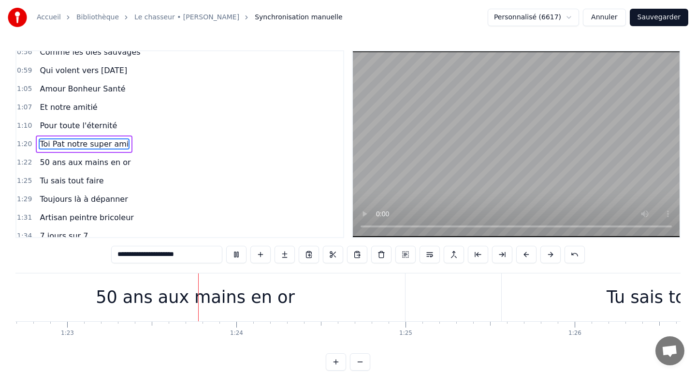
scroll to position [0, 13992]
click at [308, 314] on div "50 ans aux mains en or" at bounding box center [192, 297] width 419 height 48
type input "**********"
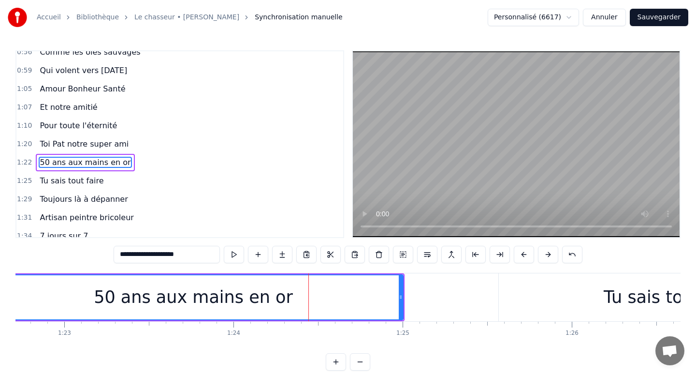
scroll to position [320, 0]
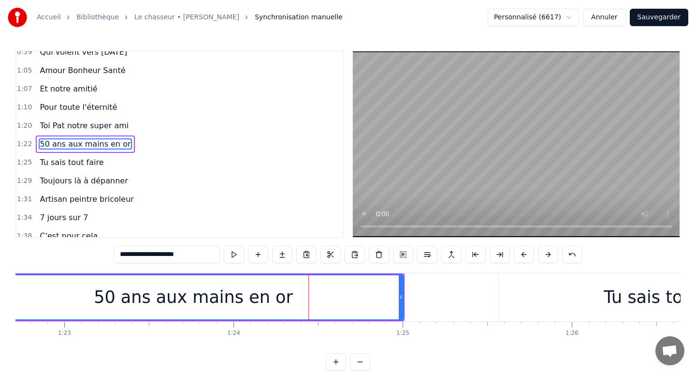
click at [365, 304] on div "50 ans aux mains en or" at bounding box center [194, 297] width 418 height 44
click at [384, 302] on div "50 ans aux mains en or" at bounding box center [194, 297] width 418 height 44
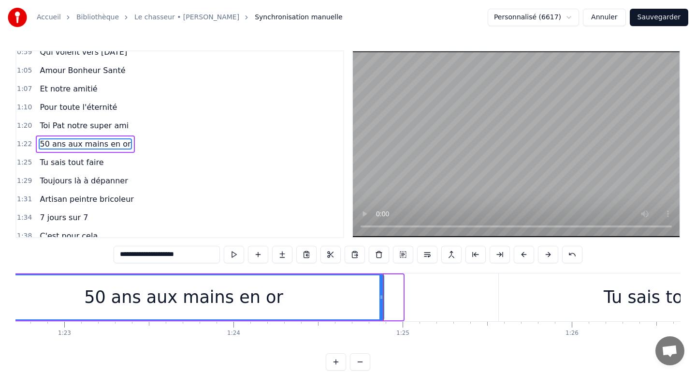
drag, startPoint x: 400, startPoint y: 295, endPoint x: 381, endPoint y: 295, distance: 18.9
click at [381, 295] on icon at bounding box center [381, 297] width 4 height 8
click at [362, 296] on div "50 ans aux mains en or" at bounding box center [184, 297] width 399 height 44
click at [341, 296] on div "50 ans aux mains en or" at bounding box center [184, 297] width 399 height 44
click at [315, 295] on div "50 ans aux mains en or" at bounding box center [184, 297] width 399 height 44
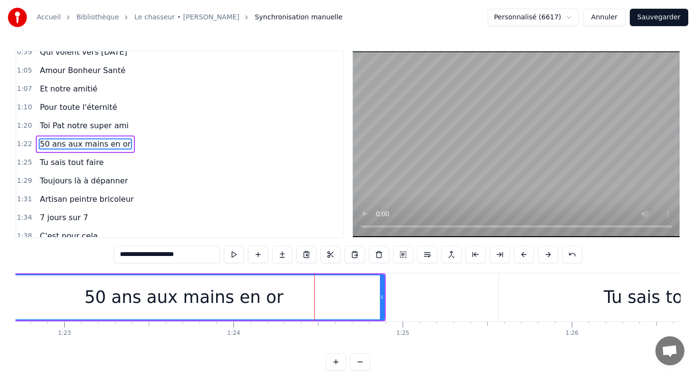
click at [300, 295] on div "50 ans aux mains en or" at bounding box center [184, 297] width 399 height 44
click at [306, 295] on div "50 ans aux mains en or" at bounding box center [184, 297] width 399 height 44
click at [313, 295] on div "50 ans aux mains en or" at bounding box center [184, 297] width 399 height 44
click at [336, 296] on div "50 ans aux mains en or" at bounding box center [184, 297] width 399 height 44
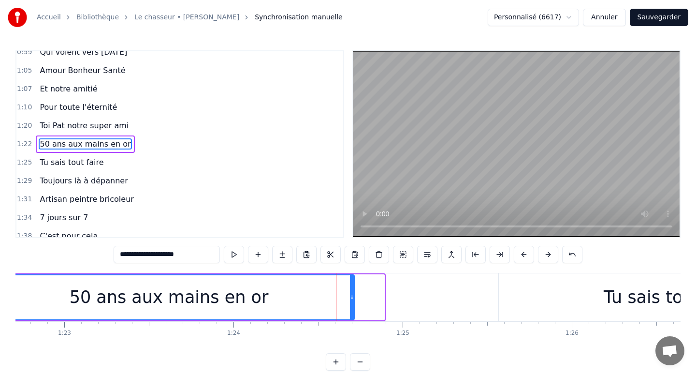
drag, startPoint x: 380, startPoint y: 291, endPoint x: 350, endPoint y: 291, distance: 30.0
click at [350, 291] on div at bounding box center [352, 297] width 4 height 44
click at [342, 292] on div "50 ans aux mains en or" at bounding box center [169, 297] width 369 height 44
click at [330, 292] on div "50 ans aux mains en or" at bounding box center [169, 297] width 369 height 44
click at [313, 292] on div "50 ans aux mains en or" at bounding box center [169, 297] width 369 height 44
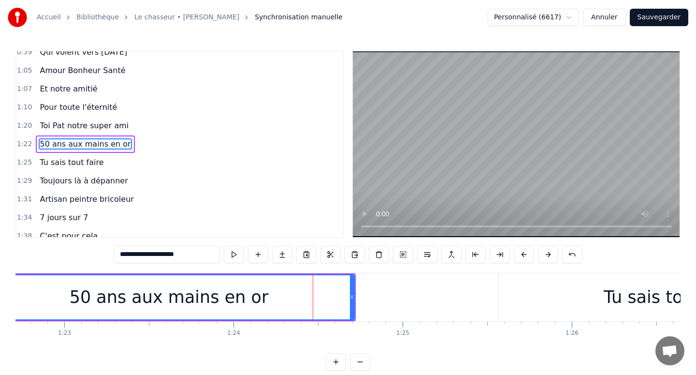
click at [332, 292] on div "50 ans aux mains en or" at bounding box center [169, 297] width 369 height 44
click at [344, 293] on div "50 ans aux mains en or" at bounding box center [169, 297] width 369 height 44
click at [350, 294] on icon at bounding box center [352, 297] width 4 height 8
click at [355, 294] on div "50 ans aux mains en or" at bounding box center [169, 297] width 373 height 48
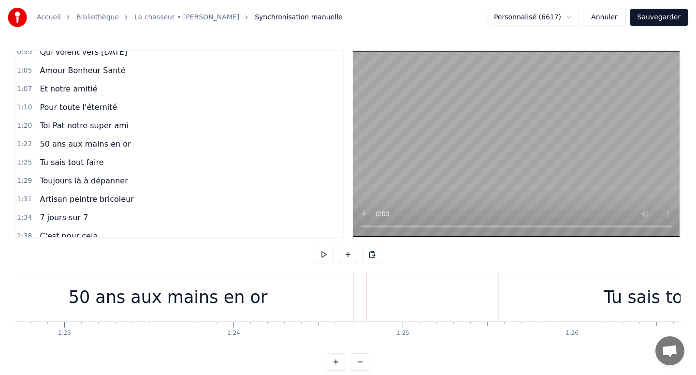
click at [347, 294] on div "50 ans aux mains en or" at bounding box center [168, 297] width 370 height 48
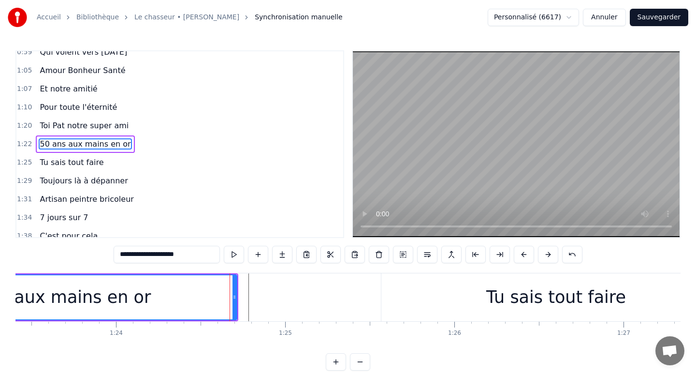
scroll to position [0, 14121]
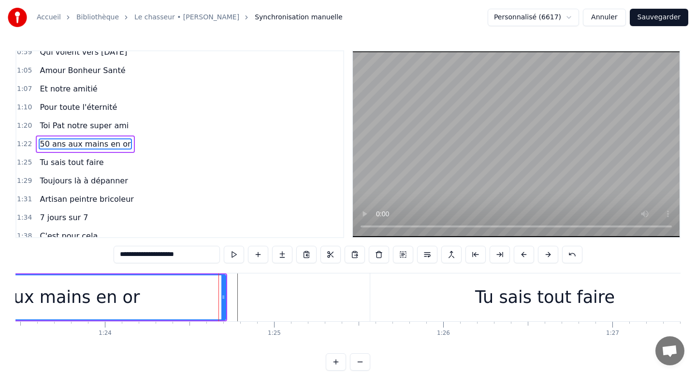
click at [490, 299] on div "Tu sais tout faire" at bounding box center [545, 297] width 140 height 26
type input "**********"
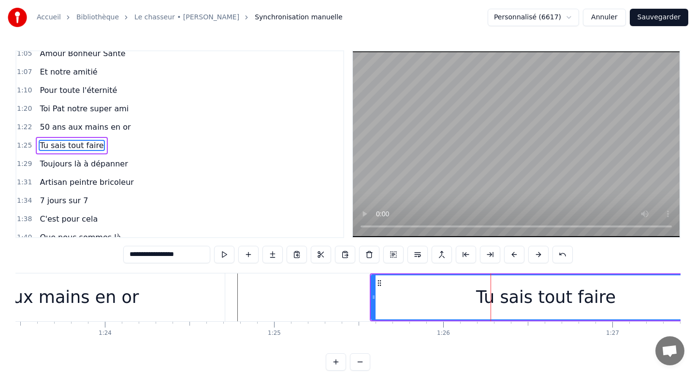
scroll to position [339, 0]
click at [406, 292] on div "Tu sais tout faire" at bounding box center [546, 297] width 349 height 44
click at [378, 295] on div "Tu sais tout faire" at bounding box center [546, 297] width 349 height 44
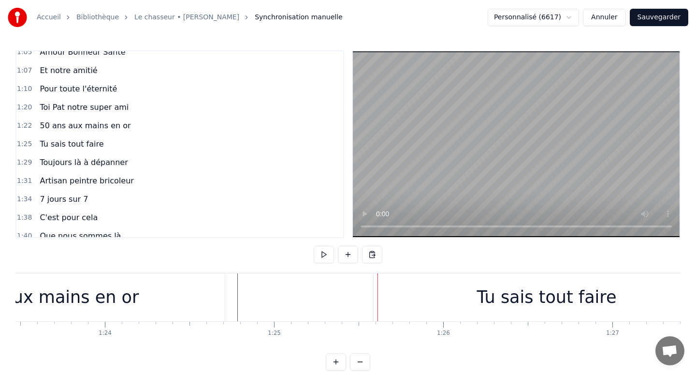
click at [392, 296] on div "Tu sais tout faire" at bounding box center [547, 297] width 347 height 48
click at [384, 297] on div "Tu sais tout faire" at bounding box center [547, 297] width 347 height 48
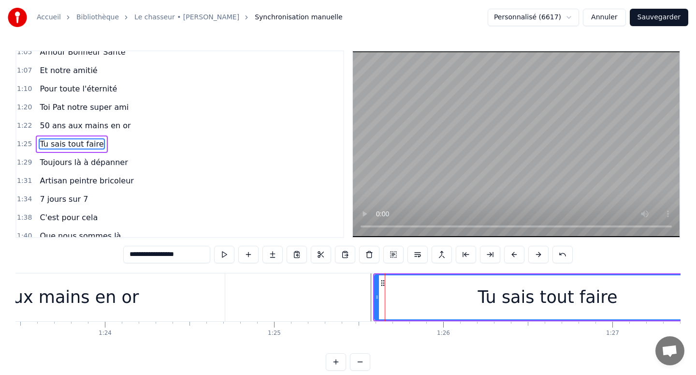
click at [403, 297] on div "Tu sais tout faire" at bounding box center [548, 297] width 346 height 44
click at [392, 297] on div "Tu sais tout faire" at bounding box center [548, 297] width 346 height 44
click at [385, 297] on div "Tu sais tout faire" at bounding box center [548, 297] width 346 height 44
click at [381, 297] on div "Tu sais tout faire" at bounding box center [548, 297] width 346 height 44
click at [542, 297] on div "Tu sais tout faire" at bounding box center [548, 297] width 140 height 26
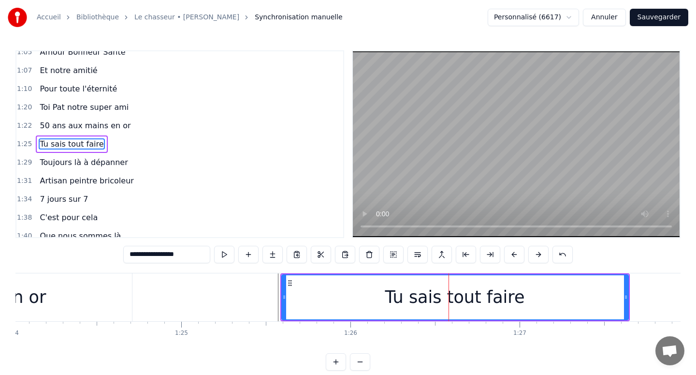
scroll to position [0, 14280]
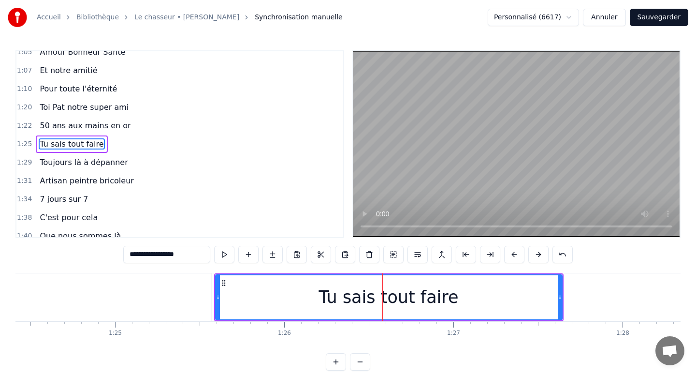
click at [542, 305] on div "Tu sais tout faire" at bounding box center [389, 297] width 346 height 44
click at [521, 299] on div "Tu sais tout faire" at bounding box center [389, 297] width 346 height 44
click at [524, 299] on div "Tu sais tout faire" at bounding box center [389, 297] width 346 height 44
click at [529, 299] on div "Tu sais tout faire" at bounding box center [389, 297] width 346 height 44
click at [533, 299] on div "Tu sais tout faire" at bounding box center [389, 297] width 346 height 44
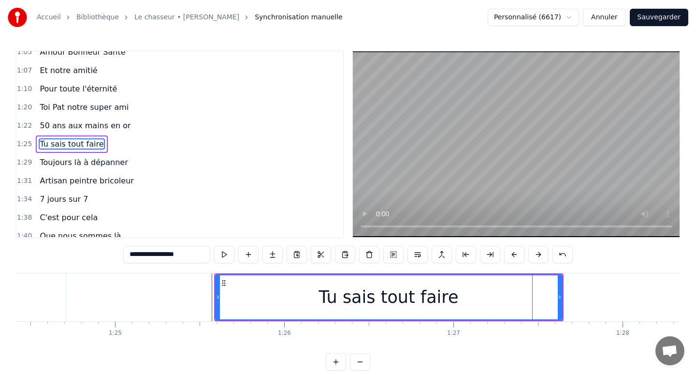
click at [538, 299] on div "Tu sais tout faire" at bounding box center [389, 297] width 346 height 44
drag, startPoint x: 559, startPoint y: 294, endPoint x: 535, endPoint y: 295, distance: 23.7
click at [535, 295] on icon at bounding box center [536, 297] width 4 height 8
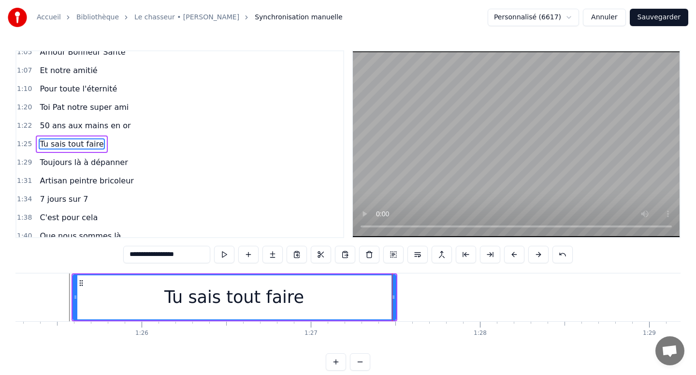
scroll to position [0, 14452]
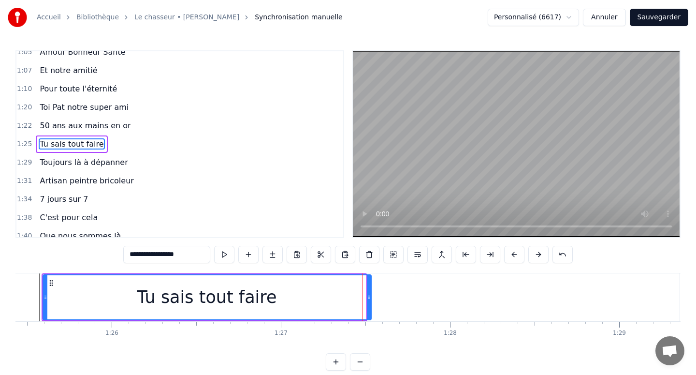
click at [369, 295] on icon at bounding box center [369, 297] width 4 height 8
drag, startPoint x: 369, startPoint y: 295, endPoint x: 374, endPoint y: 295, distance: 5.3
click at [374, 295] on icon at bounding box center [374, 297] width 4 height 8
drag, startPoint x: 375, startPoint y: 295, endPoint x: 382, endPoint y: 296, distance: 7.3
click at [382, 296] on icon at bounding box center [381, 297] width 4 height 8
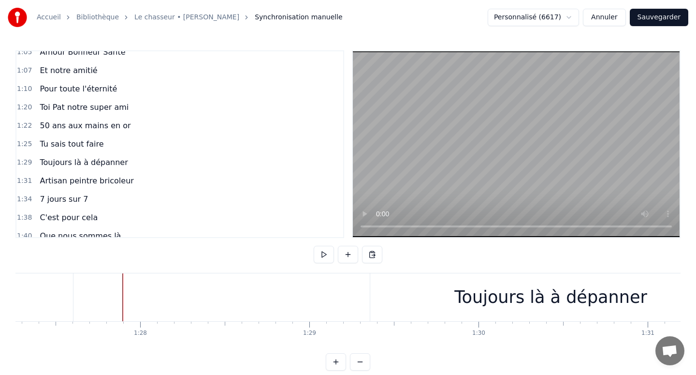
scroll to position [0, 14787]
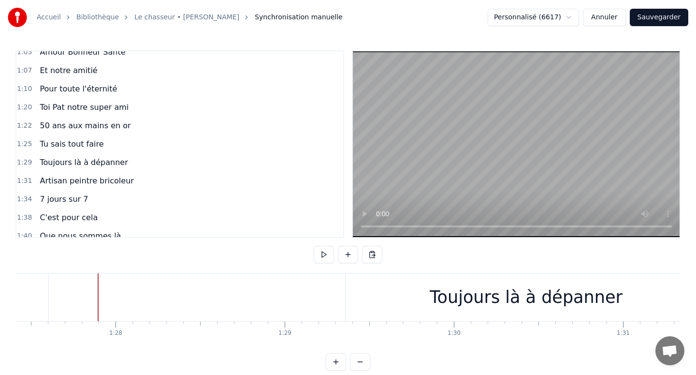
click at [452, 299] on div "Toujours là à dépanner" at bounding box center [526, 297] width 193 height 26
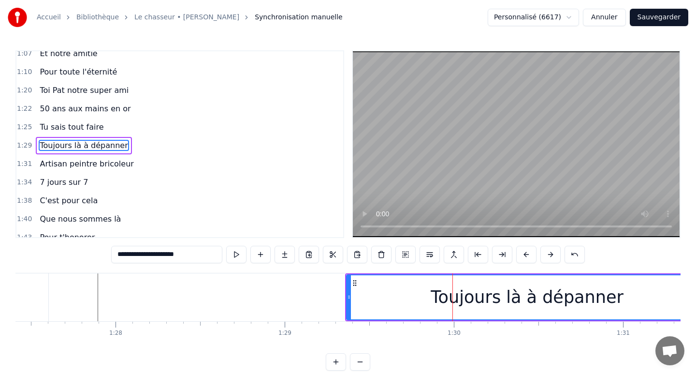
scroll to position [357, 0]
click at [382, 297] on div "Toujours là à dépanner" at bounding box center [527, 297] width 360 height 44
click at [355, 294] on div "Toujours là à dépanner" at bounding box center [527, 297] width 360 height 44
click at [480, 293] on div "Toujours là à dépanner" at bounding box center [527, 297] width 193 height 26
click at [585, 288] on div "Toujours là à dépanner" at bounding box center [527, 297] width 193 height 26
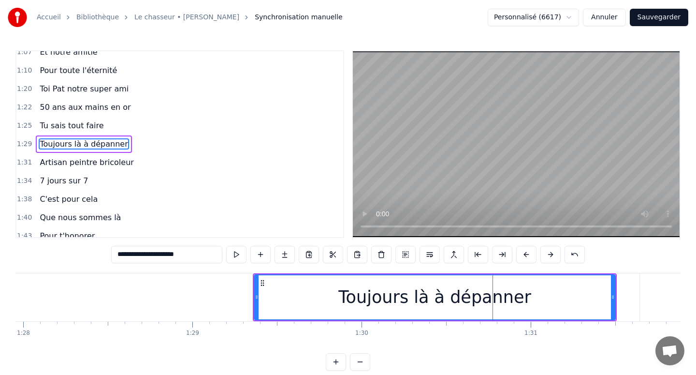
scroll to position [0, 14907]
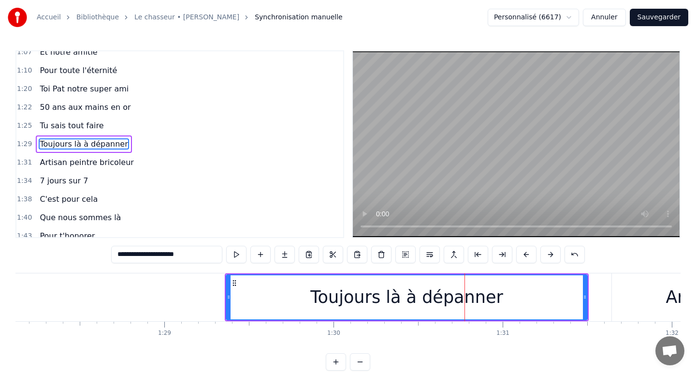
click at [553, 293] on div "Toujours là à dépanner" at bounding box center [407, 297] width 360 height 44
click at [572, 294] on div "Toujours là à dépanner" at bounding box center [407, 297] width 360 height 44
click at [555, 293] on div "Toujours là à dépanner" at bounding box center [407, 297] width 360 height 44
click at [547, 293] on div "Toujours là à dépanner" at bounding box center [407, 297] width 360 height 44
click at [537, 293] on div "Toujours là à dépanner" at bounding box center [407, 297] width 360 height 44
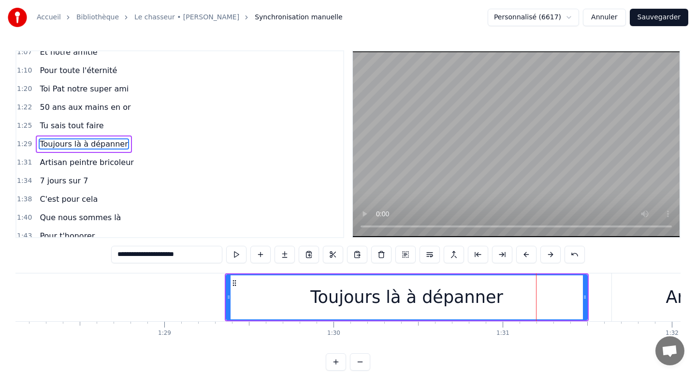
click at [543, 295] on div "Toujours là à dépanner" at bounding box center [407, 297] width 360 height 44
click at [550, 295] on div "Toujours là à dépanner" at bounding box center [407, 297] width 360 height 44
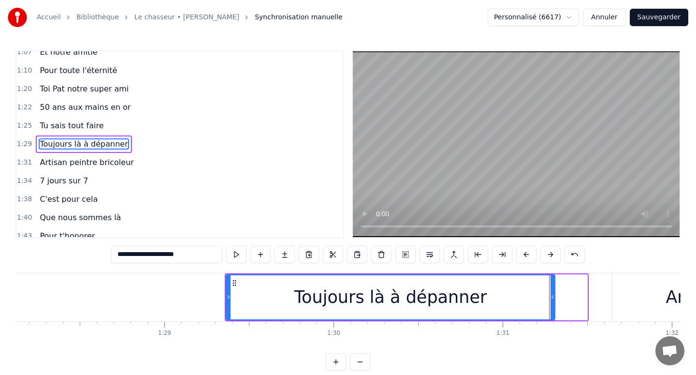
drag, startPoint x: 585, startPoint y: 293, endPoint x: 553, endPoint y: 294, distance: 32.4
click at [553, 293] on icon at bounding box center [553, 297] width 4 height 8
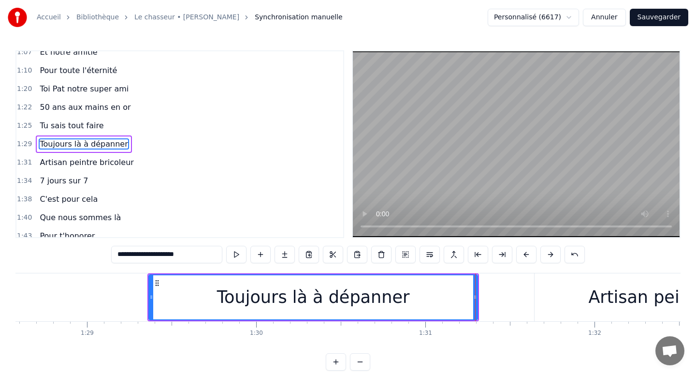
scroll to position [0, 15047]
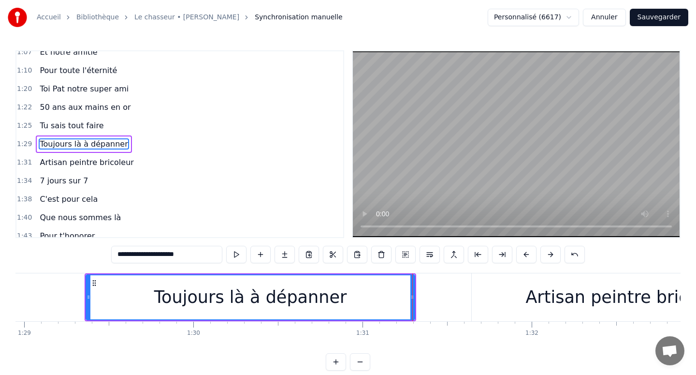
click at [497, 295] on div "Artisan peintre bricoleur" at bounding box center [628, 297] width 313 height 48
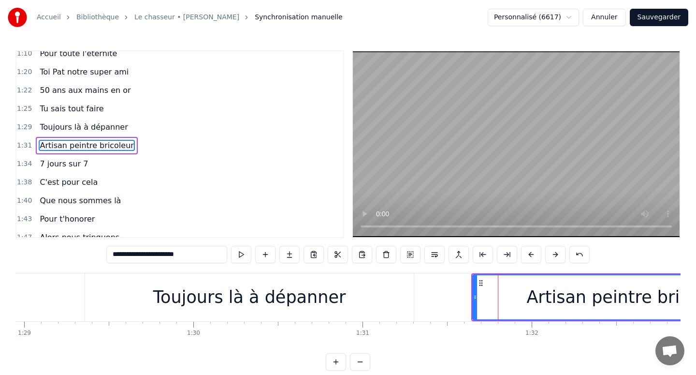
scroll to position [376, 0]
click at [501, 292] on div "Artisan peintre bricoleur" at bounding box center [629, 297] width 312 height 44
click at [492, 291] on div "Artisan peintre bricoleur" at bounding box center [629, 297] width 312 height 44
click at [478, 293] on div "Artisan peintre bricoleur" at bounding box center [629, 297] width 312 height 44
click at [508, 294] on div "Artisan peintre bricoleur" at bounding box center [629, 297] width 312 height 44
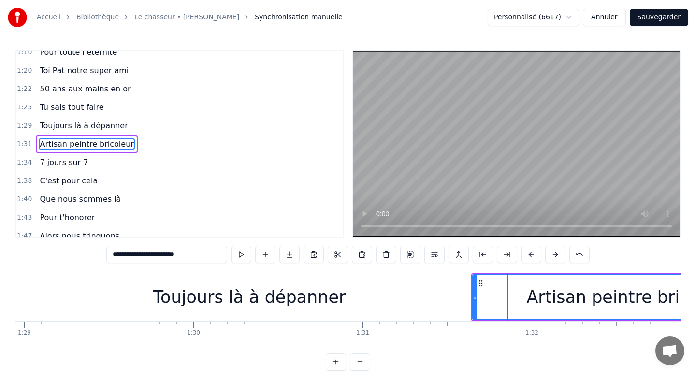
click at [560, 294] on div "Artisan peintre bricoleur" at bounding box center [628, 297] width 205 height 26
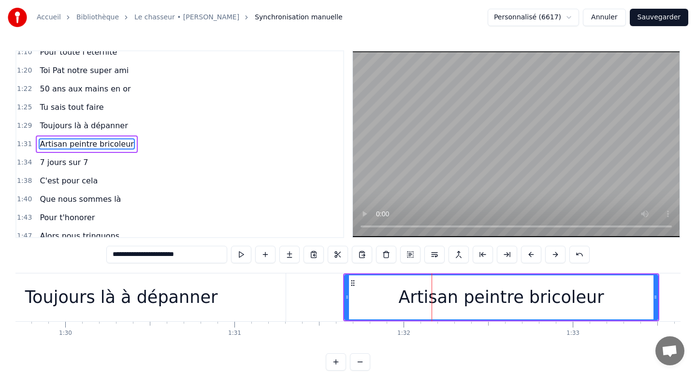
scroll to position [0, 15224]
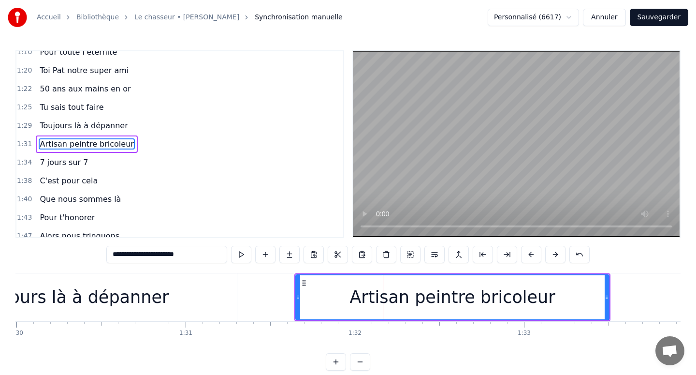
click at [535, 298] on div "Artisan peintre bricoleur" at bounding box center [451, 297] width 205 height 26
click at [585, 300] on div "Artisan peintre bricoleur" at bounding box center [452, 297] width 312 height 44
click at [598, 299] on div "Artisan peintre bricoleur" at bounding box center [452, 297] width 312 height 44
click at [603, 299] on div "Artisan peintre bricoleur" at bounding box center [452, 297] width 312 height 44
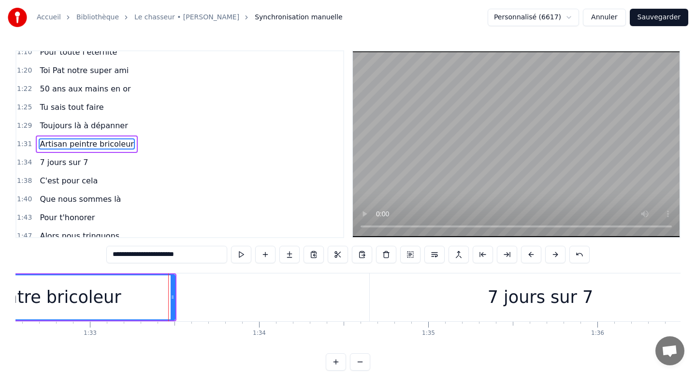
scroll to position [0, 15696]
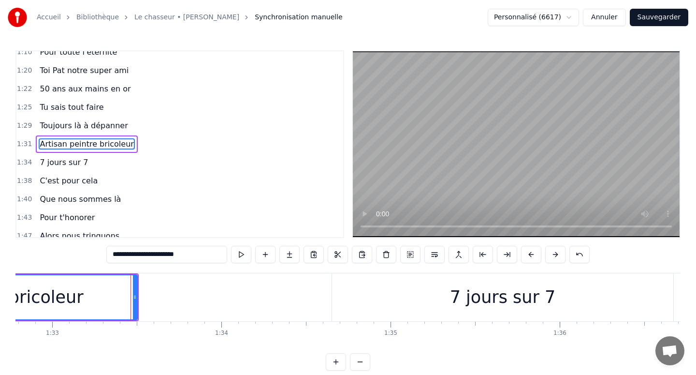
click at [385, 294] on div "7 jours sur 7" at bounding box center [502, 297] width 341 height 48
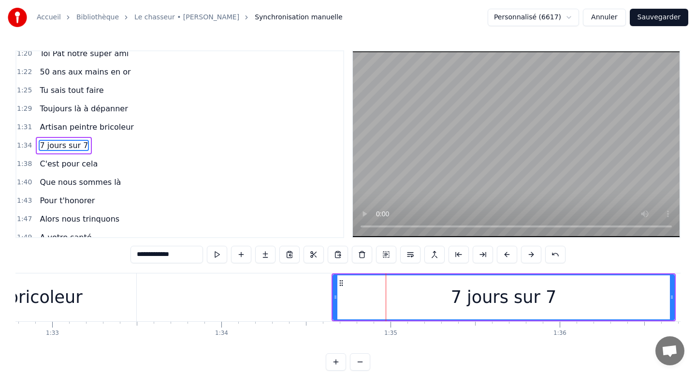
scroll to position [394, 0]
click at [361, 296] on div "7 jours sur 7" at bounding box center [504, 297] width 340 height 44
click at [346, 296] on div "7 jours sur 7" at bounding box center [504, 297] width 340 height 44
click at [341, 297] on div "7 jours sur 7" at bounding box center [504, 297] width 340 height 44
click at [651, 285] on div "7 jours sur 7" at bounding box center [504, 297] width 340 height 44
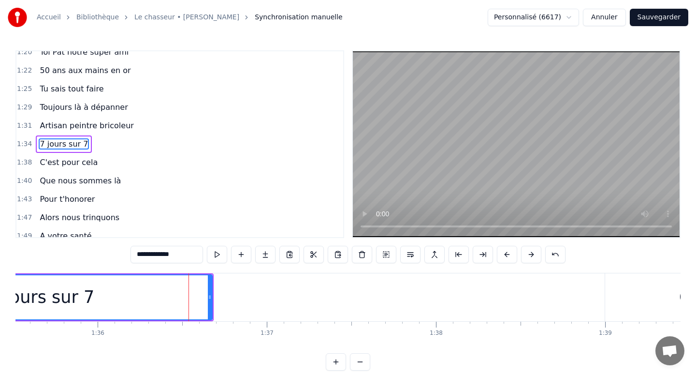
scroll to position [0, 16145]
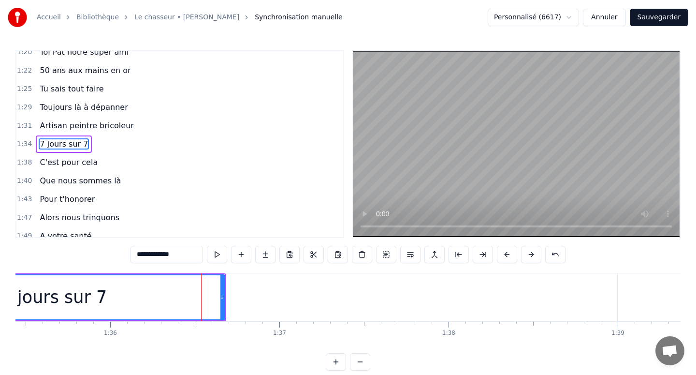
click at [167, 296] on div "7 jours sur 7" at bounding box center [54, 297] width 340 height 44
click at [185, 296] on div "7 jours sur 7" at bounding box center [54, 297] width 340 height 44
click at [190, 296] on div "7 jours sur 7" at bounding box center [54, 297] width 340 height 44
drag, startPoint x: 223, startPoint y: 293, endPoint x: 195, endPoint y: 293, distance: 28.0
click at [195, 293] on icon at bounding box center [194, 297] width 4 height 8
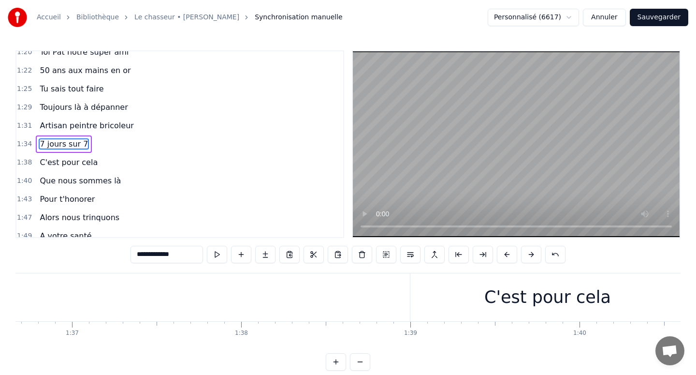
scroll to position [0, 16484]
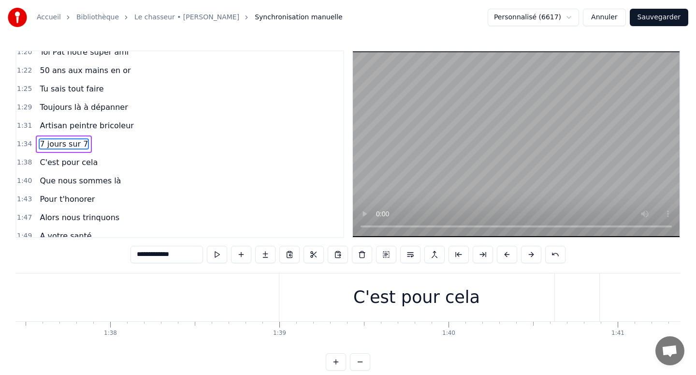
click at [343, 287] on div "C'est pour cela" at bounding box center [416, 297] width 275 height 48
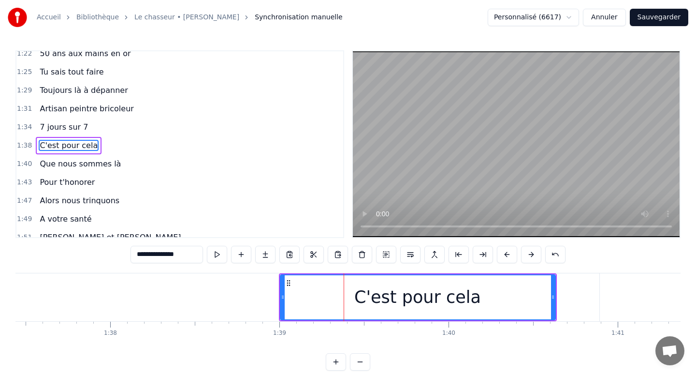
scroll to position [412, 0]
click at [297, 285] on div "C'est pour cela" at bounding box center [418, 297] width 274 height 44
click at [290, 286] on icon at bounding box center [289, 283] width 8 height 8
click at [289, 294] on div "C'est pour cela" at bounding box center [418, 297] width 274 height 44
click at [456, 291] on div "C'est pour cela" at bounding box center [417, 297] width 127 height 26
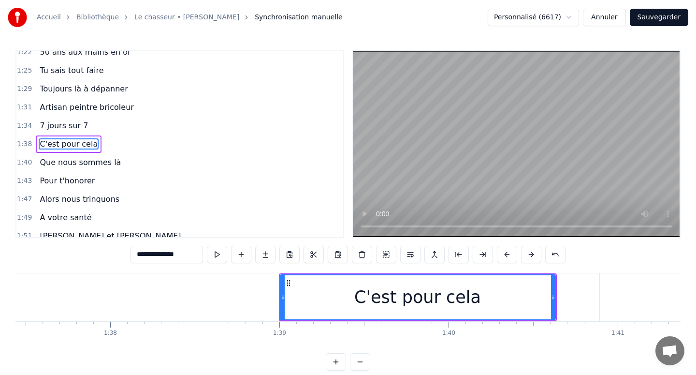
click at [506, 295] on div "C'est pour cela" at bounding box center [418, 297] width 274 height 44
click at [539, 296] on div "C'est pour cela" at bounding box center [418, 297] width 274 height 44
click at [534, 297] on div "C'est pour cela" at bounding box center [418, 297] width 274 height 44
click at [544, 296] on div "C'est pour cela" at bounding box center [418, 297] width 274 height 44
click at [550, 295] on icon at bounding box center [550, 297] width 4 height 8
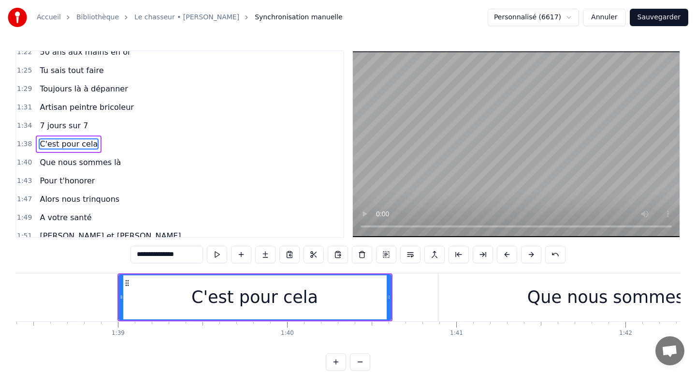
scroll to position [0, 16684]
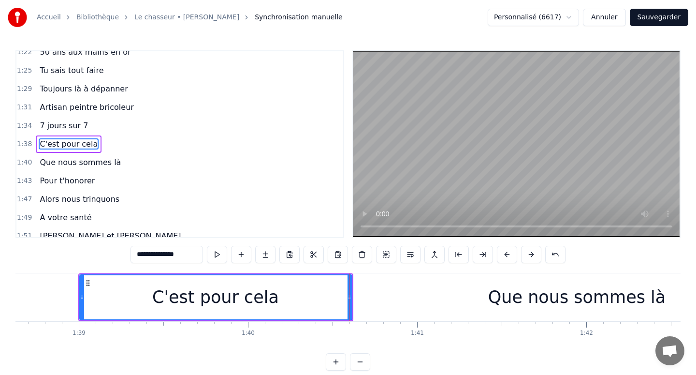
click at [446, 284] on div "Que nous sommes là" at bounding box center [577, 297] width 356 height 48
type input "**********"
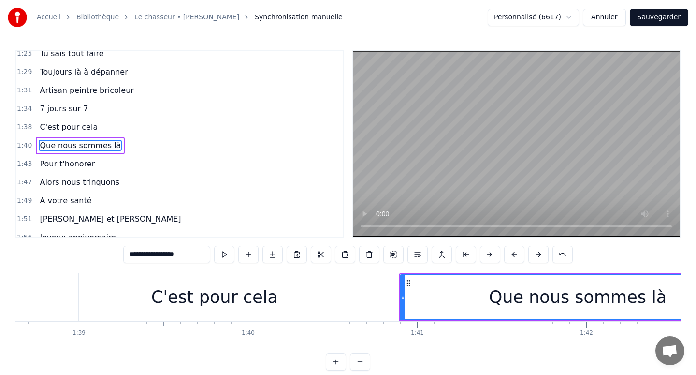
scroll to position [431, 0]
click at [424, 287] on div "Que nous sommes là" at bounding box center [578, 297] width 355 height 44
click at [415, 288] on div "Que nous sommes là" at bounding box center [578, 297] width 355 height 44
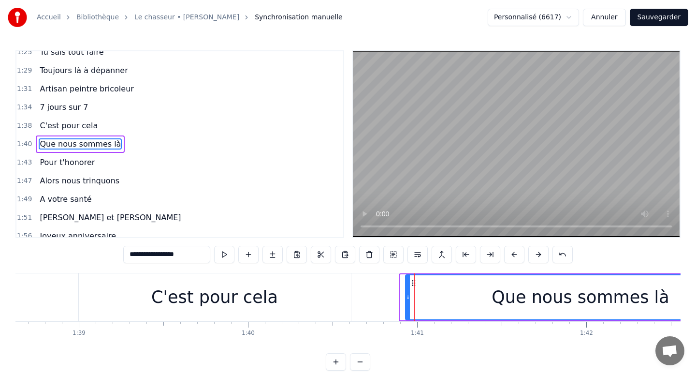
drag, startPoint x: 402, startPoint y: 293, endPoint x: 407, endPoint y: 293, distance: 5.3
click at [407, 293] on icon at bounding box center [408, 297] width 4 height 8
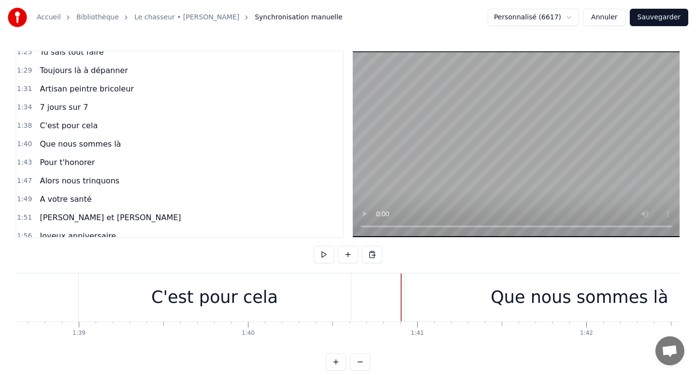
click at [406, 293] on div "Que nous sommes là" at bounding box center [580, 297] width 350 height 48
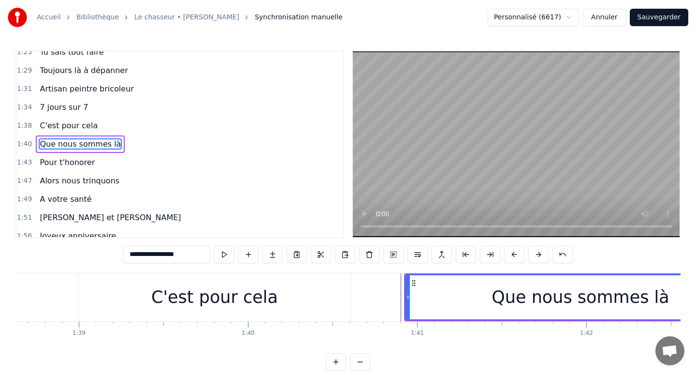
click at [412, 293] on div "Que nous sommes là" at bounding box center [580, 297] width 349 height 44
click at [449, 293] on div "Que nous sommes là" at bounding box center [580, 297] width 349 height 44
click at [544, 300] on div "Que nous sommes là" at bounding box center [580, 297] width 177 height 26
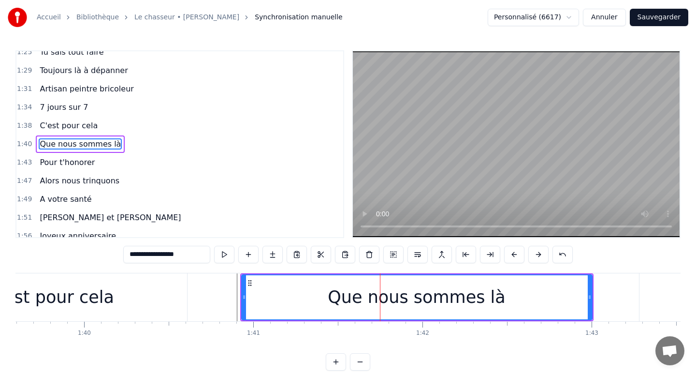
scroll to position [0, 16895]
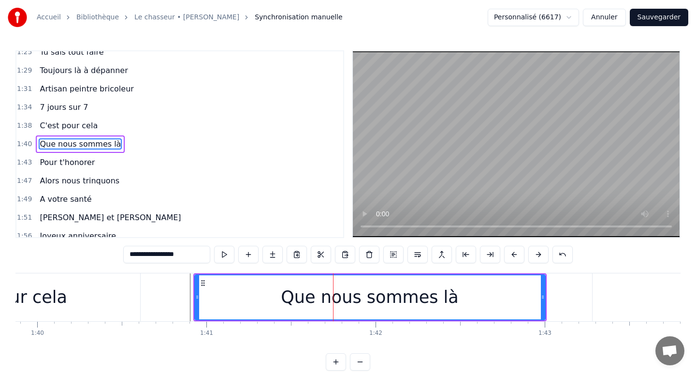
click at [501, 299] on div "Que nous sommes là" at bounding box center [369, 297] width 349 height 44
click at [512, 299] on div "Que nous sommes là" at bounding box center [369, 297] width 349 height 44
click at [482, 305] on div "Que nous sommes là" at bounding box center [369, 297] width 349 height 44
click at [464, 305] on div "Que nous sommes là" at bounding box center [369, 297] width 349 height 44
click at [480, 305] on div "Que nous sommes là" at bounding box center [369, 297] width 349 height 44
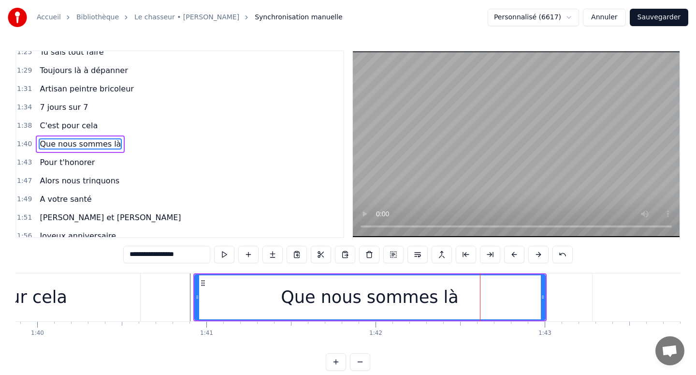
click at [490, 304] on div "Que nous sommes là" at bounding box center [369, 297] width 349 height 44
click at [497, 304] on div "Que nous sommes là" at bounding box center [369, 297] width 349 height 44
click at [508, 305] on div "Que nous sommes là" at bounding box center [369, 297] width 349 height 44
click at [510, 305] on div "Que nous sommes là" at bounding box center [369, 297] width 349 height 44
click at [511, 305] on div "Que nous sommes là" at bounding box center [369, 297] width 349 height 44
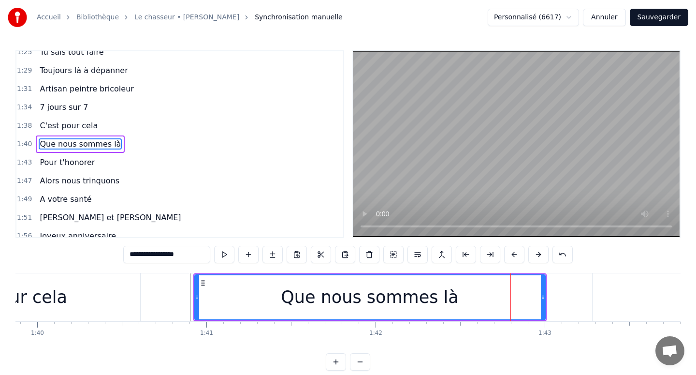
click at [542, 299] on div "Que nous sommes là" at bounding box center [369, 297] width 353 height 48
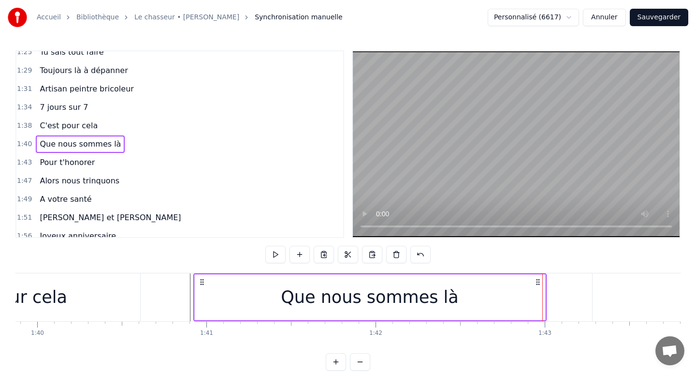
click at [510, 301] on div "Que nous sommes là" at bounding box center [370, 297] width 350 height 46
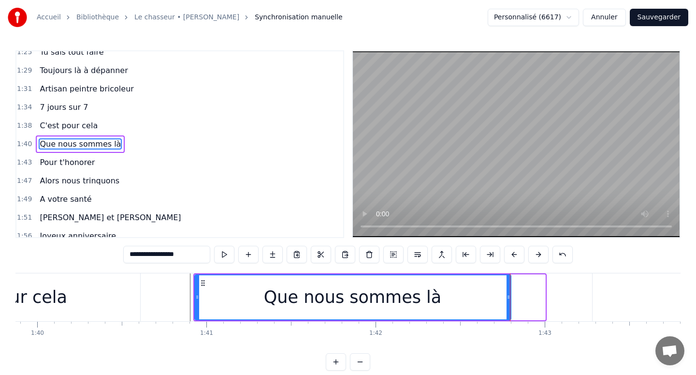
drag, startPoint x: 543, startPoint y: 296, endPoint x: 508, endPoint y: 298, distance: 34.3
click at [508, 298] on icon at bounding box center [509, 297] width 4 height 8
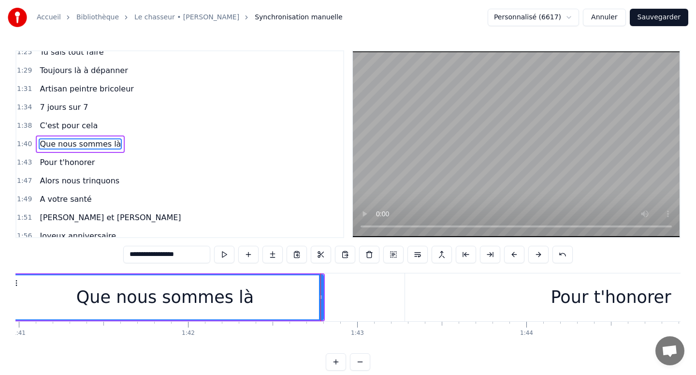
scroll to position [0, 17120]
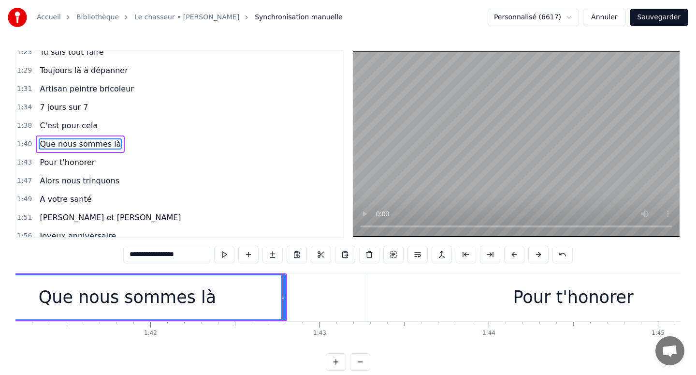
click at [442, 315] on div "Pour t'honorer" at bounding box center [573, 297] width 412 height 48
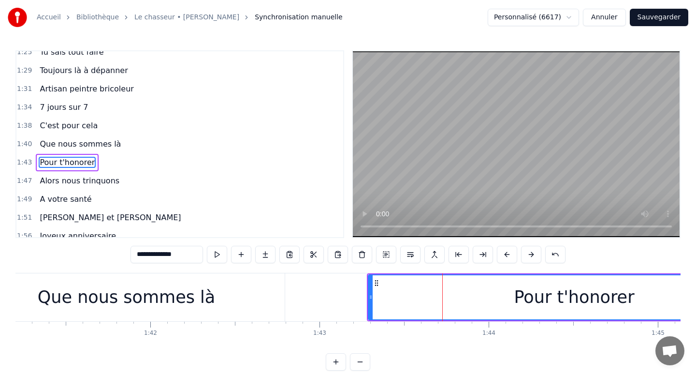
scroll to position [449, 0]
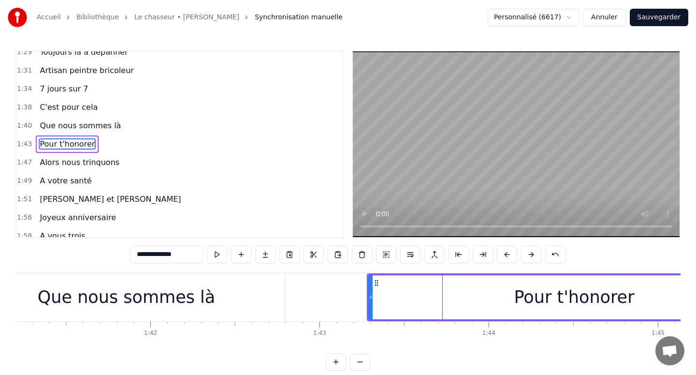
click at [396, 316] on div "Pour t'honorer" at bounding box center [574, 297] width 411 height 44
click at [378, 314] on div "Pour t'honorer" at bounding box center [574, 297] width 411 height 44
click at [374, 310] on div "Pour t'honorer" at bounding box center [574, 297] width 411 height 44
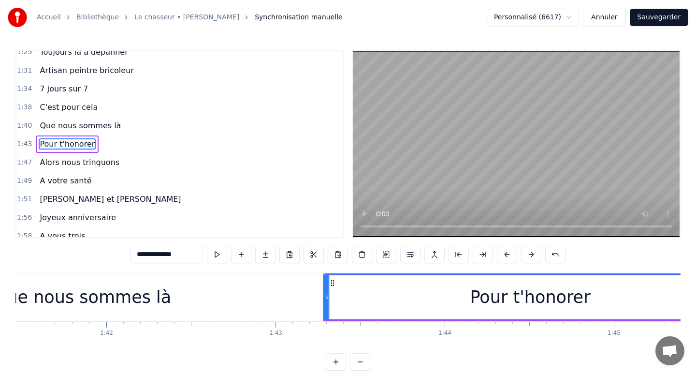
scroll to position [0, 17207]
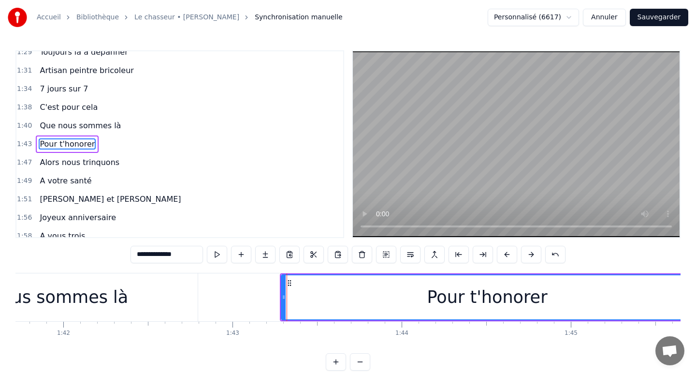
click at [558, 294] on div "Pour t'honorer" at bounding box center [487, 297] width 411 height 44
click at [612, 300] on div "Pour t'honorer" at bounding box center [487, 297] width 411 height 44
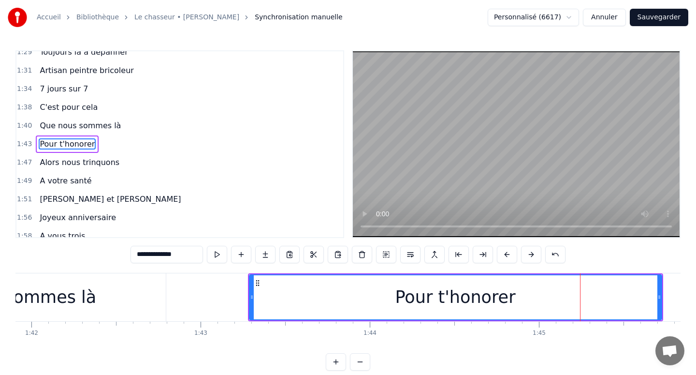
scroll to position [0, 17289]
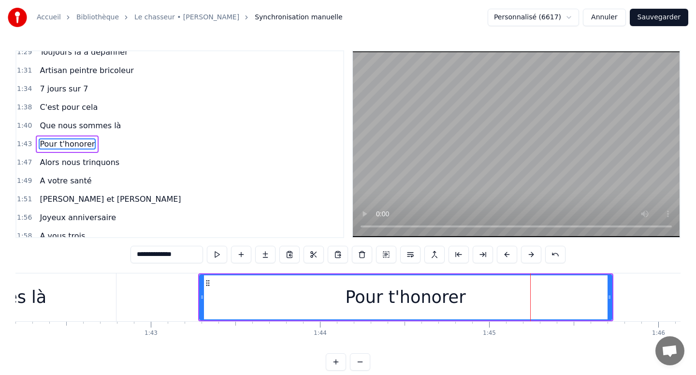
click at [593, 289] on div "Pour t'honorer" at bounding box center [405, 297] width 411 height 44
click at [571, 297] on div "Pour t'honorer" at bounding box center [405, 297] width 411 height 44
click at [573, 297] on div "Pour t'honorer" at bounding box center [405, 297] width 411 height 44
click at [564, 297] on div "Pour t'honorer" at bounding box center [405, 297] width 411 height 44
click at [551, 297] on div "Pour t'honorer" at bounding box center [405, 297] width 411 height 44
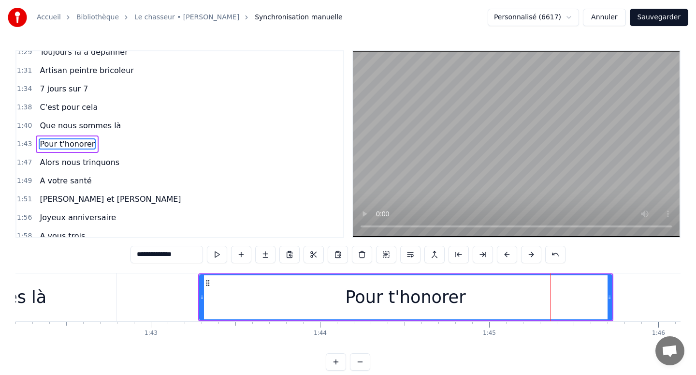
click at [542, 297] on div "Pour t'honorer" at bounding box center [405, 297] width 411 height 44
click at [563, 295] on div "Pour t'honorer" at bounding box center [405, 297] width 411 height 44
click at [551, 298] on div "Pour t'honorer" at bounding box center [405, 297] width 411 height 44
click at [557, 298] on div "Pour t'honorer" at bounding box center [405, 297] width 411 height 44
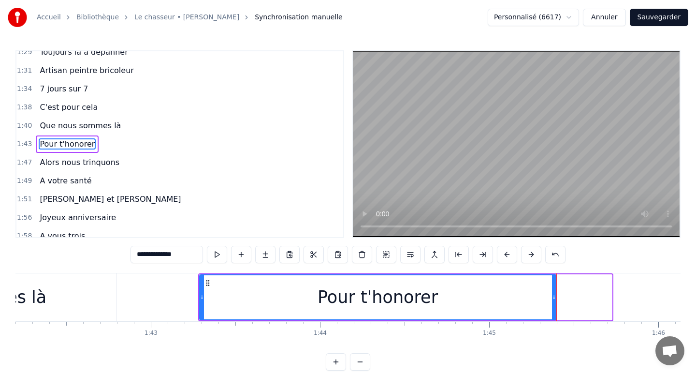
drag, startPoint x: 610, startPoint y: 295, endPoint x: 555, endPoint y: 293, distance: 55.1
click at [555, 293] on div "Pour t'honorer" at bounding box center [378, 297] width 358 height 46
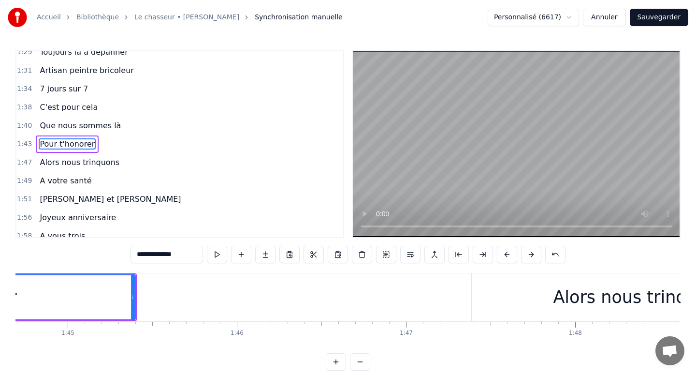
scroll to position [0, 17714]
click at [498, 295] on div "Alors nous trinquons" at bounding box center [636, 297] width 337 height 48
type input "**********"
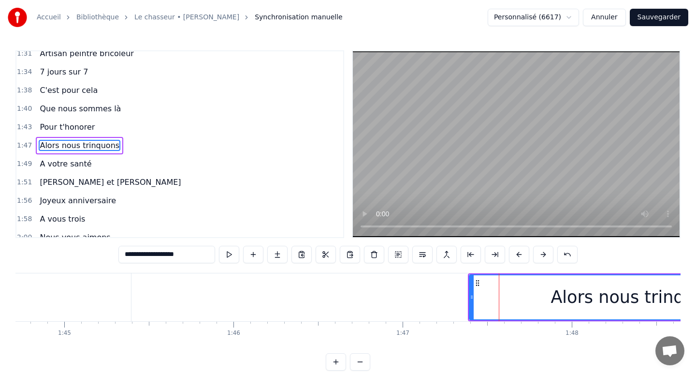
scroll to position [467, 0]
click at [480, 297] on div "Alors nous trinquons" at bounding box center [638, 297] width 336 height 44
click at [475, 299] on div "Alors nous trinquons" at bounding box center [638, 297] width 336 height 44
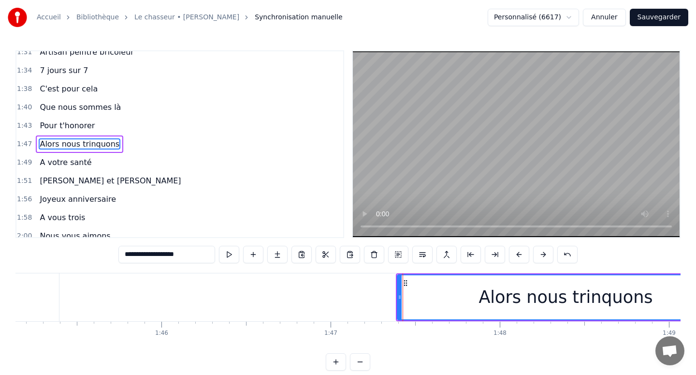
scroll to position [0, 17943]
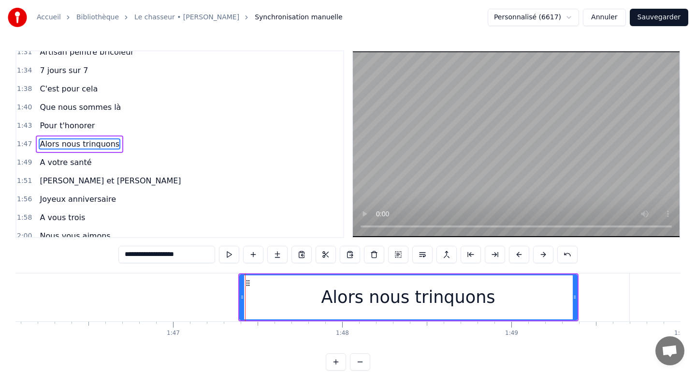
click at [547, 298] on div "Alors nous trinquons" at bounding box center [408, 297] width 336 height 44
click at [523, 303] on div "Alors nous trinquons" at bounding box center [408, 297] width 336 height 44
click at [522, 301] on div at bounding box center [522, 297] width 0 height 48
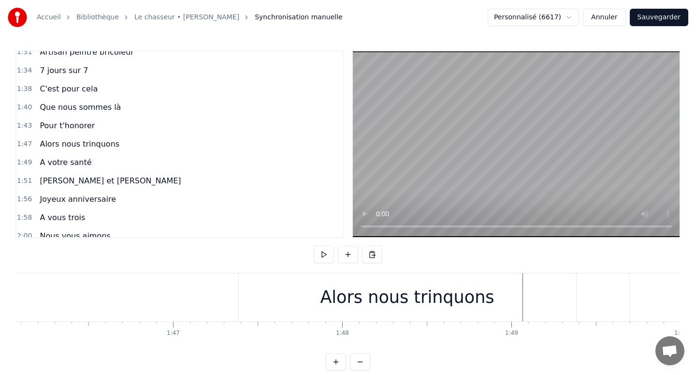
click at [536, 300] on div "Alors nous trinquons" at bounding box center [407, 297] width 337 height 48
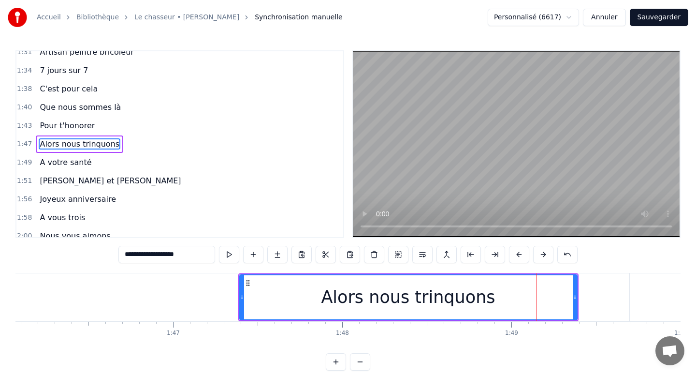
click at [541, 300] on div "Alors nous trinquons" at bounding box center [408, 297] width 336 height 44
click at [550, 299] on div "Alors nous trinquons" at bounding box center [408, 297] width 336 height 44
click at [546, 300] on div "Alors nous trinquons" at bounding box center [408, 297] width 336 height 44
click at [552, 300] on div "Alors nous trinquons" at bounding box center [408, 297] width 336 height 44
click at [566, 298] on div "Alors nous trinquons" at bounding box center [408, 297] width 336 height 44
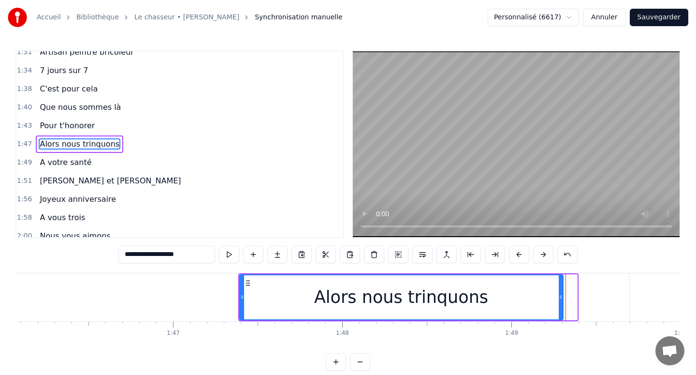
drag, startPoint x: 574, startPoint y: 296, endPoint x: 560, endPoint y: 298, distance: 14.1
click at [560, 298] on icon at bounding box center [561, 297] width 4 height 8
click at [551, 299] on div "Alors nous trinquons" at bounding box center [401, 297] width 322 height 44
click at [556, 298] on div "Alors nous trinquons" at bounding box center [401, 297] width 322 height 44
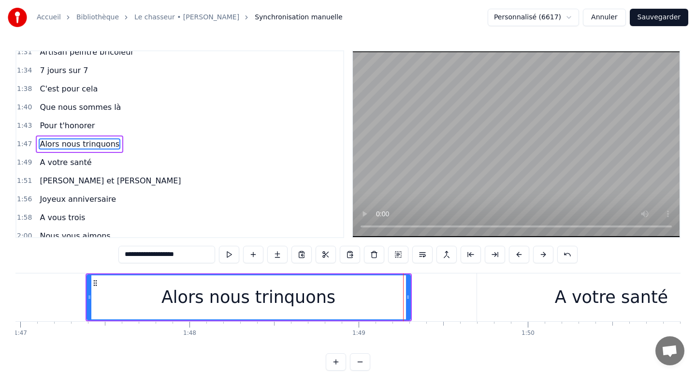
scroll to position [0, 18103]
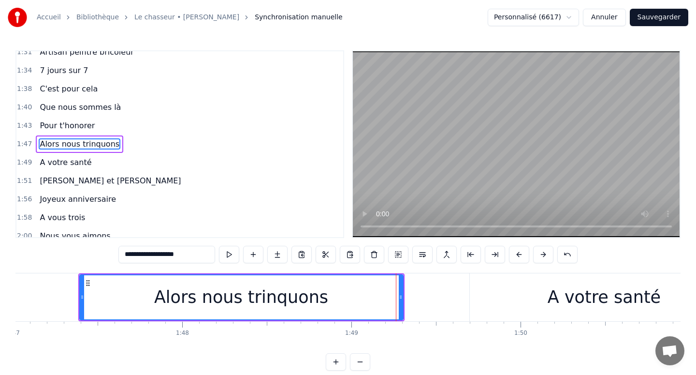
click at [514, 302] on div "A votre santé" at bounding box center [604, 297] width 269 height 48
type input "**********"
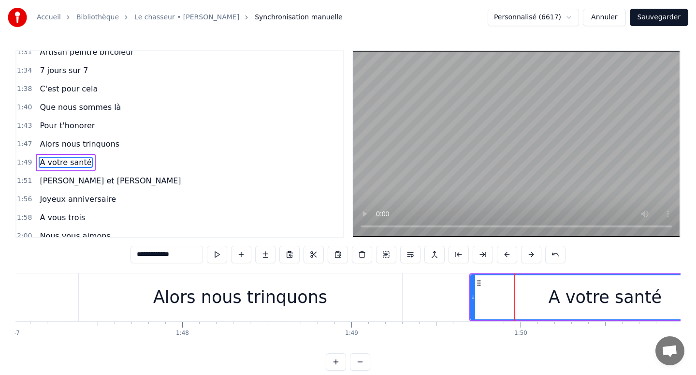
scroll to position [486, 0]
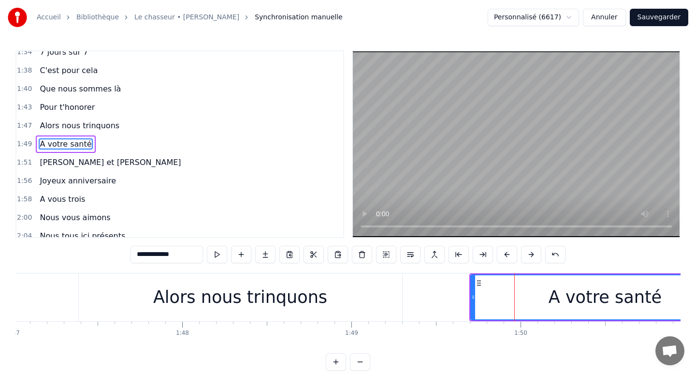
click at [490, 301] on div "A votre santé" at bounding box center [605, 297] width 268 height 44
click at [478, 301] on div "A votre santé" at bounding box center [605, 297] width 268 height 44
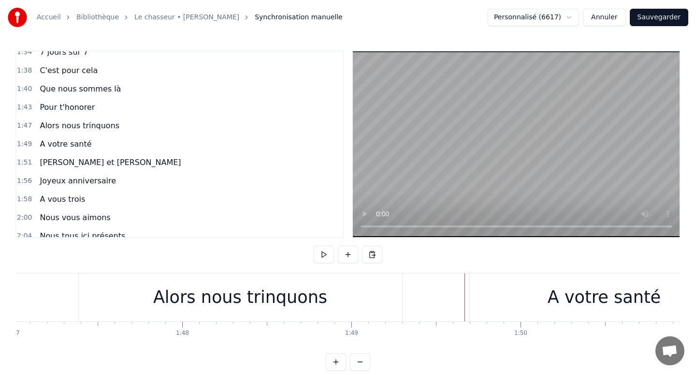
click at [469, 296] on div "A votre santé" at bounding box center [604, 297] width 270 height 48
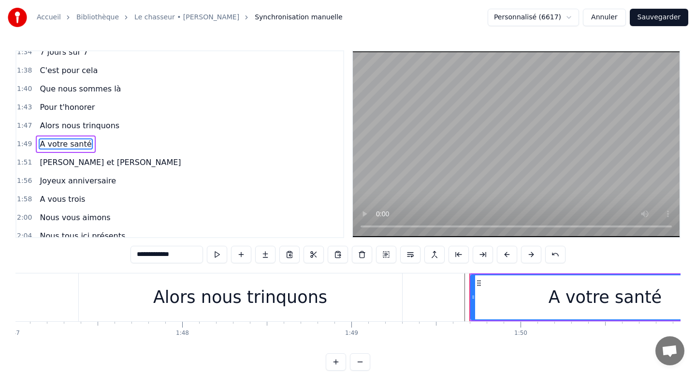
click at [484, 295] on div "A votre santé" at bounding box center [605, 297] width 268 height 44
click at [521, 294] on div "A votre santé" at bounding box center [605, 297] width 268 height 44
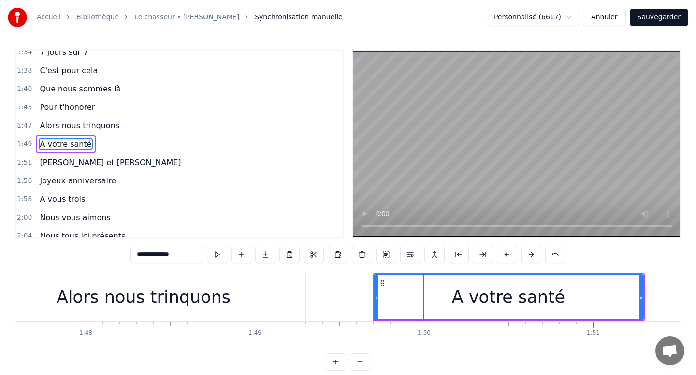
scroll to position [0, 18231]
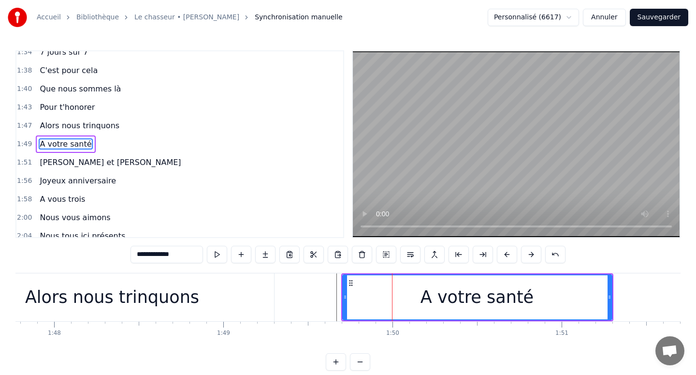
click at [520, 294] on div "A votre santé" at bounding box center [477, 297] width 113 height 26
click at [567, 296] on div "A votre santé" at bounding box center [477, 297] width 268 height 44
click at [580, 297] on div "A votre santé" at bounding box center [477, 297] width 268 height 44
click at [597, 296] on div "A votre santé" at bounding box center [477, 297] width 268 height 44
click at [604, 299] on div "A votre santé" at bounding box center [477, 297] width 268 height 44
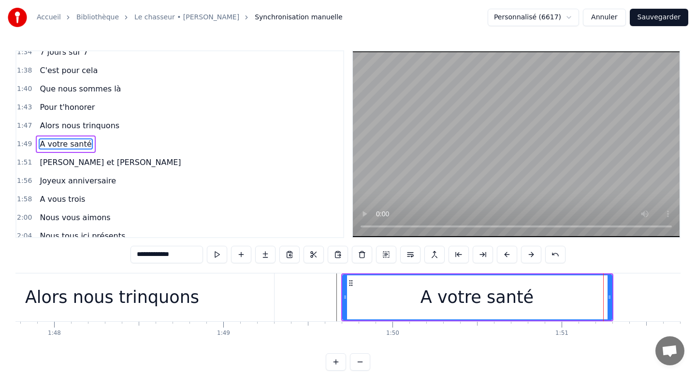
click at [606, 299] on div "A votre santé" at bounding box center [477, 297] width 268 height 44
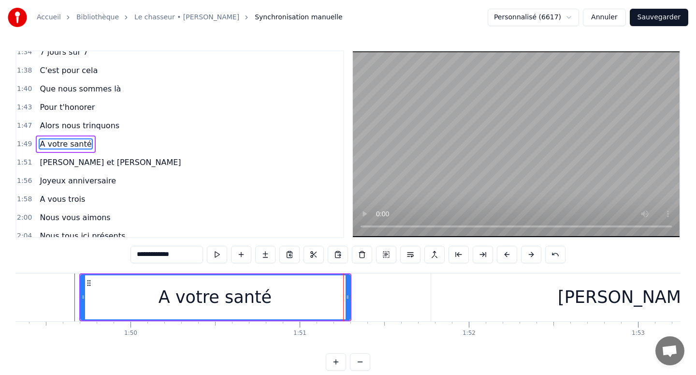
scroll to position [0, 18494]
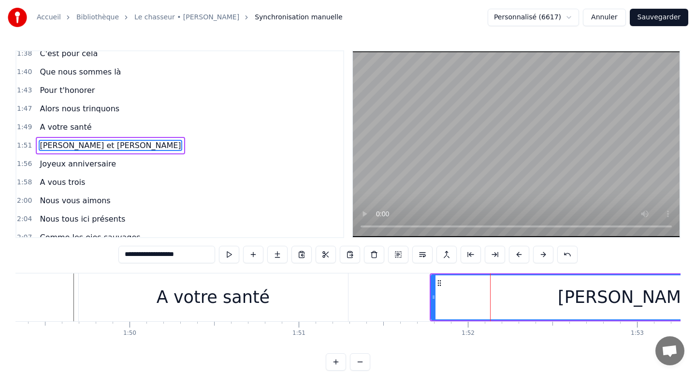
scroll to position [504, 0]
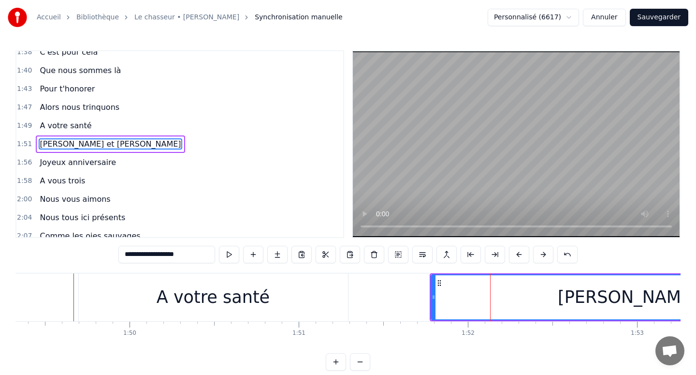
click at [432, 292] on div at bounding box center [434, 297] width 4 height 44
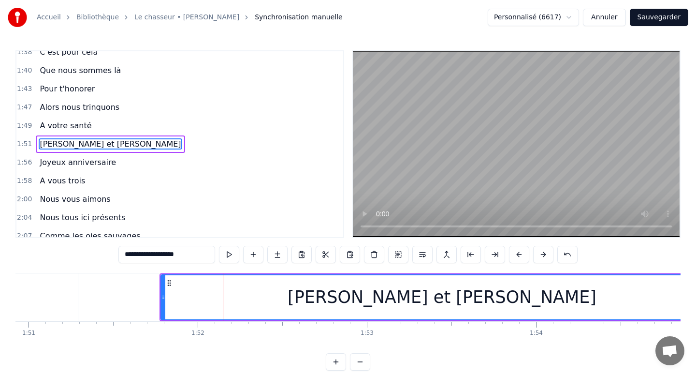
scroll to position [0, 18766]
click at [552, 304] on div "[PERSON_NAME] et [PERSON_NAME]" at bounding box center [441, 297] width 562 height 44
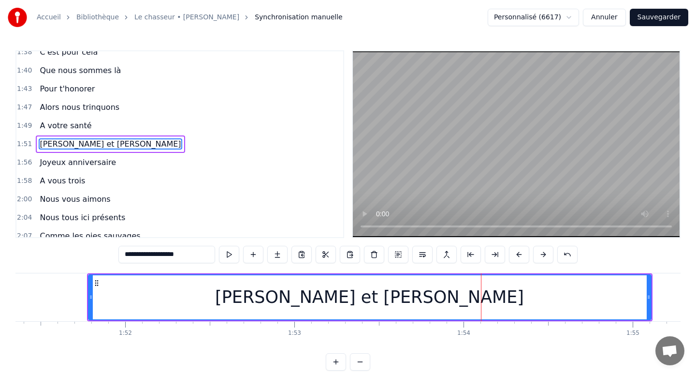
scroll to position [0, 18969]
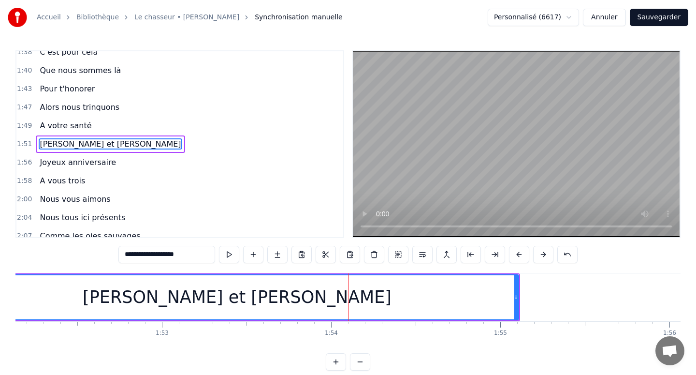
click at [504, 295] on div "[PERSON_NAME] et [PERSON_NAME]" at bounding box center [237, 297] width 562 height 44
click at [511, 295] on div "[PERSON_NAME] et [PERSON_NAME]" at bounding box center [237, 297] width 562 height 44
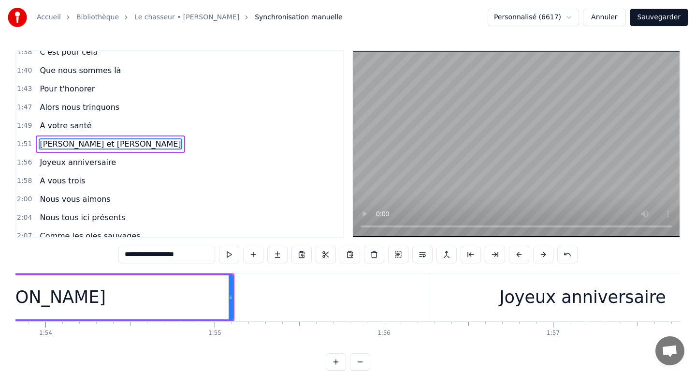
scroll to position [0, 19256]
click at [466, 300] on div "Joyeux anniversaire" at bounding box center [581, 297] width 305 height 48
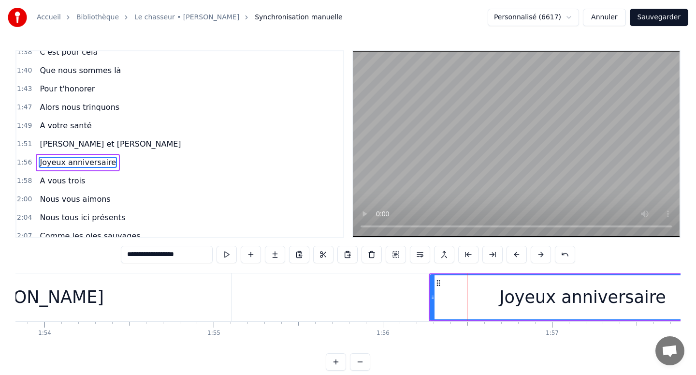
scroll to position [522, 0]
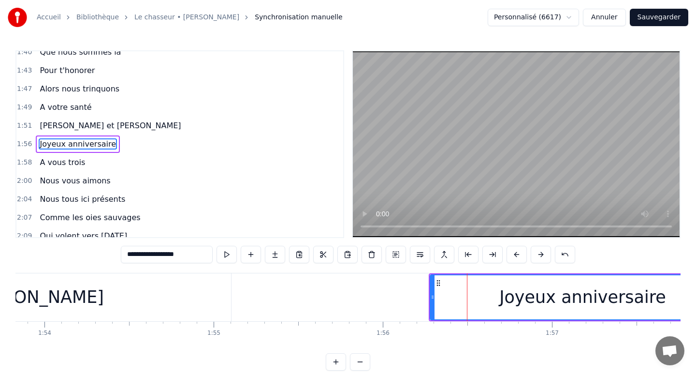
click at [446, 297] on div "Joyeux anniversaire" at bounding box center [583, 297] width 304 height 44
click at [439, 298] on div "Joyeux anniversaire" at bounding box center [583, 297] width 304 height 44
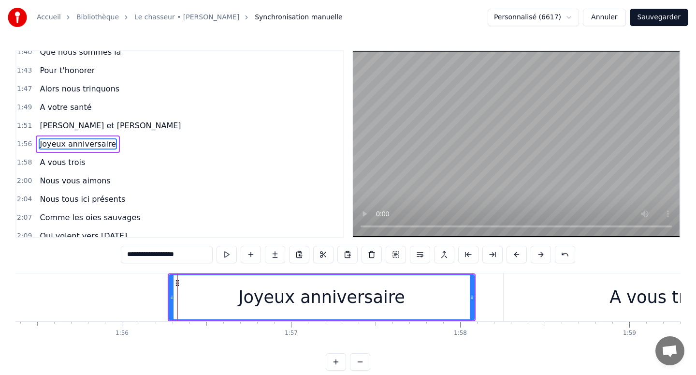
scroll to position [0, 19529]
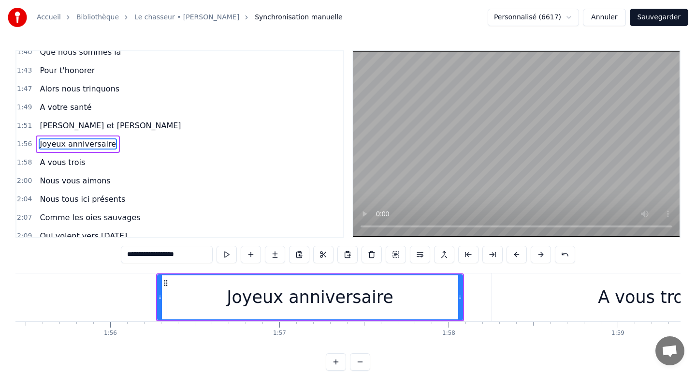
click at [438, 301] on div "Joyeux anniversaire" at bounding box center [310, 297] width 304 height 44
click at [449, 301] on div "Joyeux anniversaire" at bounding box center [310, 297] width 304 height 44
click at [453, 300] on div "Joyeux anniversaire" at bounding box center [310, 297] width 304 height 44
click at [454, 300] on div "Joyeux anniversaire" at bounding box center [310, 297] width 304 height 44
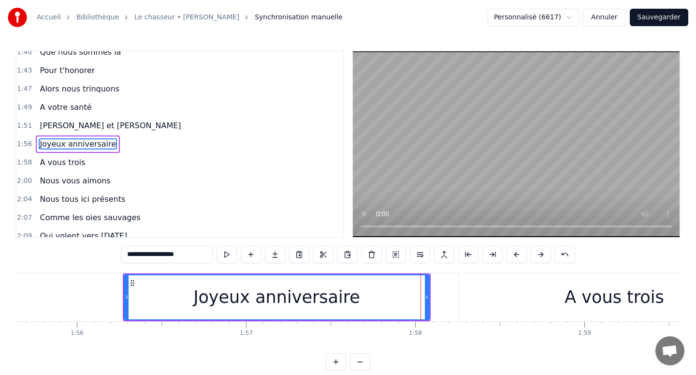
scroll to position [0, 19604]
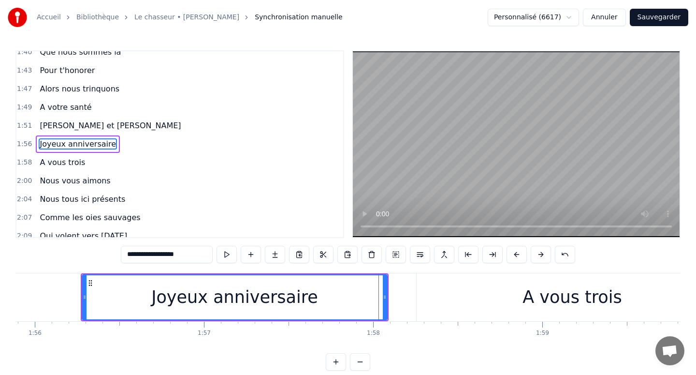
click at [454, 300] on div "A vous trois" at bounding box center [572, 297] width 311 height 48
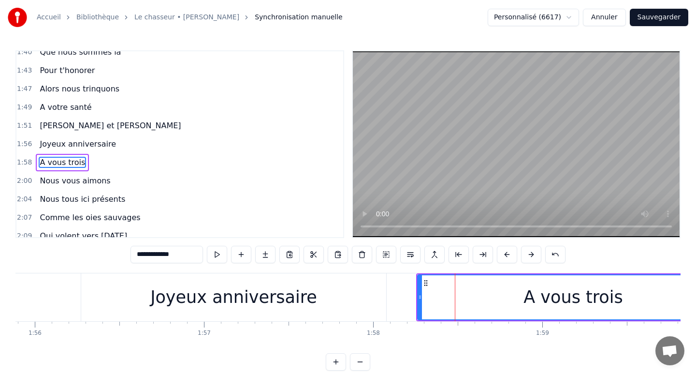
scroll to position [541, 0]
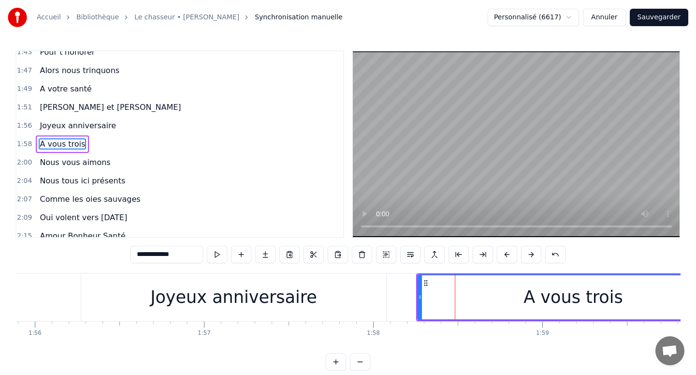
click at [427, 301] on div "A vous trois" at bounding box center [573, 297] width 310 height 44
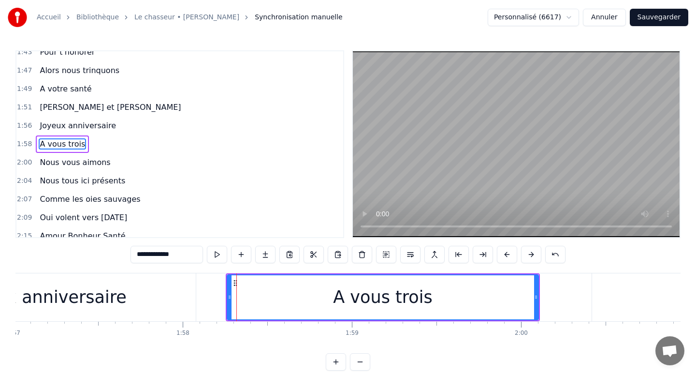
scroll to position [0, 19816]
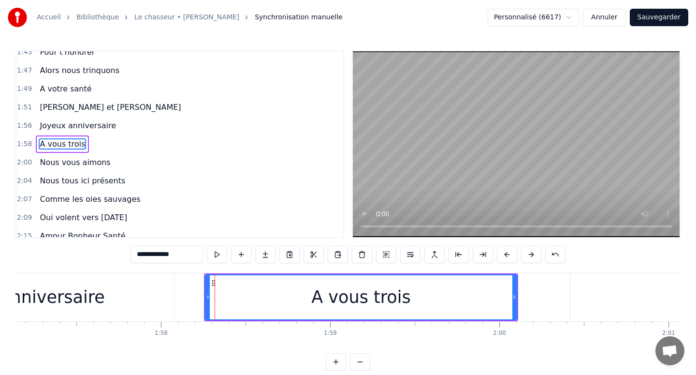
click at [490, 305] on div "A vous trois" at bounding box center [361, 297] width 310 height 44
click at [503, 302] on div "A vous trois" at bounding box center [361, 297] width 310 height 44
click at [506, 301] on div "A vous trois" at bounding box center [361, 297] width 310 height 44
click at [507, 301] on div "A vous trois" at bounding box center [361, 297] width 310 height 44
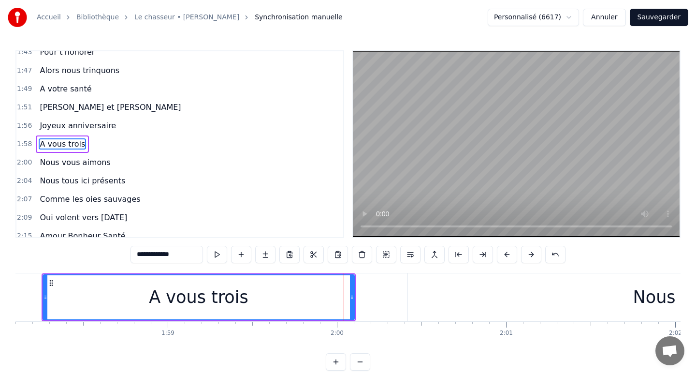
scroll to position [0, 19991]
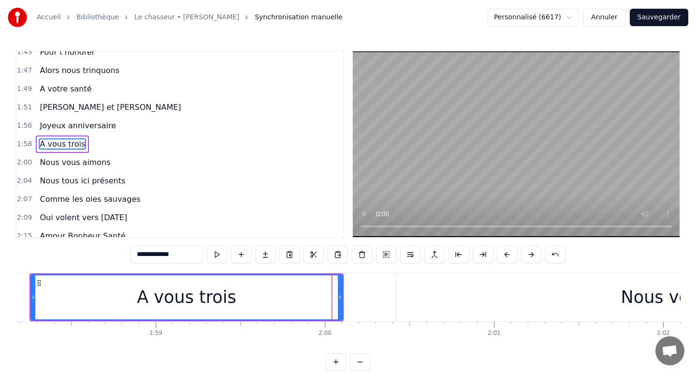
click at [507, 301] on div "Nous vous aimons" at bounding box center [698, 297] width 605 height 48
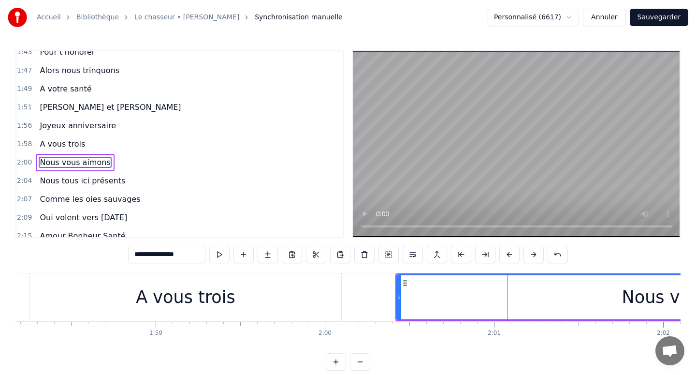
scroll to position [559, 0]
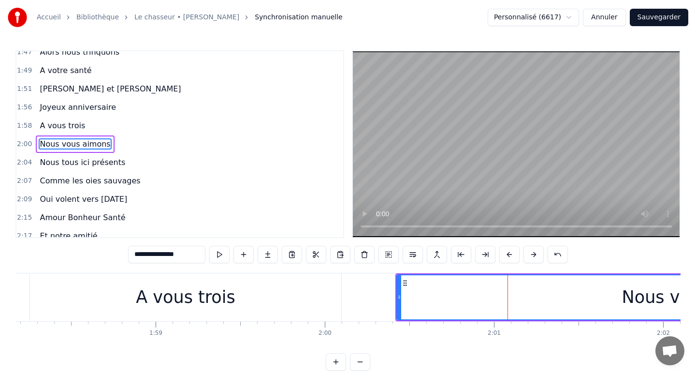
click at [436, 301] on div "Nous vous aimons" at bounding box center [699, 297] width 604 height 44
click
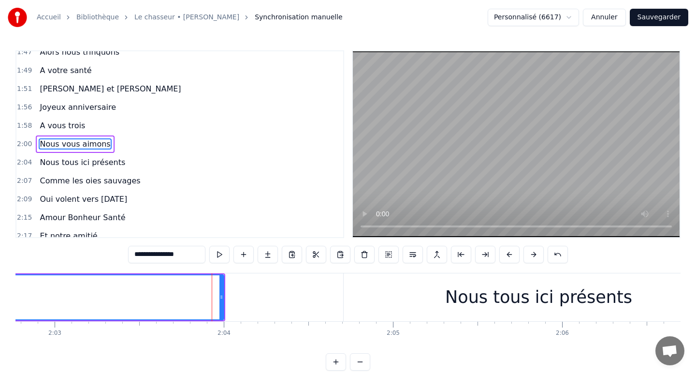
scroll to position [0, 20772]
type input "**********"
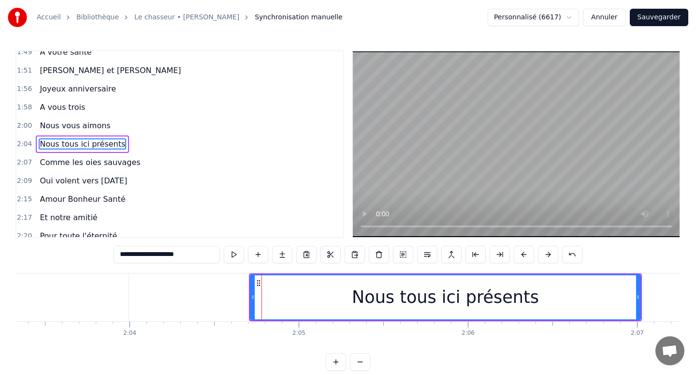
scroll to position [0, 20880]
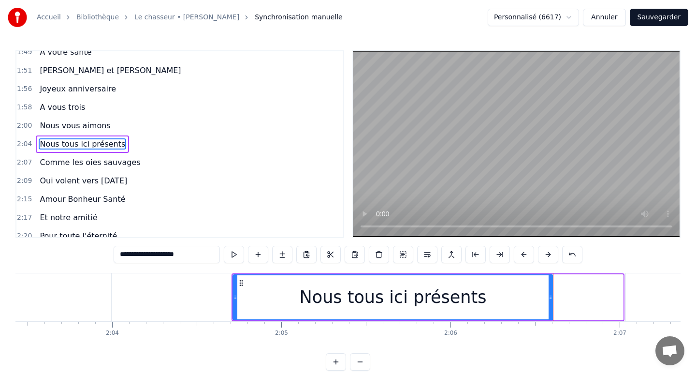
drag, startPoint x: 622, startPoint y: 293, endPoint x: 552, endPoint y: 300, distance: 69.4
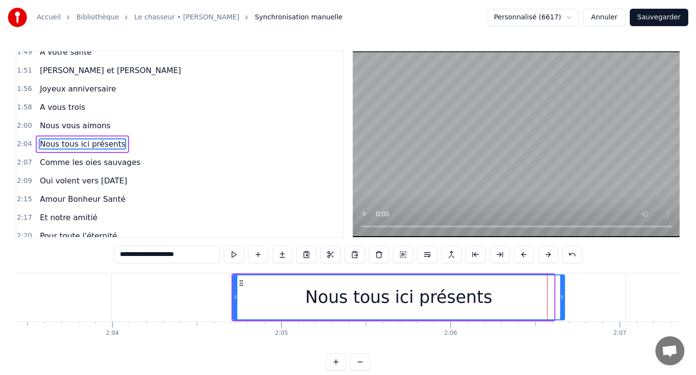
drag, startPoint x: 552, startPoint y: 303, endPoint x: 563, endPoint y: 305, distance: 10.9
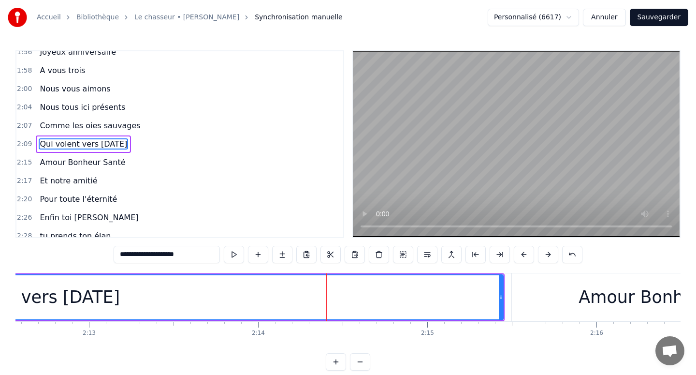
scroll to position [0, 22430]
drag, startPoint x: 496, startPoint y: 294, endPoint x: 470, endPoint y: 296, distance: 26.2
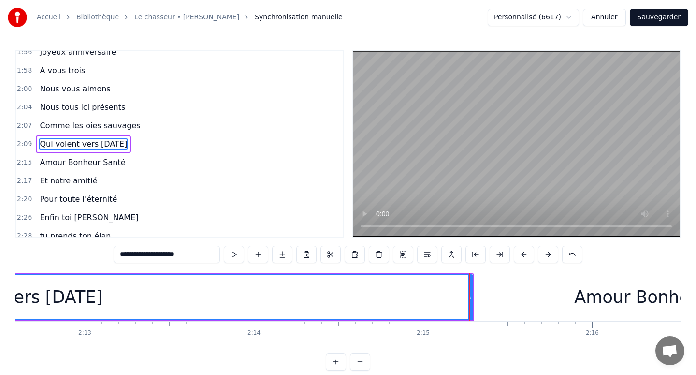
type input "**********"
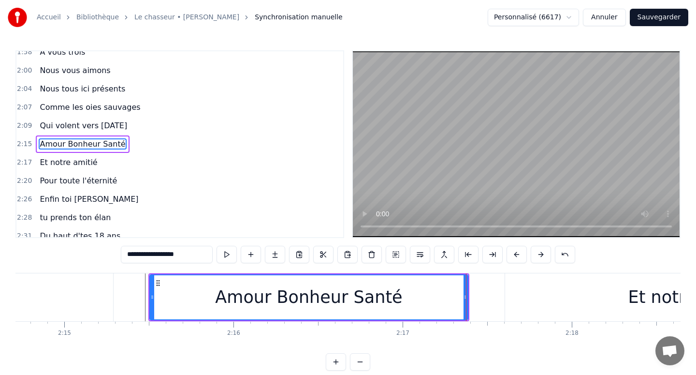
scroll to position [0, 22789]
type input "**********"
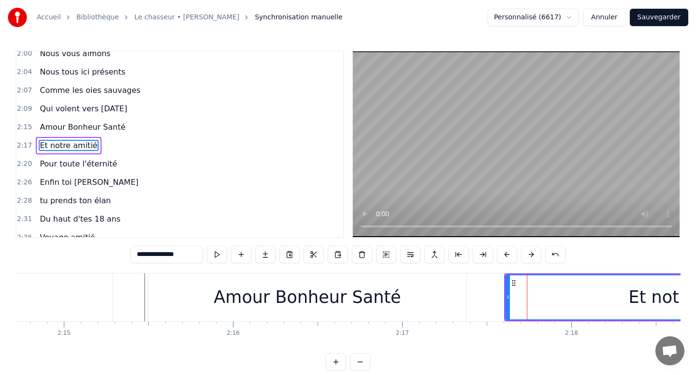
scroll to position [651, 0]
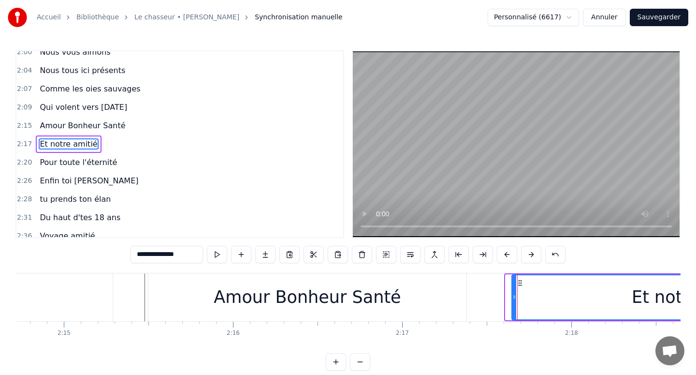
drag, startPoint x: 507, startPoint y: 292, endPoint x: 513, endPoint y: 293, distance: 6.4
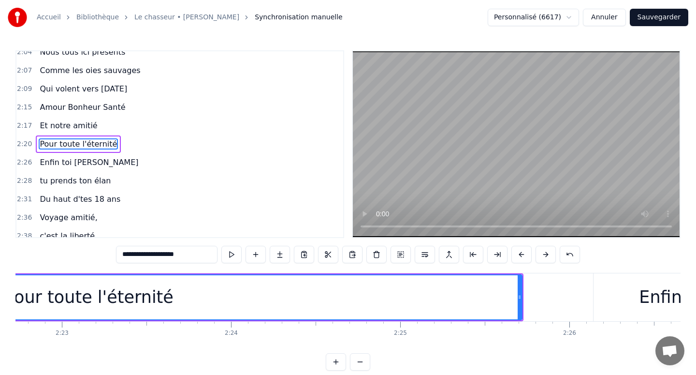
scroll to position [0, 24150]
drag, startPoint x: 513, startPoint y: 298, endPoint x: 519, endPoint y: 300, distance: 6.6
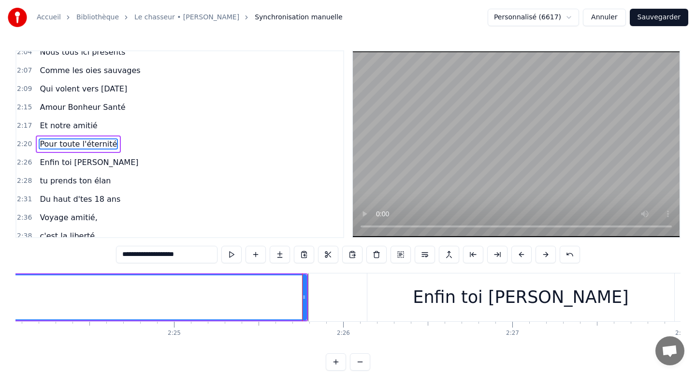
scroll to position [0, 24377]
type input "**********"
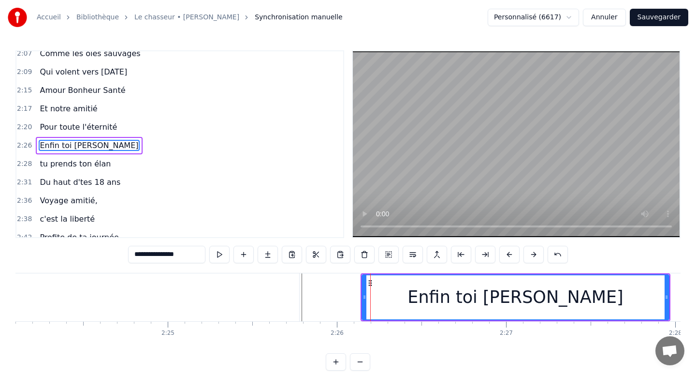
scroll to position [688, 0]
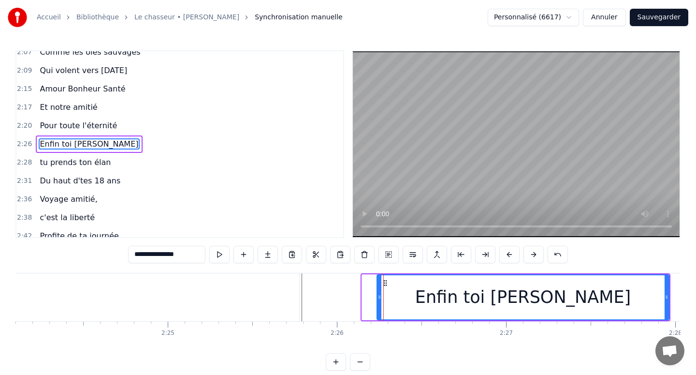
drag, startPoint x: 363, startPoint y: 291, endPoint x: 378, endPoint y: 291, distance: 15.0
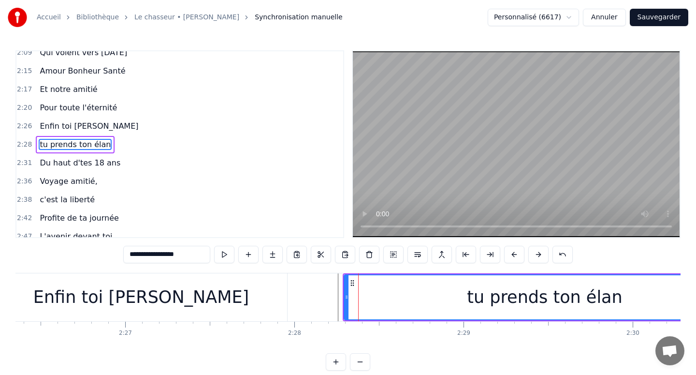
scroll to position [706, 0]
drag, startPoint x: 346, startPoint y: 295, endPoint x: 357, endPoint y: 294, distance: 11.6
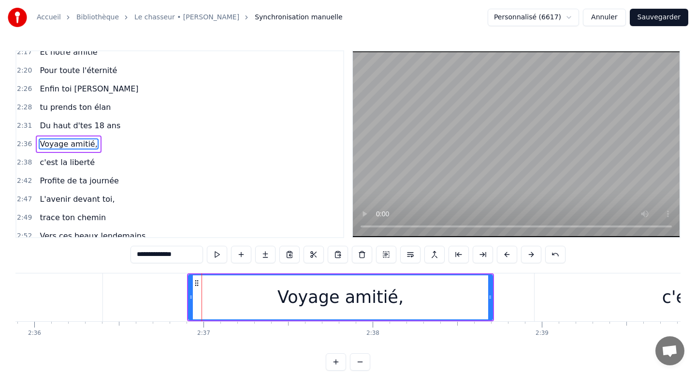
scroll to position [0, 26439]
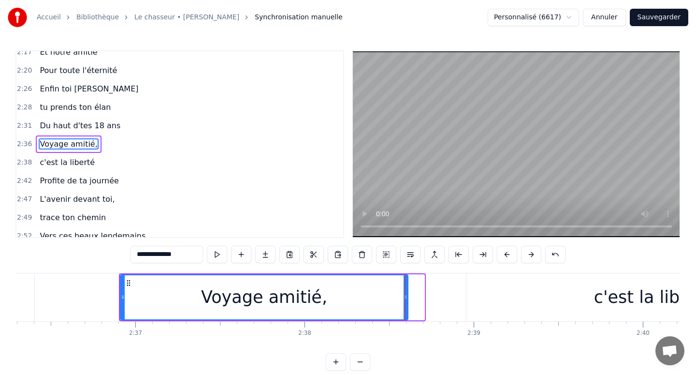
drag, startPoint x: 420, startPoint y: 296, endPoint x: 404, endPoint y: 296, distance: 16.4
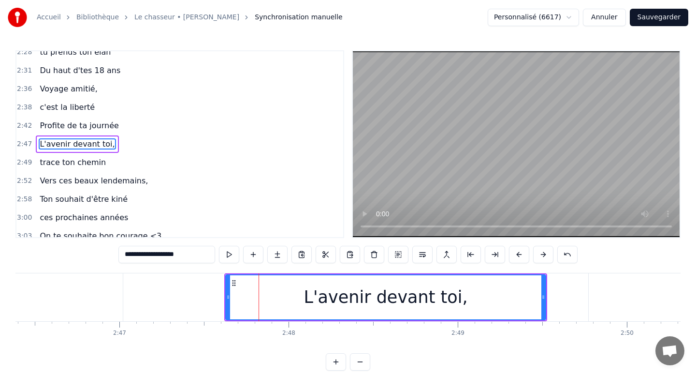
scroll to position [0, 28240]
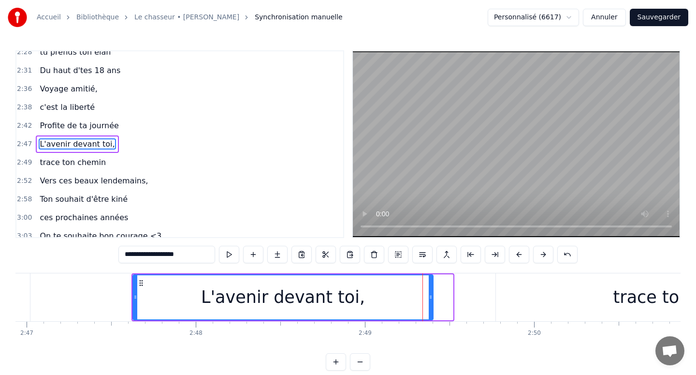
drag, startPoint x: 449, startPoint y: 294, endPoint x: 429, endPoint y: 294, distance: 19.8
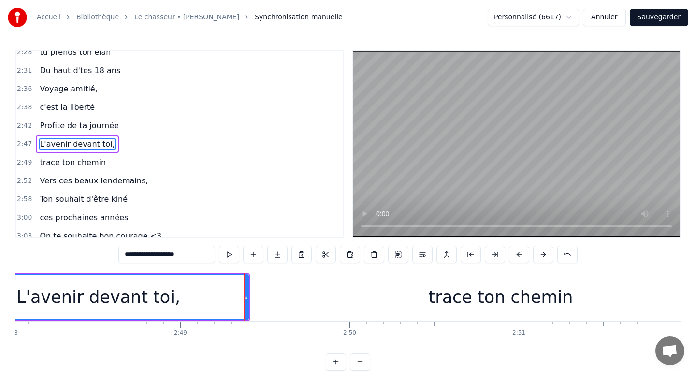
scroll to position [0, 28426]
type input "**********"
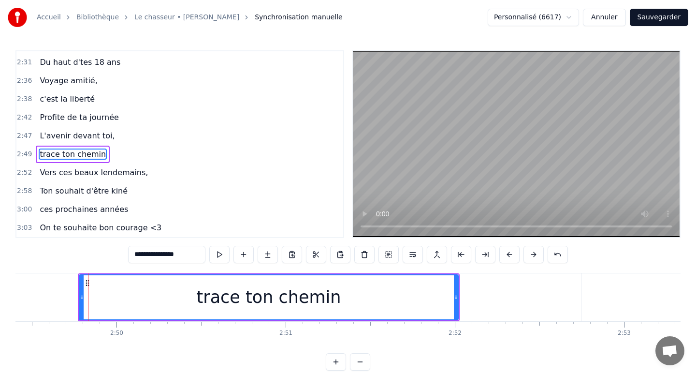
scroll to position [0, 28720]
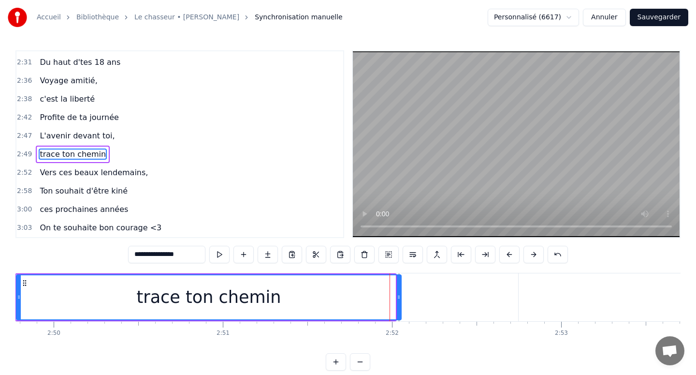
drag, startPoint x: 393, startPoint y: 297, endPoint x: 400, endPoint y: 297, distance: 6.3
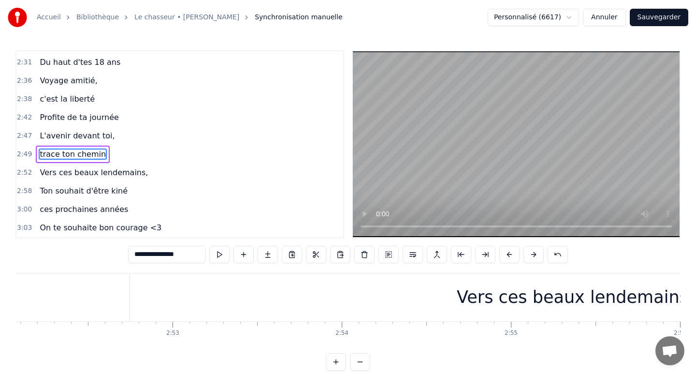
scroll to position [0, 29109]
type input "**********"
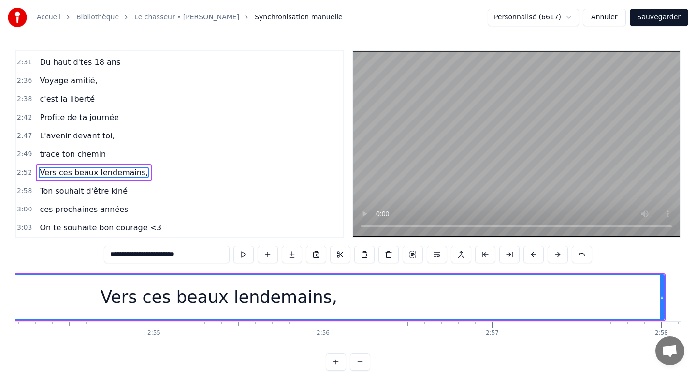
scroll to position [11, 0]
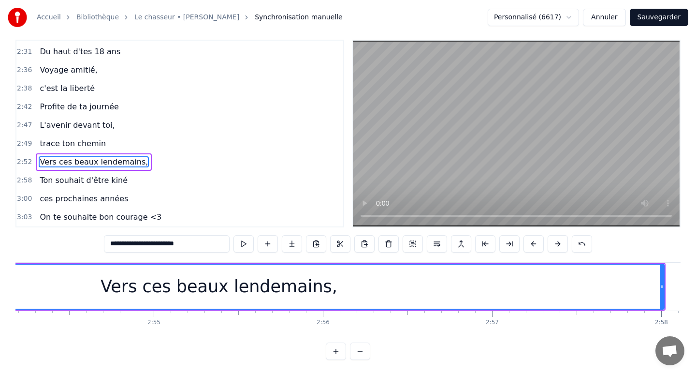
click at [116, 287] on div "Vers ces beaux lendemains," at bounding box center [218, 286] width 889 height 44
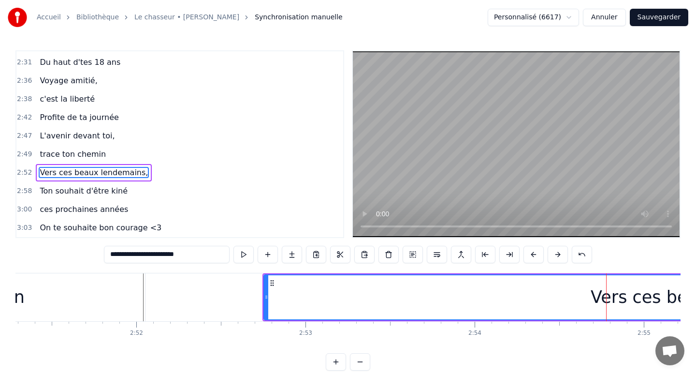
scroll to position [0, 29004]
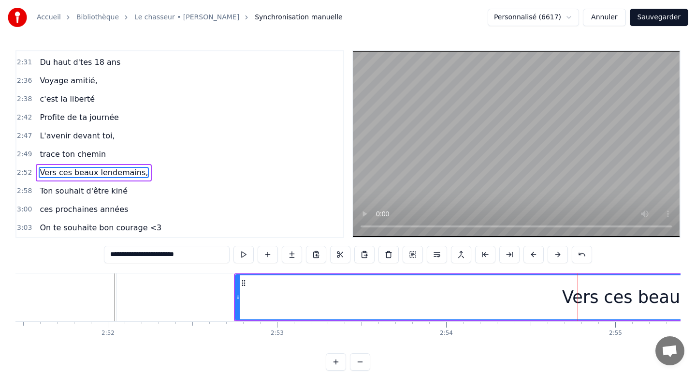
click at [261, 313] on div "Vers ces beaux lendemains," at bounding box center [680, 297] width 889 height 44
click at [253, 309] on div "Vers ces beaux lendemains," at bounding box center [680, 297] width 889 height 44
click at [242, 305] on div "Vers ces beaux lendemains," at bounding box center [680, 297] width 889 height 44
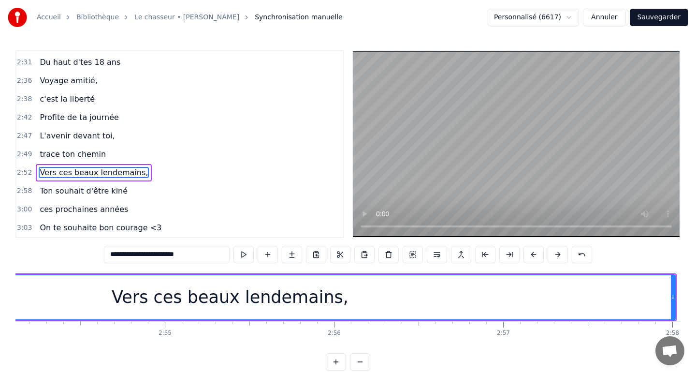
click at [405, 303] on div "Vers ces beaux lendemains," at bounding box center [229, 297] width 889 height 44
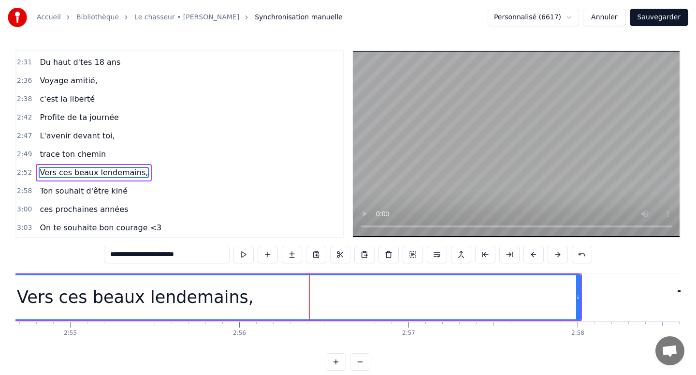
scroll to position [0, 29562]
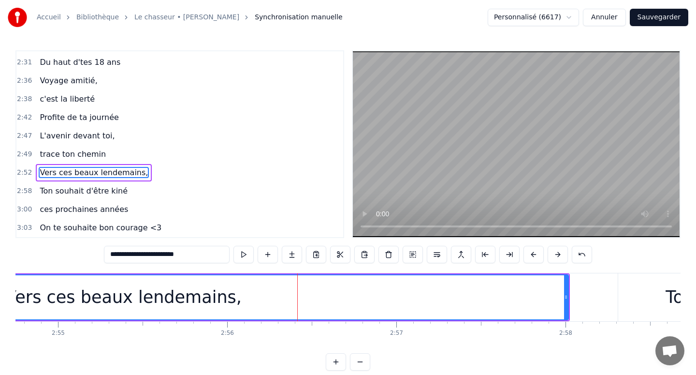
click at [549, 302] on div "Vers ces beaux lendemains," at bounding box center [123, 297] width 889 height 44
click at [535, 301] on div "Vers ces beaux lendemains," at bounding box center [123, 297] width 889 height 44
click at [523, 300] on div "Vers ces beaux lendemains," at bounding box center [123, 297] width 889 height 44
click at [528, 300] on div "Vers ces beaux lendemains," at bounding box center [123, 297] width 889 height 44
click at [531, 300] on div "Vers ces beaux lendemains," at bounding box center [123, 297] width 889 height 44
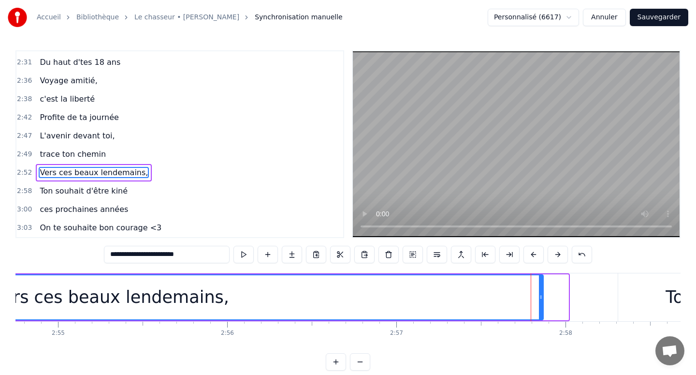
drag, startPoint x: 566, startPoint y: 290, endPoint x: 542, endPoint y: 290, distance: 24.7
click at [542, 290] on div at bounding box center [541, 297] width 4 height 44
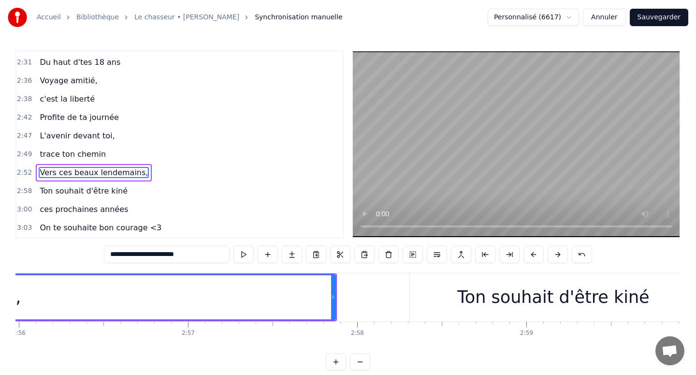
scroll to position [0, 29772]
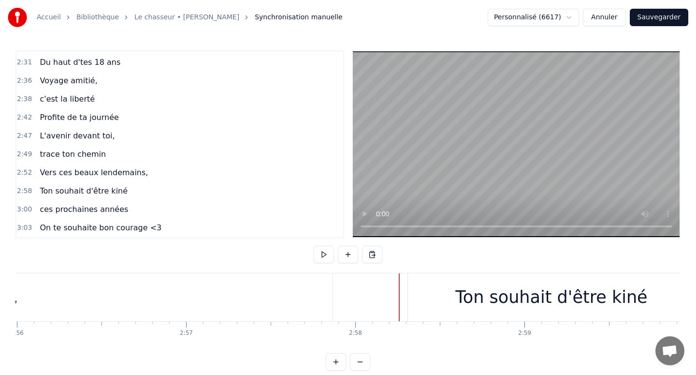
click at [407, 295] on div "Ton souhait d'être kiné" at bounding box center [551, 297] width 288 height 48
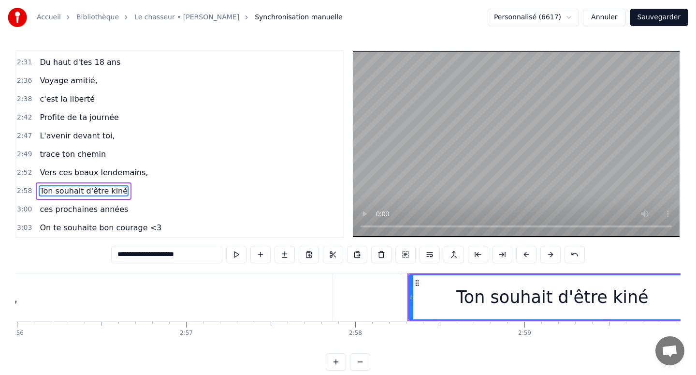
scroll to position [3, 0]
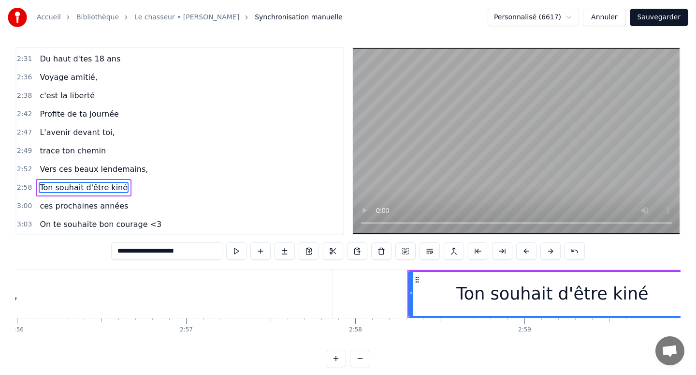
click at [416, 293] on div "Ton souhait d'être kiné" at bounding box center [552, 294] width 286 height 44
click at [419, 293] on div "Ton souhait d'être kiné" at bounding box center [552, 294] width 286 height 44
click at [429, 293] on div "Ton souhait d'être kiné" at bounding box center [552, 294] width 286 height 44
click at [421, 293] on div "Ton souhait d'être kiné" at bounding box center [552, 294] width 286 height 44
drag, startPoint x: 409, startPoint y: 293, endPoint x: 415, endPoint y: 293, distance: 5.8
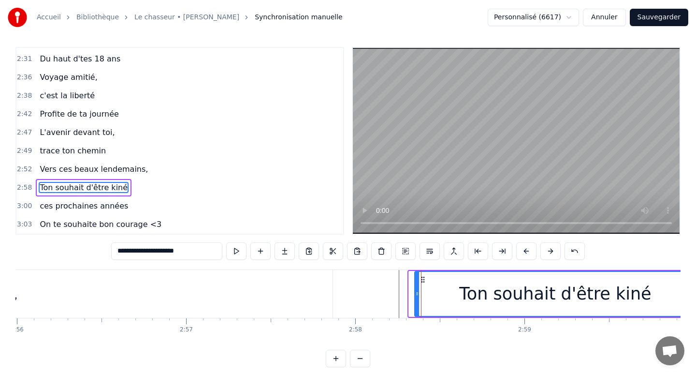
click at [415, 293] on icon at bounding box center [417, 294] width 4 height 8
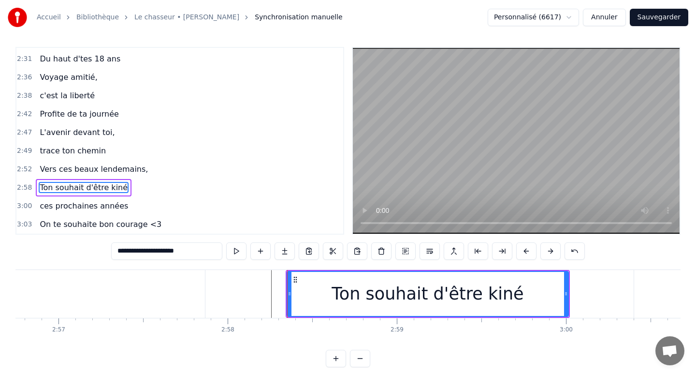
click at [541, 296] on div "Ton souhait d'être kiné" at bounding box center [428, 294] width 280 height 44
click at [551, 296] on div "Ton souhait d'être kiné" at bounding box center [428, 294] width 280 height 44
click at [553, 296] on div "Ton souhait d'être kiné" at bounding box center [428, 294] width 280 height 44
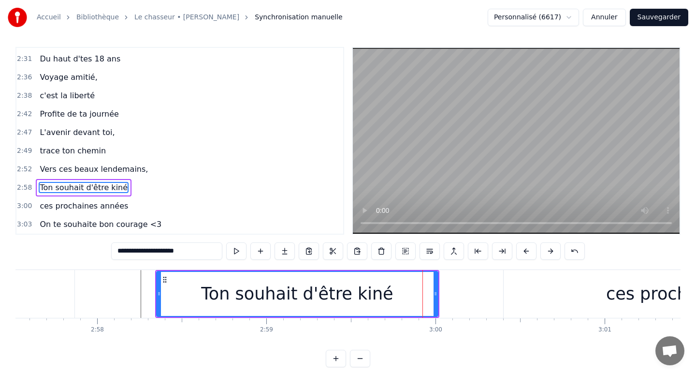
scroll to position [0, 30033]
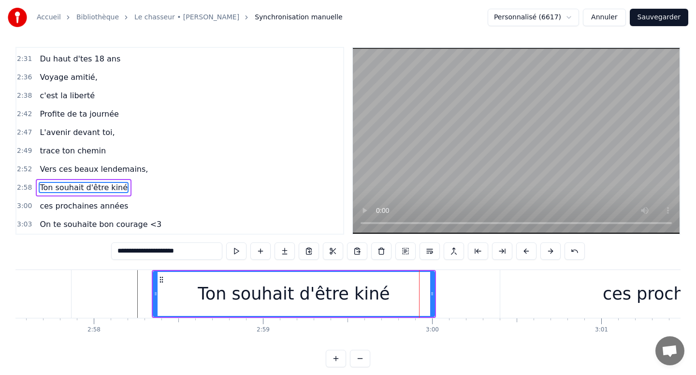
click at [519, 298] on div "ces prochaines années" at bounding box center [699, 294] width 398 height 48
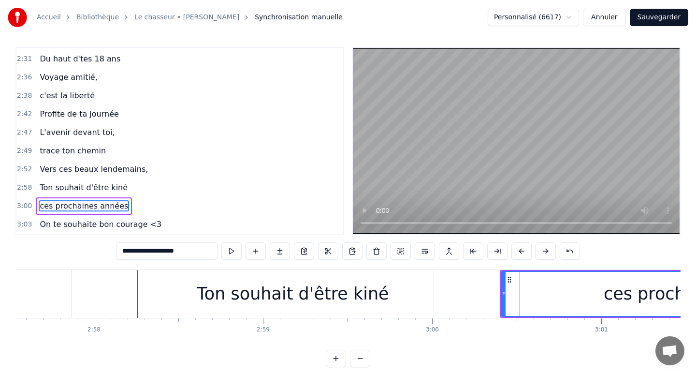
scroll to position [11, 0]
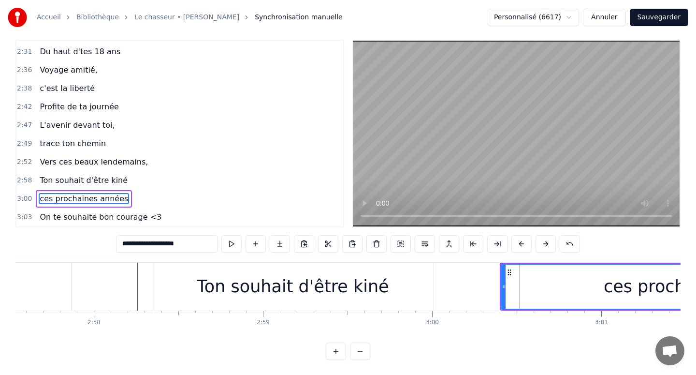
click at [511, 288] on div "ces prochaines années" at bounding box center [700, 286] width 397 height 44
click at [508, 288] on div "ces prochaines années" at bounding box center [700, 286] width 397 height 44
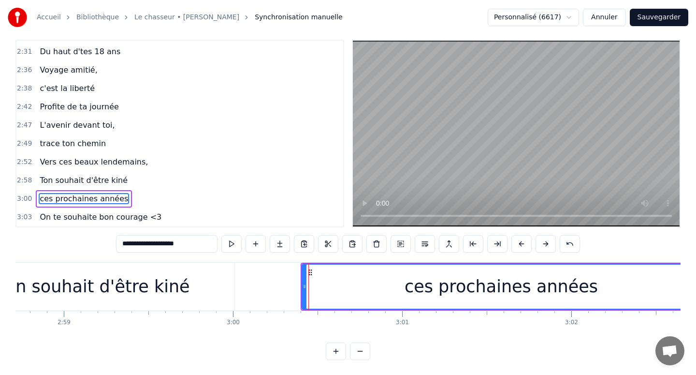
scroll to position [0, 30270]
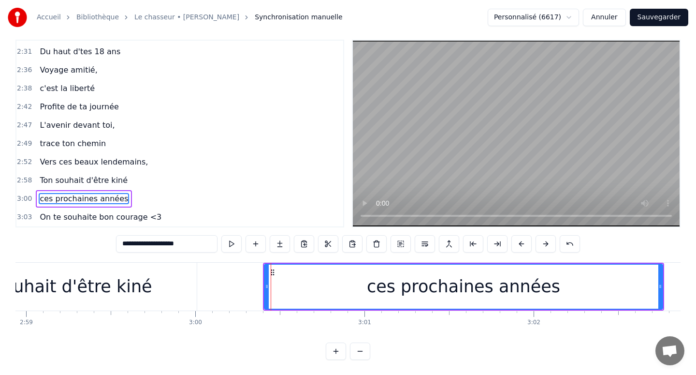
click at [579, 286] on div "ces prochaines années" at bounding box center [463, 286] width 397 height 44
click at [611, 284] on div "ces prochaines années" at bounding box center [463, 286] width 397 height 44
click at [623, 283] on div "ces prochaines années" at bounding box center [463, 286] width 397 height 44
click at [633, 283] on div "ces prochaines années" at bounding box center [463, 286] width 397 height 44
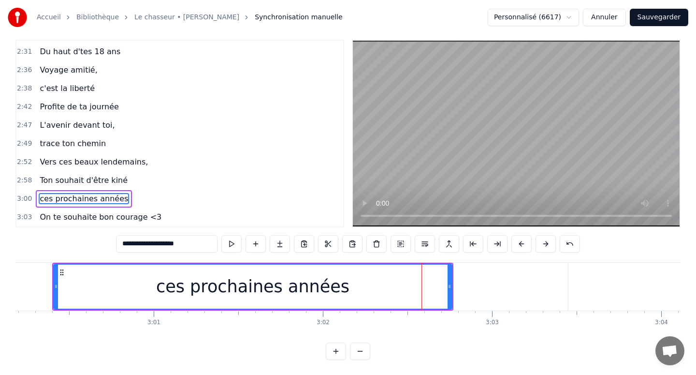
scroll to position [0, 30537]
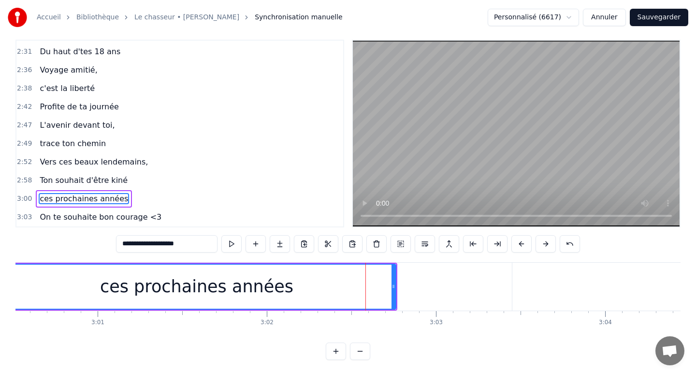
type input "**********"
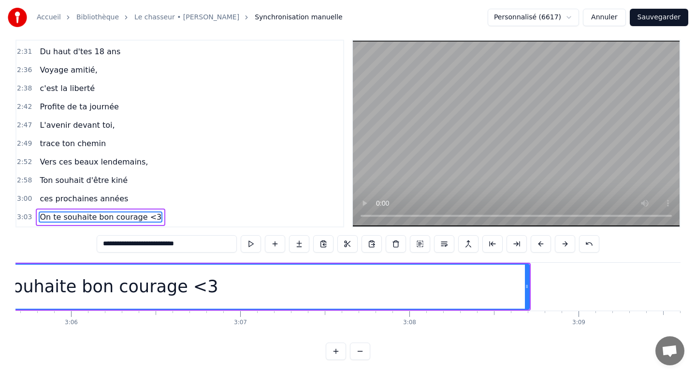
scroll to position [0, 31411]
click at [386, 271] on div "On te souhaite bon courage <3" at bounding box center [83, 286] width 887 height 44
click at [469, 276] on div "On te souhaite bon courage <3" at bounding box center [83, 286] width 887 height 44
click at [505, 284] on div "On te souhaite bon courage <3" at bounding box center [83, 286] width 887 height 44
click at [486, 282] on div "On te souhaite bon courage <3" at bounding box center [83, 286] width 887 height 44
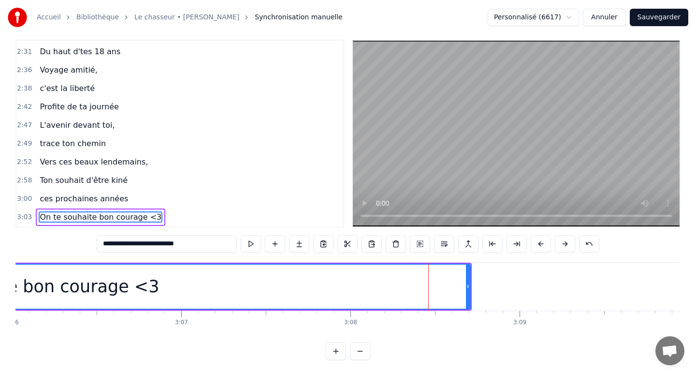
scroll to position [0, 31480]
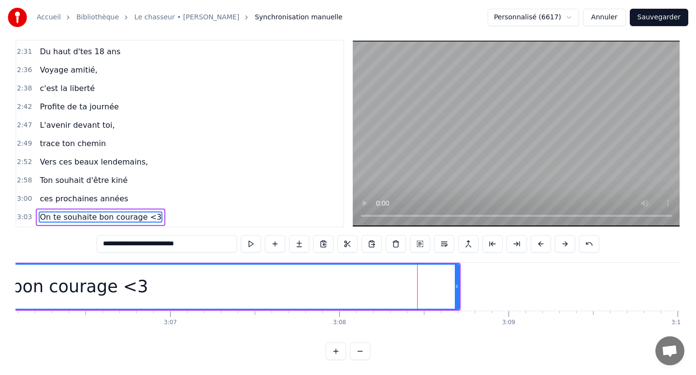
click at [448, 283] on div "On te souhaite bon courage <3" at bounding box center [14, 286] width 887 height 44
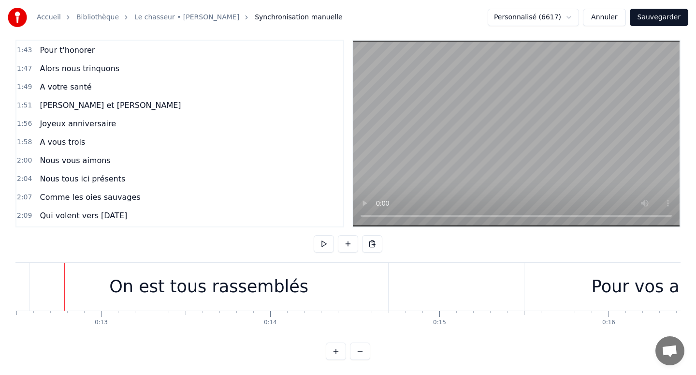
scroll to position [0, 2131]
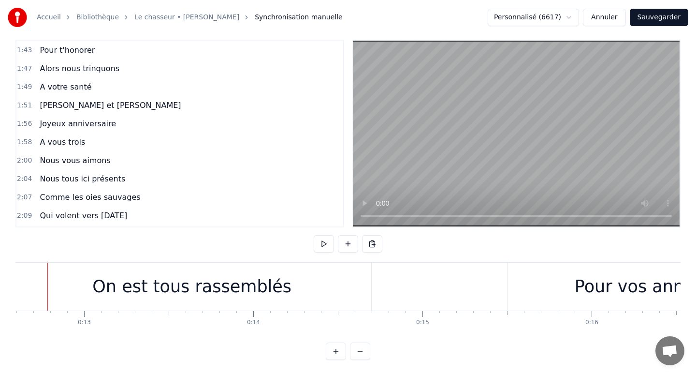
click at [371, 284] on div "On est tous rassemblés" at bounding box center [192, 286] width 360 height 48
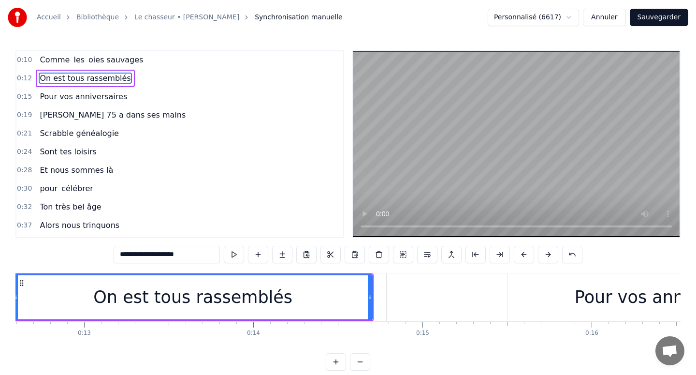
scroll to position [0, 0]
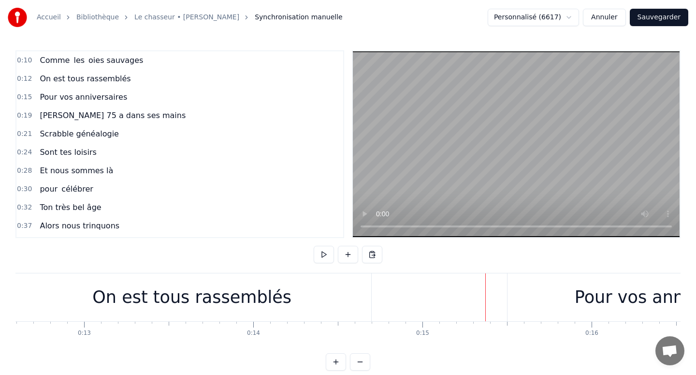
click at [660, 13] on button "Sauvegarder" at bounding box center [659, 17] width 58 height 17
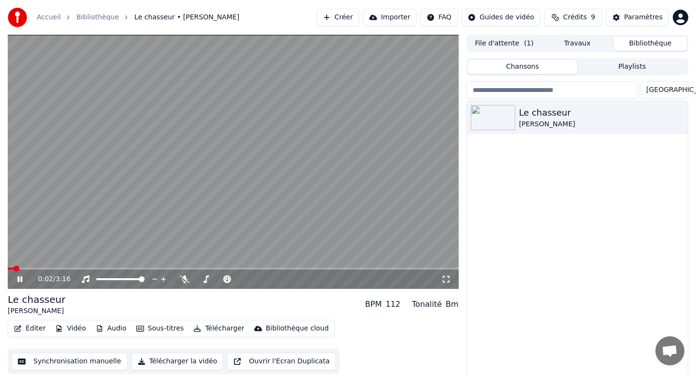
click at [50, 270] on div "0:02 / 3:16" at bounding box center [233, 278] width 451 height 19
click at [52, 268] on span at bounding box center [233, 268] width 451 height 2
click at [35, 266] on video at bounding box center [233, 162] width 451 height 254
click at [36, 268] on span at bounding box center [31, 268] width 46 height 2
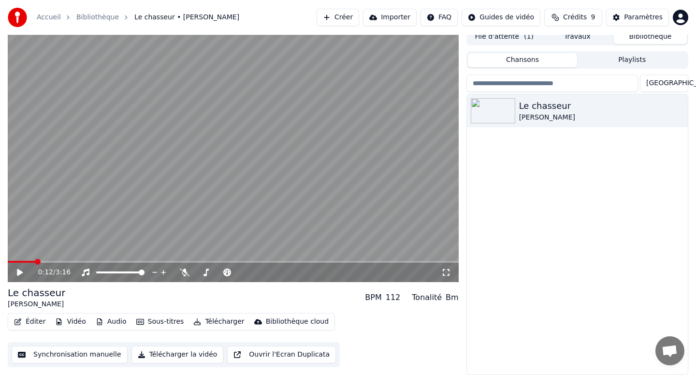
click at [36, 319] on button "Éditer" at bounding box center [29, 322] width 39 height 14
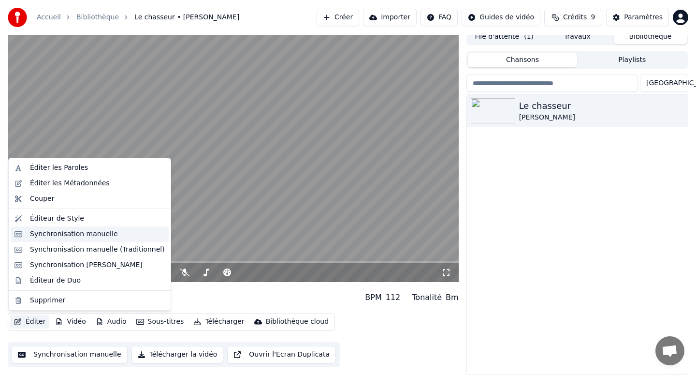
click at [67, 236] on div "Synchronisation manuelle" at bounding box center [74, 234] width 88 height 10
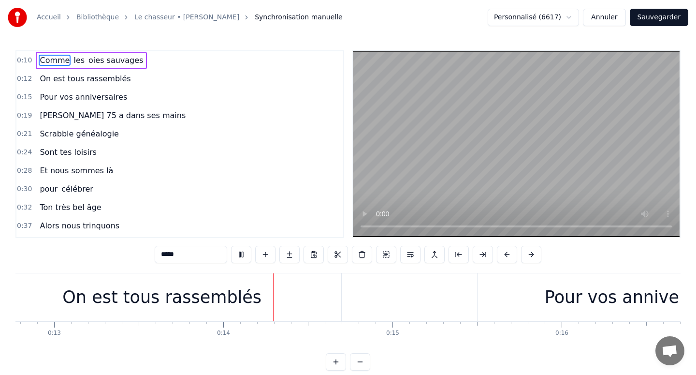
scroll to position [0, 2275]
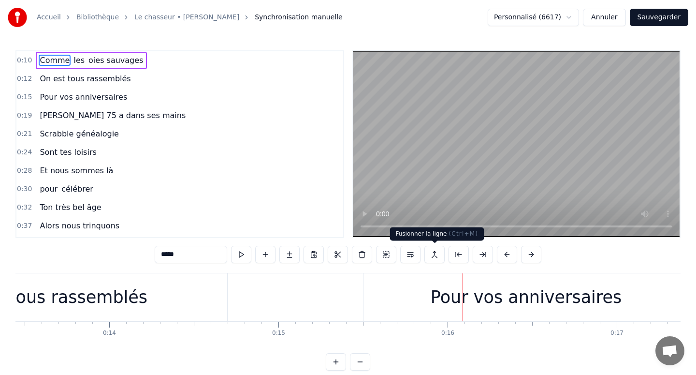
click at [460, 291] on div "Pour vos anniversaires" at bounding box center [526, 297] width 191 height 26
type input "**********"
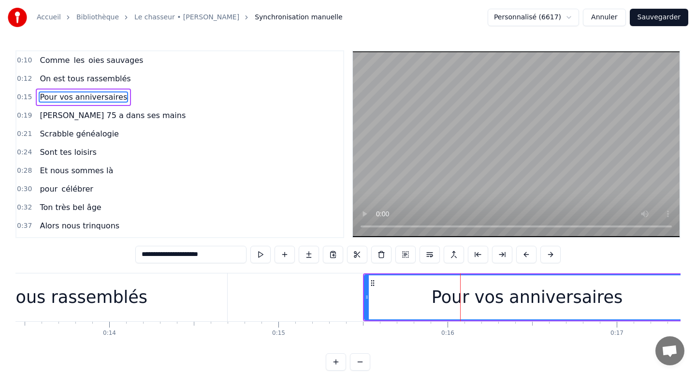
click at [374, 279] on icon at bounding box center [373, 283] width 8 height 8
click at [373, 280] on circle at bounding box center [373, 280] width 0 height 0
click at [373, 281] on icon at bounding box center [373, 283] width 8 height 8
click at [373, 282] on circle at bounding box center [373, 282] width 0 height 0
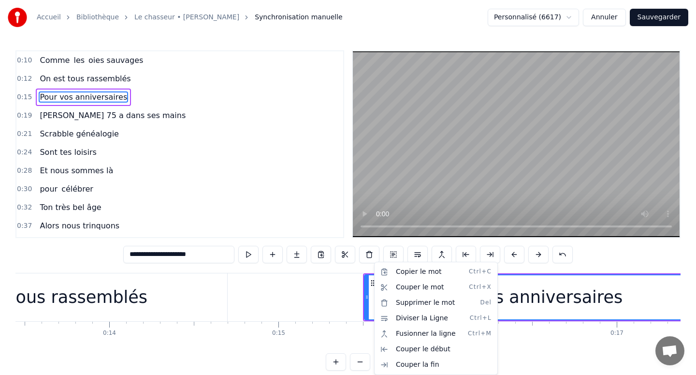
click at [345, 298] on html "Accueil Bibliothèque Le chasseur • [PERSON_NAME] Synchronisation manuelle Perso…" at bounding box center [348, 193] width 696 height 386
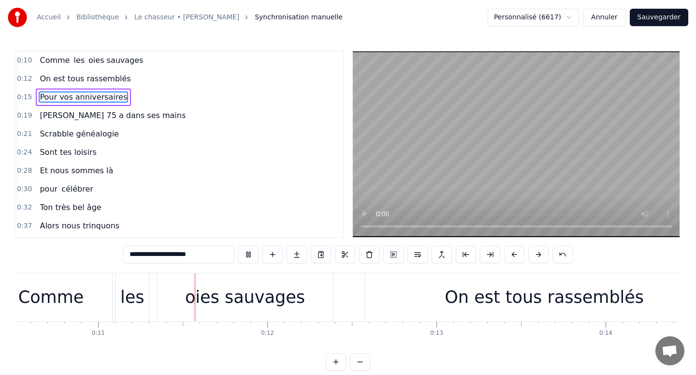
scroll to position [0, 1781]
click at [464, 298] on div "On est tous rassemblés" at bounding box center [541, 297] width 199 height 26
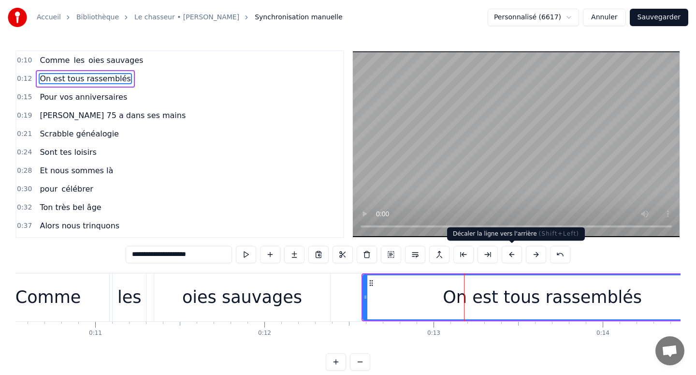
click at [510, 257] on button at bounding box center [512, 254] width 20 height 17
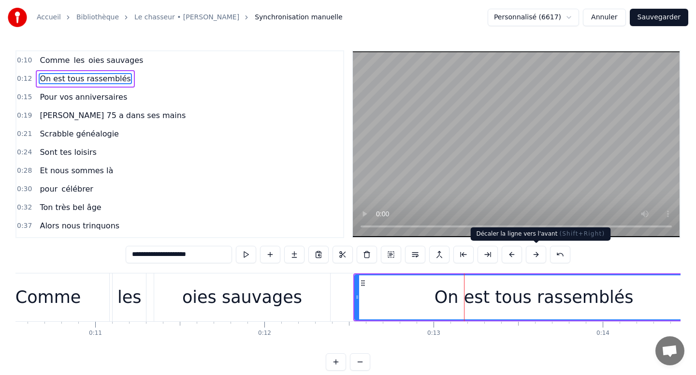
click at [534, 252] on button at bounding box center [536, 254] width 20 height 17
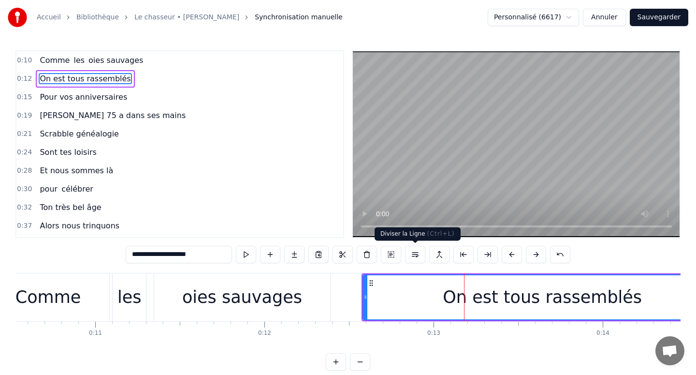
click at [417, 254] on button at bounding box center [415, 254] width 20 height 17
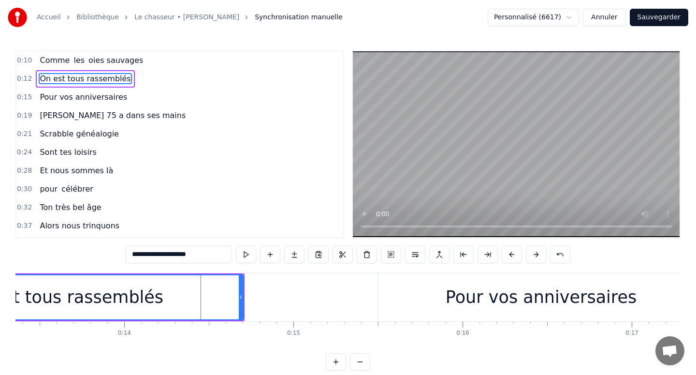
scroll to position [0, 2357]
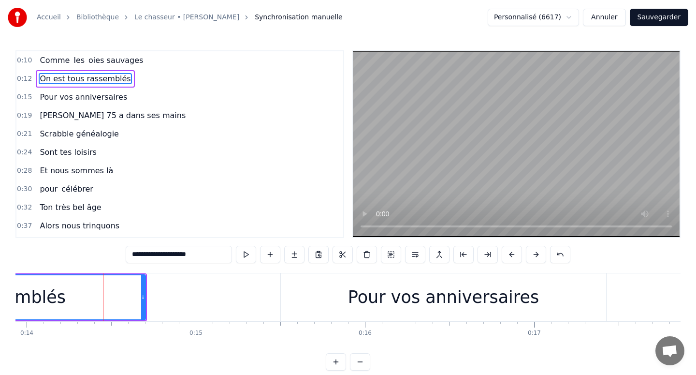
click at [398, 310] on div "Pour vos anniversaires" at bounding box center [443, 297] width 325 height 48
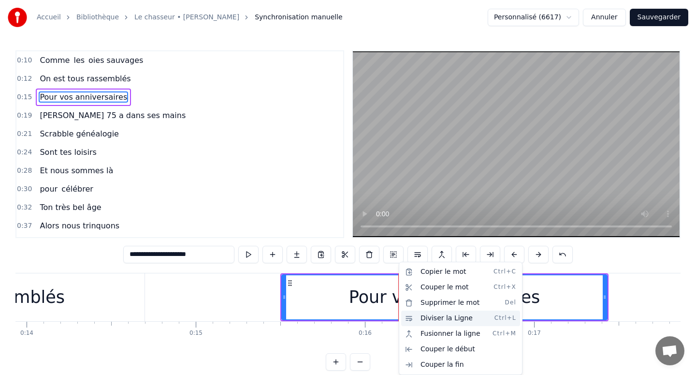
click at [419, 314] on div "Diviser la Ligne Ctrl+L" at bounding box center [460, 317] width 119 height 15
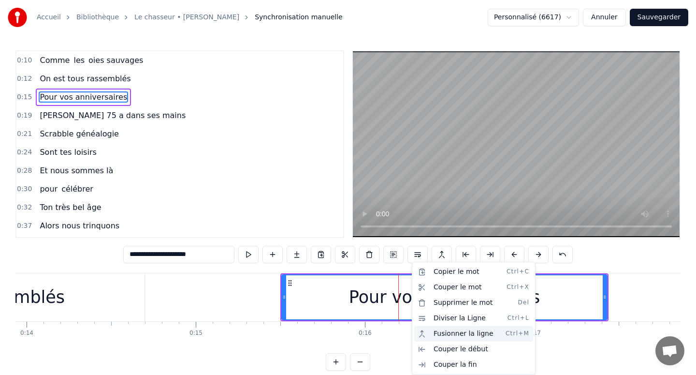
click at [429, 336] on div "Fusionner la ligne Ctrl+M" at bounding box center [473, 333] width 119 height 15
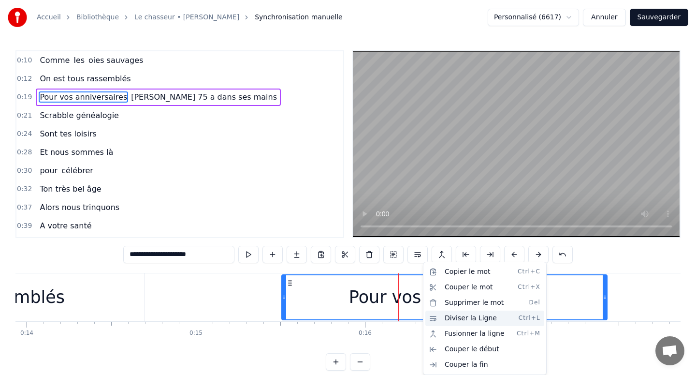
click at [445, 323] on div "Diviser la Ligne Ctrl+L" at bounding box center [484, 317] width 119 height 15
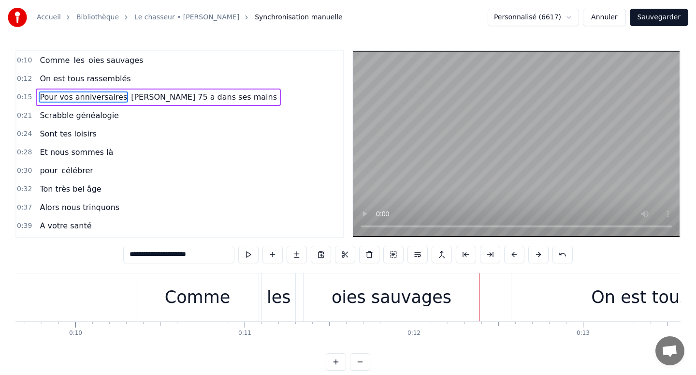
scroll to position [0, 1649]
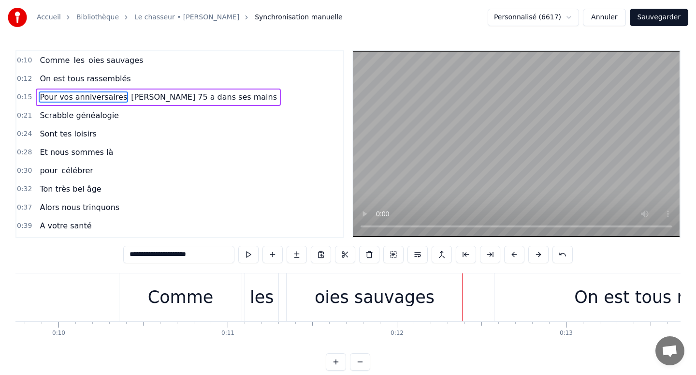
click at [241, 285] on div "Comme" at bounding box center [180, 297] width 123 height 48
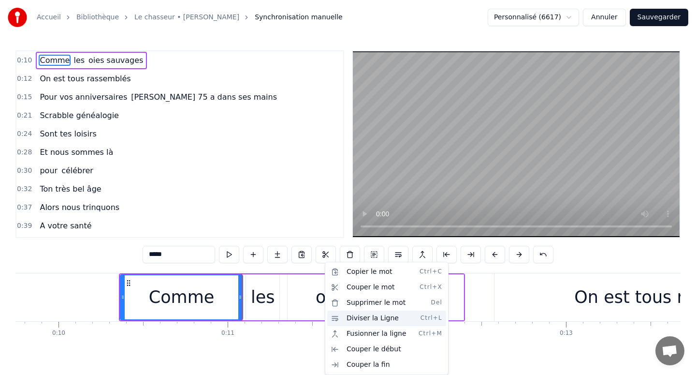
click at [343, 318] on div "Diviser la Ligne Ctrl+L" at bounding box center [386, 317] width 119 height 15
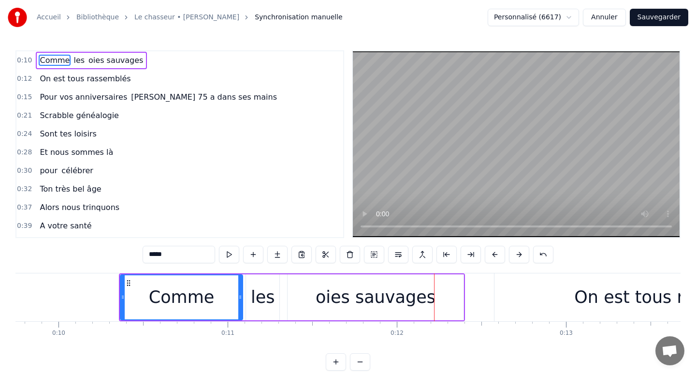
click at [341, 288] on div "oies sauvages" at bounding box center [376, 297] width 120 height 26
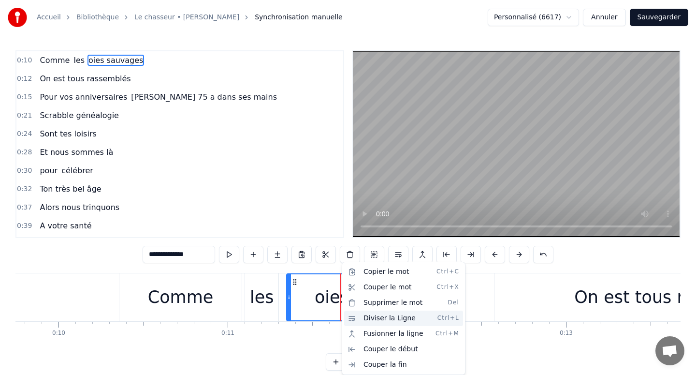
click at [373, 321] on div "Diviser la Ligne Ctrl+L" at bounding box center [403, 317] width 119 height 15
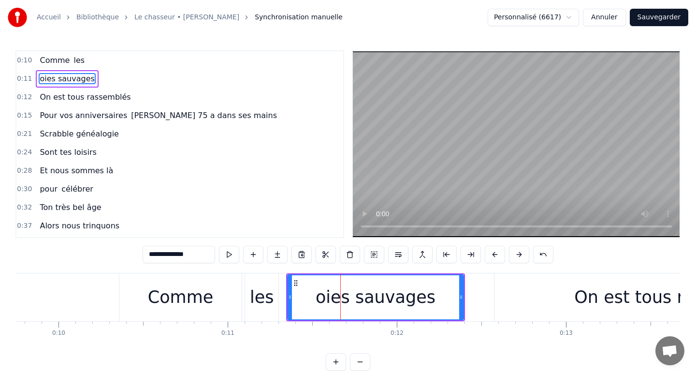
click at [105, 110] on span "Pour vos anniversaires" at bounding box center [83, 115] width 89 height 11
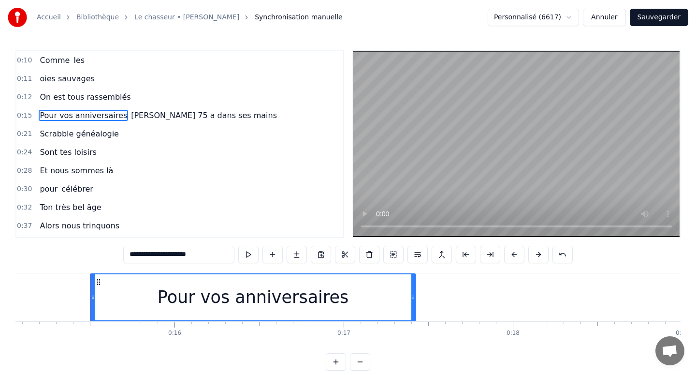
click at [130, 110] on span "[PERSON_NAME] 75 a dans ses mains" at bounding box center [204, 115] width 148 height 11
type input "**********"
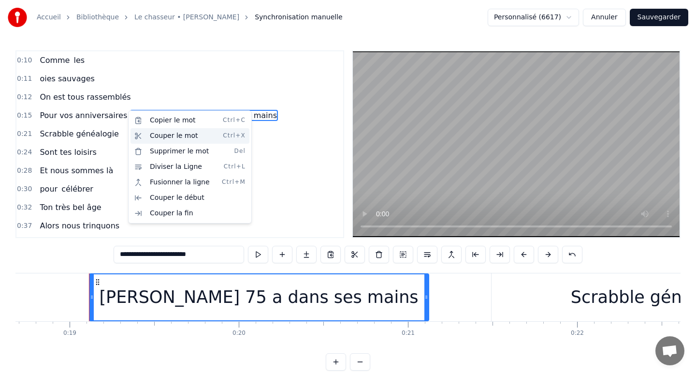
scroll to position [0, 3185]
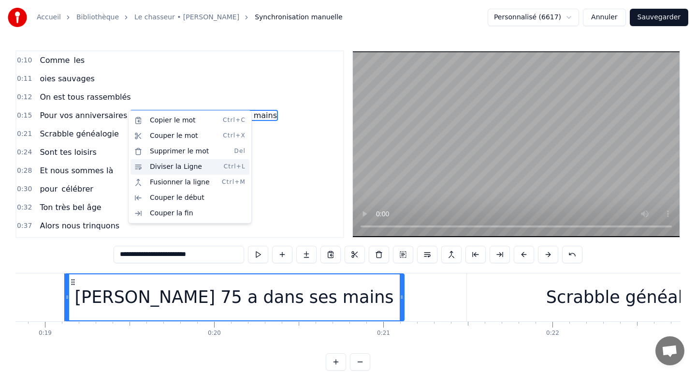
click at [147, 168] on div "Diviser la Ligne Ctrl+L" at bounding box center [190, 166] width 119 height 15
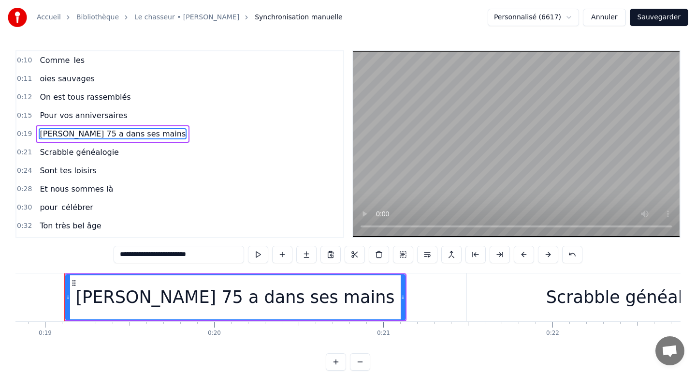
click at [71, 72] on div "oies sauvages" at bounding box center [67, 78] width 62 height 17
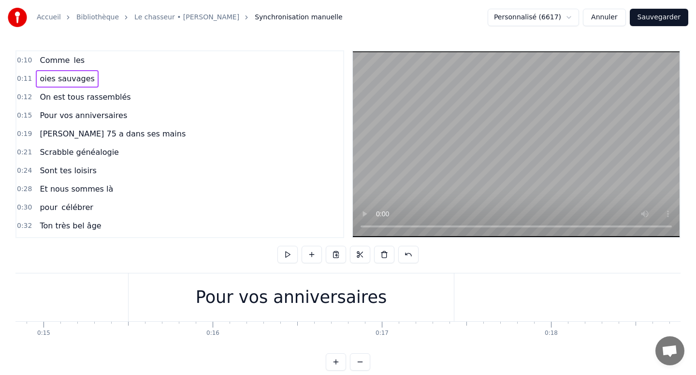
click at [73, 62] on span "les" at bounding box center [79, 60] width 13 height 11
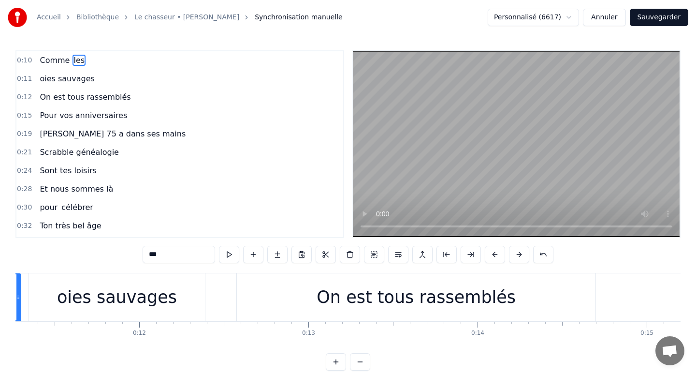
scroll to position [0, 1829]
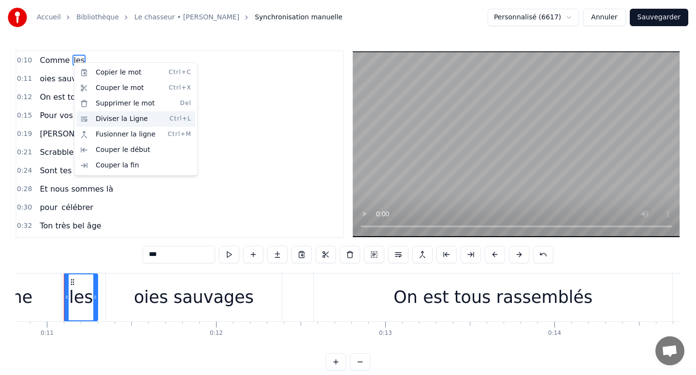
click at [94, 114] on div "Diviser la Ligne Ctrl+L" at bounding box center [135, 118] width 119 height 15
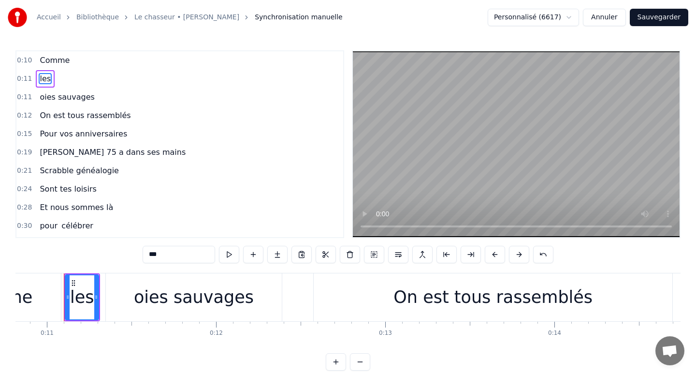
click at [43, 46] on div "Accueil Bibliothèque Le chasseur • [PERSON_NAME] Synchronisation manuelle Perso…" at bounding box center [348, 185] width 696 height 370
click at [48, 61] on span "Comme" at bounding box center [55, 60] width 32 height 11
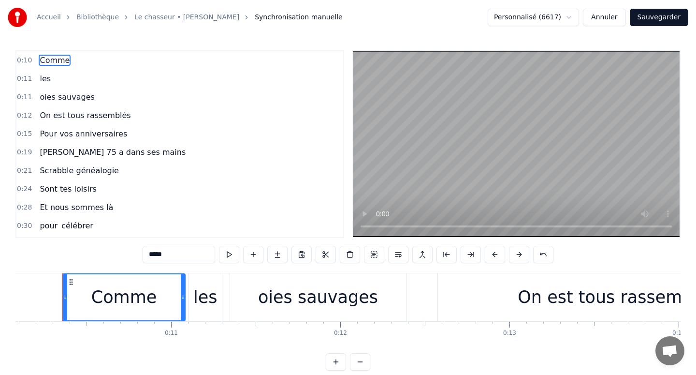
scroll to position [0, 1704]
click at [47, 76] on span "les" at bounding box center [45, 78] width 13 height 11
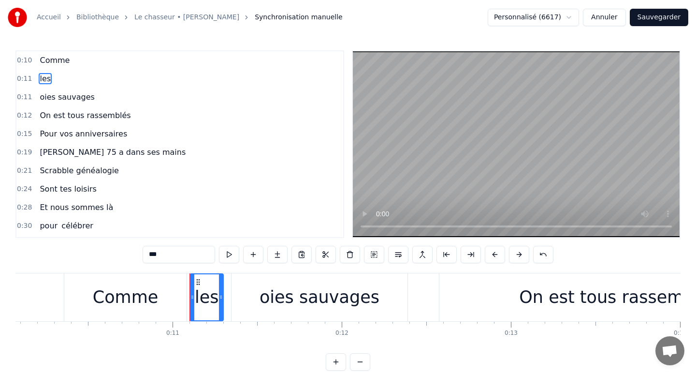
click at [52, 96] on span "oies sauvages" at bounding box center [67, 96] width 57 height 11
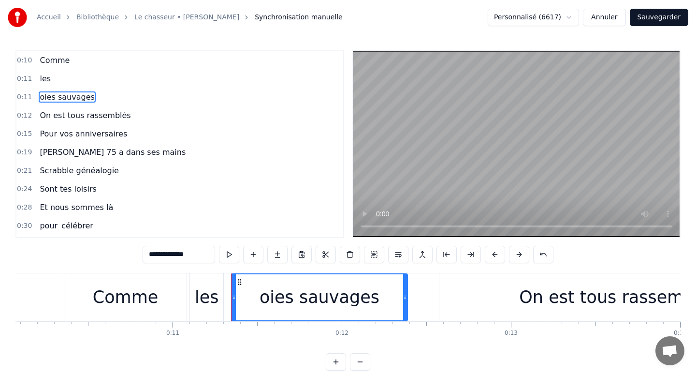
click at [58, 113] on span "On est tous rassemblés" at bounding box center [85, 115] width 93 height 11
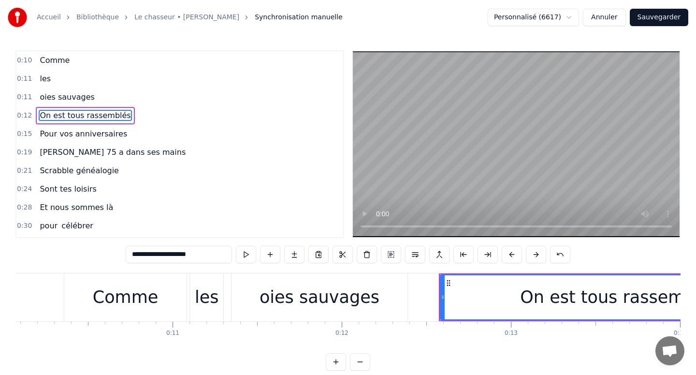
click at [65, 131] on span "Pour vos anniversaires" at bounding box center [83, 133] width 89 height 11
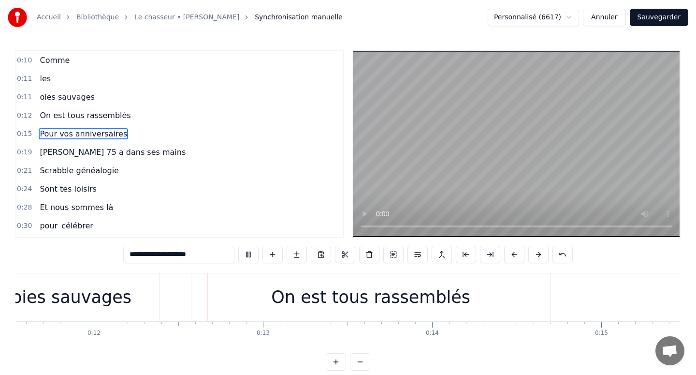
scroll to position [0, 1995]
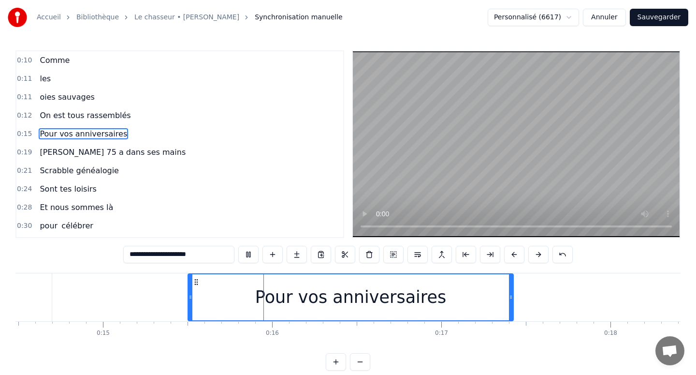
click at [43, 81] on span "les" at bounding box center [45, 78] width 13 height 11
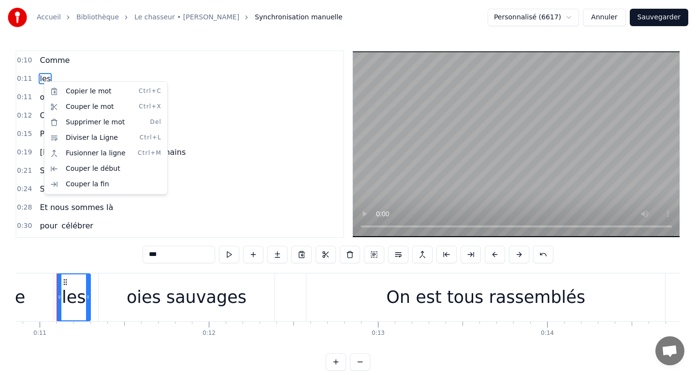
scroll to position [0, 1829]
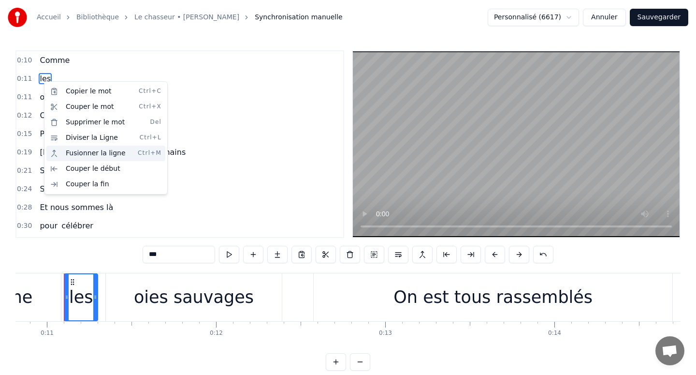
click at [65, 150] on div "Fusionner la ligne Ctrl+M" at bounding box center [105, 152] width 119 height 15
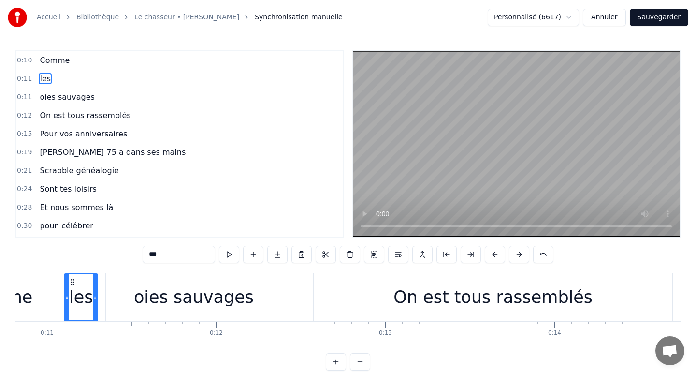
click at [45, 100] on span "oies sauvages" at bounding box center [67, 96] width 57 height 11
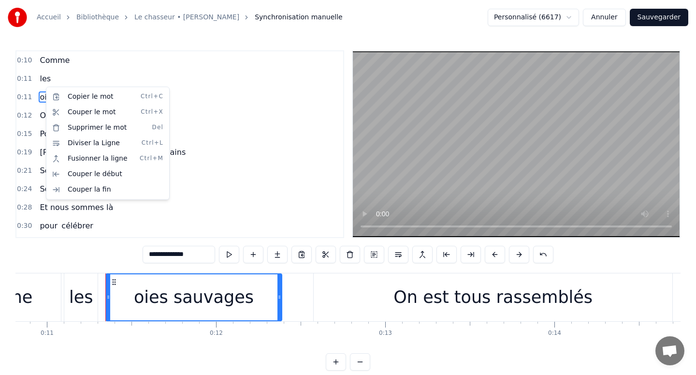
click at [42, 79] on html "Accueil Bibliothèque Le chasseur • [PERSON_NAME] Synchronisation manuelle Perso…" at bounding box center [348, 193] width 696 height 386
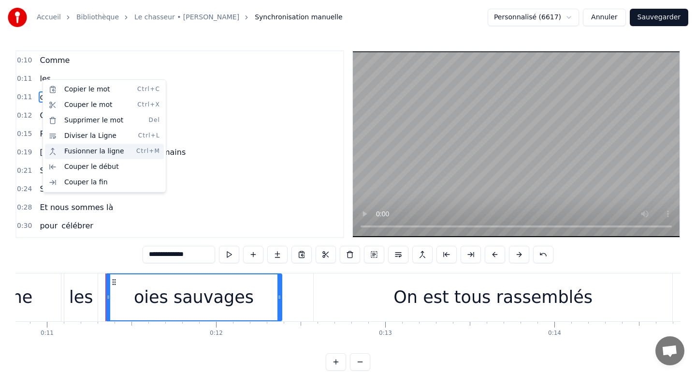
click at [64, 144] on div "Fusionner la ligne Ctrl+M" at bounding box center [104, 151] width 119 height 15
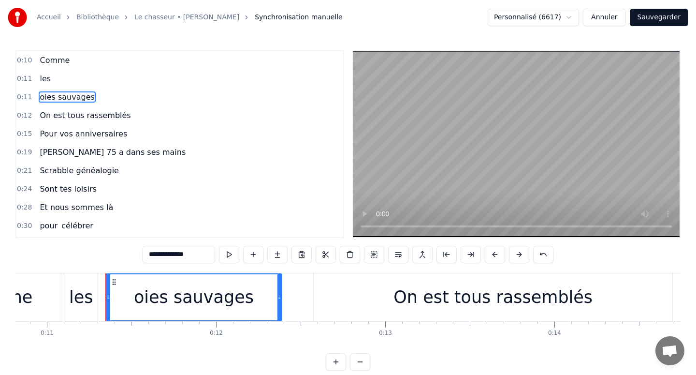
click at [39, 82] on span "les" at bounding box center [45, 78] width 13 height 11
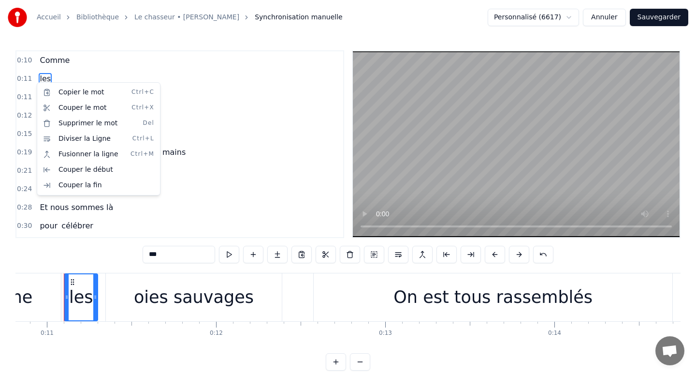
click at [84, 284] on html "Accueil Bibliothèque Le chasseur • [PERSON_NAME] Synchronisation manuelle Perso…" at bounding box center [348, 193] width 696 height 386
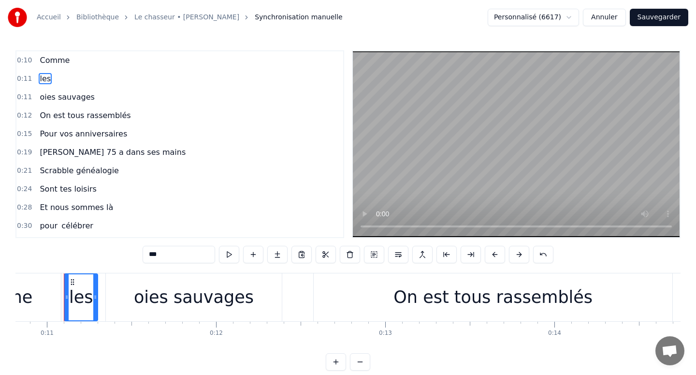
click at [115, 293] on div "oies sauvages" at bounding box center [194, 297] width 176 height 48
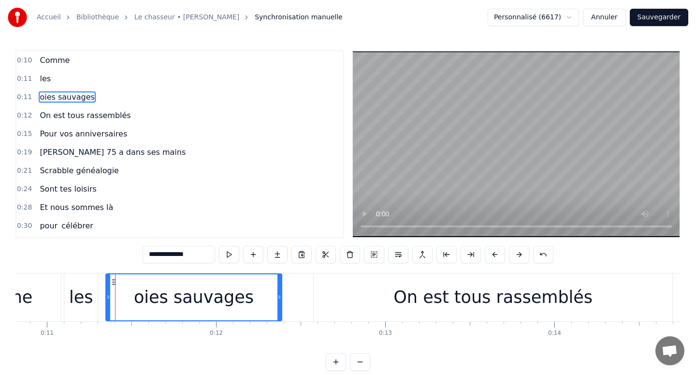
click at [93, 292] on div "les" at bounding box center [80, 297] width 33 height 48
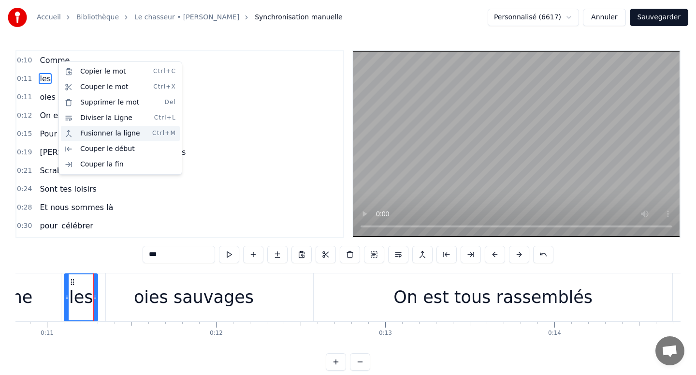
click at [75, 128] on div "Fusionner la ligne Ctrl+M" at bounding box center [120, 133] width 119 height 15
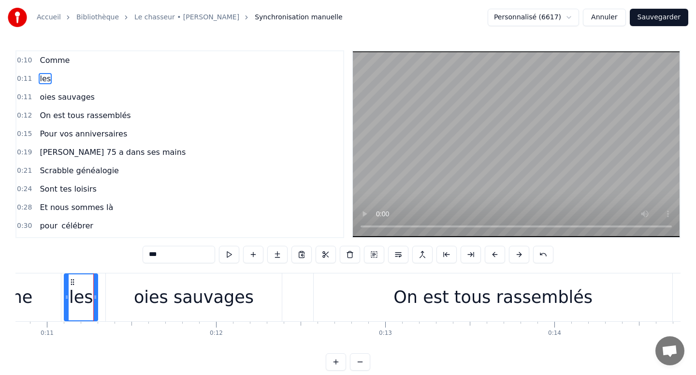
click at [54, 97] on span "oies sauvages" at bounding box center [67, 96] width 57 height 11
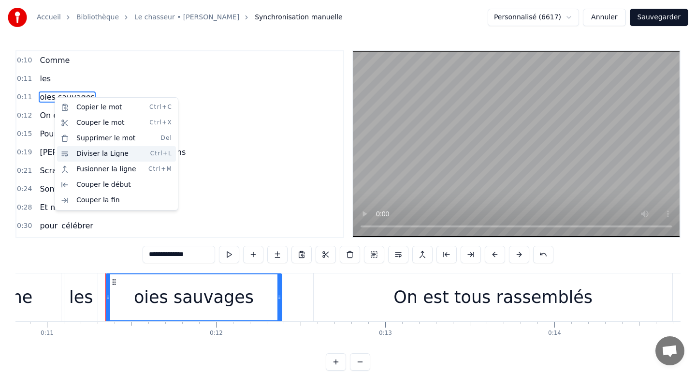
click at [82, 157] on div "Diviser la Ligne Ctrl+L" at bounding box center [116, 153] width 119 height 15
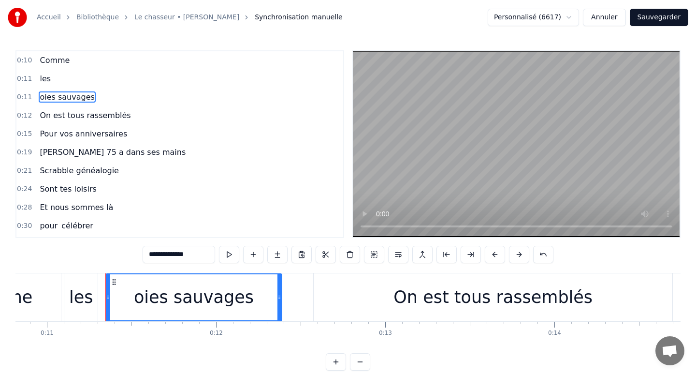
click at [57, 97] on span "oies sauvages" at bounding box center [67, 96] width 57 height 11
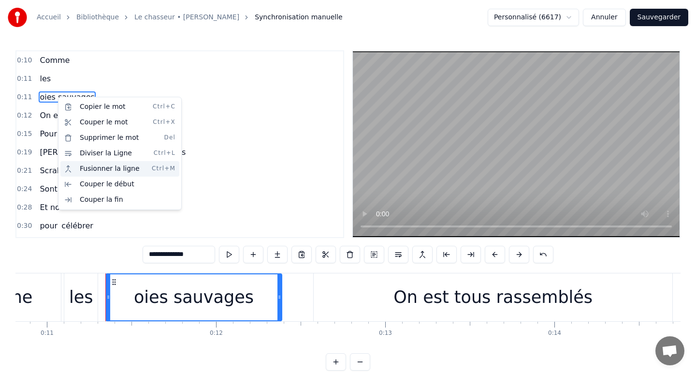
click at [80, 164] on div "Fusionner la ligne Ctrl+M" at bounding box center [119, 168] width 119 height 15
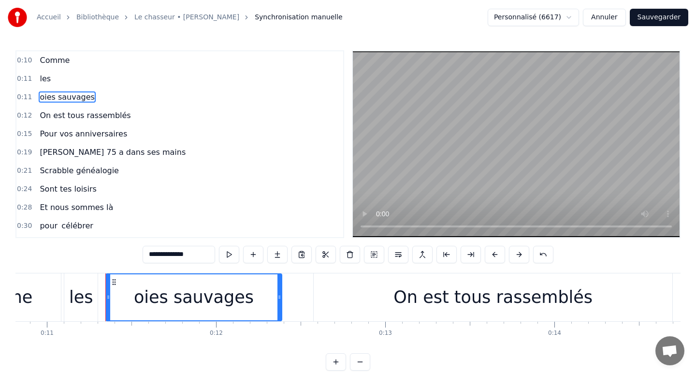
click at [57, 95] on span "oies sauvages" at bounding box center [67, 96] width 57 height 11
click at [136, 286] on div "oies sauvages" at bounding box center [193, 297] width 175 height 46
click at [150, 256] on input "**********" at bounding box center [179, 254] width 73 height 17
click at [153, 257] on input "**********" at bounding box center [178, 254] width 77 height 17
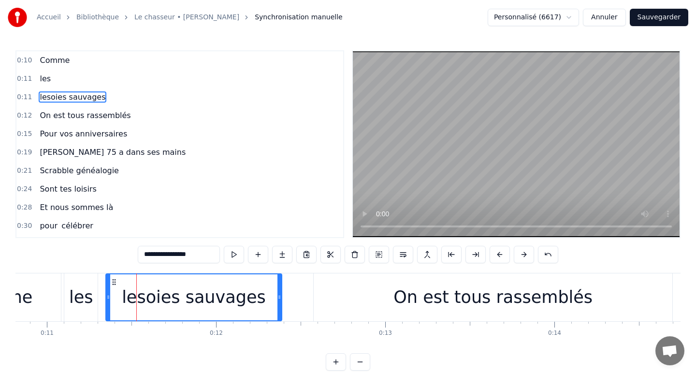
click at [154, 256] on input "**********" at bounding box center [179, 254] width 82 height 17
click at [83, 290] on div "les" at bounding box center [81, 297] width 24 height 26
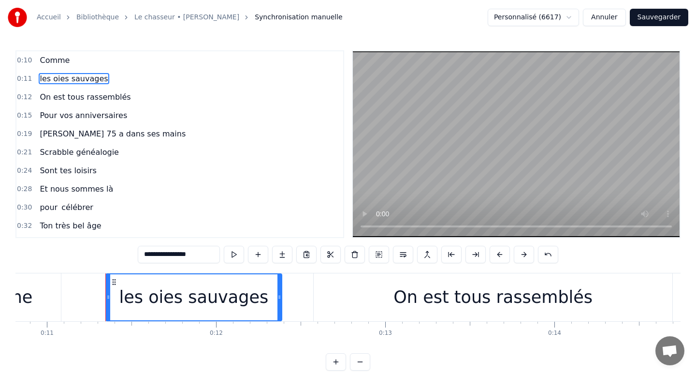
click at [124, 300] on div "les oies sauvages" at bounding box center [193, 297] width 175 height 46
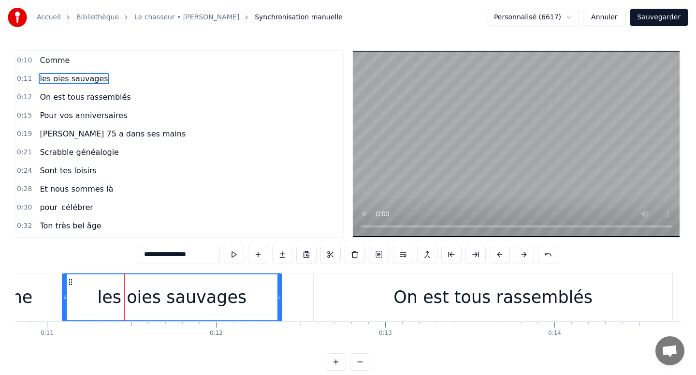
drag, startPoint x: 109, startPoint y: 293, endPoint x: 65, endPoint y: 292, distance: 43.5
click at [65, 292] on div at bounding box center [65, 297] width 4 height 46
click at [46, 296] on div "Comme" at bounding box center [0, 297] width 122 height 48
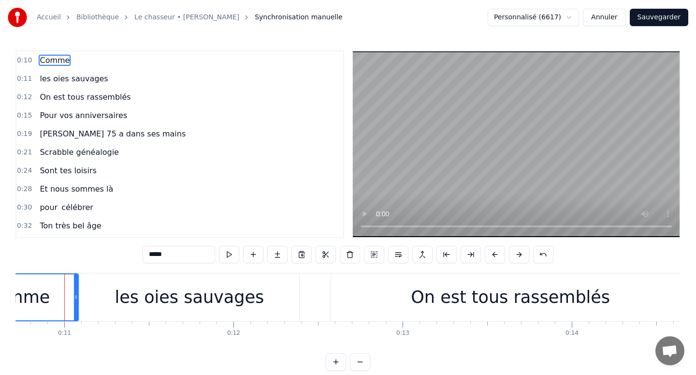
click at [58, 297] on div "Comme" at bounding box center [16, 297] width 121 height 46
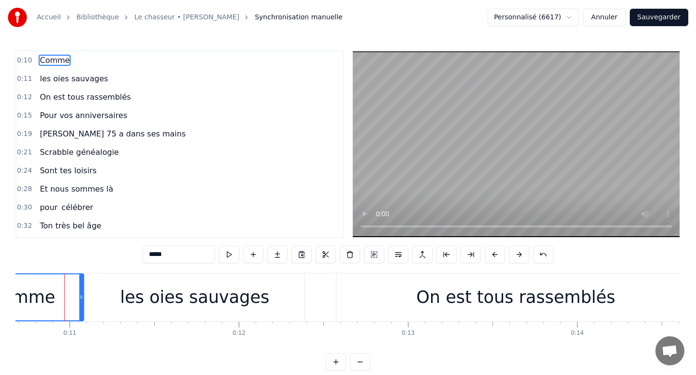
click at [63, 297] on div "Comme" at bounding box center [22, 297] width 121 height 46
click at [69, 298] on div "Comme" at bounding box center [23, 297] width 121 height 46
click at [77, 298] on div "Comme" at bounding box center [23, 297] width 121 height 46
click at [122, 298] on div "les oies sauvages" at bounding box center [195, 297] width 219 height 48
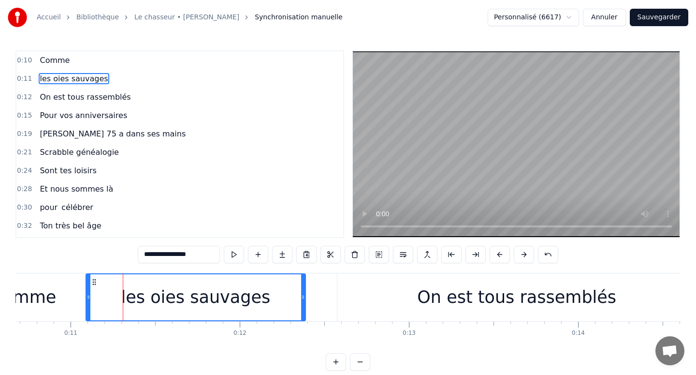
click at [202, 295] on div "les oies sauvages" at bounding box center [195, 297] width 149 height 26
click at [242, 293] on div "les oies sauvages" at bounding box center [195, 297] width 149 height 26
click at [280, 292] on div "les oies sauvages" at bounding box center [196, 297] width 218 height 46
click at [294, 293] on div "les oies sauvages" at bounding box center [196, 297] width 218 height 46
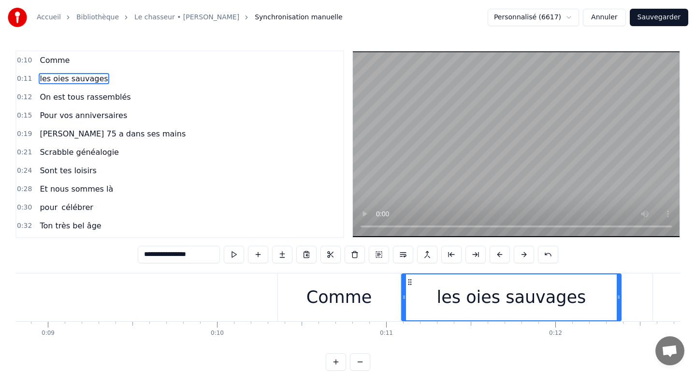
scroll to position [0, 1430]
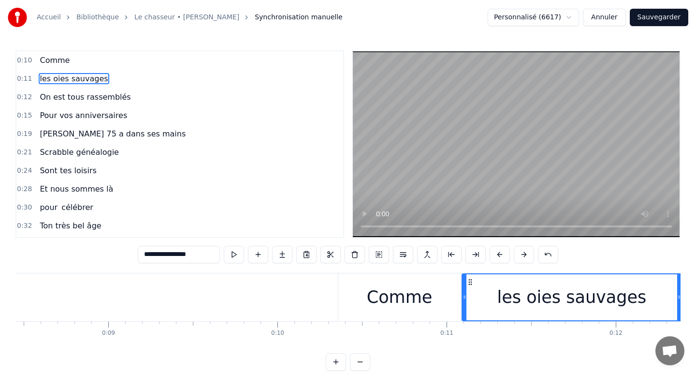
click at [406, 296] on div "Comme" at bounding box center [400, 297] width 66 height 26
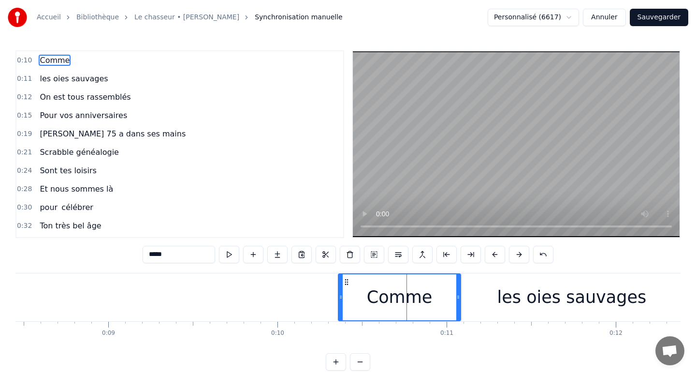
click at [450, 293] on div "Comme" at bounding box center [399, 297] width 121 height 46
click at [486, 289] on div "les oies sauvages" at bounding box center [571, 297] width 219 height 48
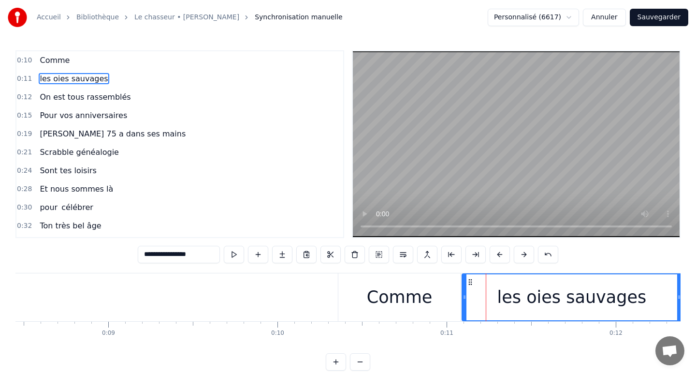
click at [446, 296] on div "Comme" at bounding box center [399, 297] width 122 height 48
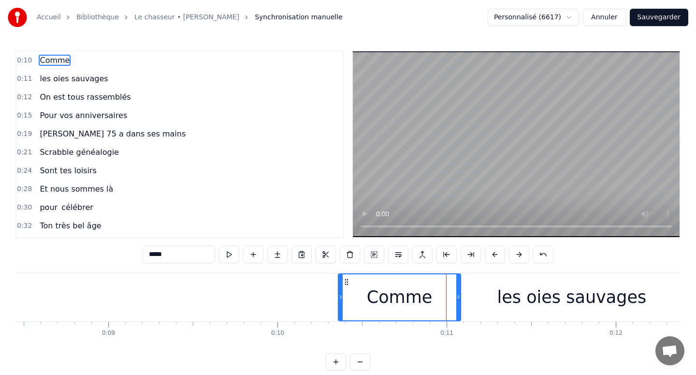
click at [475, 301] on div "les oies sauvages" at bounding box center [571, 297] width 219 height 48
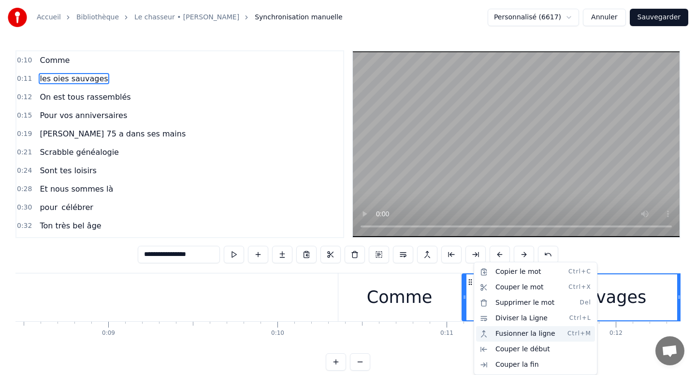
click at [496, 334] on div "Fusionner la ligne Ctrl+M" at bounding box center [535, 333] width 119 height 15
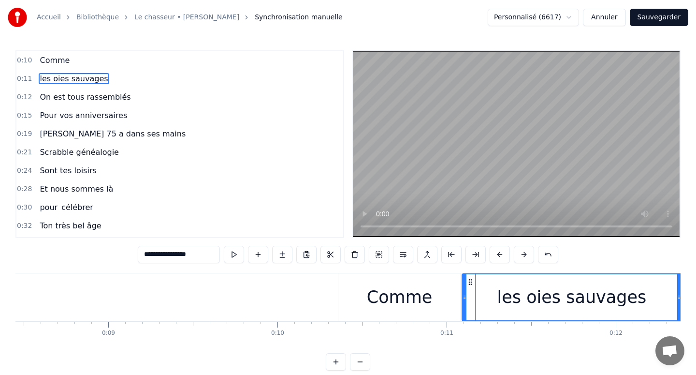
click at [430, 302] on div "Comme" at bounding box center [399, 297] width 122 height 48
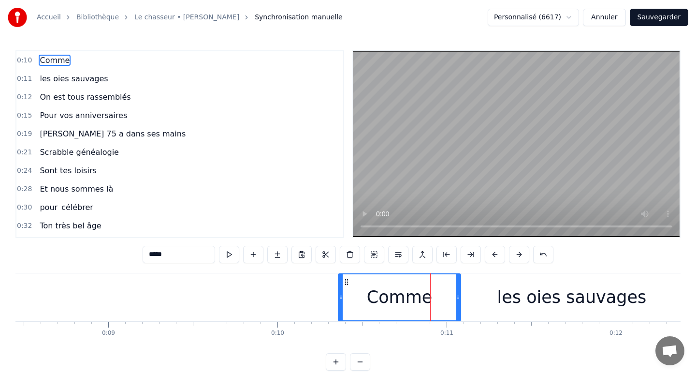
click at [445, 302] on div "Comme" at bounding box center [399, 297] width 121 height 46
click at [492, 304] on div "les oies sauvages" at bounding box center [571, 297] width 219 height 48
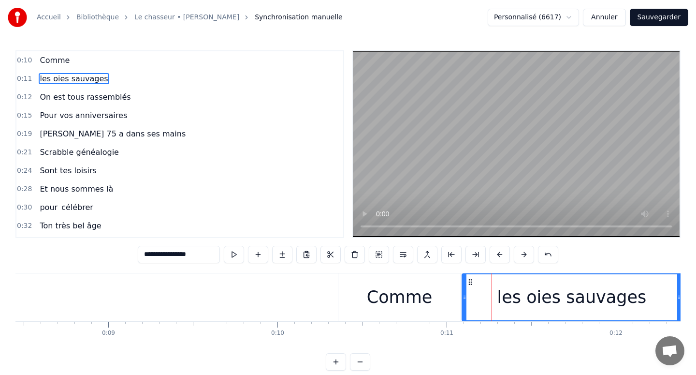
click at [444, 300] on div "Comme" at bounding box center [399, 297] width 122 height 48
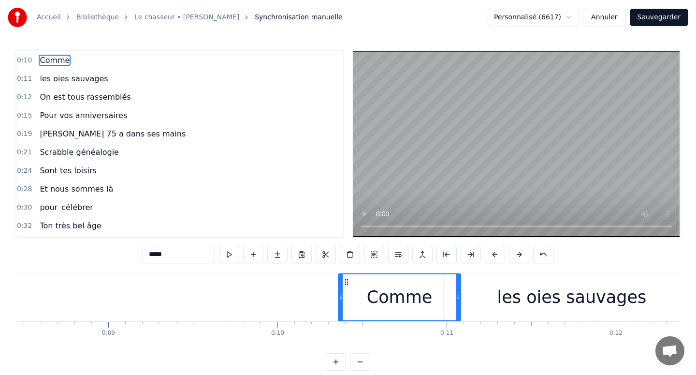
drag, startPoint x: 45, startPoint y: 82, endPoint x: 81, endPoint y: 65, distance: 39.4
click at [81, 65] on div "0:10 Comme 0:11 les oies sauvages 0:12 On est tous rassemblés 0:15 Pour vos ann…" at bounding box center [179, 144] width 329 height 188
click at [77, 74] on span "les oies sauvages" at bounding box center [74, 78] width 70 height 11
type input "**********"
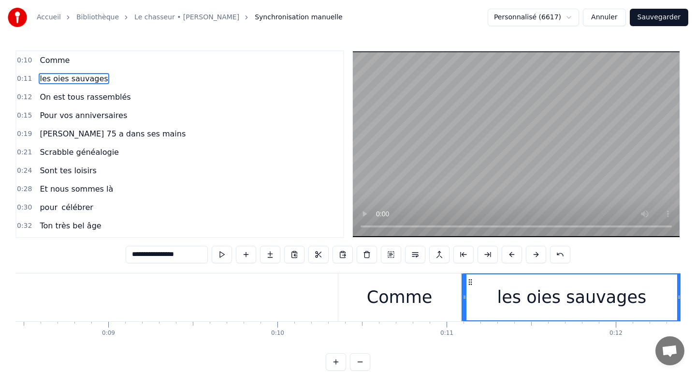
click at [80, 61] on div "0:10 Comme" at bounding box center [179, 60] width 327 height 18
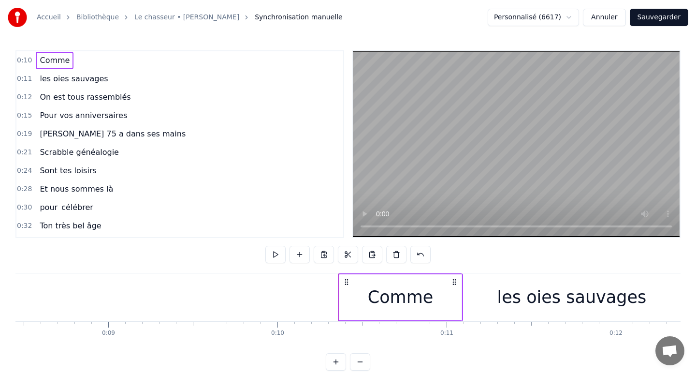
click at [57, 59] on span "Comme" at bounding box center [55, 60] width 32 height 11
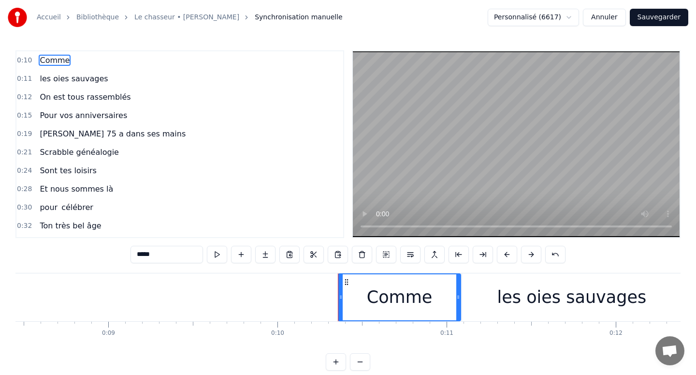
drag, startPoint x: 75, startPoint y: 76, endPoint x: 68, endPoint y: 55, distance: 21.9
click at [68, 55] on div "0:10 Comme 0:11 les oies sauvages 0:12 On est tous rassemblés 0:15 Pour vos ann…" at bounding box center [179, 144] width 329 height 188
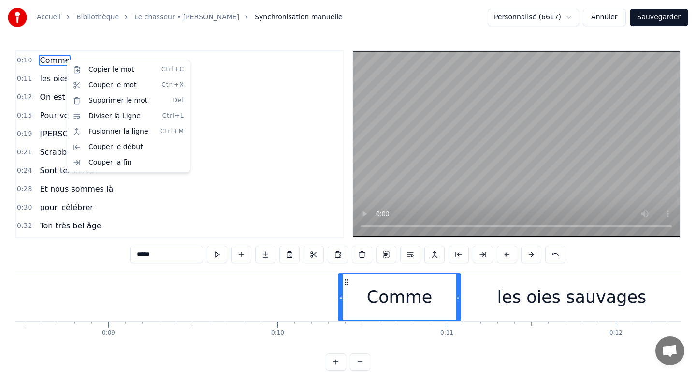
click at [59, 58] on html "Accueil Bibliothèque Le chasseur • [PERSON_NAME] Synchronisation manuelle Perso…" at bounding box center [348, 193] width 696 height 386
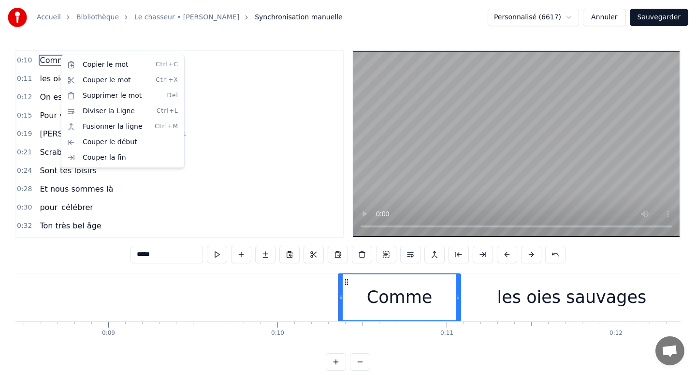
click at [60, 48] on html "Accueil Bibliothèque Le chasseur • [PERSON_NAME] Synchronisation manuelle Perso…" at bounding box center [348, 193] width 696 height 386
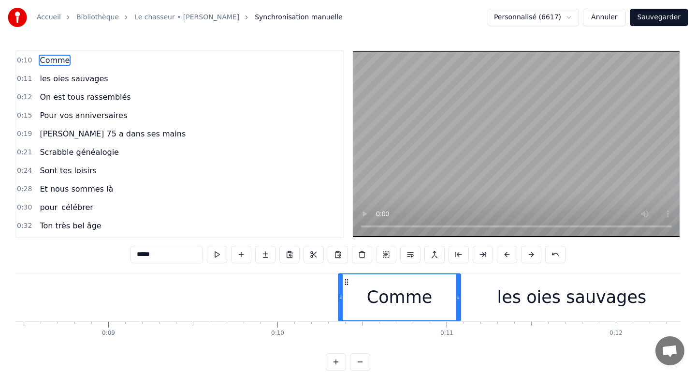
click at [77, 61] on div "0:10 Comme" at bounding box center [179, 60] width 327 height 18
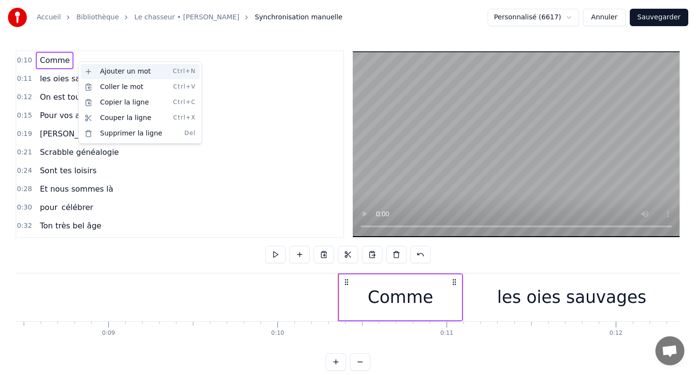
click at [99, 77] on div "Ajouter un mot Ctrl+N" at bounding box center [140, 71] width 119 height 15
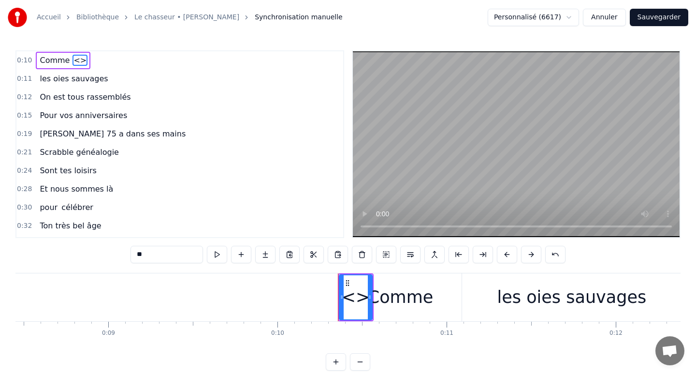
drag, startPoint x: 77, startPoint y: 80, endPoint x: 77, endPoint y: 61, distance: 18.4
click at [77, 61] on div "0:10 Comme <> 0:11 les oies sauvages 0:12 On est tous rassemblés 0:15 Pour vos …" at bounding box center [179, 144] width 329 height 188
click at [79, 75] on span "les oies sauvages" at bounding box center [74, 78] width 70 height 11
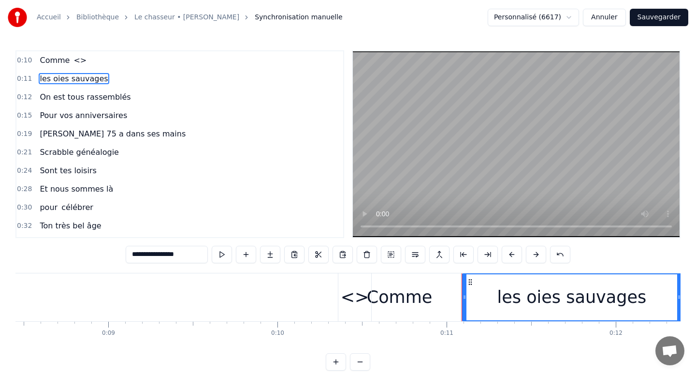
click at [73, 56] on span "<>" at bounding box center [80, 60] width 15 height 11
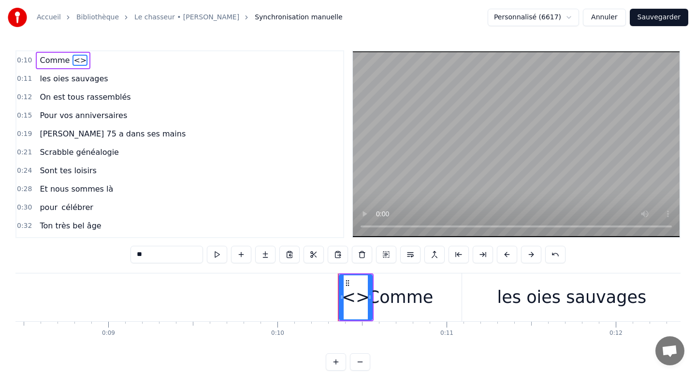
click at [73, 60] on span "<>" at bounding box center [80, 60] width 15 height 11
click at [166, 245] on div "0:10 Comme <> 0:11 les oies sauvages 0:12 On est tous rassemblés 0:15 Pour vos …" at bounding box center [347, 210] width 665 height 320
click at [166, 252] on input "**" at bounding box center [167, 254] width 73 height 17
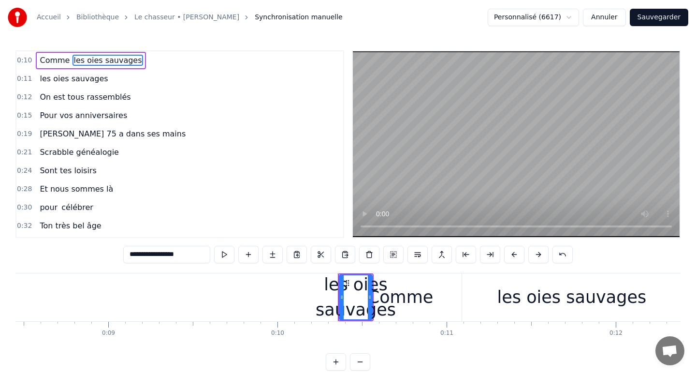
click at [82, 83] on span "les oies sauvages" at bounding box center [74, 78] width 70 height 11
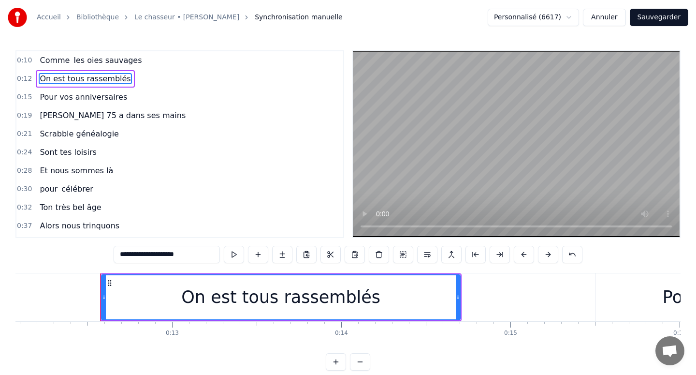
scroll to position [0, 2079]
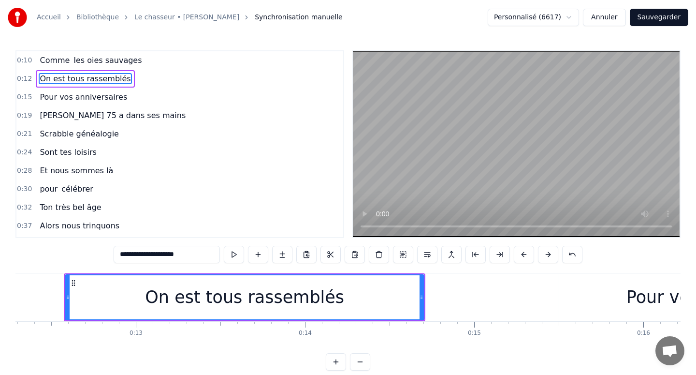
click at [124, 311] on div "On est tous rassemblés" at bounding box center [245, 297] width 358 height 44
click at [110, 311] on div "On est tous rassemblés" at bounding box center [245, 297] width 358 height 44
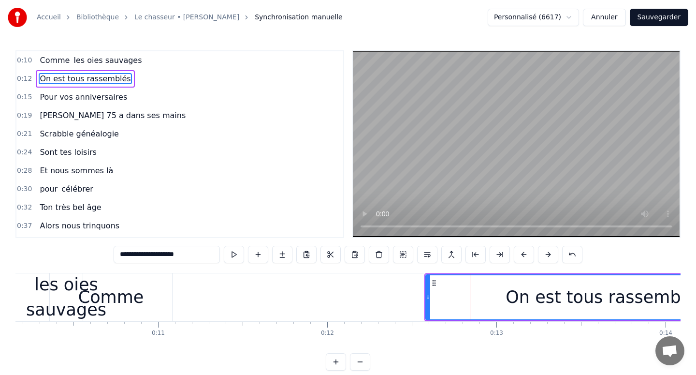
scroll to position [0, 1716]
click at [131, 308] on div "Comme" at bounding box center [113, 297] width 66 height 26
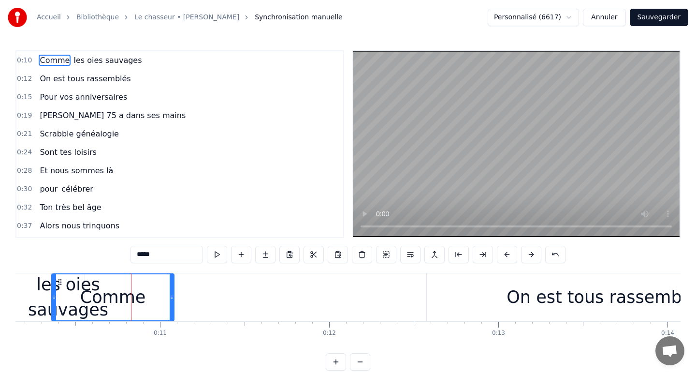
click at [143, 307] on div "Comme" at bounding box center [112, 297] width 121 height 46
click at [159, 306] on div "Comme" at bounding box center [112, 297] width 121 height 46
click at [166, 306] on div "Comme" at bounding box center [112, 297] width 121 height 46
click at [41, 306] on div "les oies sauvages" at bounding box center [68, 297] width 80 height 51
type input "**********"
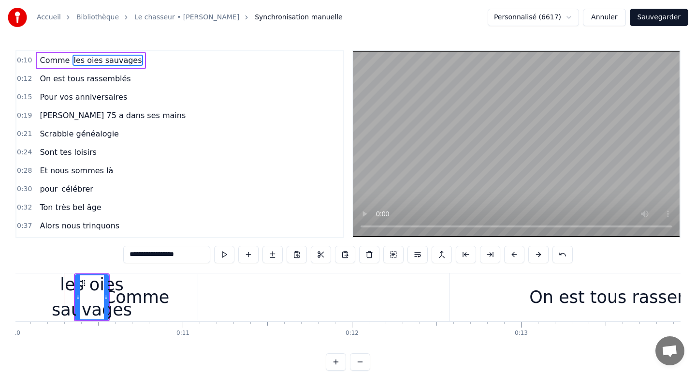
scroll to position [0, 1694]
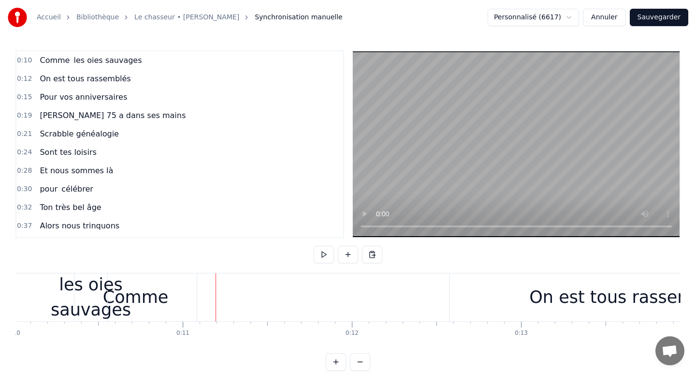
click at [98, 298] on div "les oies sauvages" at bounding box center [91, 297] width 80 height 51
click at [91, 298] on div "les oies sauvages" at bounding box center [91, 297] width 80 height 51
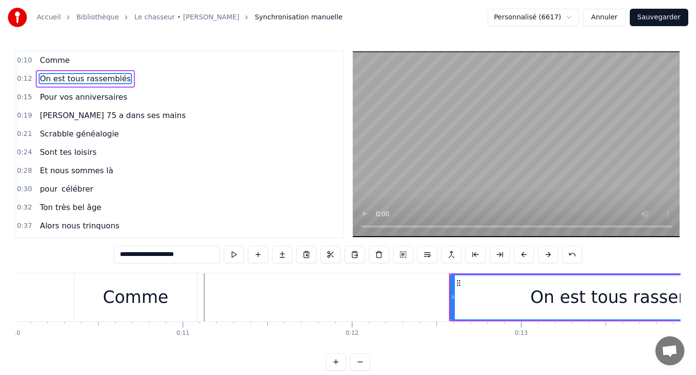
click at [180, 300] on div "Comme" at bounding box center [135, 297] width 122 height 48
type input "*****"
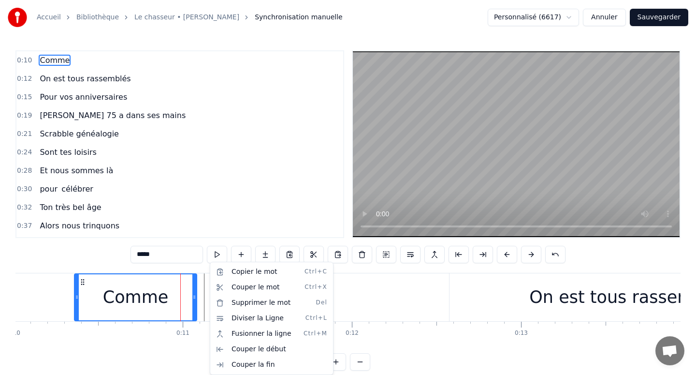
click at [185, 304] on html "Accueil Bibliothèque Le chasseur • [PERSON_NAME] Synchronisation manuelle Perso…" at bounding box center [348, 193] width 696 height 386
click at [179, 296] on html "Accueil Bibliothèque Le chasseur • [PERSON_NAME] Synchronisation manuelle Perso…" at bounding box center [348, 193] width 696 height 386
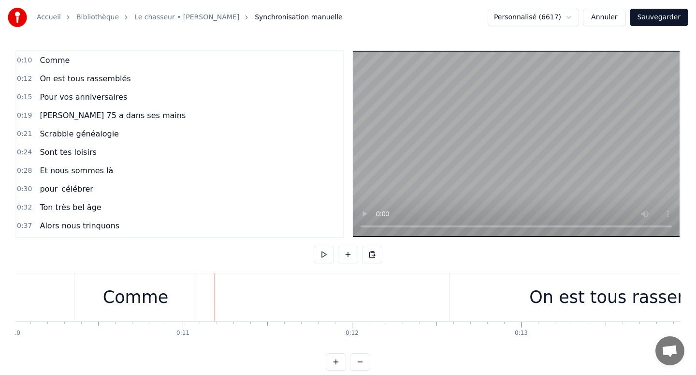
click at [185, 298] on html "Accueil Bibliothèque Le chasseur • [PERSON_NAME] Synchronisation manuelle Perso…" at bounding box center [348, 193] width 696 height 386
click at [167, 291] on html "Accueil Bibliothèque Le chasseur • [PERSON_NAME] Synchronisation manuelle Perso…" at bounding box center [348, 193] width 696 height 386
click at [58, 62] on span "Comme" at bounding box center [55, 60] width 32 height 11
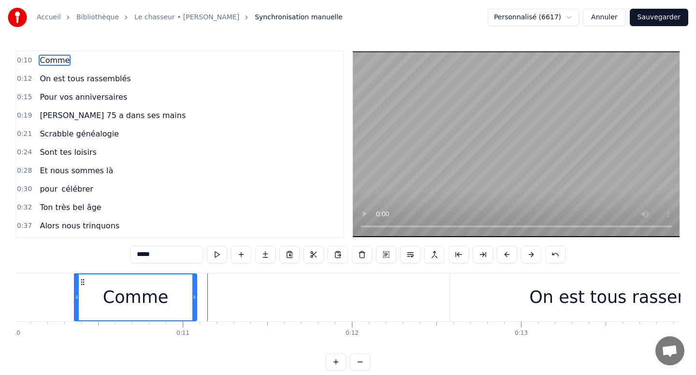
scroll to position [0, 1693]
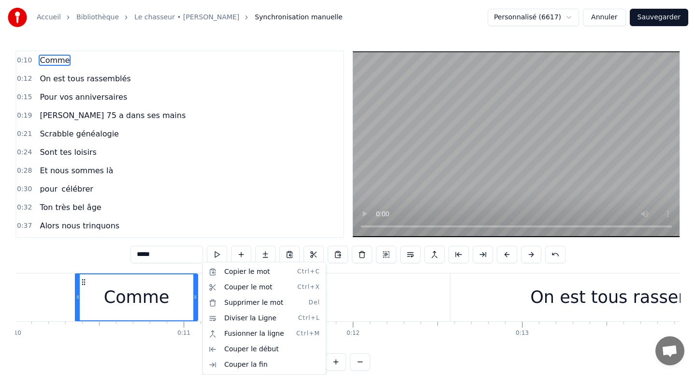
click at [177, 286] on html "Accueil Bibliothèque Le chasseur • [PERSON_NAME] Synchronisation manuelle Perso…" at bounding box center [348, 193] width 696 height 386
click at [179, 292] on div "Comme" at bounding box center [136, 297] width 121 height 46
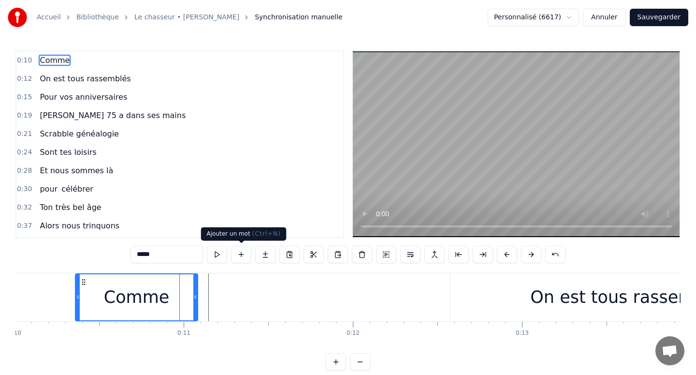
click at [243, 253] on button at bounding box center [241, 254] width 20 height 17
click at [240, 250] on button at bounding box center [241, 254] width 20 height 17
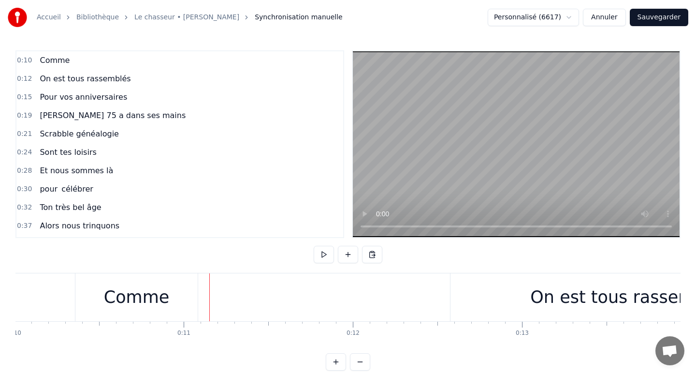
click at [178, 292] on div "Comme" at bounding box center [136, 297] width 122 height 48
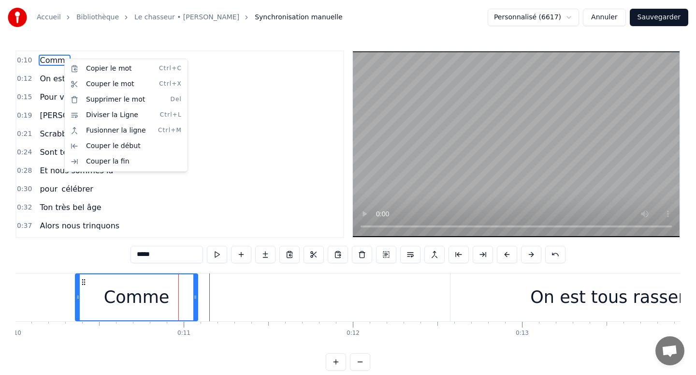
click at [65, 53] on html "Accueil Bibliothèque Le chasseur • [PERSON_NAME] Synchronisation manuelle Perso…" at bounding box center [348, 193] width 696 height 386
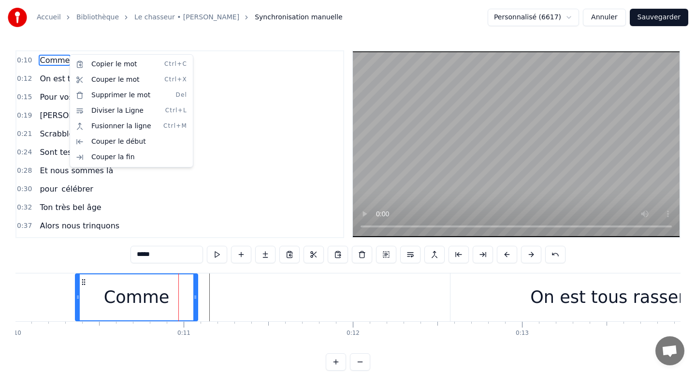
click at [64, 52] on html "Accueil Bibliothèque Le chasseur • [PERSON_NAME] Synchronisation manuelle Perso…" at bounding box center [348, 193] width 696 height 386
click at [77, 46] on html "Accueil Bibliothèque Le chasseur • [PERSON_NAME] Synchronisation manuelle Perso…" at bounding box center [348, 193] width 696 height 386
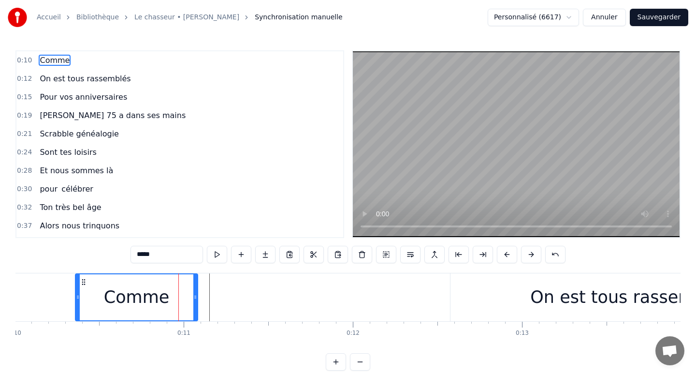
click at [77, 59] on div "0:10 Comme" at bounding box center [179, 60] width 327 height 18
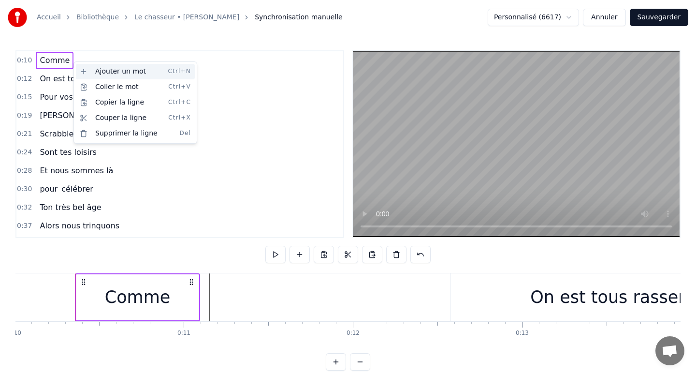
click at [87, 75] on div "Ajouter un mot Ctrl+N" at bounding box center [135, 71] width 119 height 15
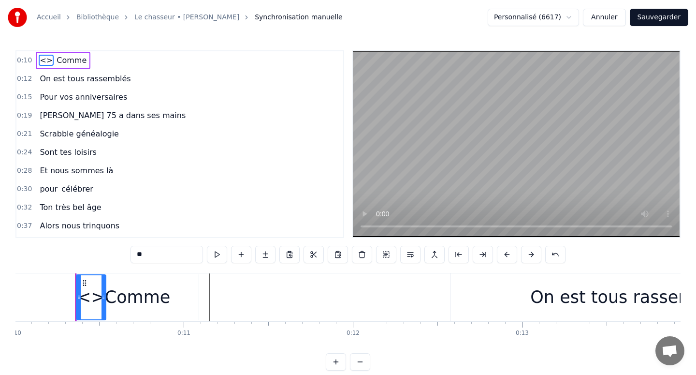
click at [45, 60] on span "<>" at bounding box center [46, 60] width 15 height 11
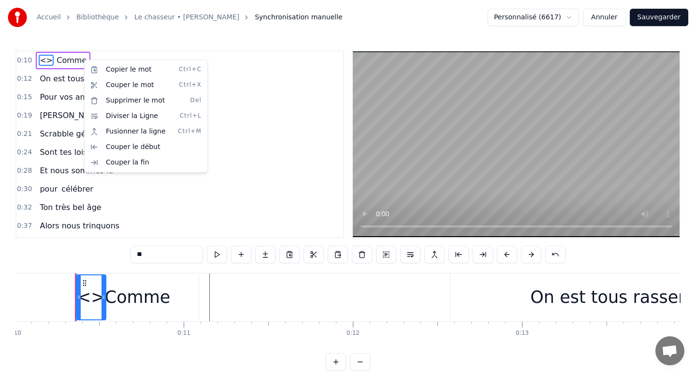
click at [77, 60] on html "Accueil Bibliothèque Le chasseur • [PERSON_NAME] Synchronisation manuelle Perso…" at bounding box center [348, 193] width 696 height 386
click at [78, 57] on html "Accueil Bibliothèque Le chasseur • [PERSON_NAME] Synchronisation manuelle Perso…" at bounding box center [348, 193] width 696 height 386
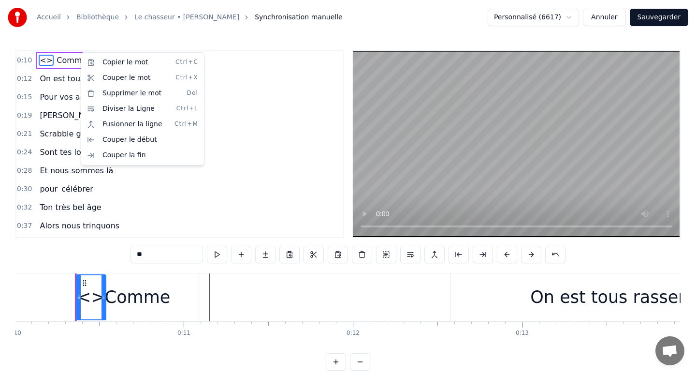
click at [66, 59] on html "Accueil Bibliothèque Le chasseur • [PERSON_NAME] Synchronisation manuelle Perso…" at bounding box center [348, 193] width 696 height 386
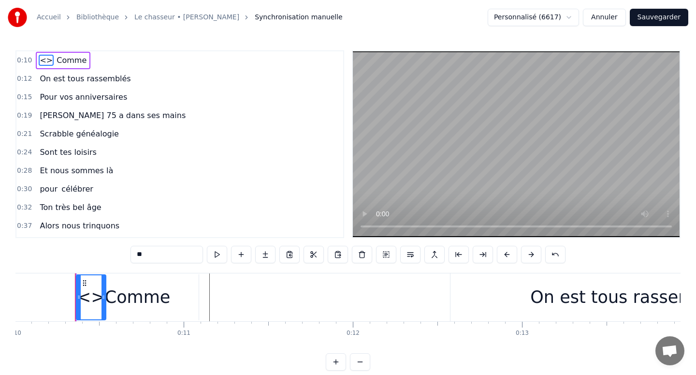
click at [74, 64] on span "Comme" at bounding box center [72, 60] width 32 height 11
type input "*****"
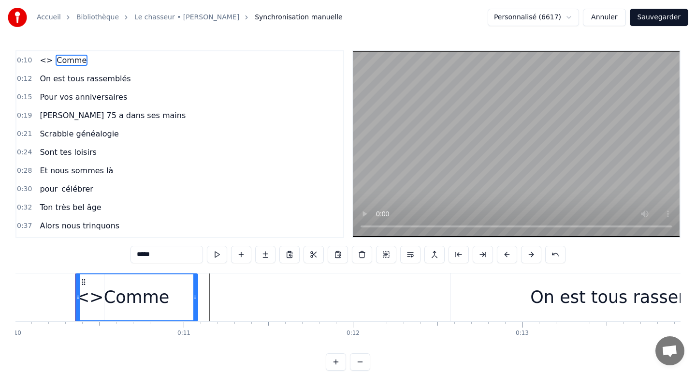
click at [80, 68] on div "<> Comme" at bounding box center [63, 60] width 55 height 17
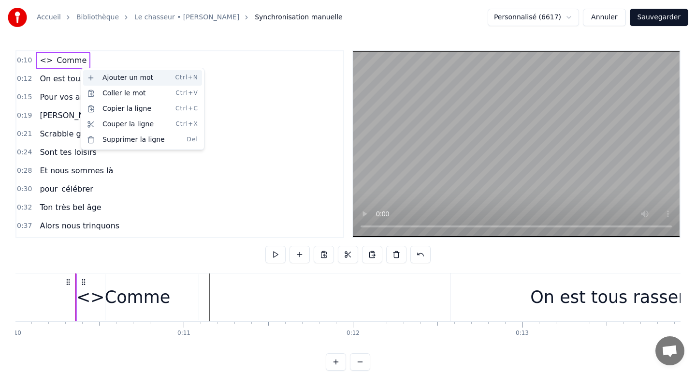
click at [88, 77] on div "Ajouter un mot Ctrl+N" at bounding box center [142, 77] width 119 height 15
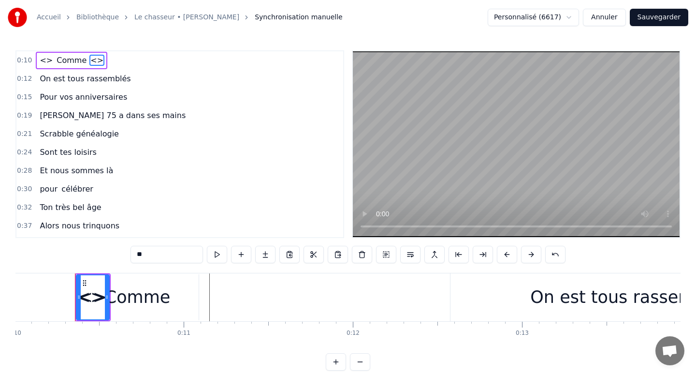
click at [42, 57] on span "<>" at bounding box center [46, 60] width 15 height 11
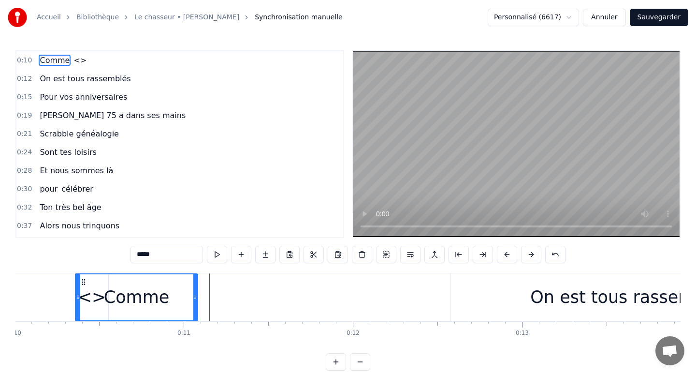
click at [73, 60] on span "<>" at bounding box center [80, 60] width 15 height 11
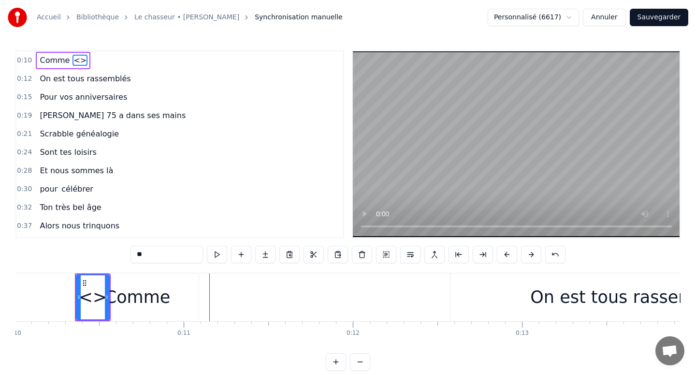
click at [169, 253] on input "**" at bounding box center [167, 254] width 73 height 17
click at [169, 252] on input "**" at bounding box center [167, 254] width 73 height 17
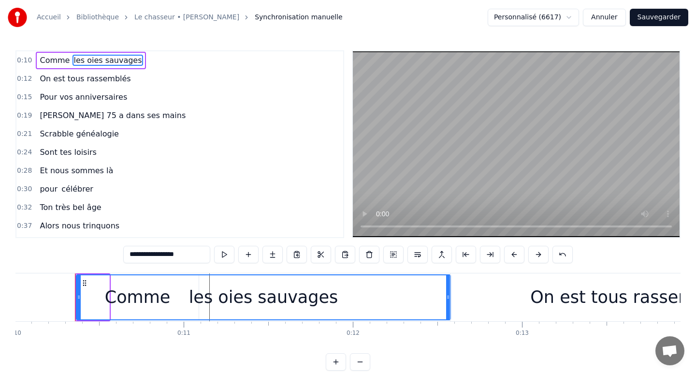
drag, startPoint x: 106, startPoint y: 293, endPoint x: 448, endPoint y: 286, distance: 341.3
click at [448, 286] on div at bounding box center [448, 297] width 4 height 44
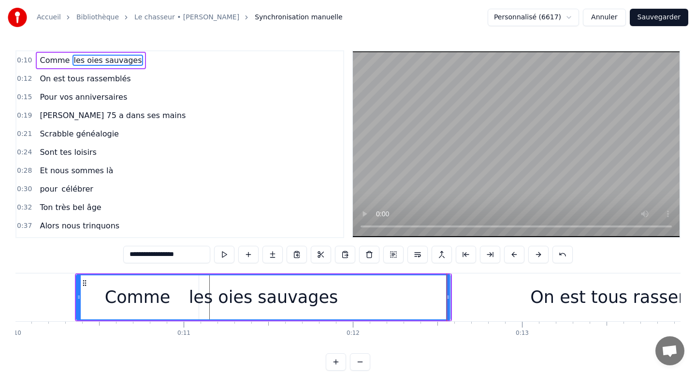
click at [430, 291] on div "les oies sauvages" at bounding box center [263, 297] width 373 height 44
click at [414, 294] on div "les oies sauvages" at bounding box center [263, 297] width 373 height 44
click at [390, 293] on div "les oies sauvages" at bounding box center [263, 297] width 373 height 44
click at [420, 297] on div "les oies sauvages" at bounding box center [263, 297] width 373 height 44
click at [431, 298] on div "les oies sauvages" at bounding box center [263, 297] width 373 height 44
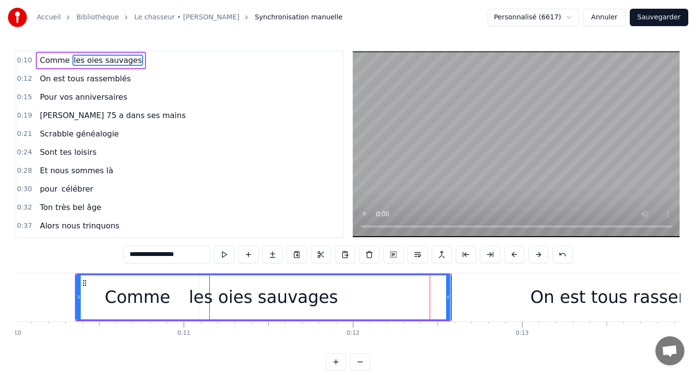
click at [459, 298] on div "On est tous rassemblés" at bounding box center [629, 297] width 359 height 48
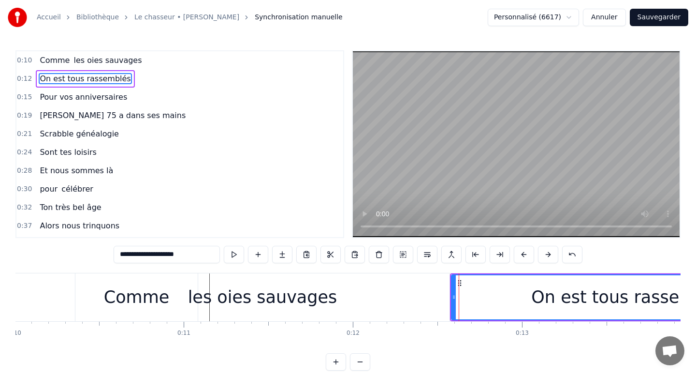
click at [473, 296] on div "On est tous rassemblés" at bounding box center [631, 297] width 358 height 44
click at [484, 295] on div "On est tous rassemblés" at bounding box center [631, 297] width 358 height 44
click at [461, 297] on div "On est tous rassemblés" at bounding box center [631, 297] width 358 height 44
click at [424, 296] on div "les oies sauvages" at bounding box center [262, 297] width 374 height 48
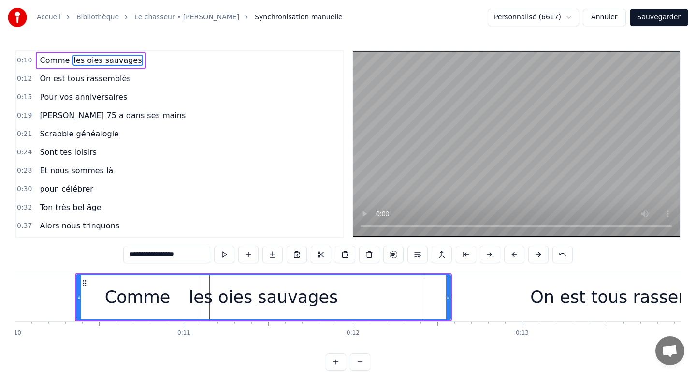
click at [398, 294] on div "les oies sauvages" at bounding box center [263, 297] width 373 height 44
click at [379, 294] on div "les oies sauvages" at bounding box center [263, 297] width 373 height 44
click at [364, 295] on div "les oies sauvages" at bounding box center [263, 297] width 373 height 44
click at [380, 297] on div "les oies sauvages" at bounding box center [263, 297] width 373 height 44
click at [390, 297] on div "les oies sauvages" at bounding box center [263, 297] width 373 height 44
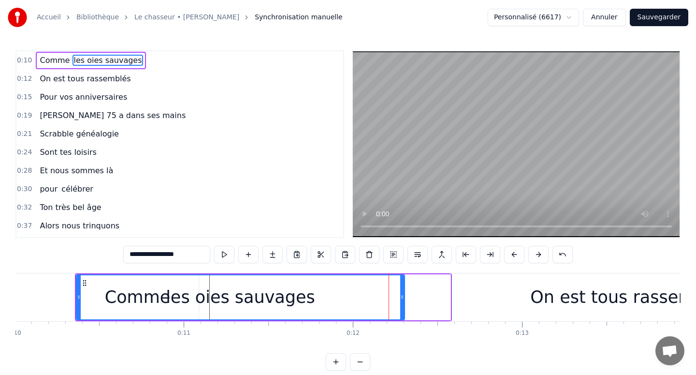
drag, startPoint x: 448, startPoint y: 293, endPoint x: 402, endPoint y: 296, distance: 46.0
click at [402, 295] on icon at bounding box center [402, 297] width 4 height 8
click at [395, 296] on div "les oies sauvages" at bounding box center [240, 297] width 327 height 44
click at [239, 294] on div "les oies sauvages" at bounding box center [240, 297] width 149 height 26
click at [175, 294] on div "les oies sauvages" at bounding box center [240, 297] width 327 height 44
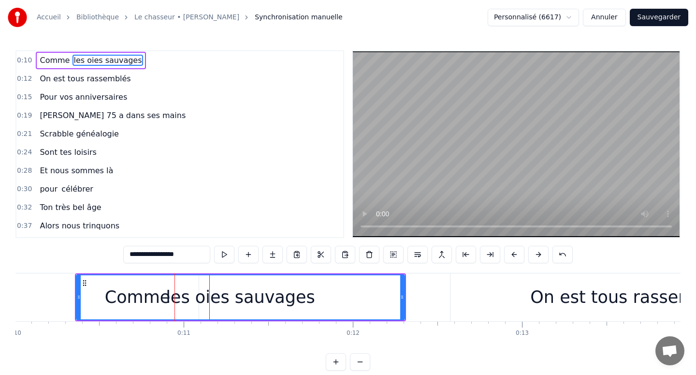
click at [184, 294] on div "les oies sauvages" at bounding box center [240, 297] width 149 height 26
click at [170, 294] on div "les oies sauvages" at bounding box center [240, 297] width 327 height 44
click at [194, 294] on div "les oies sauvages" at bounding box center [240, 297] width 149 height 26
click at [251, 293] on div "les oies sauvages" at bounding box center [240, 297] width 149 height 26
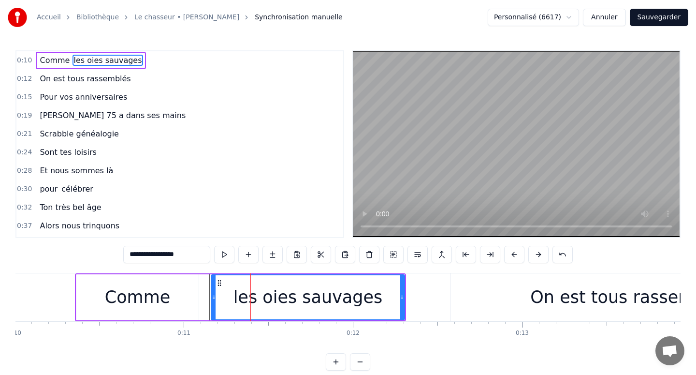
drag, startPoint x: 79, startPoint y: 295, endPoint x: 213, endPoint y: 290, distance: 134.5
click at [213, 290] on div at bounding box center [214, 297] width 4 height 44
click at [186, 300] on div "Comme" at bounding box center [137, 297] width 122 height 46
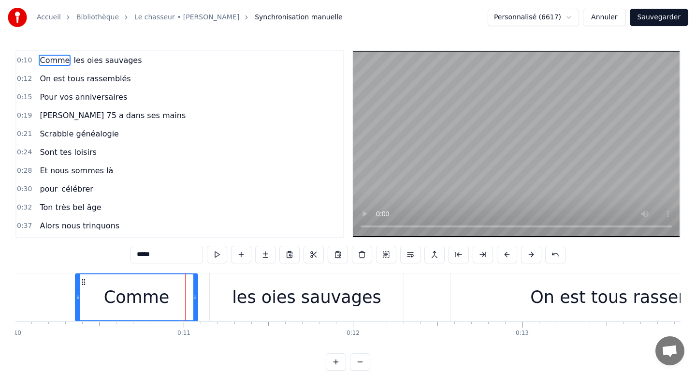
click at [190, 300] on div "Comme" at bounding box center [136, 297] width 121 height 46
click at [160, 299] on div "Comme" at bounding box center [137, 297] width 66 height 26
click at [238, 303] on div "les oies sauvages" at bounding box center [307, 297] width 194 height 48
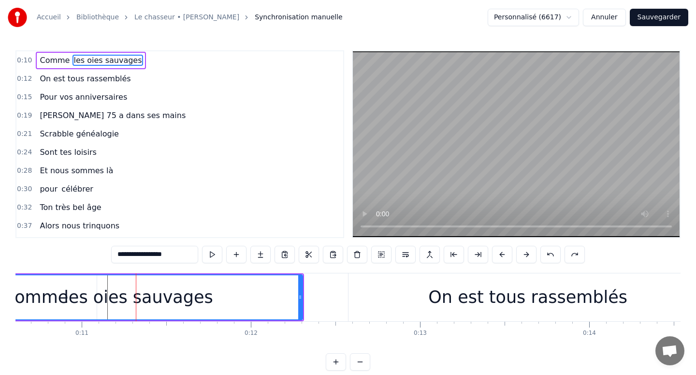
scroll to position [0, 1766]
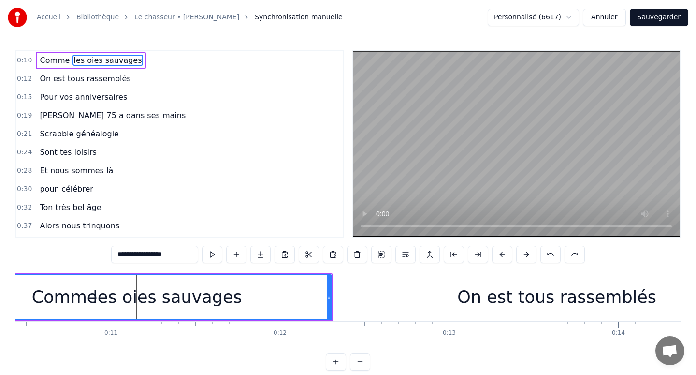
click at [281, 302] on div "les oies sauvages" at bounding box center [167, 297] width 327 height 44
click at [398, 288] on div "On est tous rassemblés" at bounding box center [556, 297] width 359 height 48
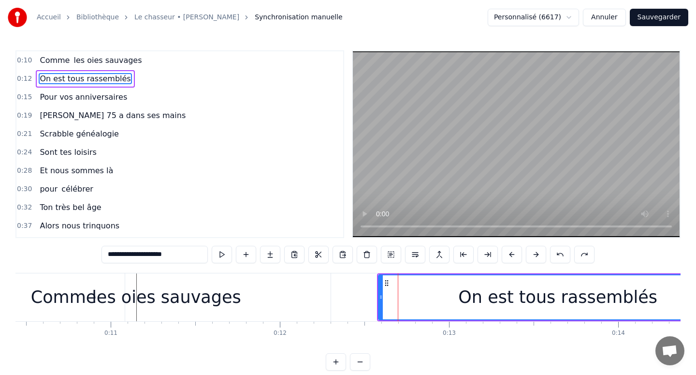
click at [582, 276] on div "On est tous rassemblés" at bounding box center [558, 297] width 358 height 44
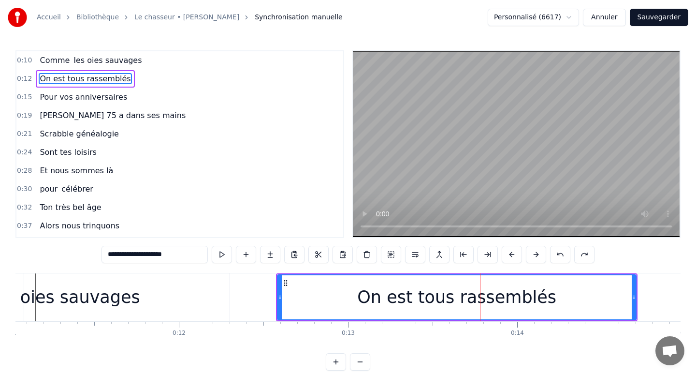
scroll to position [0, 1912]
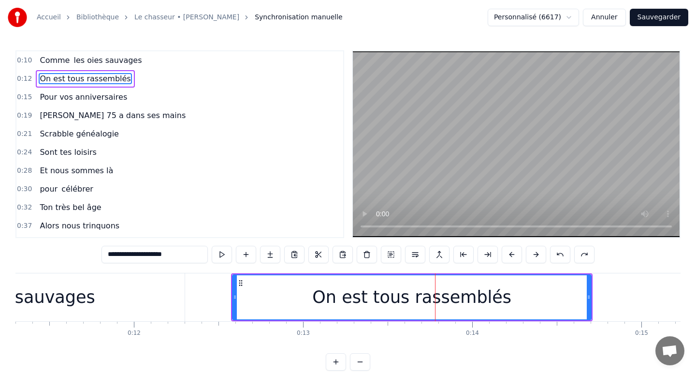
click at [576, 285] on div "On est tous rassemblés" at bounding box center [412, 297] width 358 height 44
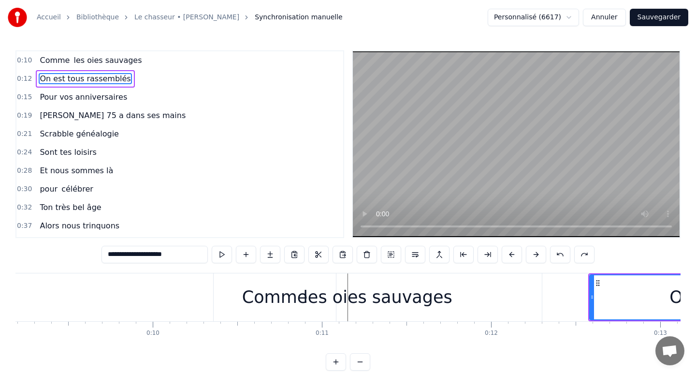
scroll to position [0, 1533]
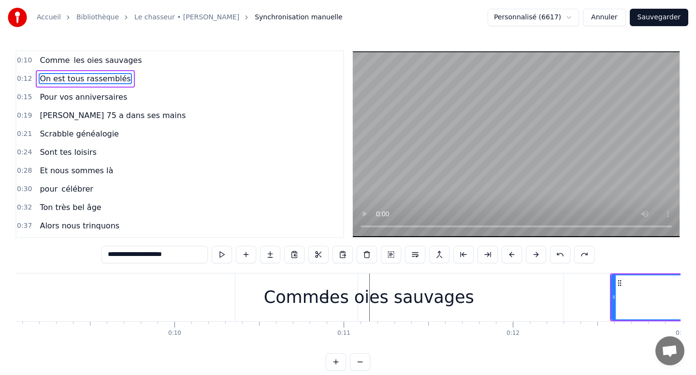
click at [329, 299] on div "les oies sauvages" at bounding box center [399, 297] width 328 height 48
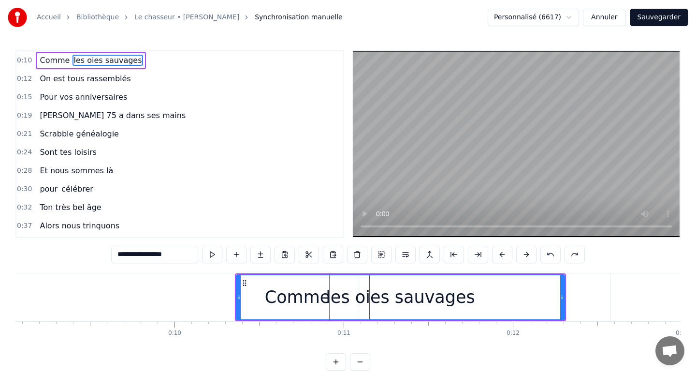
click at [296, 294] on div "les oies sauvages" at bounding box center [400, 297] width 327 height 44
click at [304, 301] on div "les oies sauvages" at bounding box center [400, 297] width 327 height 44
click at [48, 59] on span "Comme" at bounding box center [55, 60] width 32 height 11
type input "*****"
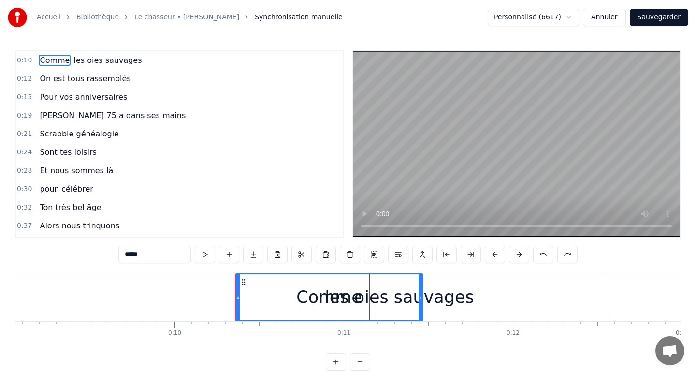
drag, startPoint x: 354, startPoint y: 296, endPoint x: 421, endPoint y: 288, distance: 66.8
click at [421, 288] on div at bounding box center [421, 297] width 4 height 46
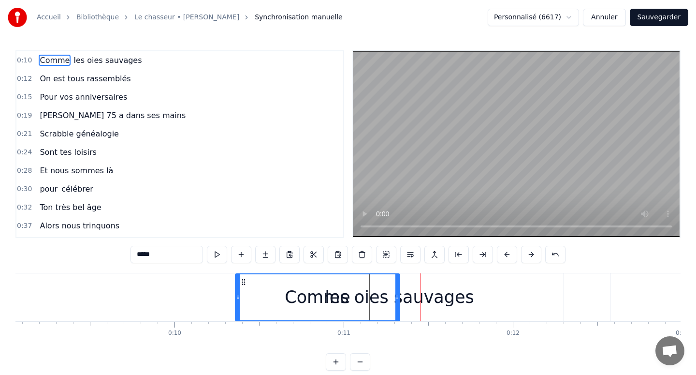
drag, startPoint x: 422, startPoint y: 289, endPoint x: 392, endPoint y: 292, distance: 30.2
click at [395, 292] on div at bounding box center [397, 297] width 4 height 46
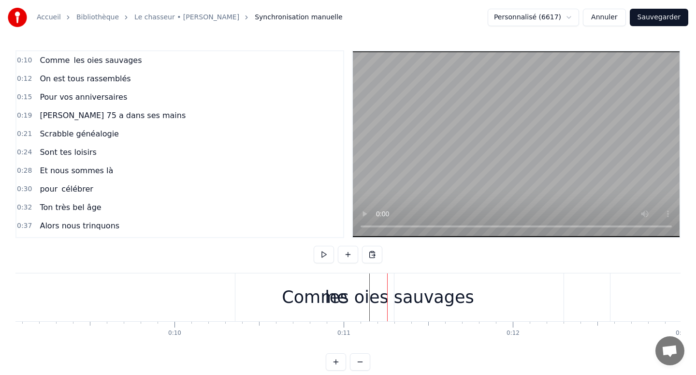
click at [325, 295] on div "les oies sauvages" at bounding box center [399, 297] width 328 height 48
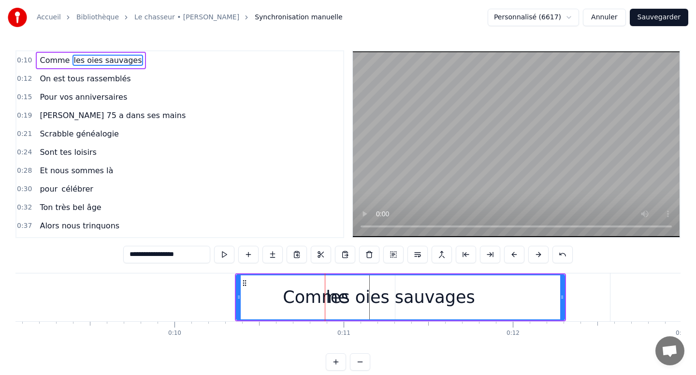
click at [311, 299] on div "les oies sauvages" at bounding box center [400, 297] width 327 height 44
click at [58, 61] on span "Comme" at bounding box center [55, 60] width 32 height 11
type input "*****"
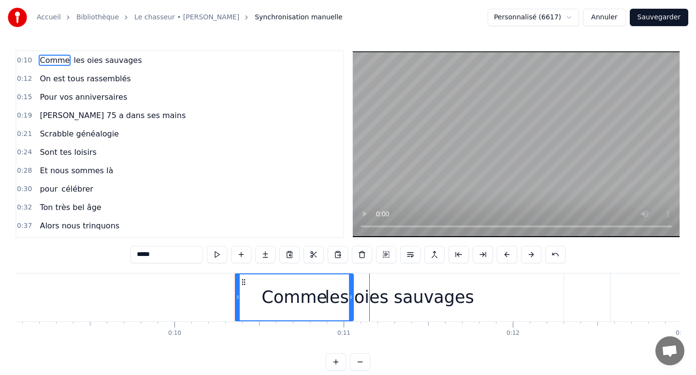
drag, startPoint x: 392, startPoint y: 293, endPoint x: 342, endPoint y: 295, distance: 50.3
click at [349, 295] on icon at bounding box center [351, 297] width 4 height 8
drag, startPoint x: 341, startPoint y: 295, endPoint x: 324, endPoint y: 296, distance: 17.4
click at [324, 296] on icon at bounding box center [324, 297] width 4 height 8
drag, startPoint x: 325, startPoint y: 292, endPoint x: 318, endPoint y: 292, distance: 6.8
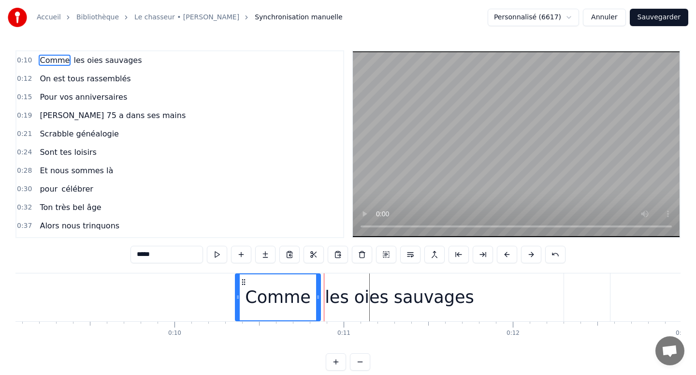
click at [318, 292] on div at bounding box center [318, 297] width 4 height 46
drag, startPoint x: 318, startPoint y: 292, endPoint x: 306, endPoint y: 292, distance: 11.6
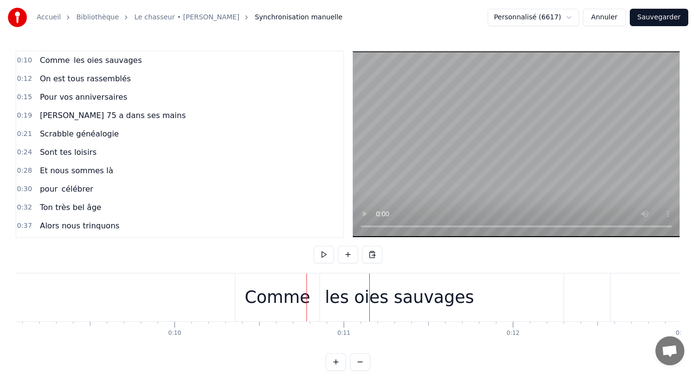
click at [295, 294] on div "les oies sauvages" at bounding box center [399, 297] width 328 height 48
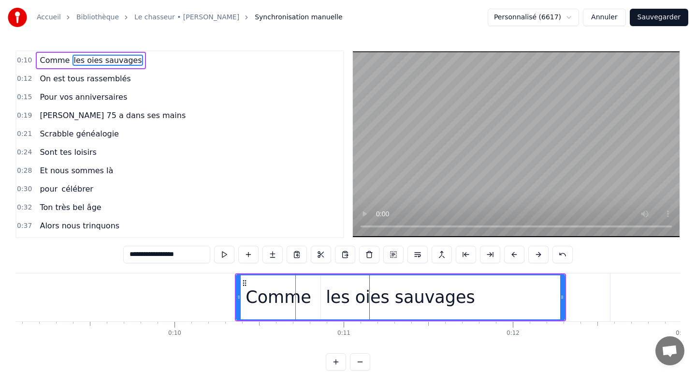
click at [313, 292] on div "les oies sauvages" at bounding box center [400, 297] width 327 height 44
click at [54, 66] on span "Comme" at bounding box center [55, 60] width 32 height 11
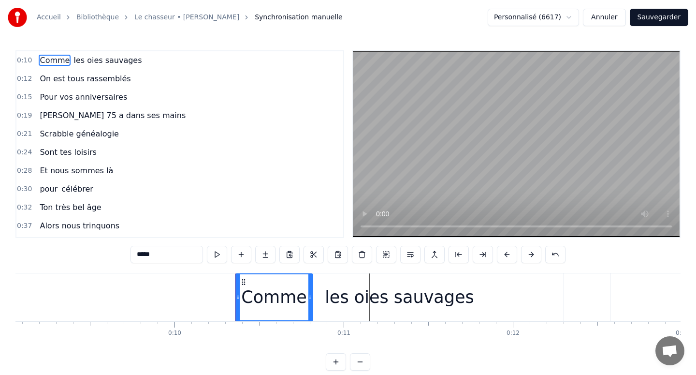
drag, startPoint x: 318, startPoint y: 291, endPoint x: 311, endPoint y: 291, distance: 6.8
click at [311, 291] on div at bounding box center [310, 297] width 4 height 46
click at [338, 295] on div "les oies sauvages" at bounding box center [399, 297] width 149 height 26
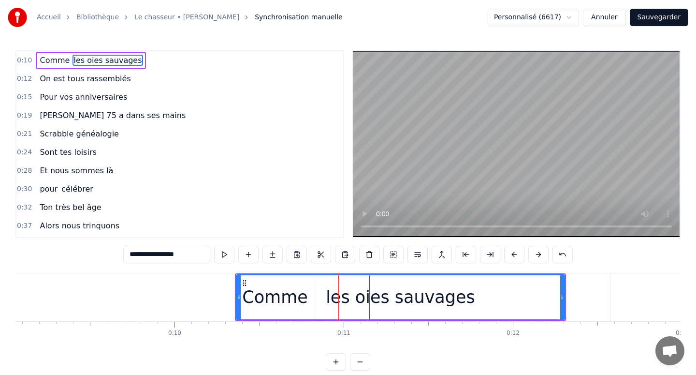
click at [329, 295] on div "les oies sauvages" at bounding box center [400, 297] width 327 height 44
click at [104, 59] on span "les oies sauvages" at bounding box center [108, 60] width 70 height 11
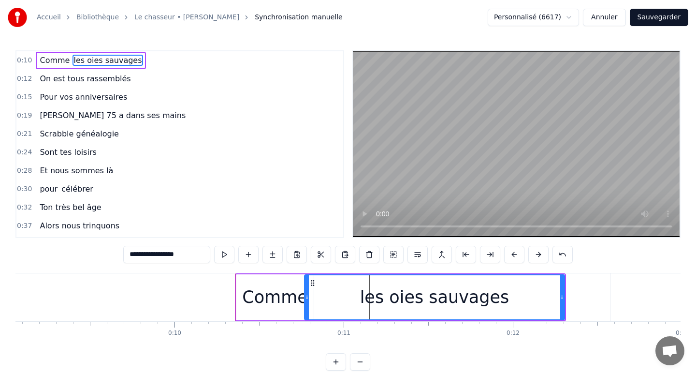
drag, startPoint x: 239, startPoint y: 299, endPoint x: 306, endPoint y: 296, distance: 67.7
click at [307, 296] on icon at bounding box center [307, 297] width 4 height 8
click at [315, 296] on icon at bounding box center [317, 297] width 4 height 8
drag, startPoint x: 310, startPoint y: 296, endPoint x: 317, endPoint y: 296, distance: 6.8
click at [318, 297] on circle at bounding box center [318, 297] width 0 height 0
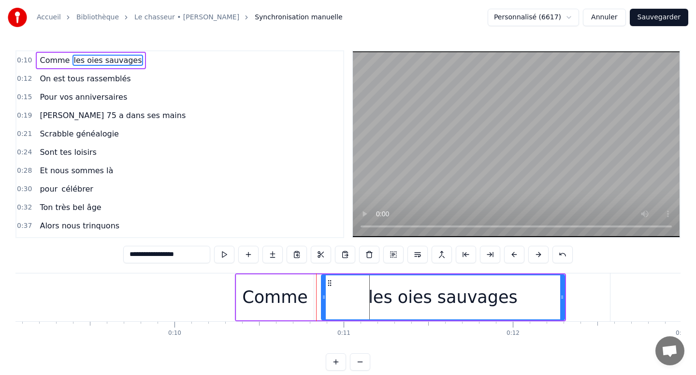
drag, startPoint x: 317, startPoint y: 296, endPoint x: 327, endPoint y: 297, distance: 9.7
click at [326, 296] on icon at bounding box center [324, 297] width 4 height 8
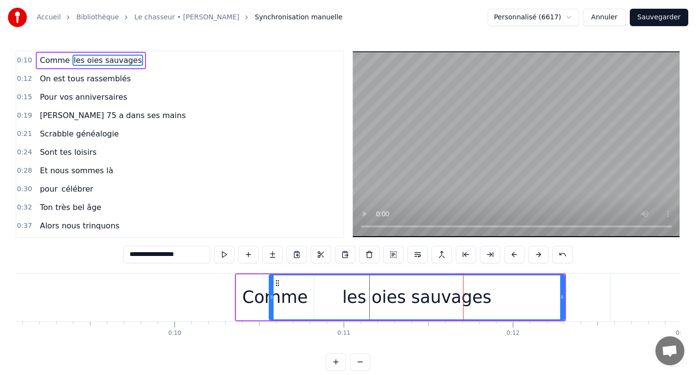
drag, startPoint x: 326, startPoint y: 295, endPoint x: 270, endPoint y: 305, distance: 56.8
click at [270, 305] on div at bounding box center [272, 297] width 4 height 44
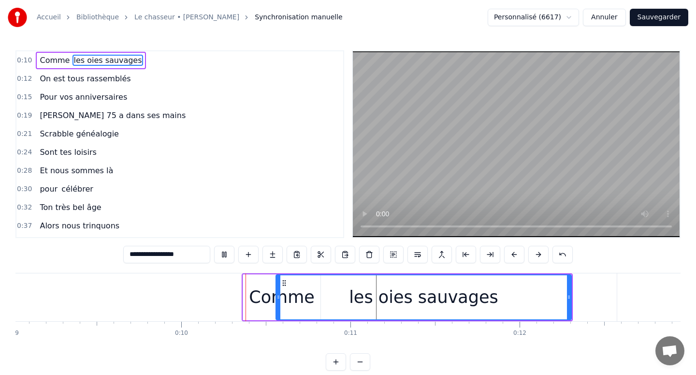
scroll to position [0, 1581]
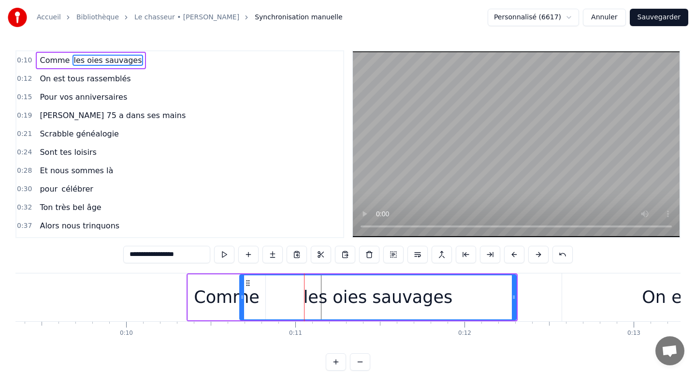
drag, startPoint x: 221, startPoint y: 294, endPoint x: 240, endPoint y: 294, distance: 18.9
click at [240, 294] on icon at bounding box center [242, 297] width 4 height 8
drag, startPoint x: 240, startPoint y: 294, endPoint x: 260, endPoint y: 294, distance: 19.8
click at [260, 294] on icon at bounding box center [262, 297] width 4 height 8
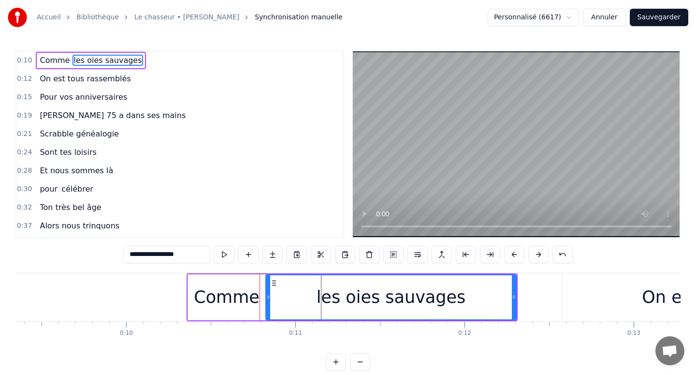
click at [266, 293] on icon at bounding box center [268, 297] width 4 height 8
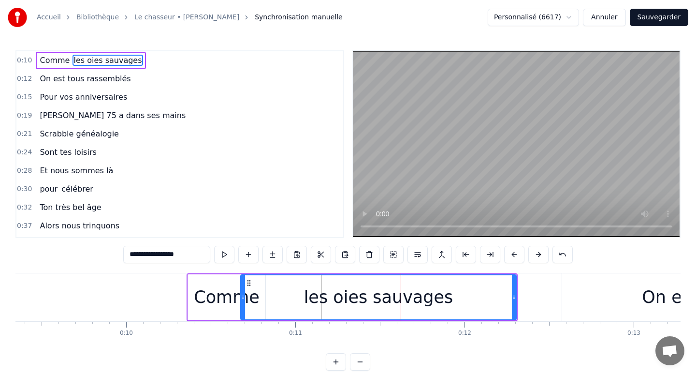
drag, startPoint x: 267, startPoint y: 295, endPoint x: 242, endPoint y: 295, distance: 25.6
click at [242, 295] on icon at bounding box center [243, 297] width 4 height 8
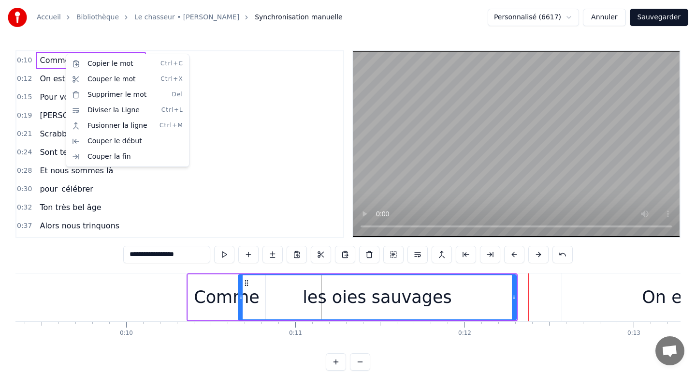
click at [255, 297] on html "Accueil Bibliothèque Le chasseur • [PERSON_NAME] Synchronisation manuelle Perso…" at bounding box center [348, 193] width 696 height 386
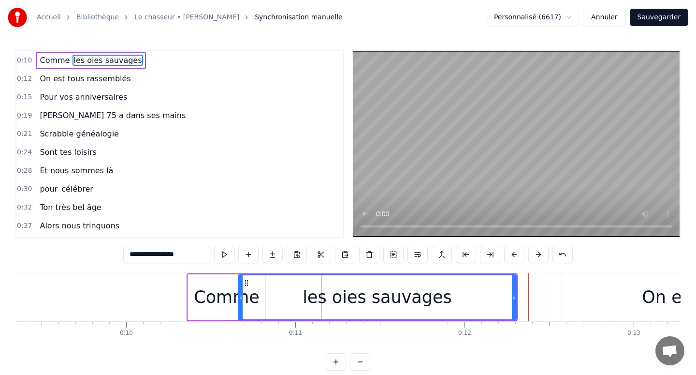
scroll to position [0, 1581]
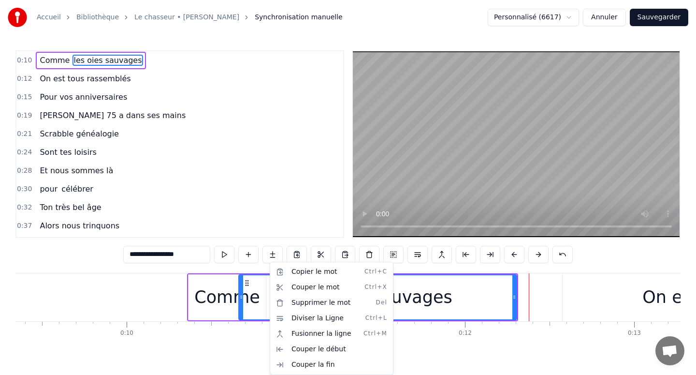
click at [259, 294] on html "Accueil Bibliothèque Le chasseur • [PERSON_NAME] Synchronisation manuelle Perso…" at bounding box center [348, 193] width 696 height 386
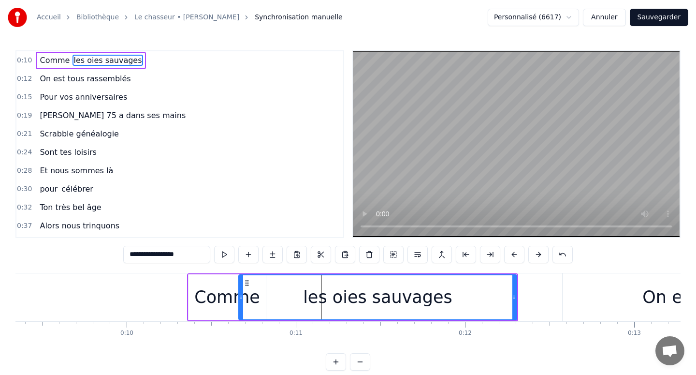
click at [205, 297] on div "Comme" at bounding box center [227, 297] width 66 height 26
type input "*****"
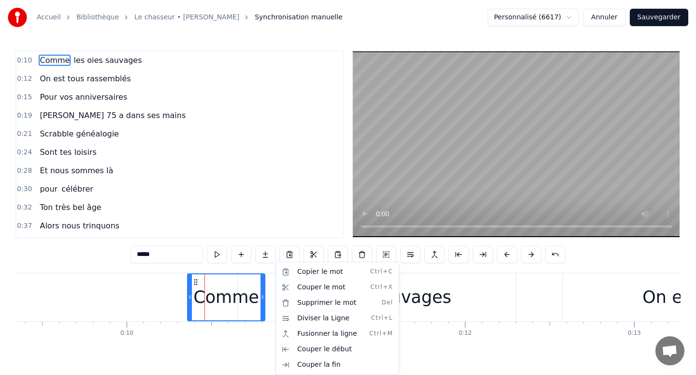
click at [125, 52] on html "Accueil Bibliothèque Le chasseur • [PERSON_NAME] Synchronisation manuelle Perso…" at bounding box center [348, 193] width 696 height 386
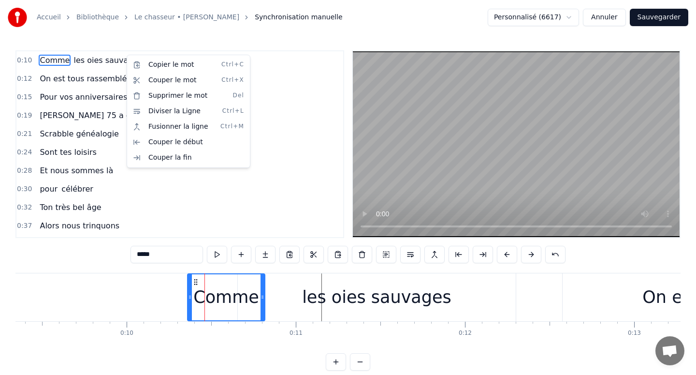
click at [113, 54] on html "Accueil Bibliothèque Le chasseur • [PERSON_NAME] Synchronisation manuelle Perso…" at bounding box center [348, 193] width 696 height 386
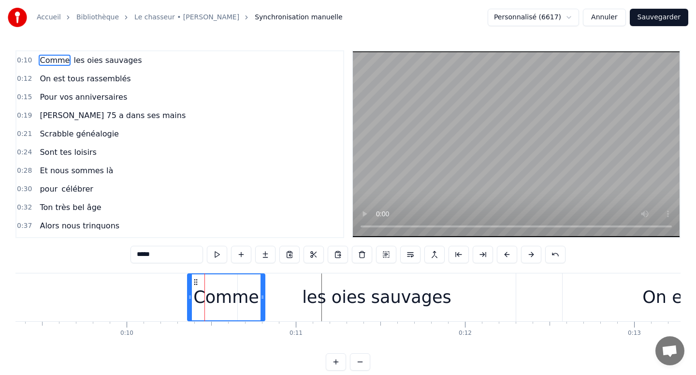
click at [127, 53] on div "Comme les oies sauvages" at bounding box center [91, 60] width 110 height 17
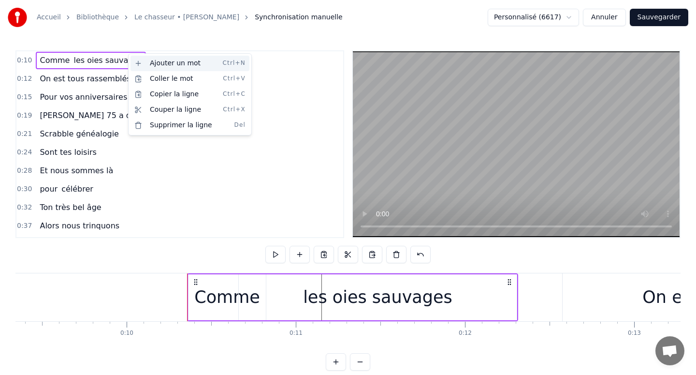
click at [137, 65] on div "Ajouter un mot Ctrl+N" at bounding box center [190, 63] width 119 height 15
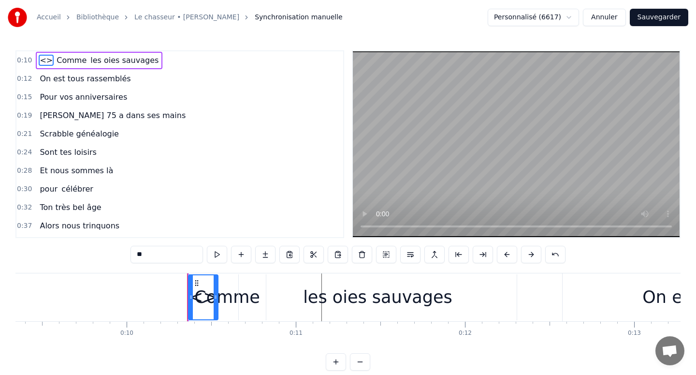
click at [43, 58] on span "<>" at bounding box center [46, 60] width 15 height 11
click at [165, 255] on input "**" at bounding box center [167, 254] width 73 height 17
type input "***"
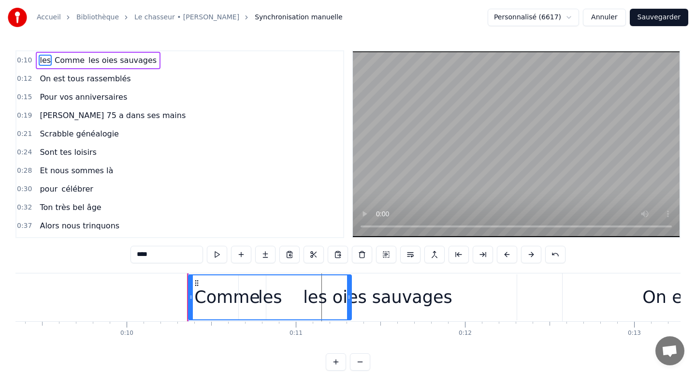
drag, startPoint x: 208, startPoint y: 292, endPoint x: 395, endPoint y: 289, distance: 187.1
click at [189, 289] on div "les Comme les oies sauvages" at bounding box center [188, 297] width 2 height 48
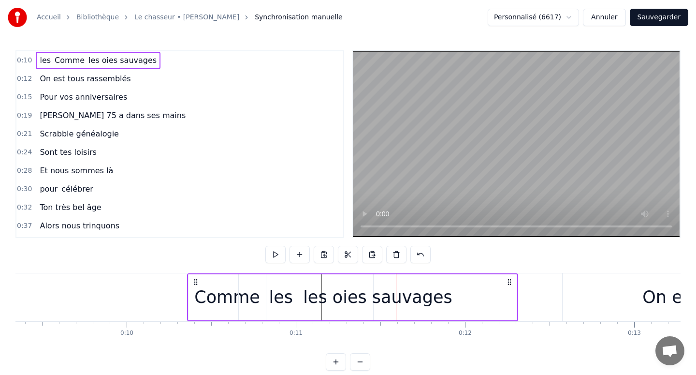
click at [41, 64] on span "les" at bounding box center [45, 60] width 13 height 11
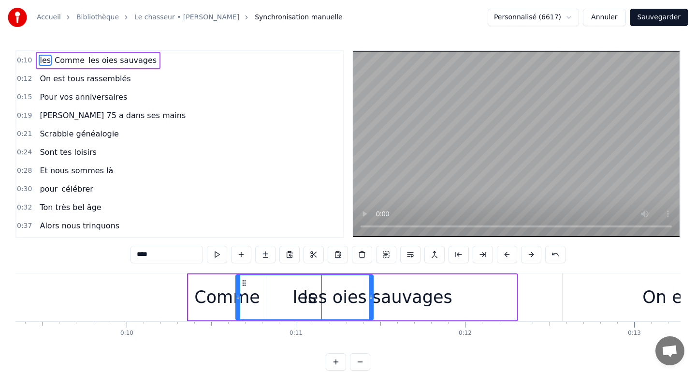
drag, startPoint x: 189, startPoint y: 291, endPoint x: 258, endPoint y: 292, distance: 69.1
click at [99, 64] on span "les oies sauvages" at bounding box center [108, 60] width 70 height 11
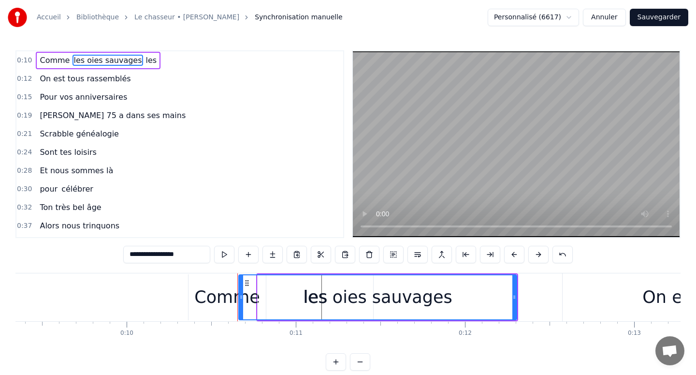
click at [74, 57] on span "les oies sauvages" at bounding box center [108, 60] width 70 height 11
click at [140, 256] on input "**********" at bounding box center [166, 254] width 87 height 17
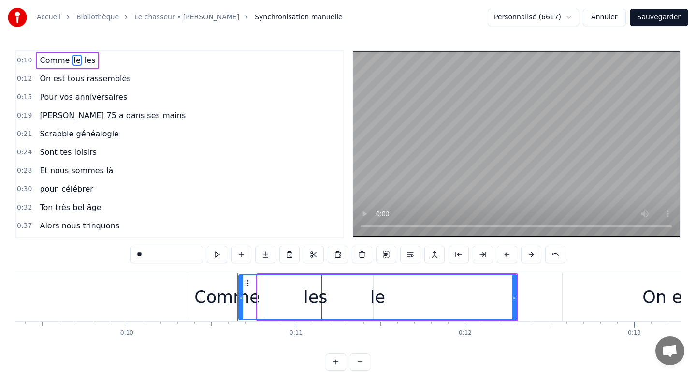
type input "*"
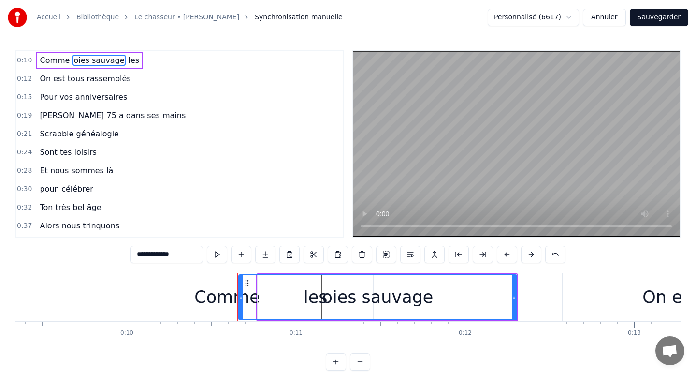
type input "**********"
click at [190, 201] on div "0:32 Ton très bel âge" at bounding box center [179, 207] width 327 height 18
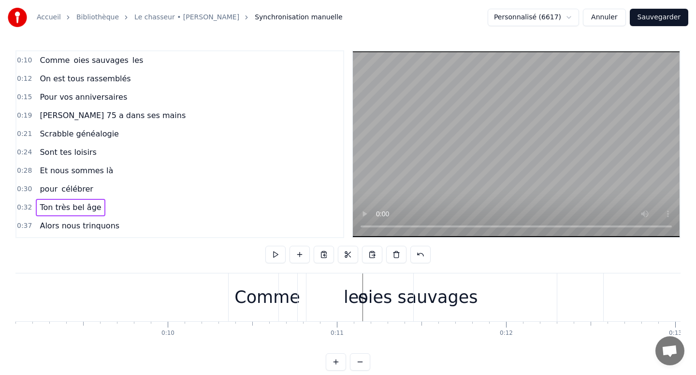
scroll to position [0, 1555]
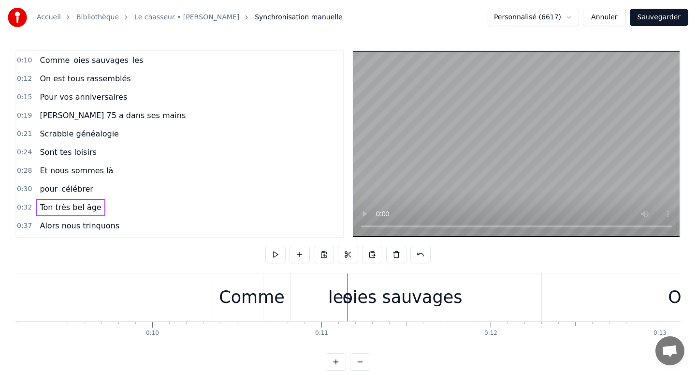
click at [326, 290] on div "les" at bounding box center [340, 297] width 116 height 48
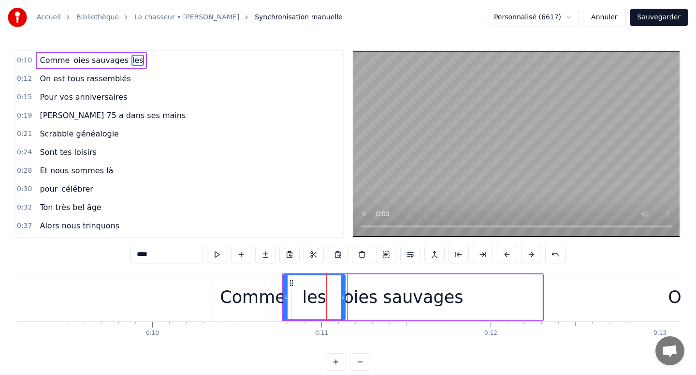
drag, startPoint x: 397, startPoint y: 296, endPoint x: 341, endPoint y: 300, distance: 56.2
click at [341, 300] on icon at bounding box center [343, 297] width 4 height 8
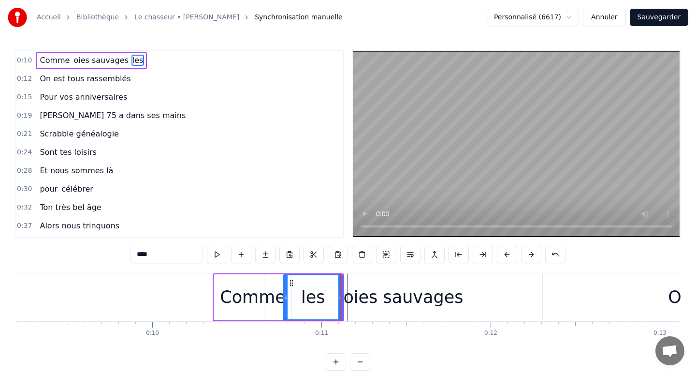
click at [325, 300] on div "les" at bounding box center [313, 297] width 59 height 44
click at [303, 299] on div "les" at bounding box center [313, 297] width 24 height 26
click at [295, 299] on div "les" at bounding box center [313, 297] width 59 height 44
click at [291, 297] on div "les" at bounding box center [313, 297] width 59 height 44
click at [394, 290] on div "oies sauvages" at bounding box center [403, 297] width 120 height 26
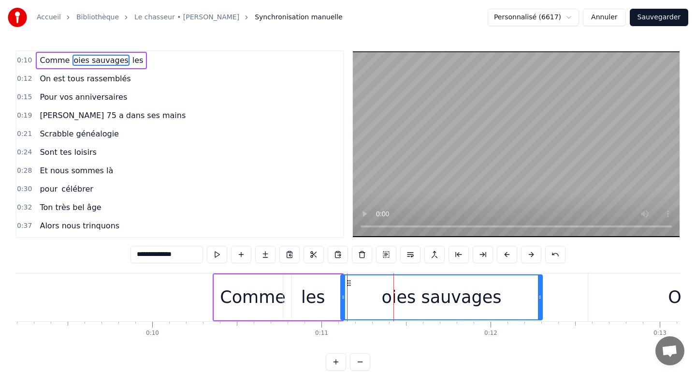
drag, startPoint x: 267, startPoint y: 297, endPoint x: 343, endPoint y: 294, distance: 76.4
click at [355, 294] on div "oies sauvages" at bounding box center [441, 297] width 201 height 44
click at [376, 292] on div "oies sauvages" at bounding box center [441, 297] width 201 height 44
click at [405, 290] on div "oies sauvages" at bounding box center [441, 297] width 120 height 26
click at [442, 285] on div "oies sauvages" at bounding box center [441, 297] width 120 height 26
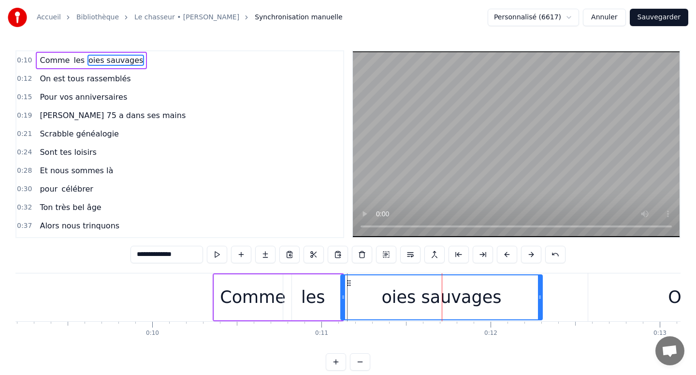
click at [332, 292] on div "les" at bounding box center [313, 297] width 60 height 46
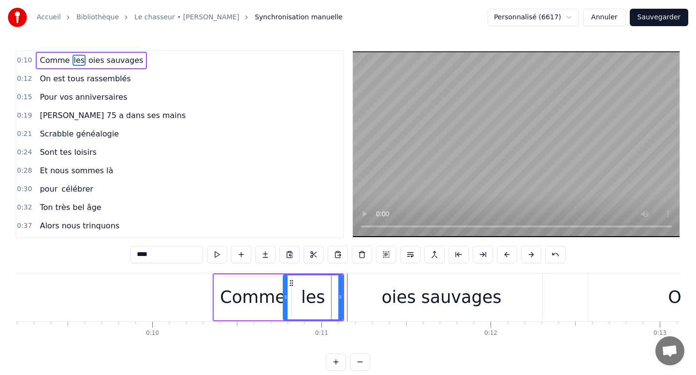
click at [361, 290] on div "oies sauvages" at bounding box center [442, 297] width 202 height 46
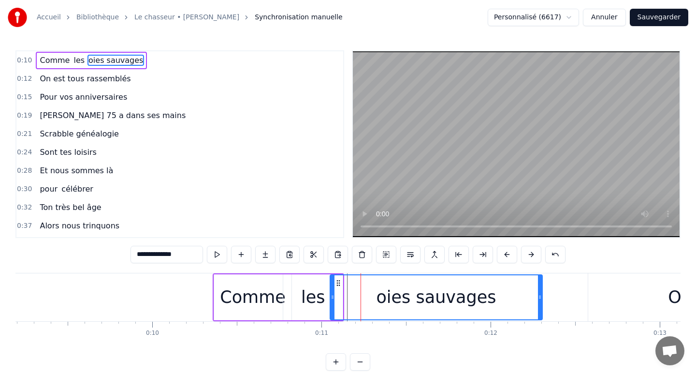
drag, startPoint x: 342, startPoint y: 293, endPoint x: 331, endPoint y: 293, distance: 10.6
click at [331, 293] on icon at bounding box center [333, 297] width 4 height 8
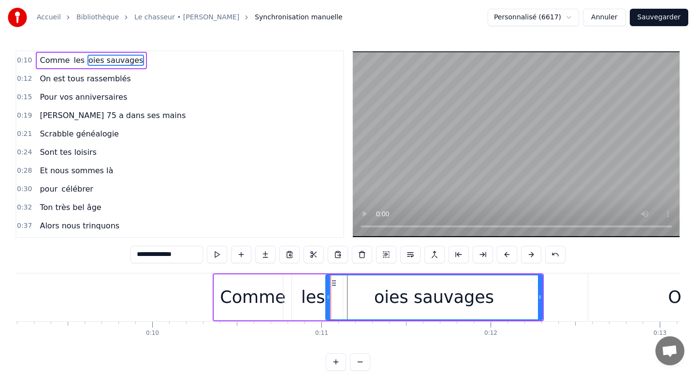
click at [328, 294] on icon at bounding box center [328, 297] width 4 height 8
click at [171, 253] on input "**********" at bounding box center [167, 254] width 73 height 17
click at [138, 256] on input "**********" at bounding box center [167, 254] width 73 height 17
click at [303, 309] on div "les" at bounding box center [313, 297] width 24 height 26
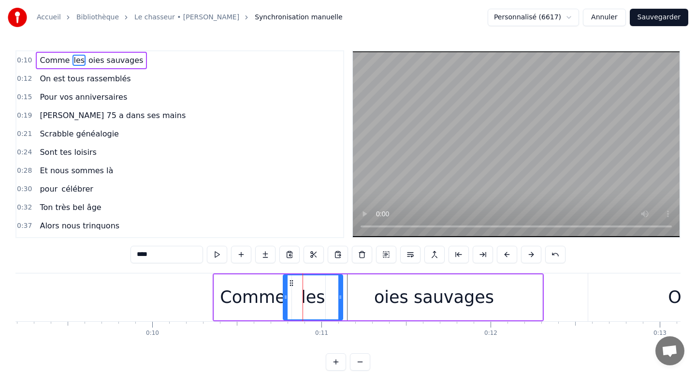
click at [159, 253] on input "***" at bounding box center [167, 254] width 73 height 17
type input "***"
click at [206, 127] on div "0:21 Scrabble généalogie" at bounding box center [179, 134] width 327 height 18
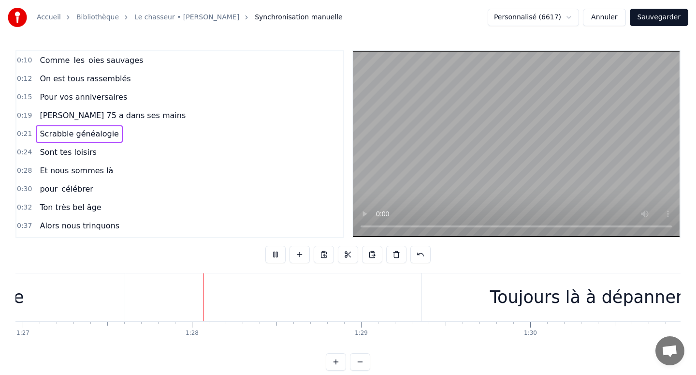
scroll to position [0, 14716]
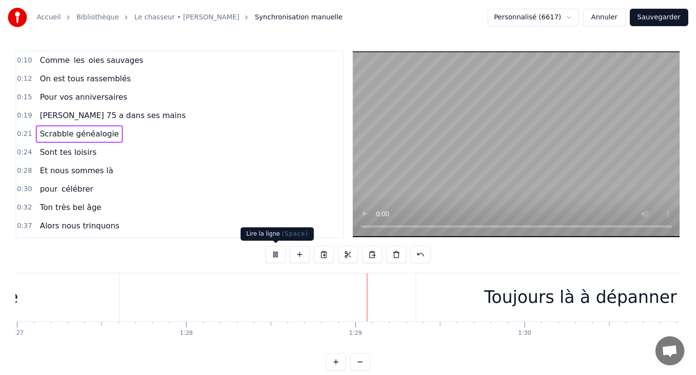
click at [276, 253] on button at bounding box center [275, 254] width 20 height 17
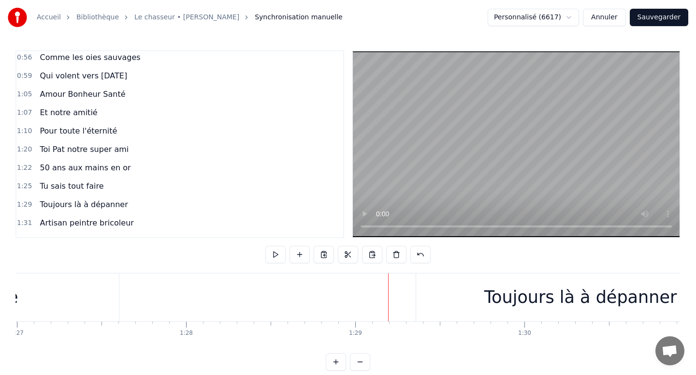
scroll to position [304, 0]
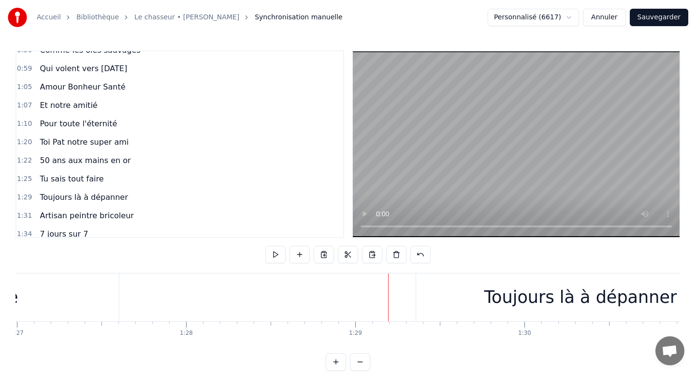
click at [60, 192] on span "Toujours là à dépanner" at bounding box center [84, 196] width 90 height 11
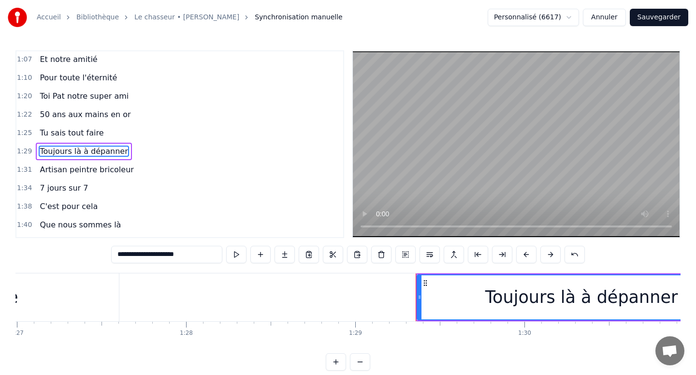
scroll to position [357, 0]
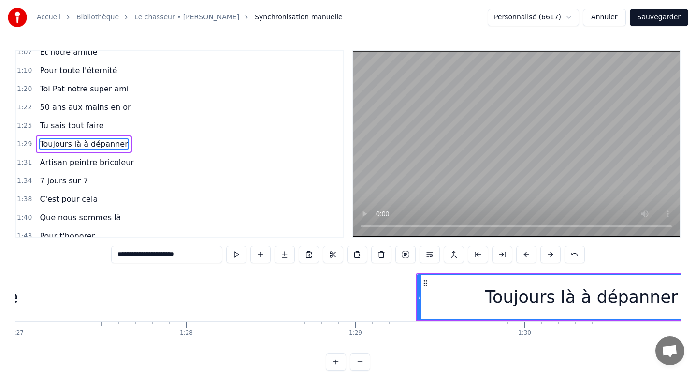
click at [147, 259] on input "**********" at bounding box center [166, 254] width 111 height 17
click at [147, 256] on input "**********" at bounding box center [166, 254] width 111 height 17
type input "**********"
click at [190, 189] on div "1:34 7 jours sur 7" at bounding box center [179, 181] width 327 height 18
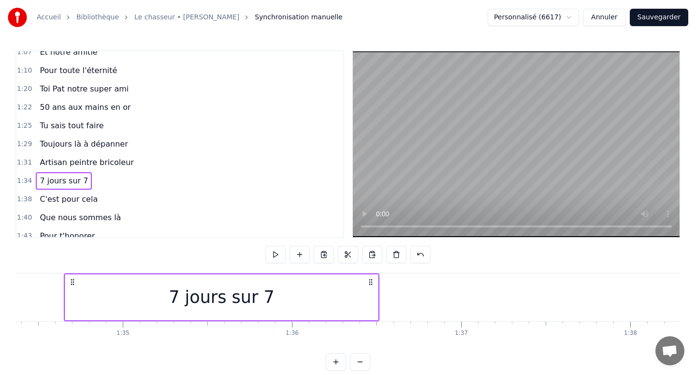
click at [51, 149] on span "Toujours là à dépanner" at bounding box center [84, 143] width 90 height 11
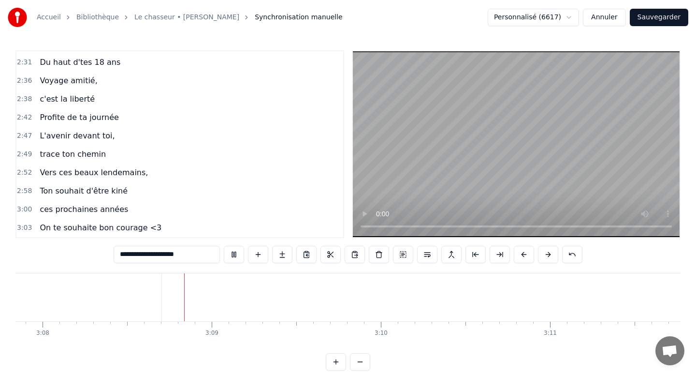
scroll to position [0, 31782]
click at [648, 16] on button "Sauvegarder" at bounding box center [659, 17] width 58 height 17
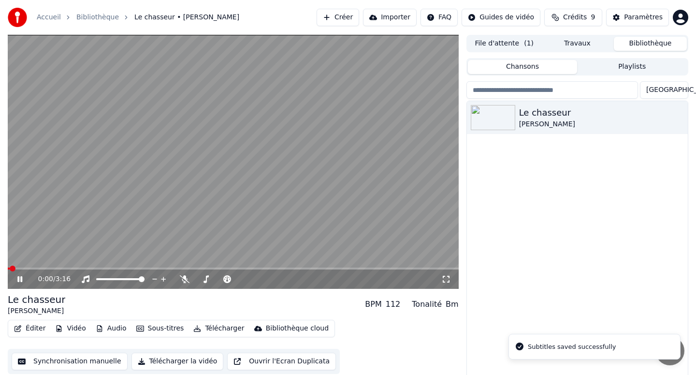
scroll to position [7, 0]
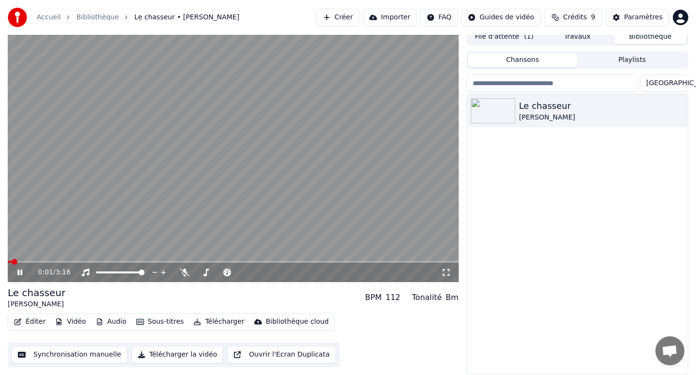
click at [224, 323] on button "Télécharger" at bounding box center [218, 322] width 58 height 14
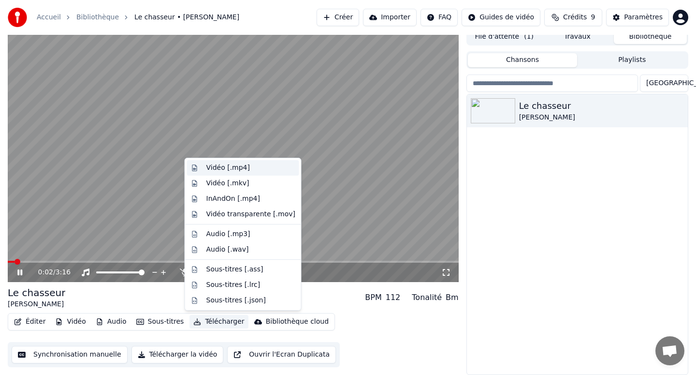
click at [239, 165] on div "Vidéo [.mp4]" at bounding box center [228, 168] width 44 height 10
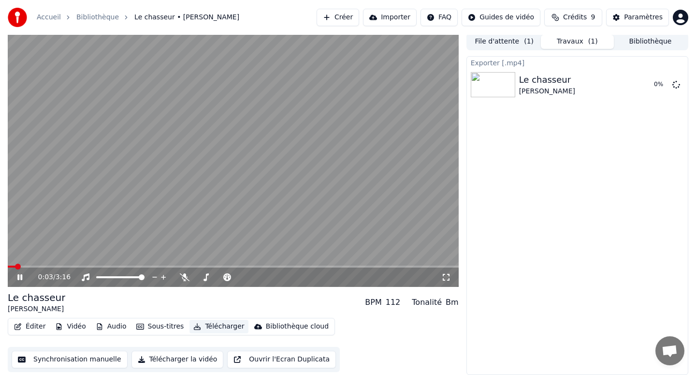
scroll to position [2, 0]
click at [20, 280] on icon at bounding box center [26, 277] width 23 height 8
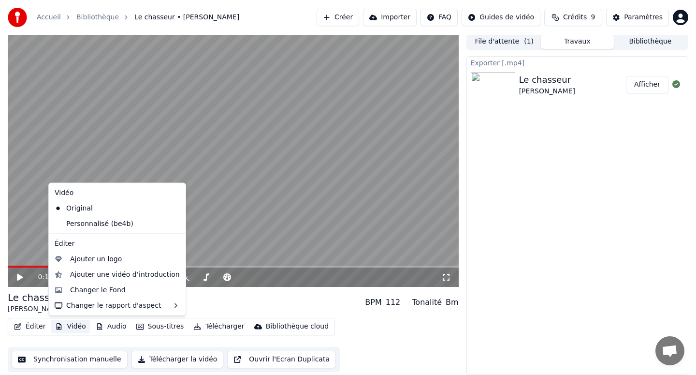
click at [79, 326] on button "Vidéo" at bounding box center [70, 326] width 38 height 14
click at [99, 292] on div "Changer le Fond" at bounding box center [98, 290] width 56 height 10
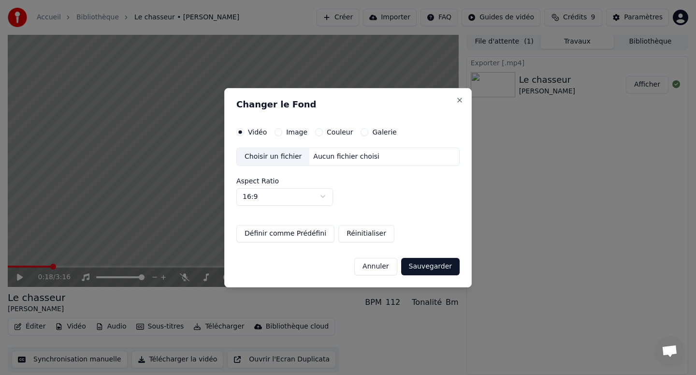
click at [289, 134] on label "Image" at bounding box center [296, 132] width 21 height 7
click at [282, 134] on button "Image" at bounding box center [279, 132] width 8 height 8
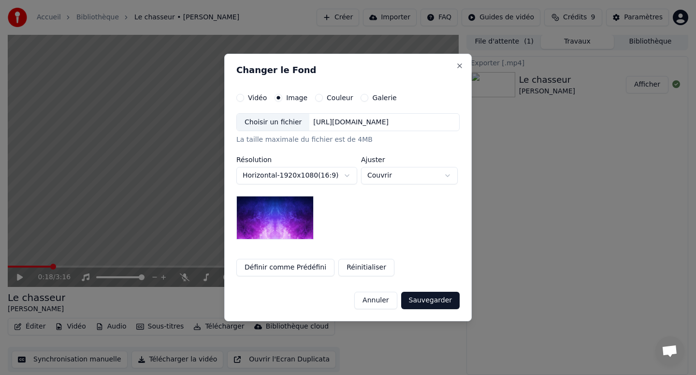
click at [332, 94] on label "Couleur" at bounding box center [340, 97] width 26 height 7
click at [323, 94] on button "Couleur" at bounding box center [319, 98] width 8 height 8
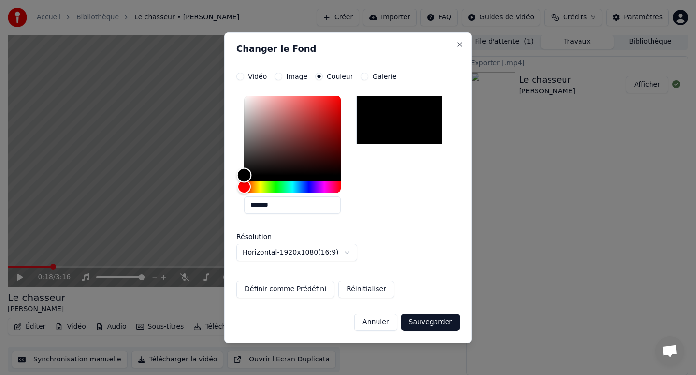
type input "*******"
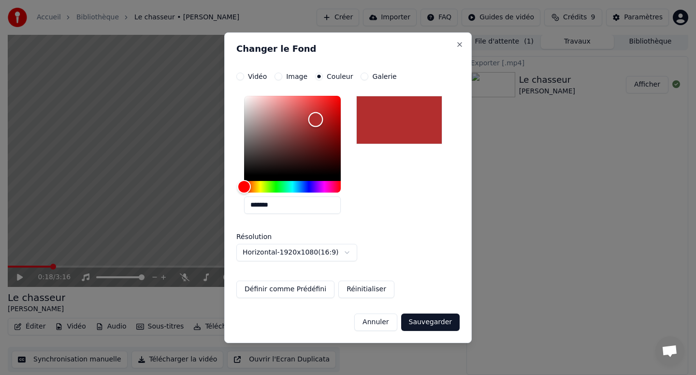
click at [316, 119] on div "Color" at bounding box center [292, 135] width 97 height 79
click at [367, 78] on div "Galerie" at bounding box center [379, 77] width 36 height 8
click at [363, 76] on button "Galerie" at bounding box center [365, 77] width 8 height 8
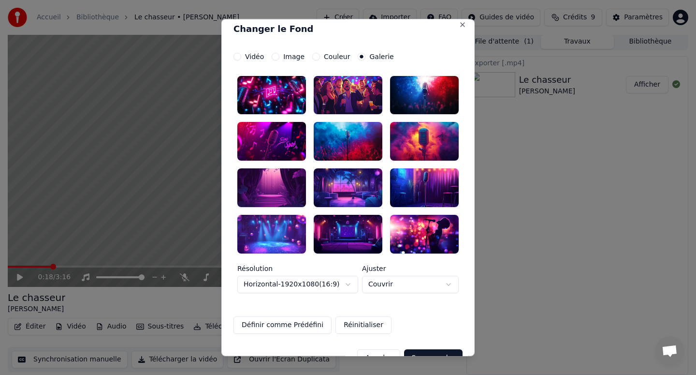
scroll to position [0, 0]
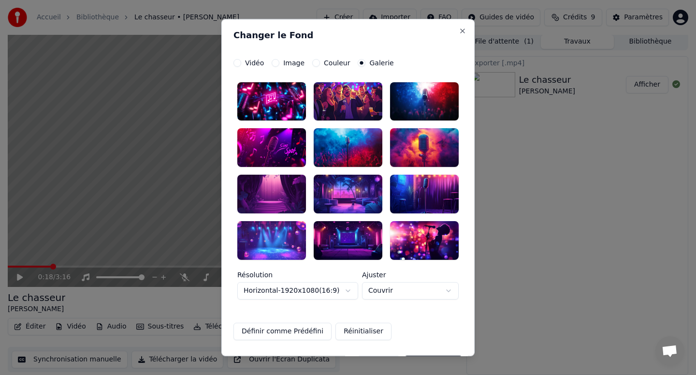
click at [359, 98] on div at bounding box center [348, 101] width 69 height 39
click at [305, 334] on button "Définir comme Prédéfini" at bounding box center [282, 330] width 98 height 17
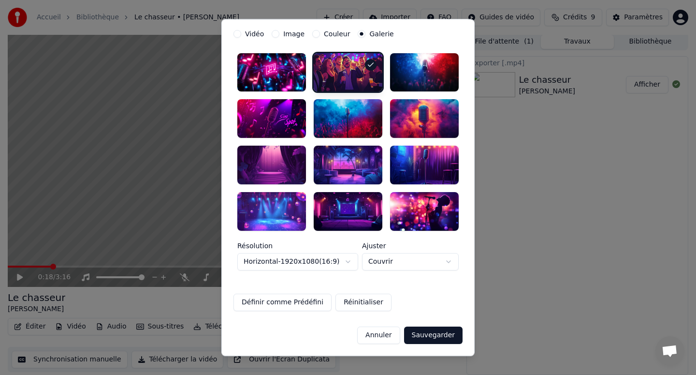
click at [431, 342] on button "Sauvegarder" at bounding box center [433, 334] width 58 height 17
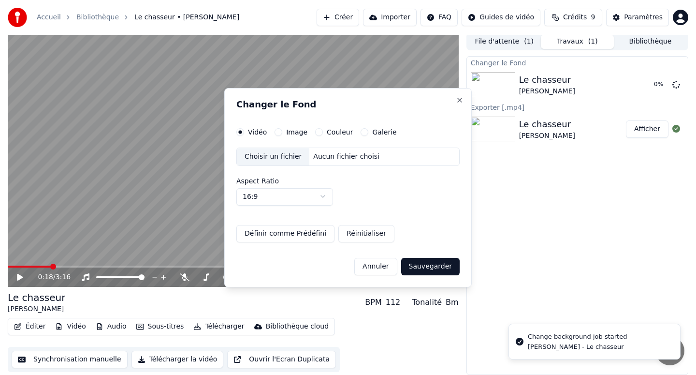
scroll to position [0, 0]
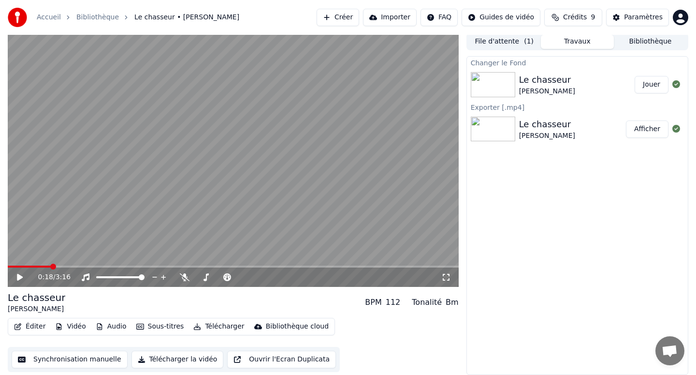
click at [568, 83] on div "Le chasseur [PERSON_NAME]" at bounding box center [577, 84] width 116 height 23
click at [554, 74] on div "Le chasseur" at bounding box center [547, 80] width 56 height 14
click at [515, 83] on div at bounding box center [495, 84] width 48 height 25
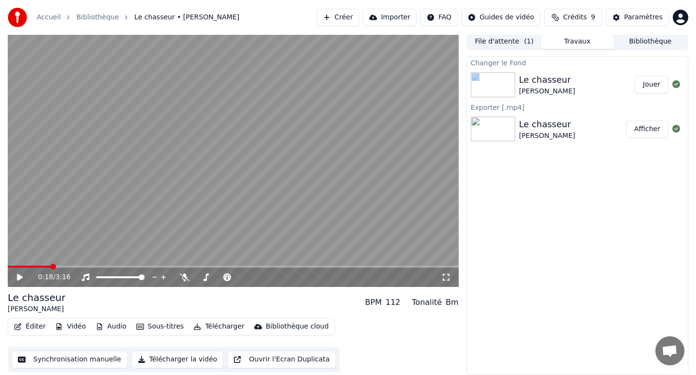
click at [651, 87] on button "Jouer" at bounding box center [652, 84] width 34 height 17
click at [215, 326] on button "Télécharger" at bounding box center [218, 326] width 58 height 14
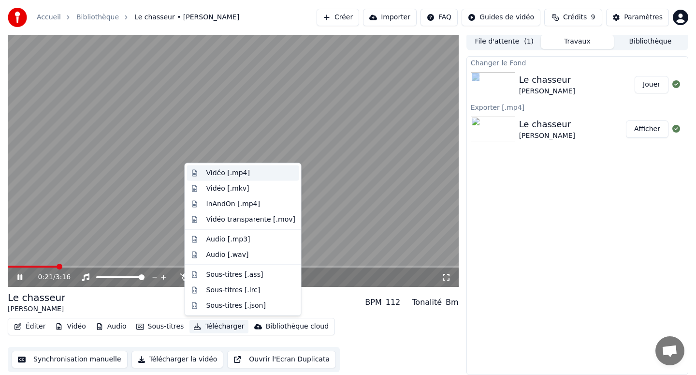
click at [241, 176] on div "Vidéo [.mp4]" at bounding box center [228, 173] width 44 height 10
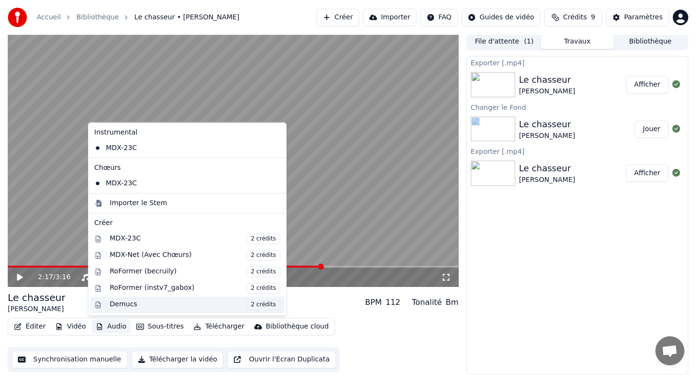
click at [123, 309] on div "Demucs 2 crédits" at bounding box center [195, 304] width 171 height 11
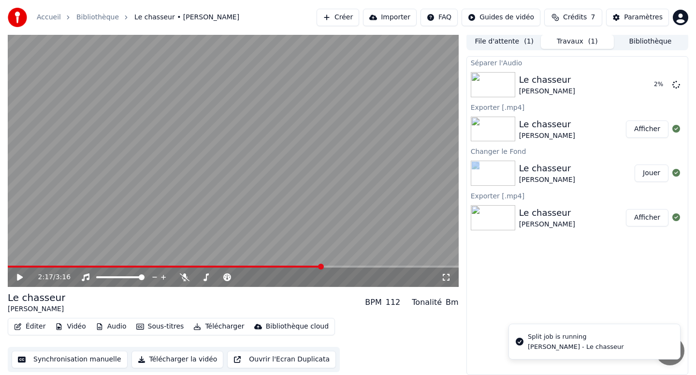
click at [110, 326] on button "Audio" at bounding box center [111, 326] width 39 height 14
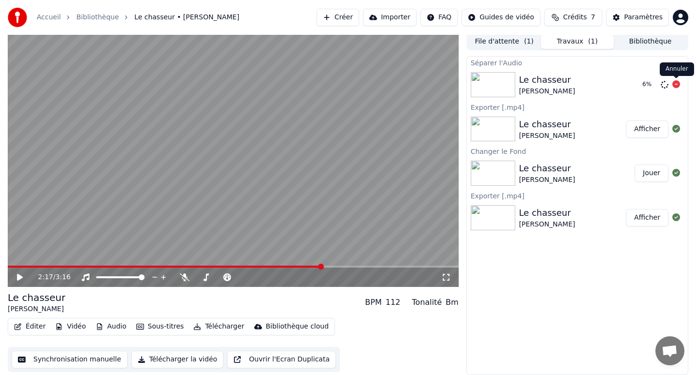
click at [677, 85] on icon at bounding box center [676, 84] width 8 height 8
click at [77, 324] on button "Vidéo" at bounding box center [70, 326] width 38 height 14
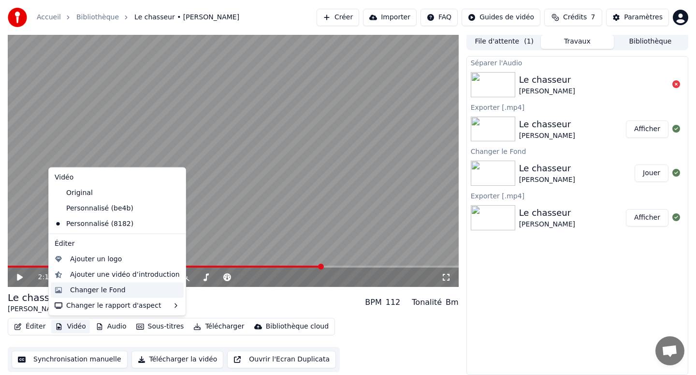
click at [95, 291] on div "Changer le Fond" at bounding box center [98, 290] width 56 height 10
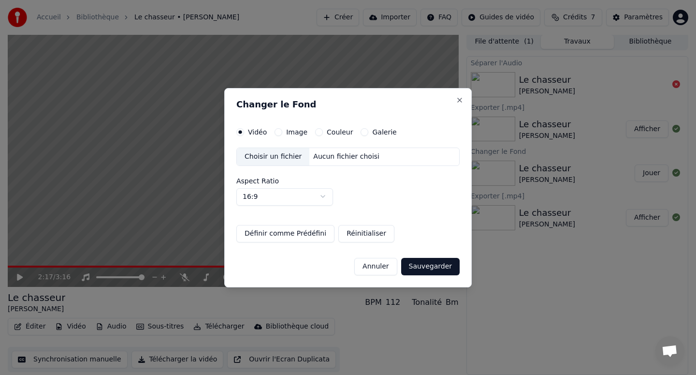
click at [288, 126] on div "Changer le Fond Vidéo Image Couleur Galerie Choisir un fichier Aucun fichier ch…" at bounding box center [347, 187] width 247 height 199
click at [285, 131] on div "Image" at bounding box center [291, 132] width 33 height 8
click at [277, 131] on button "Image" at bounding box center [279, 132] width 8 height 8
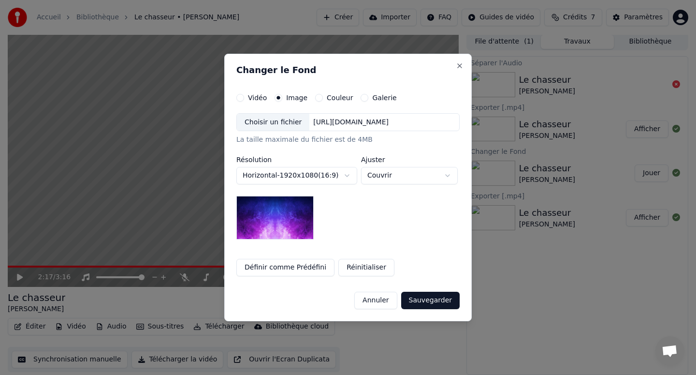
click at [285, 125] on div "Choisir un fichier" at bounding box center [273, 122] width 73 height 17
click at [281, 127] on div "Choisir un fichier" at bounding box center [273, 122] width 73 height 17
click at [272, 126] on div "Choisir un fichier" at bounding box center [273, 122] width 73 height 17
click at [285, 130] on div "Choisir un fichier" at bounding box center [273, 122] width 73 height 17
click at [386, 118] on div "[URL][DOMAIN_NAME]" at bounding box center [350, 122] width 83 height 10
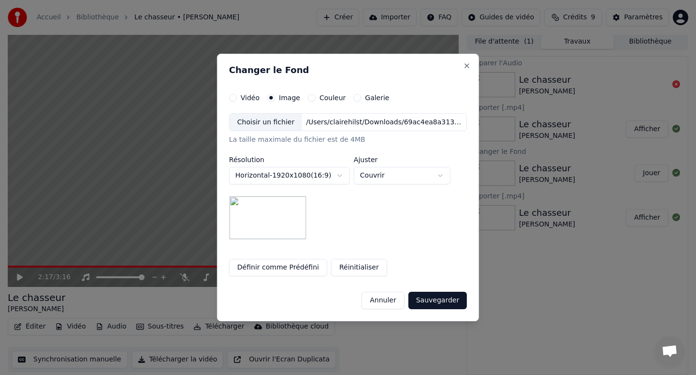
click at [451, 303] on button "Sauvegarder" at bounding box center [437, 299] width 58 height 17
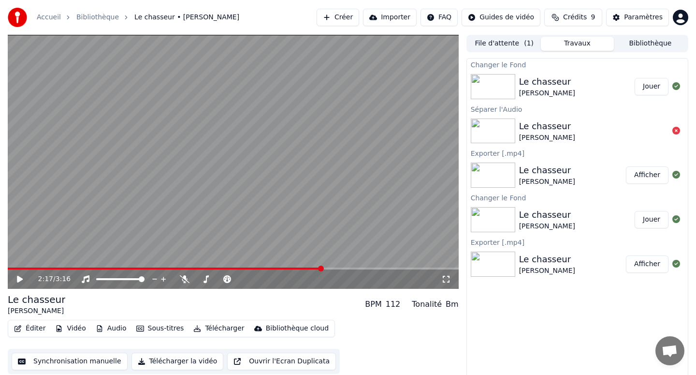
click at [644, 86] on button "Jouer" at bounding box center [652, 86] width 34 height 17
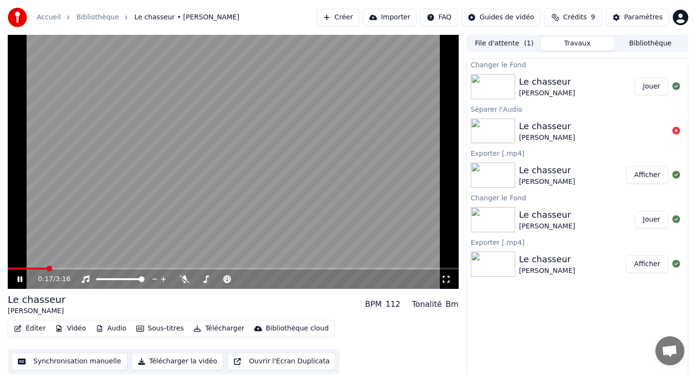
click at [227, 158] on video at bounding box center [233, 162] width 451 height 254
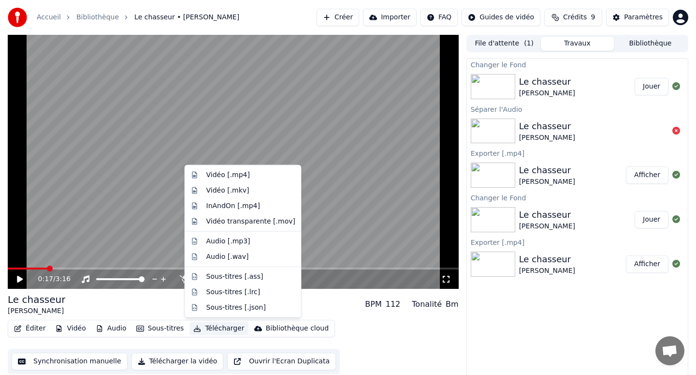
click at [209, 328] on button "Télécharger" at bounding box center [218, 328] width 58 height 14
click at [234, 174] on div "Vidéo [.mp4]" at bounding box center [228, 175] width 44 height 10
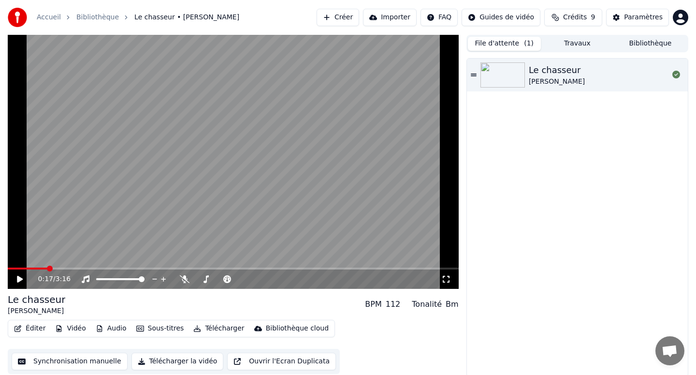
click at [527, 48] on button "File d'attente ( 1 )" at bounding box center [504, 44] width 73 height 14
click at [581, 48] on button "Travaux" at bounding box center [577, 44] width 73 height 14
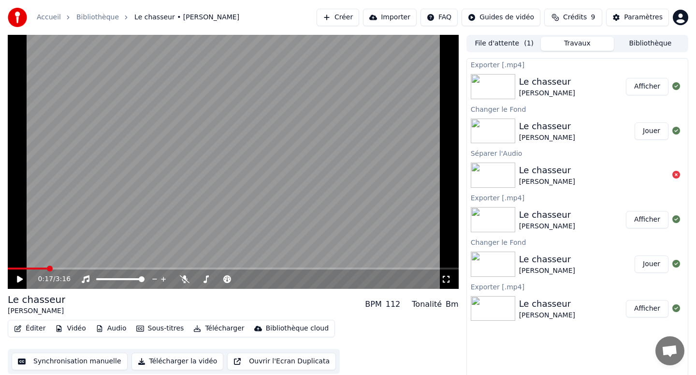
click at [653, 88] on button "Afficher" at bounding box center [647, 86] width 43 height 17
